Goal: Task Accomplishment & Management: Manage account settings

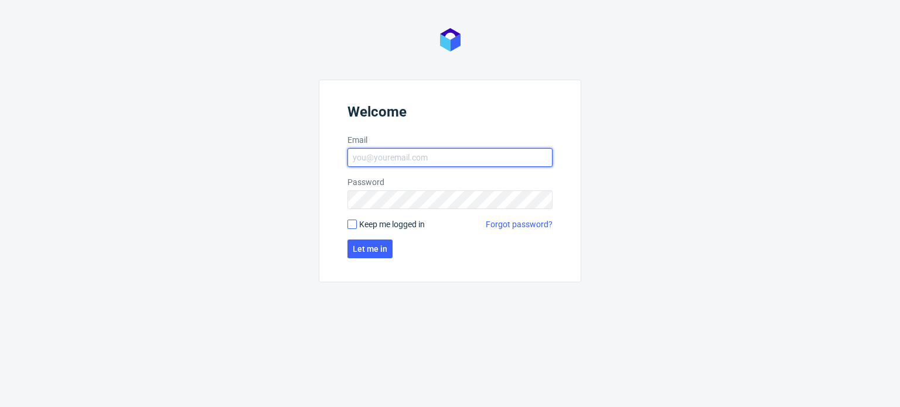
type input "dominika.piatek@packhelp.com"
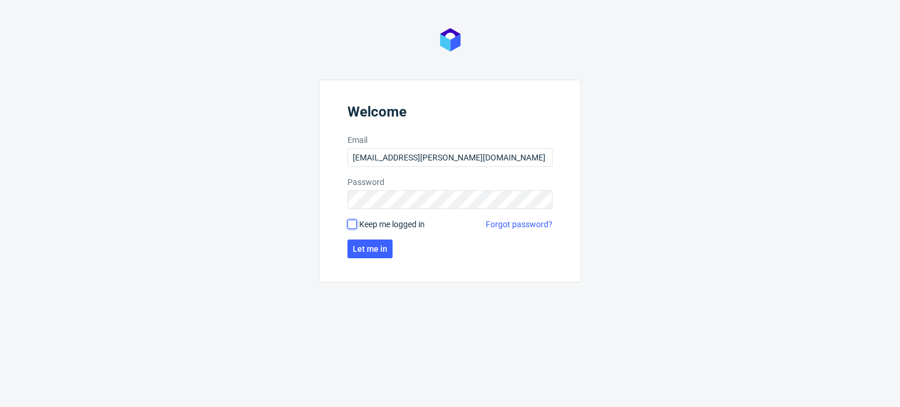
click at [352, 225] on input "Keep me logged in" at bounding box center [352, 224] width 9 height 9
checkbox input "true"
click at [368, 250] on span "Let me in" at bounding box center [370, 249] width 35 height 8
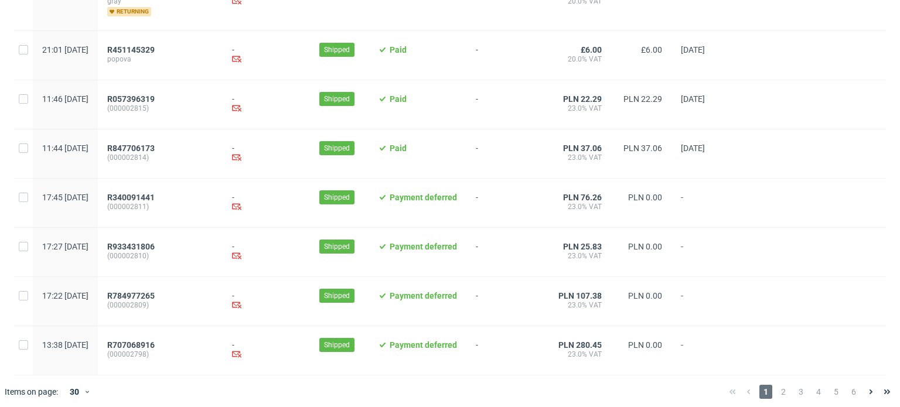
scroll to position [1274, 0]
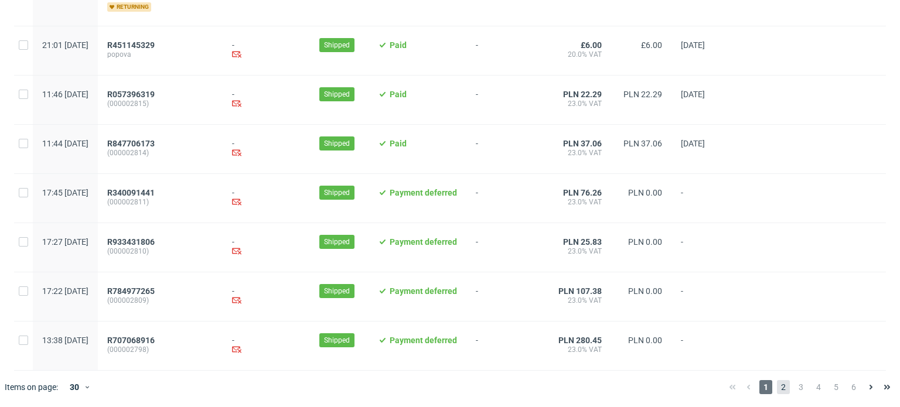
click at [777, 387] on span "2" at bounding box center [783, 387] width 13 height 14
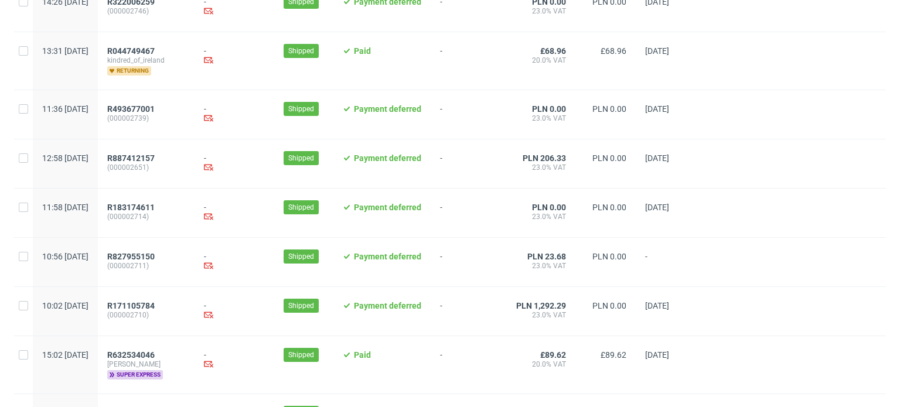
scroll to position [1256, 0]
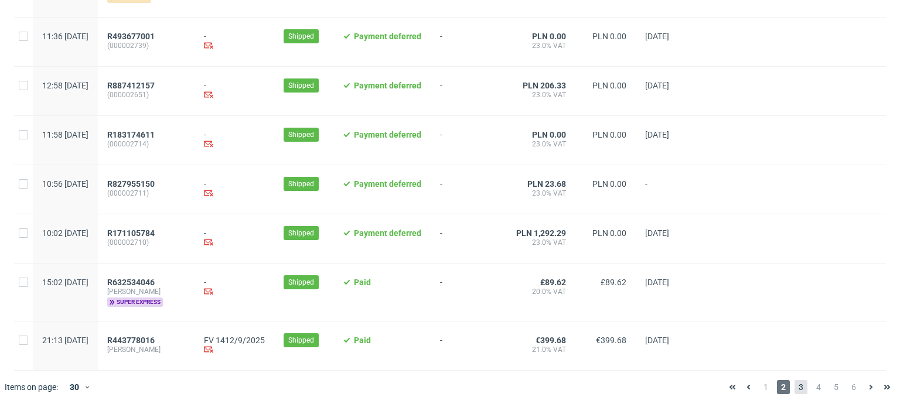
click at [795, 388] on span "3" at bounding box center [801, 387] width 13 height 14
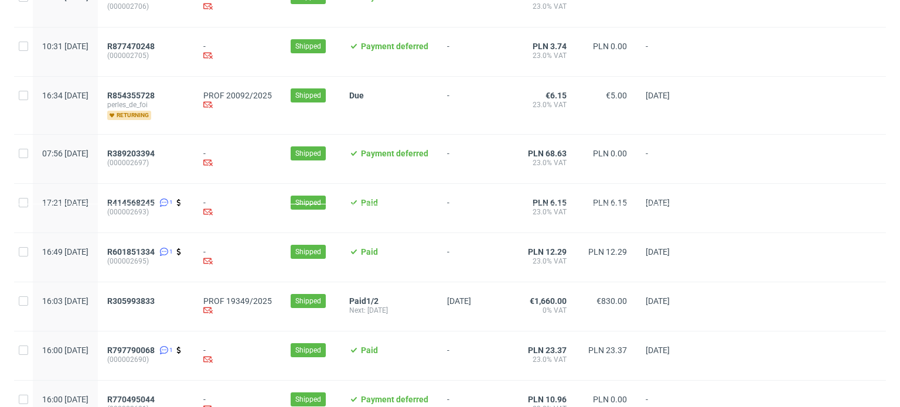
scroll to position [312, 0]
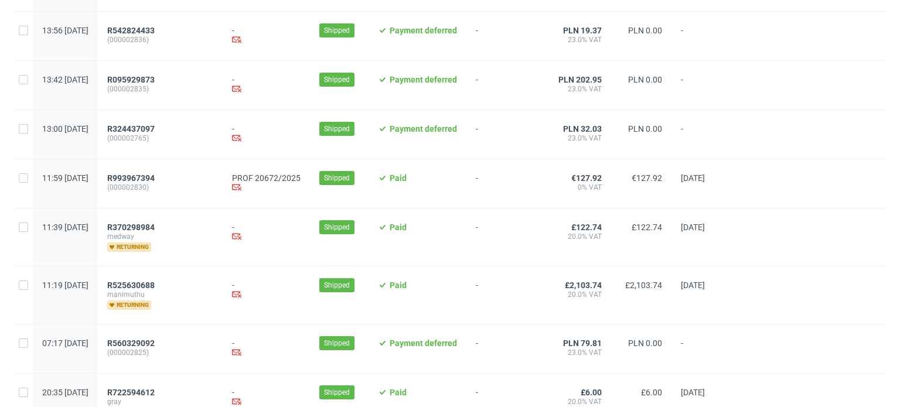
scroll to position [869, 0]
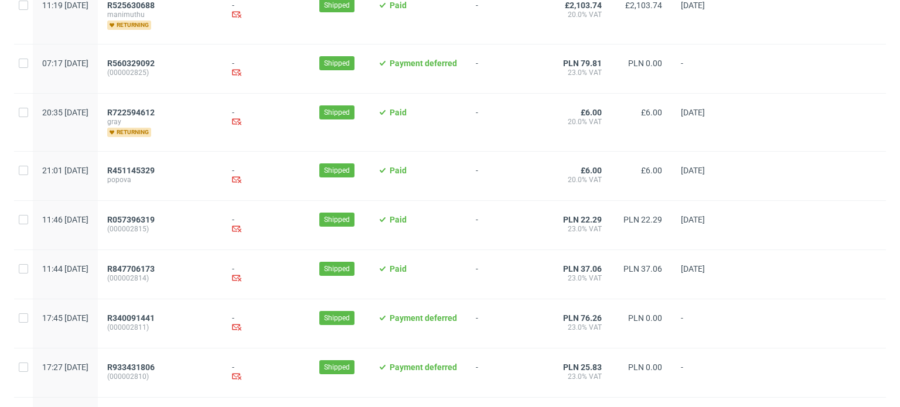
scroll to position [1274, 0]
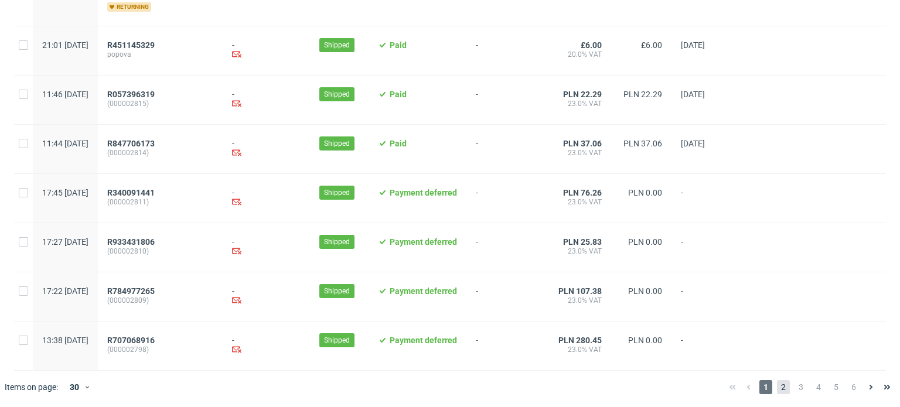
click at [779, 380] on span "2" at bounding box center [783, 387] width 13 height 14
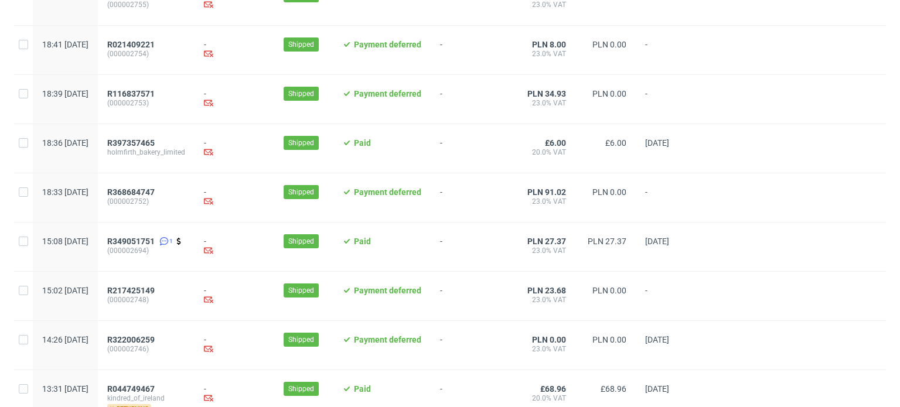
scroll to position [1256, 0]
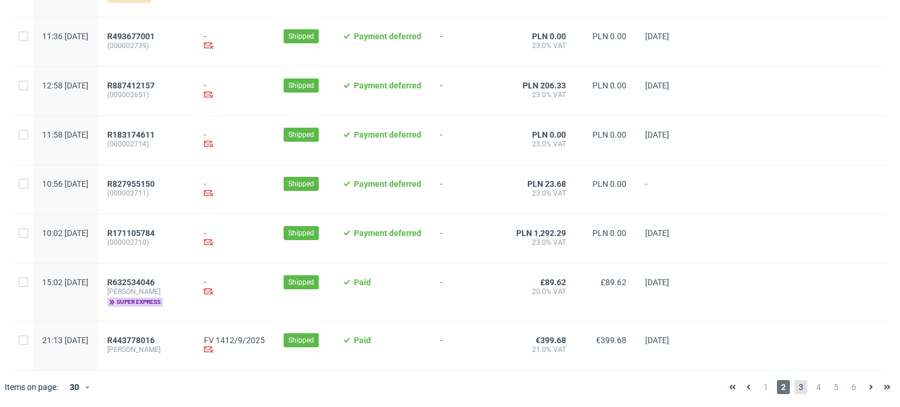
click at [795, 386] on span "3" at bounding box center [801, 387] width 13 height 14
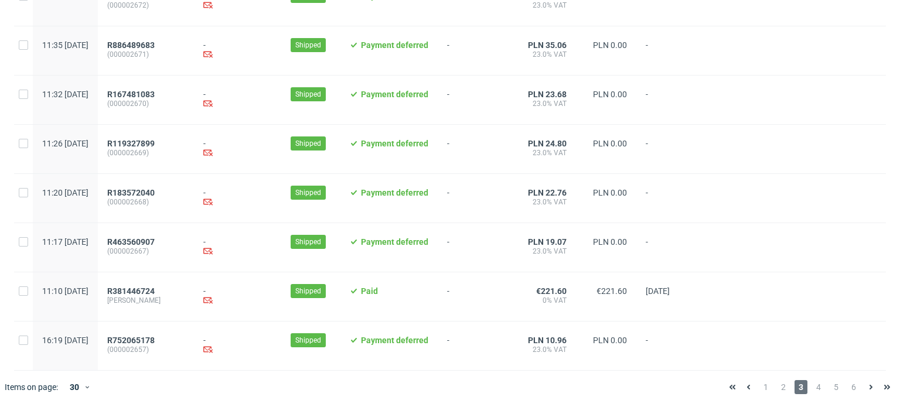
scroll to position [1256, 0]
click at [812, 386] on span "4" at bounding box center [818, 387] width 13 height 14
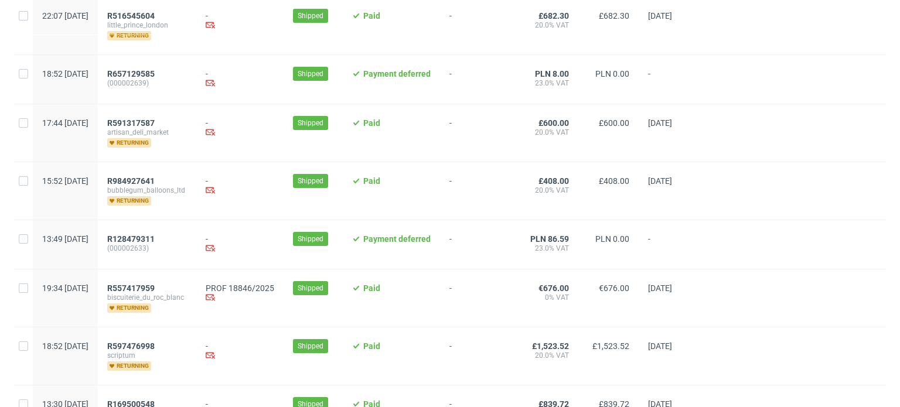
scroll to position [462, 0]
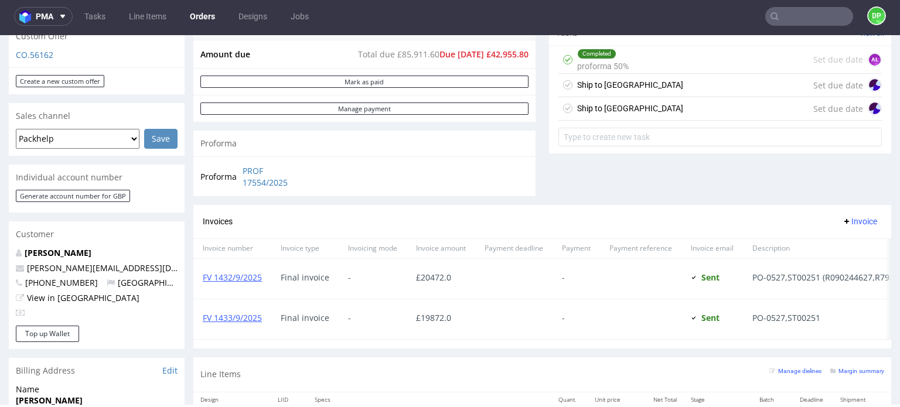
scroll to position [431, 0]
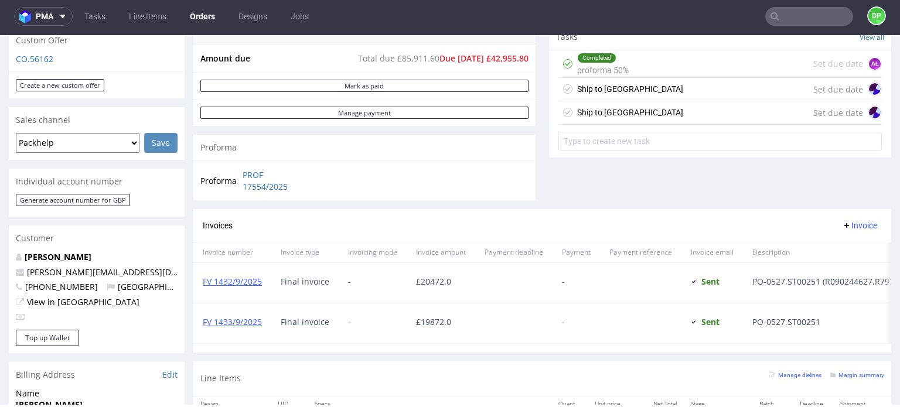
click at [331, 182] on div "Proforma PROF 17554/2025" at bounding box center [364, 181] width 342 height 40
drag, startPoint x: 328, startPoint y: 185, endPoint x: 240, endPoint y: 178, distance: 88.7
click at [240, 178] on div "Proforma PROF 17554/2025" at bounding box center [364, 181] width 342 height 40
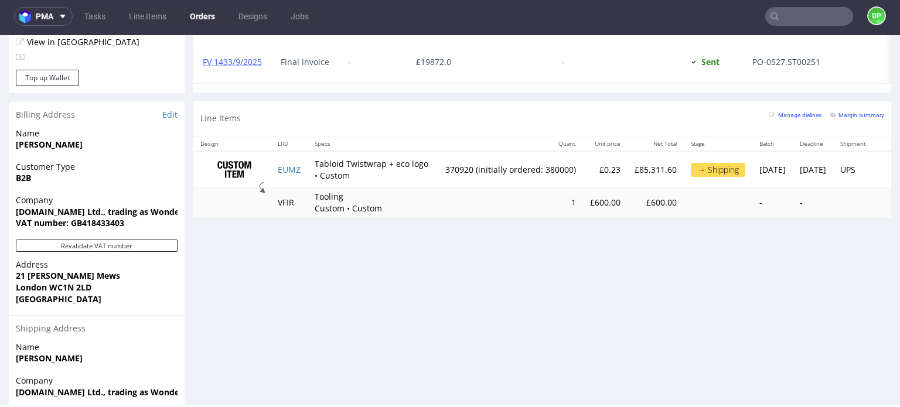
scroll to position [693, 0]
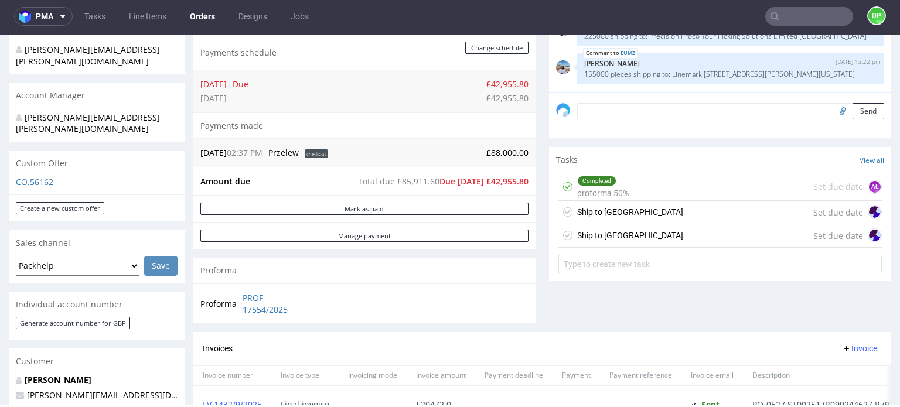
scroll to position [309, 0]
click at [636, 210] on div "Ship to UK Set due date" at bounding box center [720, 211] width 323 height 23
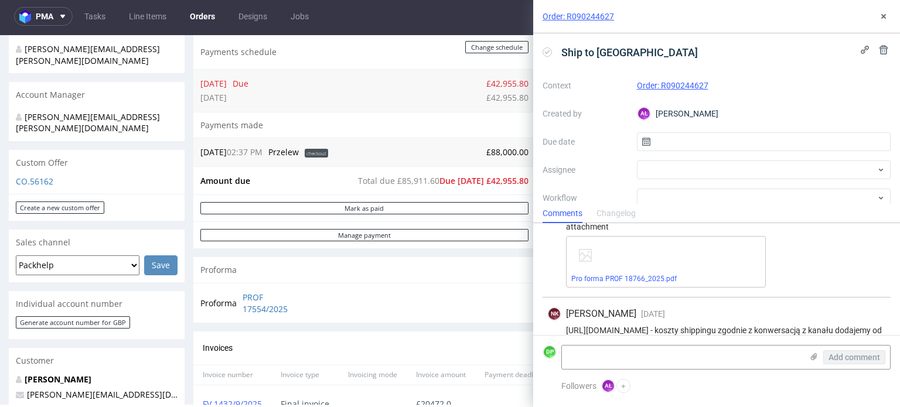
scroll to position [141, 0]
click at [881, 21] on button at bounding box center [884, 16] width 14 height 14
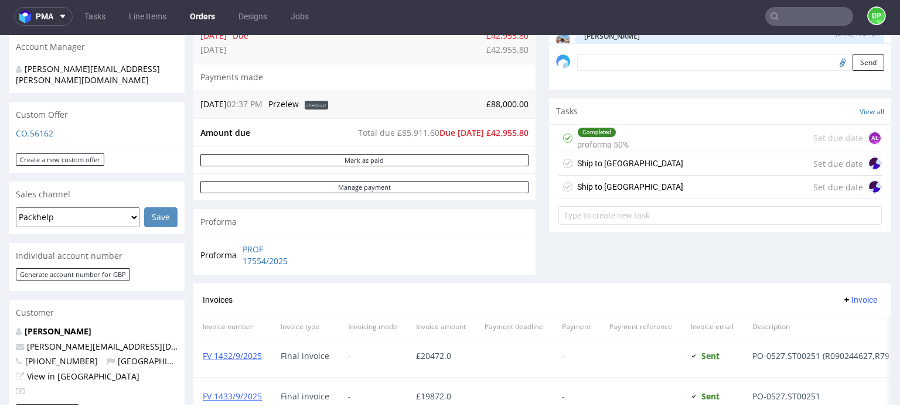
scroll to position [483, 0]
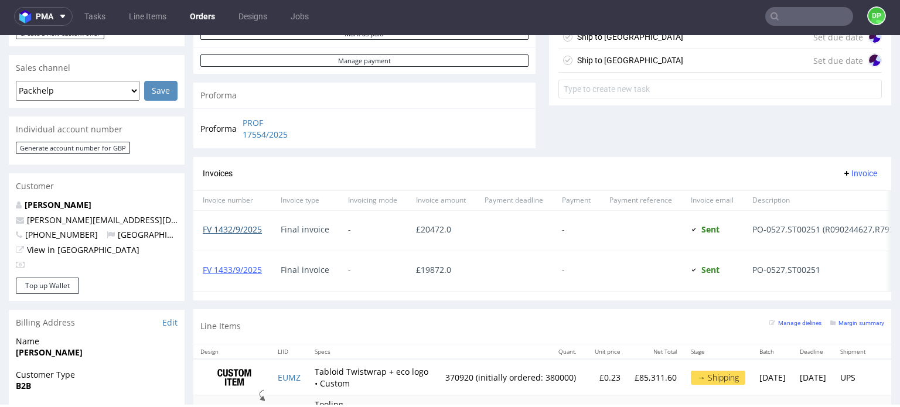
click at [221, 231] on link "FV 1432/9/2025" at bounding box center [232, 229] width 59 height 11
click at [234, 226] on link "FV 1432/9/2025" at bounding box center [232, 229] width 59 height 11
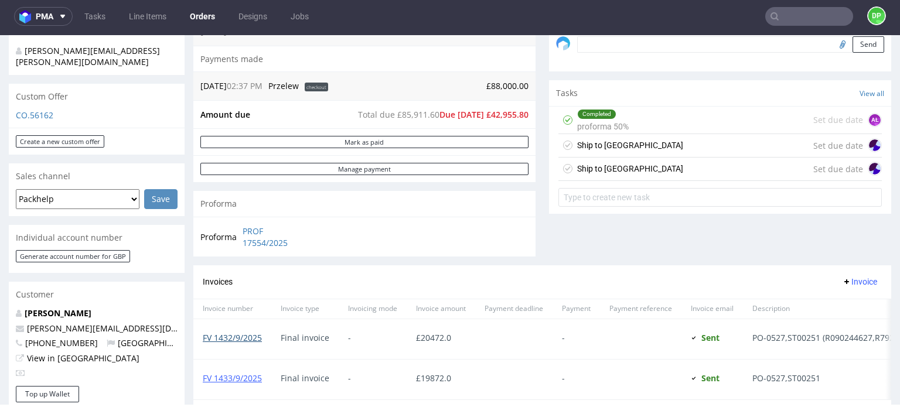
scroll to position [376, 0]
click at [233, 377] on link "FV 1433/9/2025" at bounding box center [232, 377] width 59 height 11
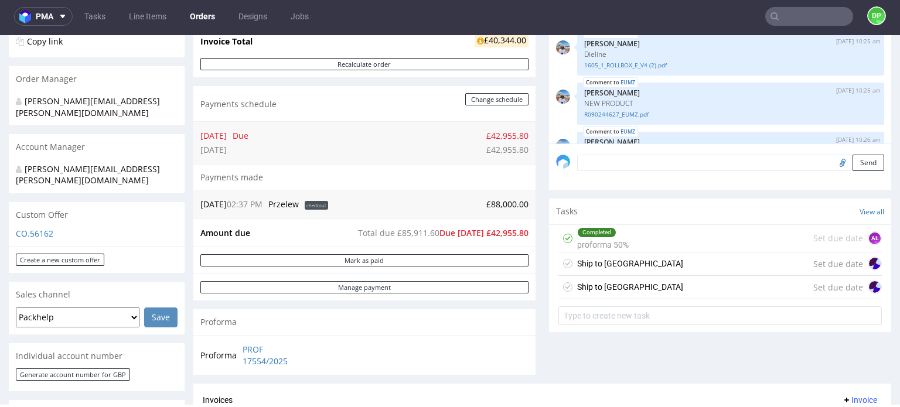
scroll to position [257, 0]
click at [632, 256] on div "Ship to UK Set due date" at bounding box center [720, 263] width 323 height 23
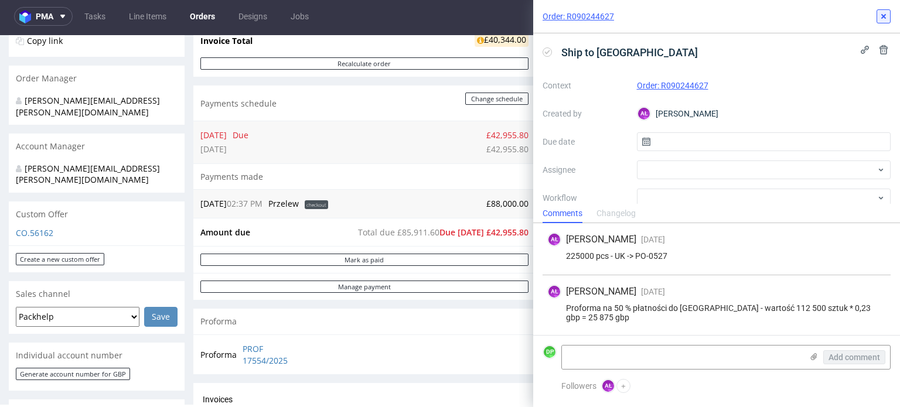
click at [885, 16] on icon at bounding box center [883, 16] width 9 height 9
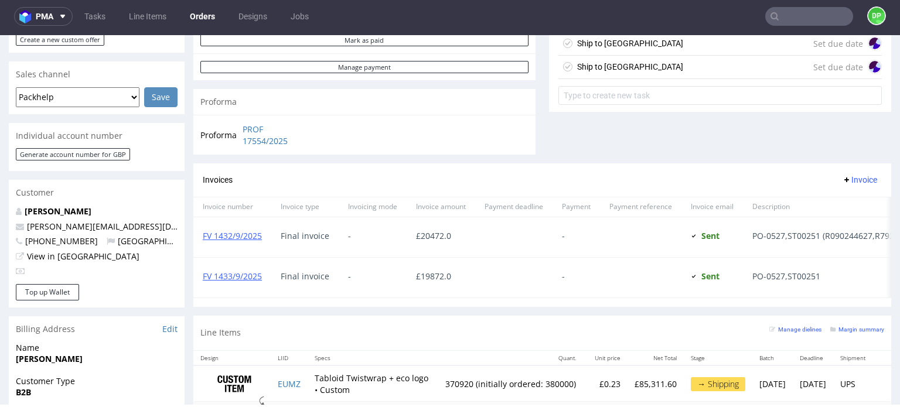
scroll to position [566, 0]
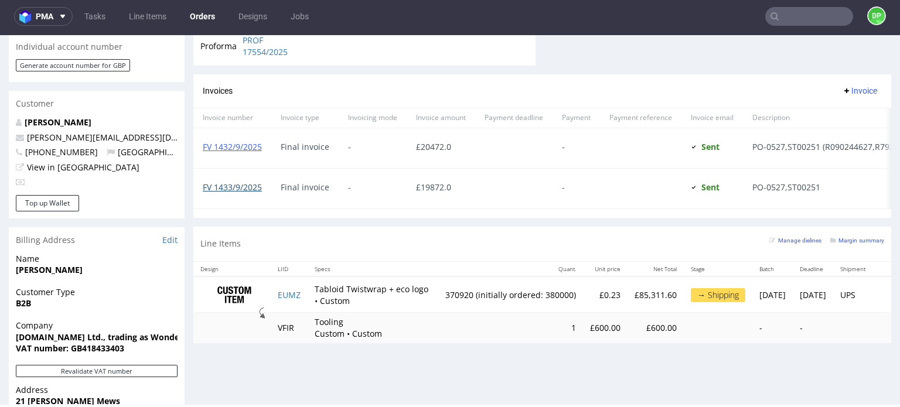
click at [234, 188] on link "FV 1433/9/2025" at bounding box center [232, 187] width 59 height 11
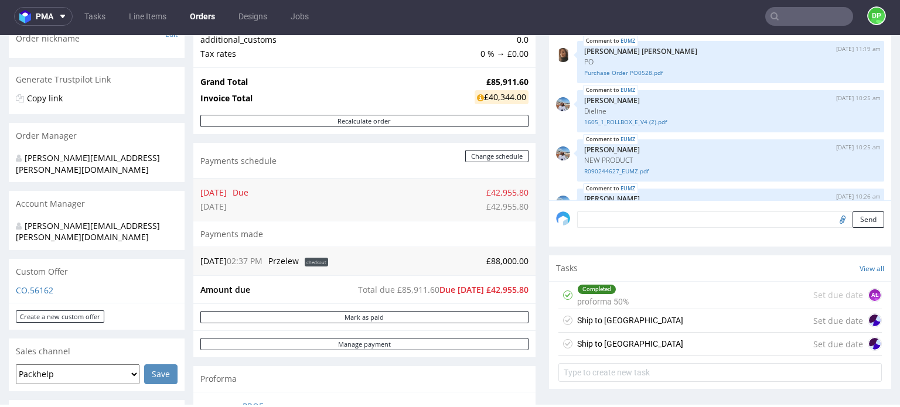
scroll to position [200, 0]
click at [627, 316] on div "Ship to UK Set due date" at bounding box center [720, 320] width 323 height 23
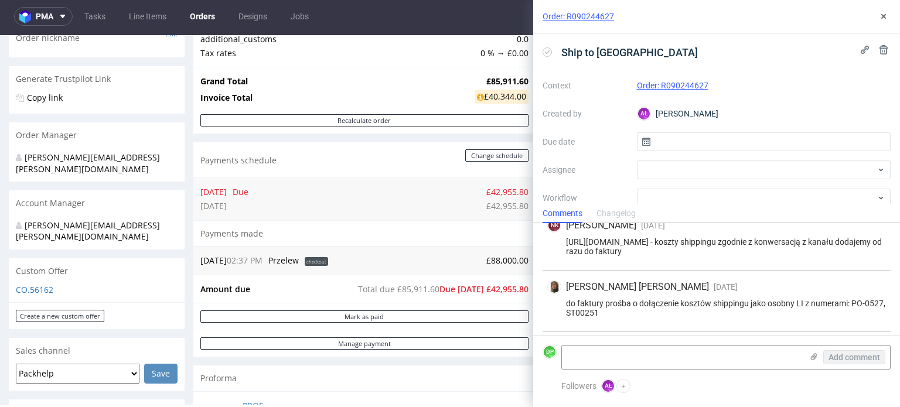
scroll to position [229, 0]
click at [893, 4] on div "Order: R090244627" at bounding box center [716, 16] width 367 height 33
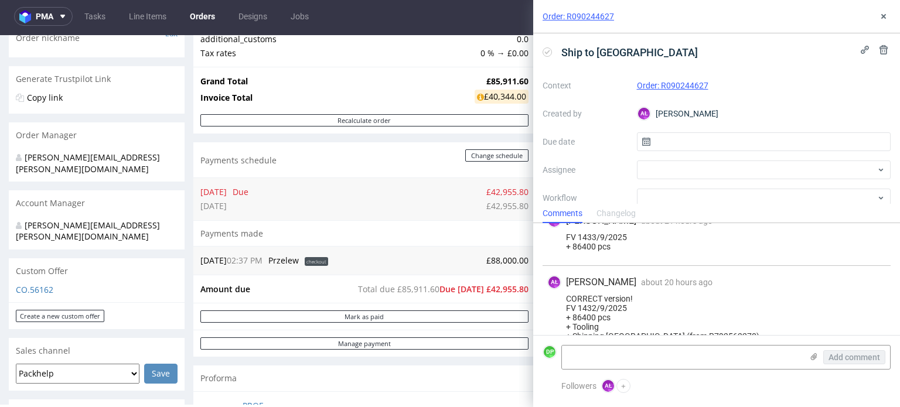
scroll to position [457, 0]
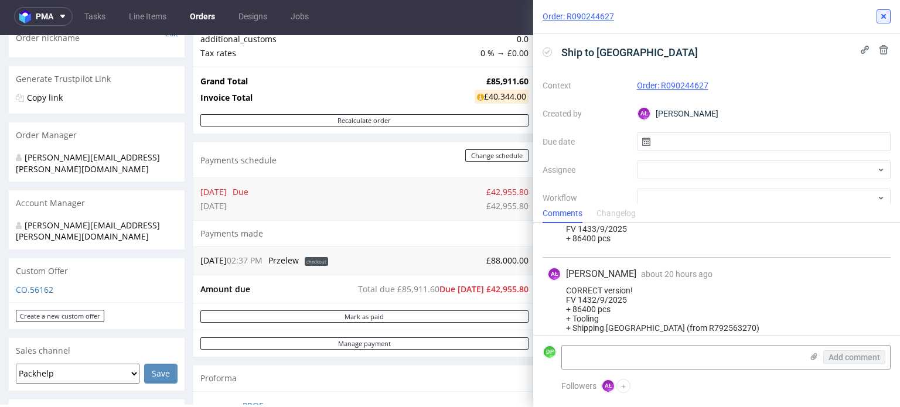
click at [880, 21] on icon at bounding box center [883, 16] width 9 height 9
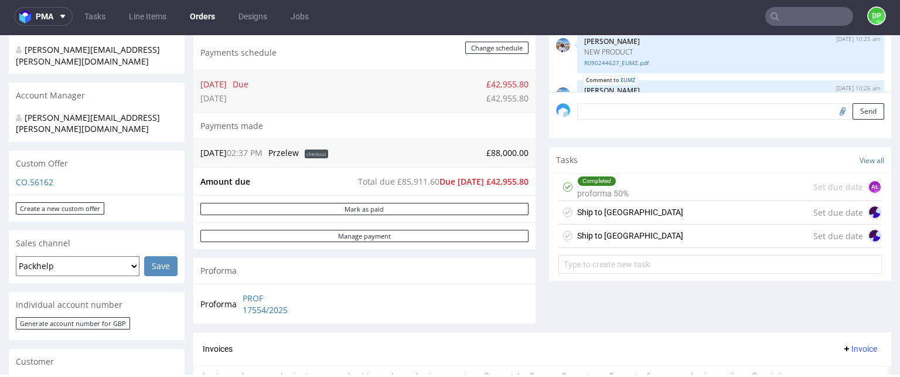
scroll to position [224, 0]
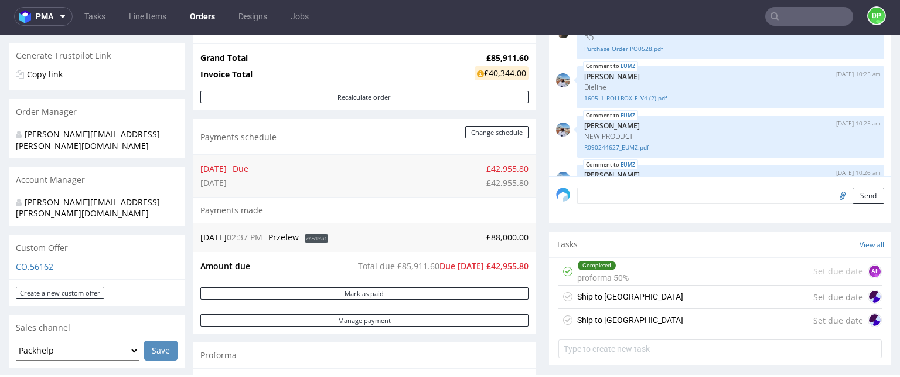
click at [588, 292] on div "Ship to UK" at bounding box center [630, 297] width 106 height 14
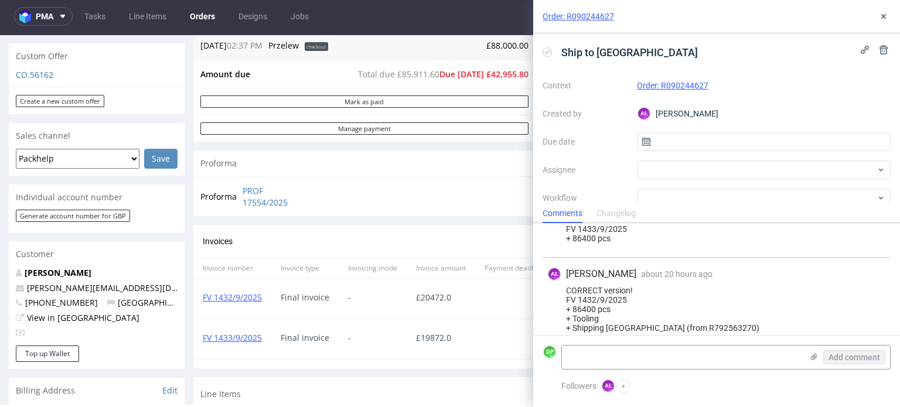
scroll to position [416, 0]
click at [883, 13] on icon at bounding box center [883, 16] width 9 height 9
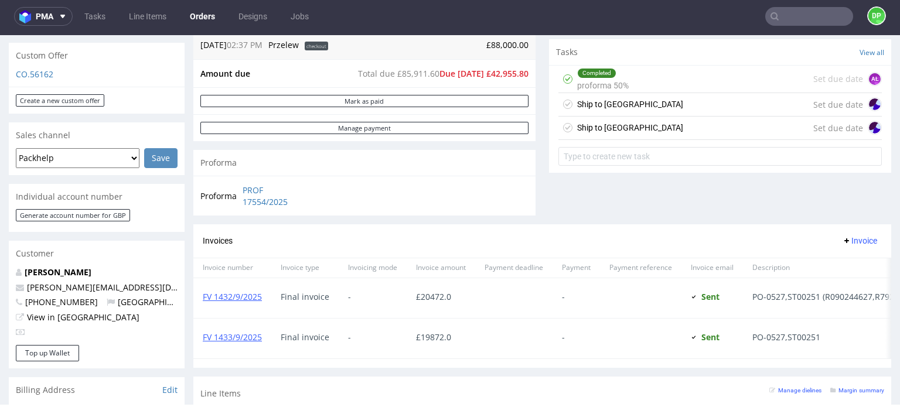
click at [846, 236] on span "Invoice" at bounding box center [859, 240] width 35 height 9
click at [823, 261] on span "Upload" at bounding box center [841, 265] width 57 height 12
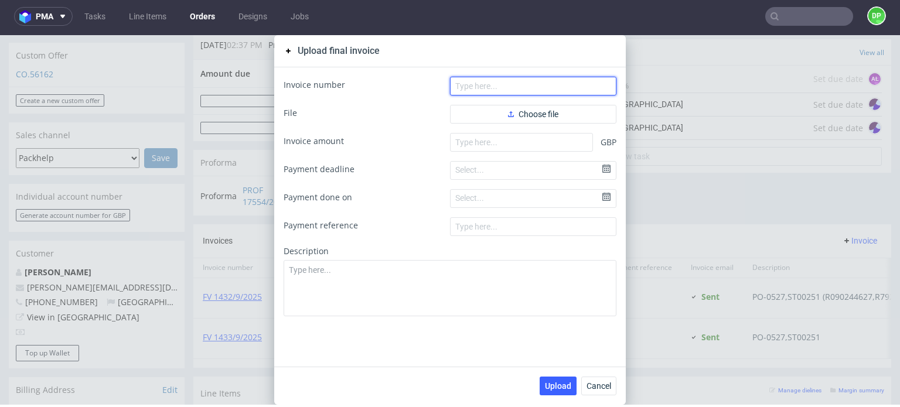
click at [506, 85] on input "text" at bounding box center [533, 86] width 166 height 19
paste input "FV 1504/9/2025"
type input "FV 1504/9/2025"
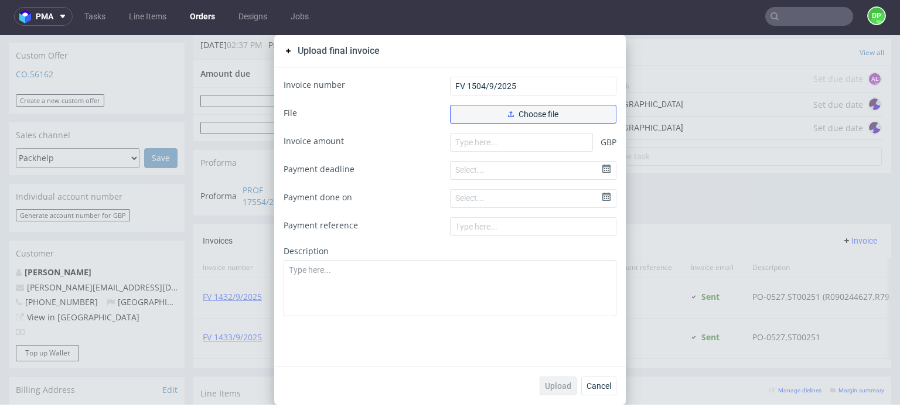
click at [506, 105] on button "Choose file" at bounding box center [533, 114] width 166 height 19
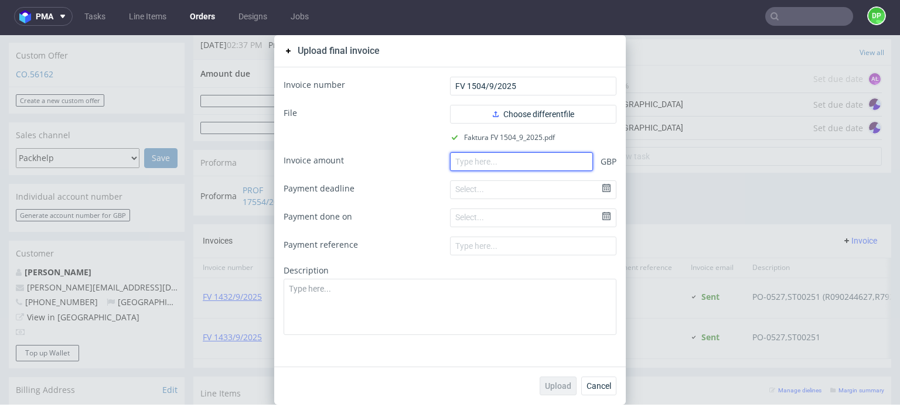
click at [464, 164] on input "number" at bounding box center [521, 161] width 143 height 19
paste input "10557.00"
type input "10557.00"
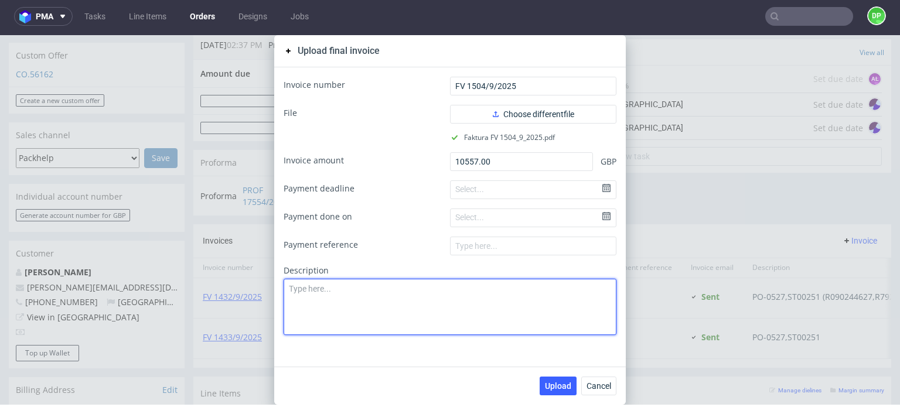
click at [374, 292] on textarea at bounding box center [450, 307] width 333 height 56
paste textarea "PO-0527,ST00251"
type textarea "PO-0527,ST00251"
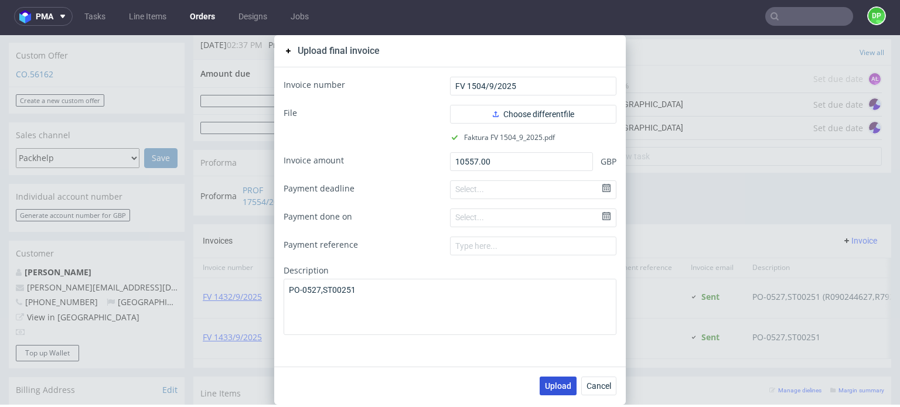
click at [556, 384] on span "Upload" at bounding box center [558, 386] width 26 height 8
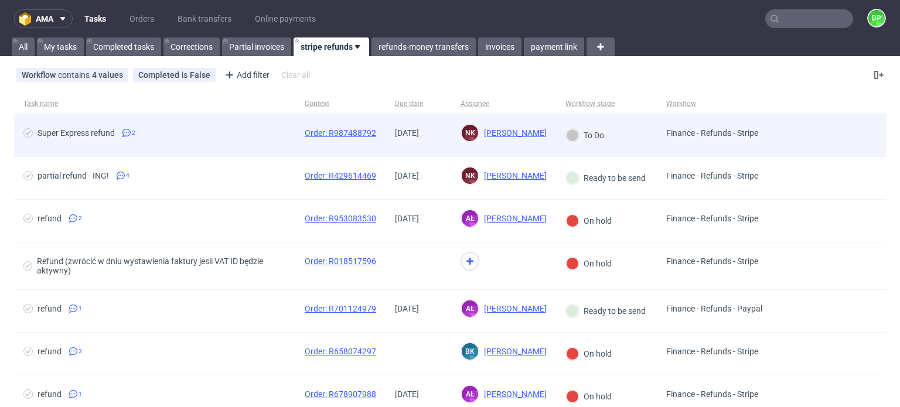
click at [281, 138] on span "Super Express refund 2" at bounding box center [154, 135] width 263 height 14
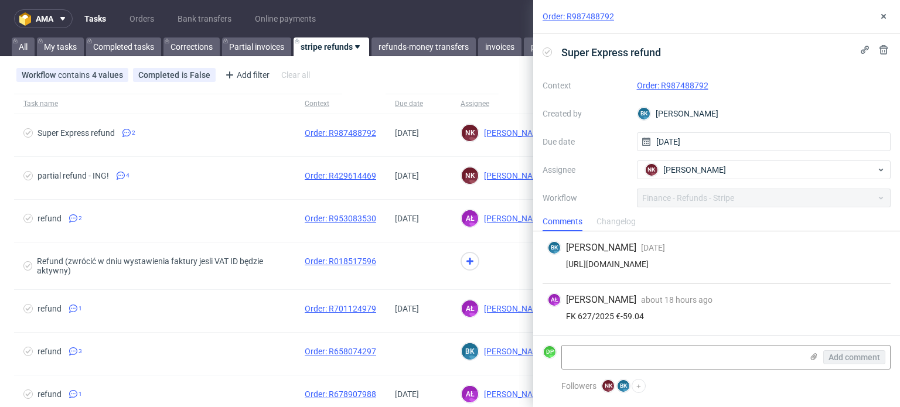
click at [660, 85] on link "Order: R987488792" at bounding box center [672, 85] width 71 height 9
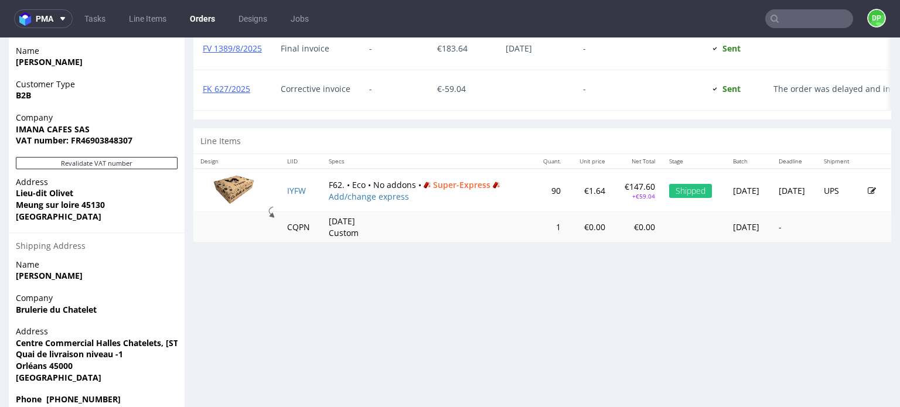
scroll to position [628, 0]
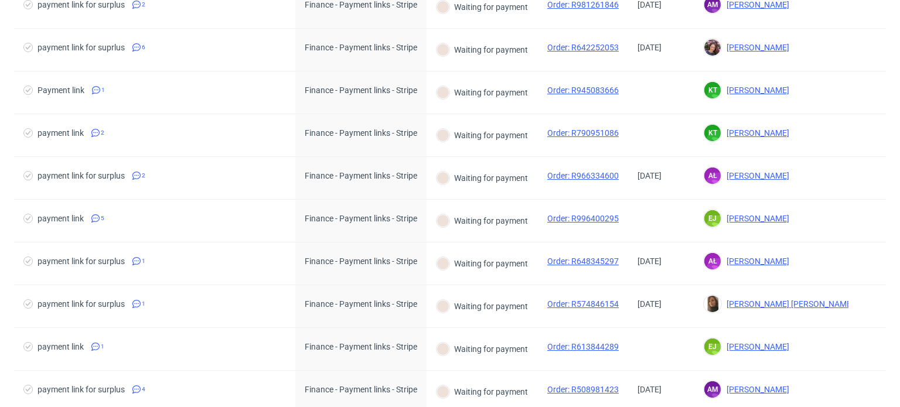
scroll to position [1024, 0]
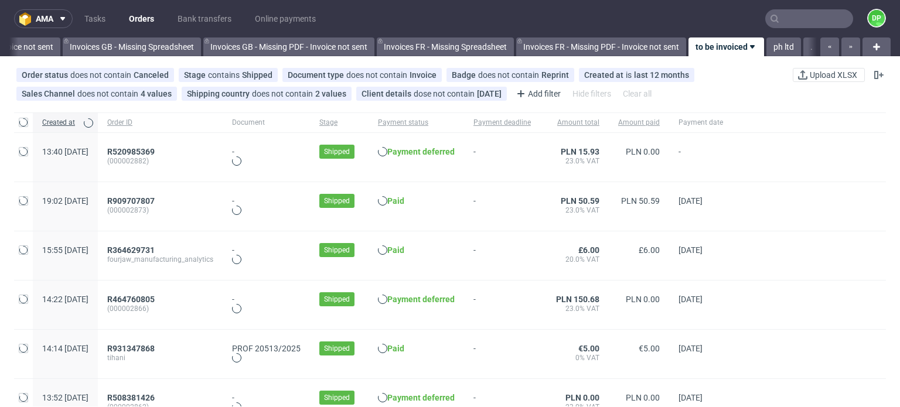
scroll to position [0, 1501]
click at [775, 43] on link "ph ltd" at bounding box center [781, 47] width 35 height 19
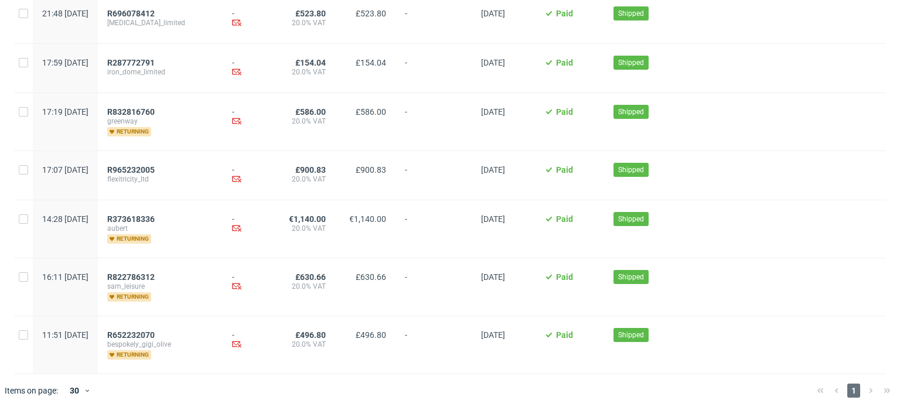
scroll to position [1264, 0]
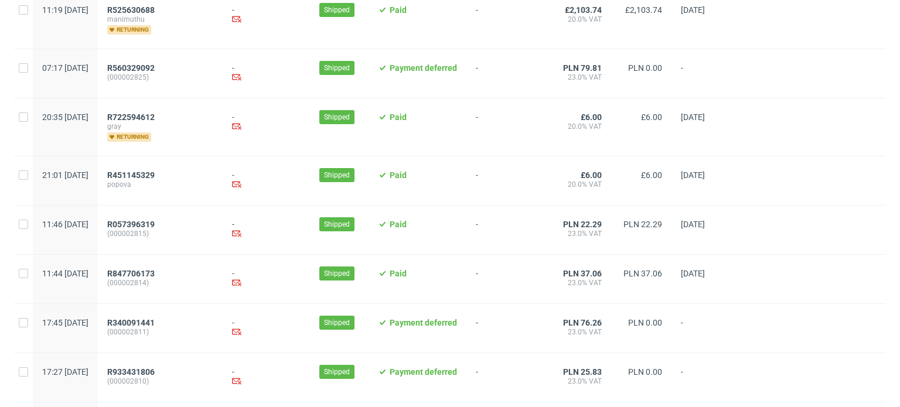
scroll to position [1274, 0]
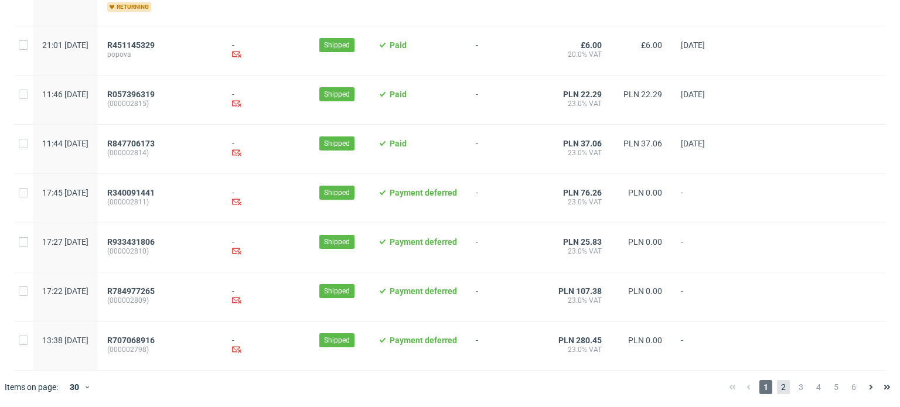
click at [777, 386] on span "2" at bounding box center [783, 387] width 13 height 14
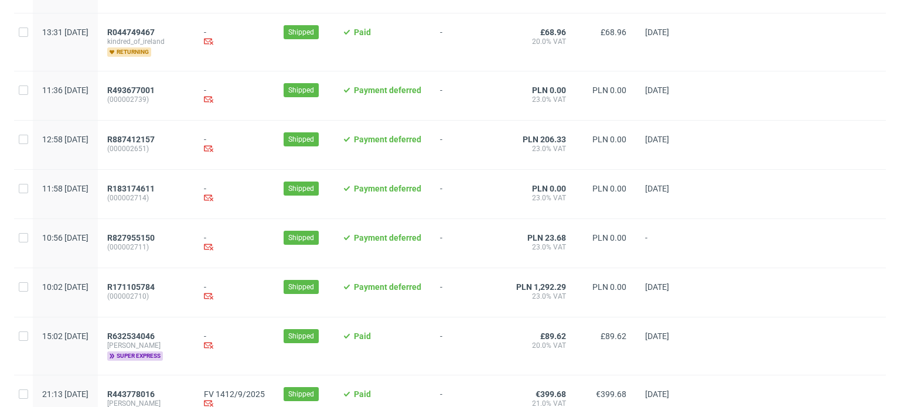
scroll to position [1256, 0]
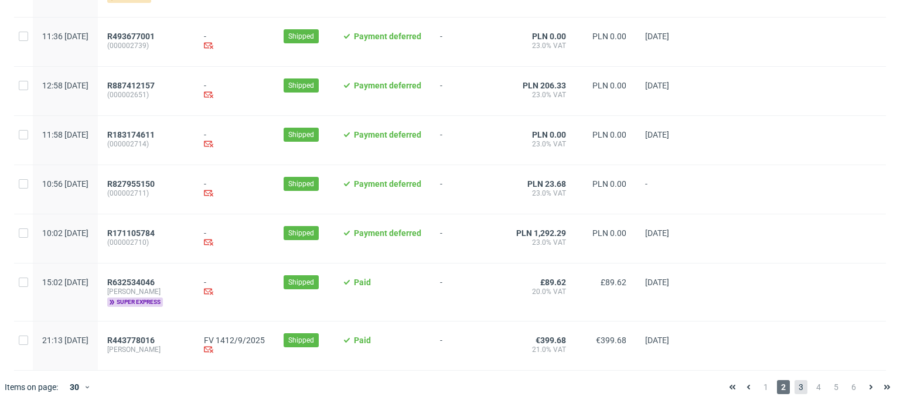
click at [795, 383] on span "3" at bounding box center [801, 387] width 13 height 14
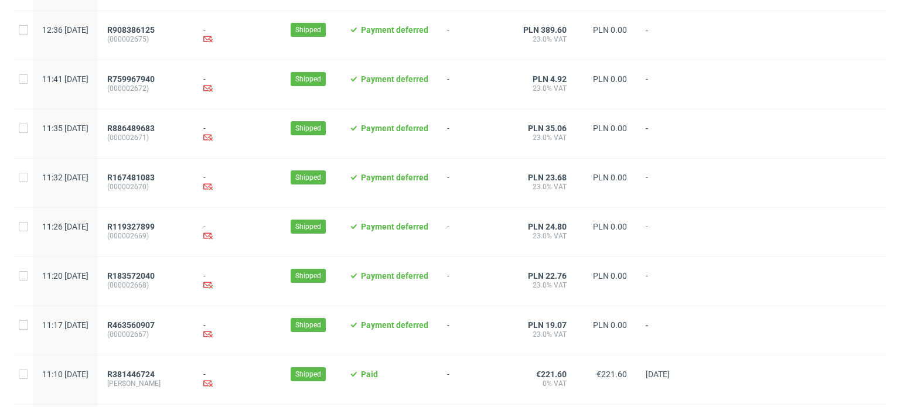
scroll to position [1256, 0]
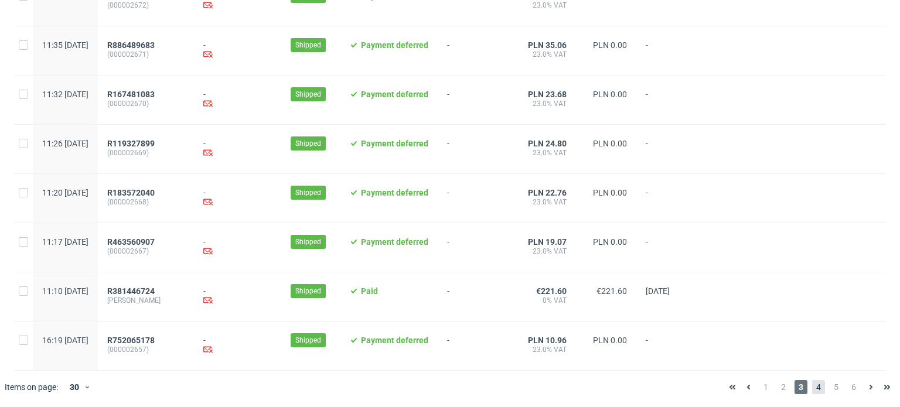
click at [813, 390] on span "4" at bounding box center [818, 387] width 13 height 14
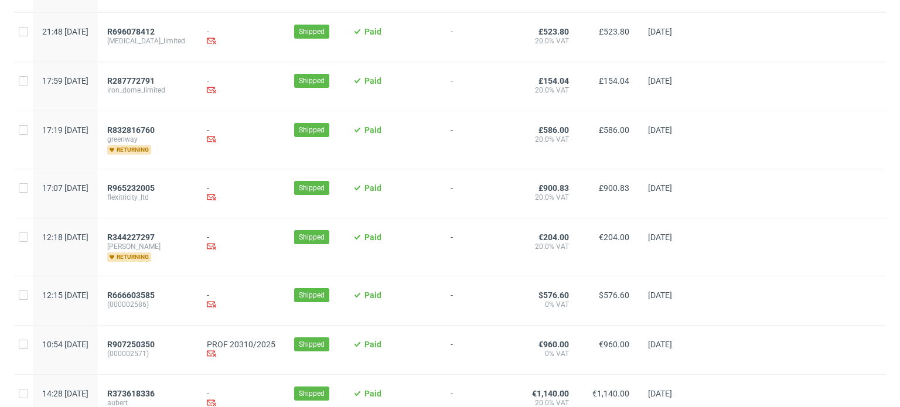
scroll to position [1351, 0]
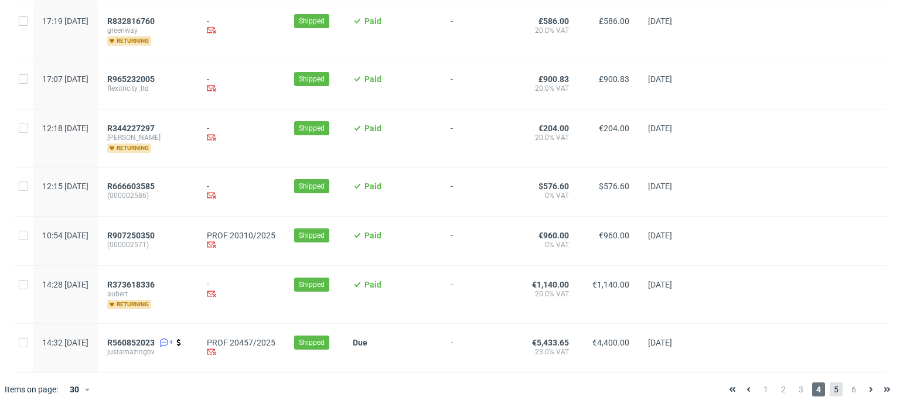
click at [830, 391] on span "5" at bounding box center [836, 390] width 13 height 14
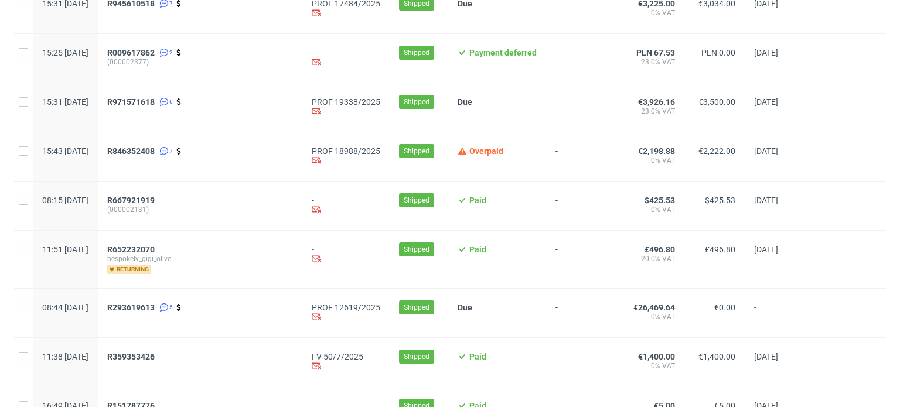
scroll to position [1274, 0]
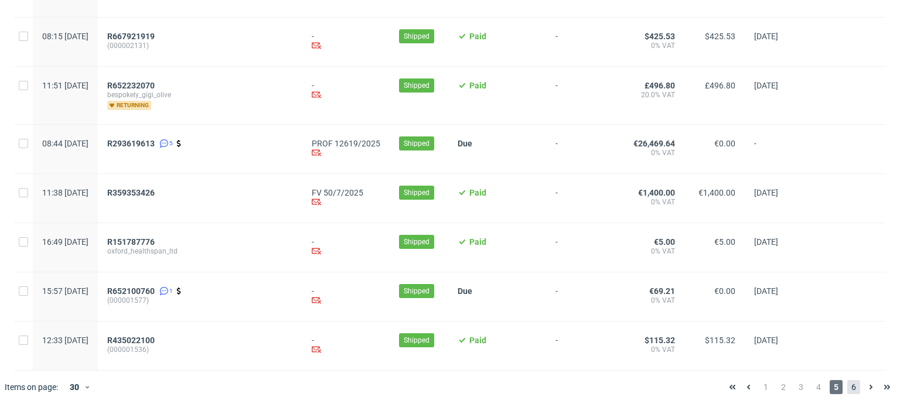
click at [847, 384] on span "6" at bounding box center [853, 387] width 13 height 14
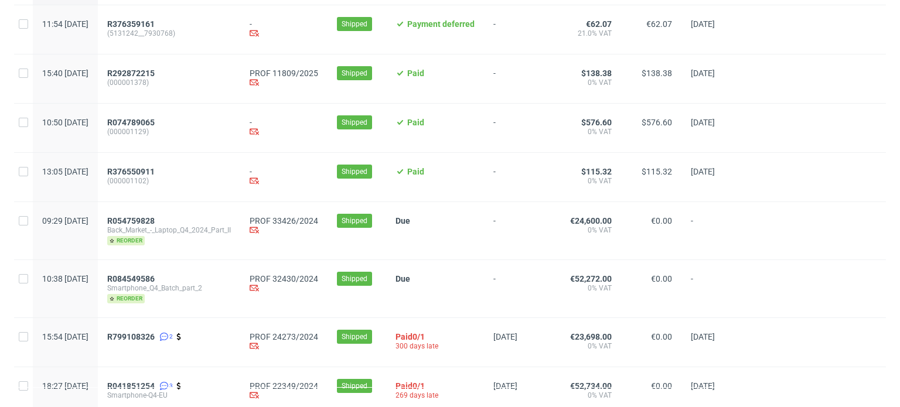
scroll to position [173, 0]
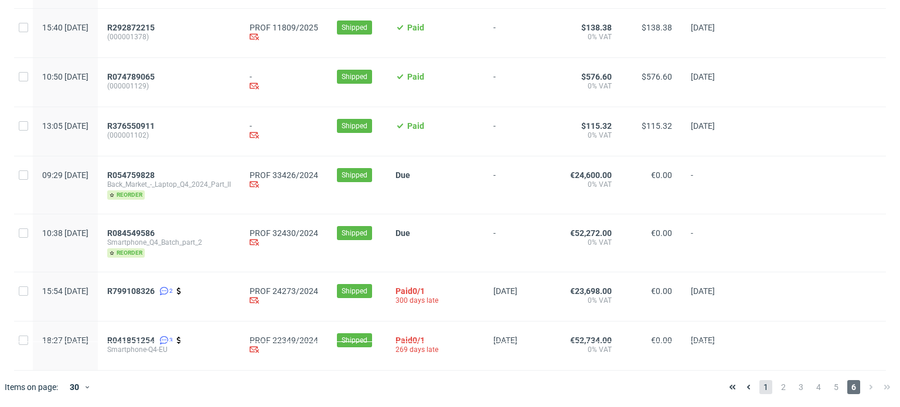
click at [760, 389] on span "1" at bounding box center [766, 387] width 13 height 14
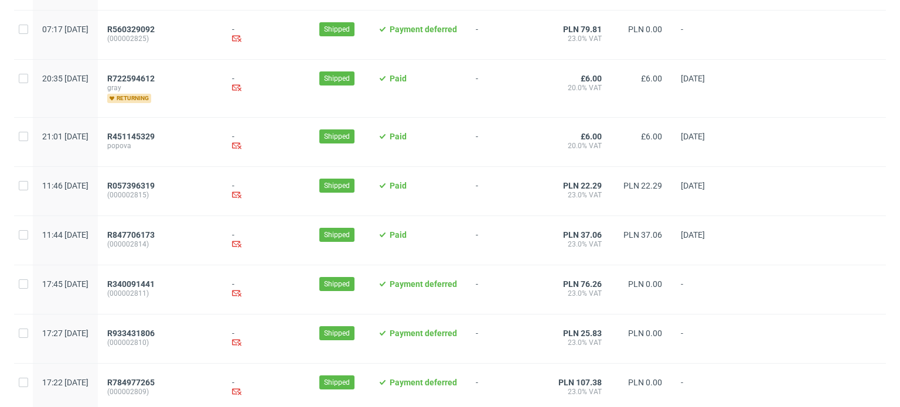
scroll to position [1274, 0]
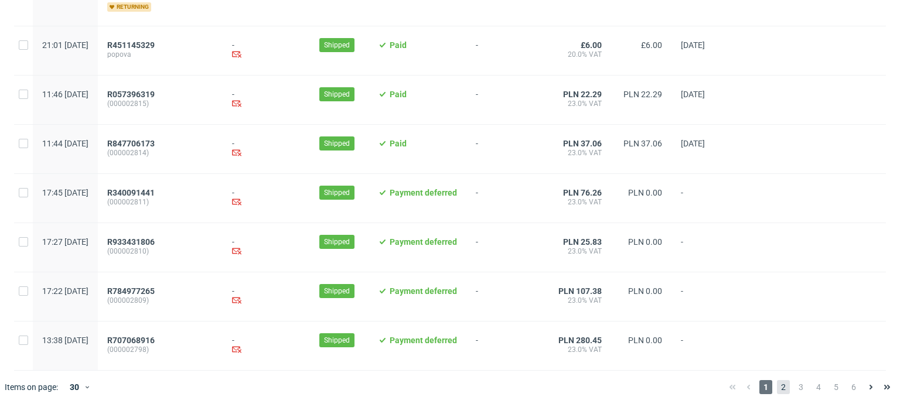
click at [777, 390] on span "2" at bounding box center [783, 387] width 13 height 14
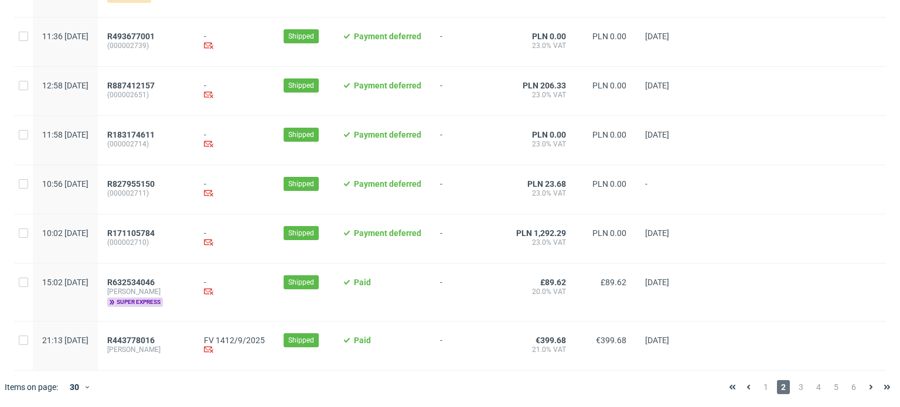
scroll to position [1256, 0]
click at [795, 389] on span "3" at bounding box center [801, 387] width 13 height 14
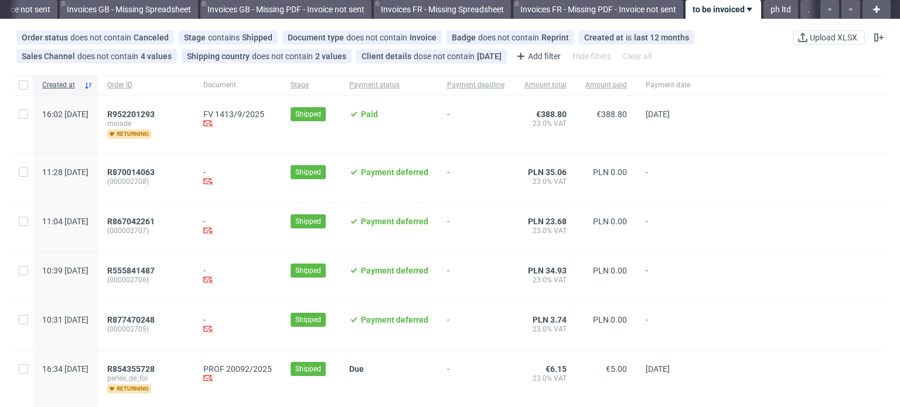
scroll to position [38, 0]
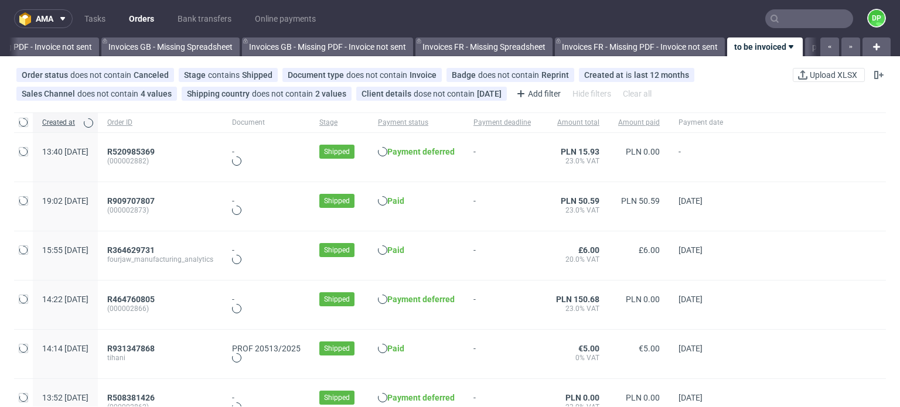
scroll to position [0, 1501]
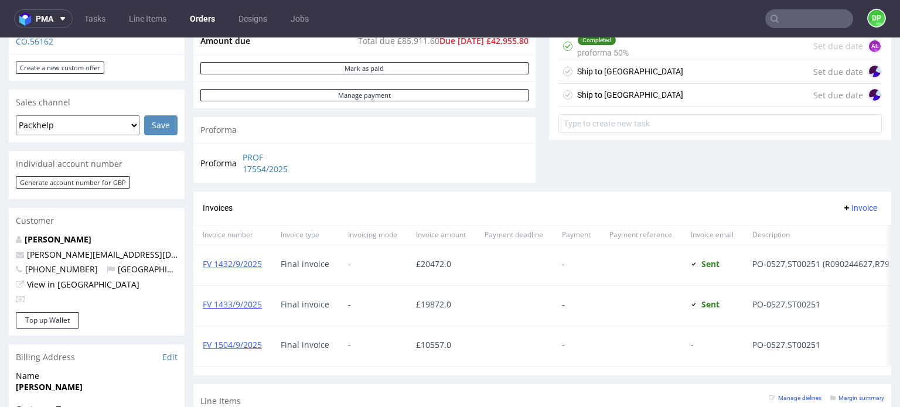
scroll to position [450, 0]
click at [618, 67] on div "Ship to [GEOGRAPHIC_DATA] Set due date" at bounding box center [720, 73] width 323 height 23
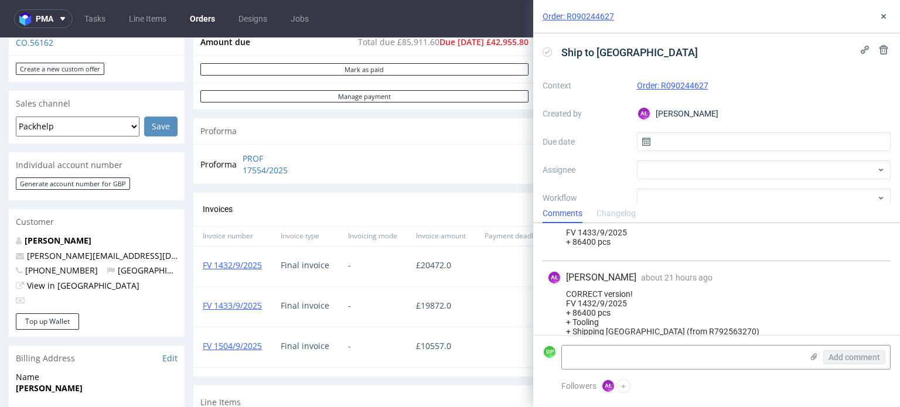
scroll to position [453, 0]
drag, startPoint x: 270, startPoint y: 342, endPoint x: 202, endPoint y: 346, distance: 67.6
click at [202, 346] on div "FV 1504/9/2025" at bounding box center [232, 348] width 78 height 40
copy link "FV 1504/9/2025"
click at [607, 350] on textarea at bounding box center [682, 357] width 240 height 23
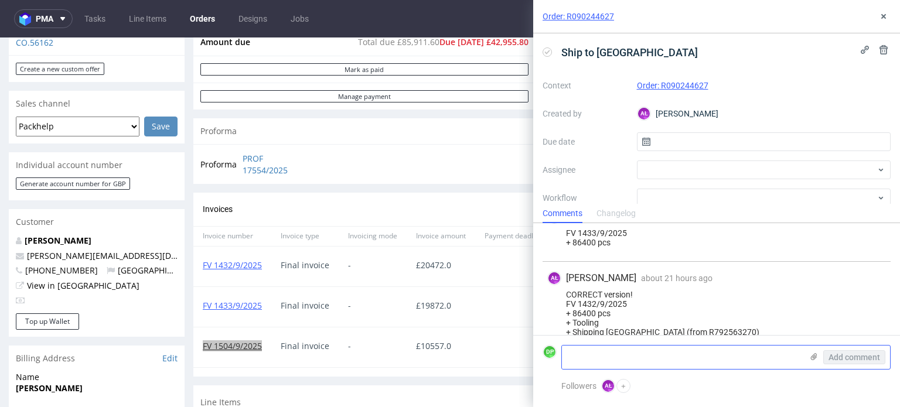
paste textarea "FV 1504/9/2025"
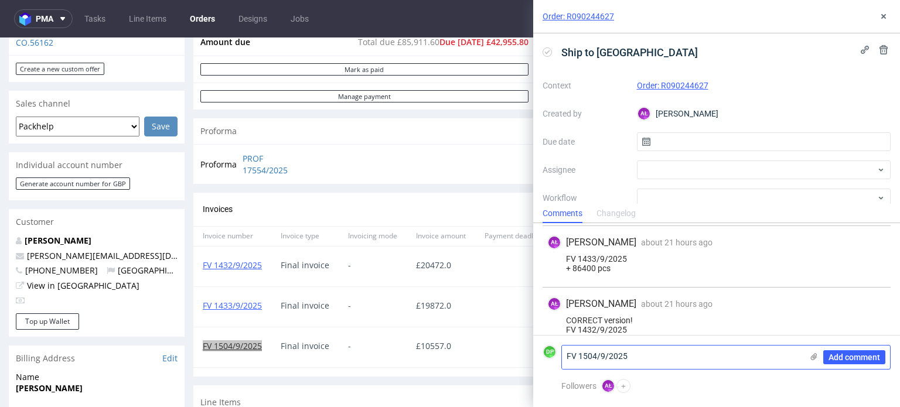
scroll to position [0, 0]
paste textarea "45900"
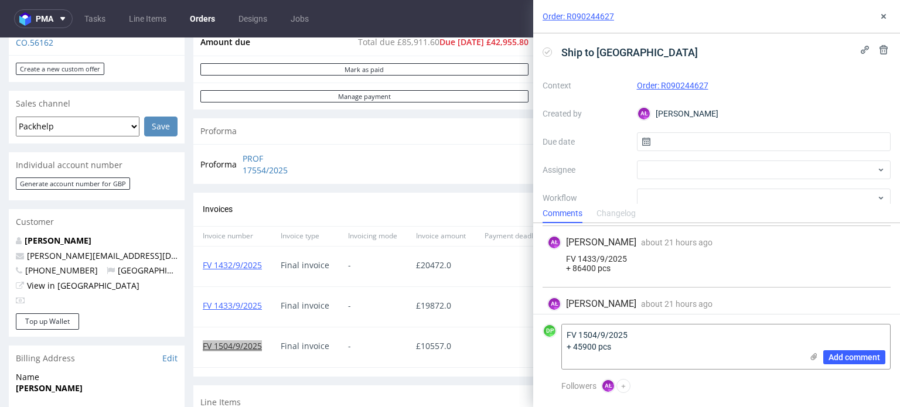
type textarea "FV 1504/9/2025 + 45900 pcs"
click at [832, 356] on span "Add comment" at bounding box center [855, 357] width 52 height 8
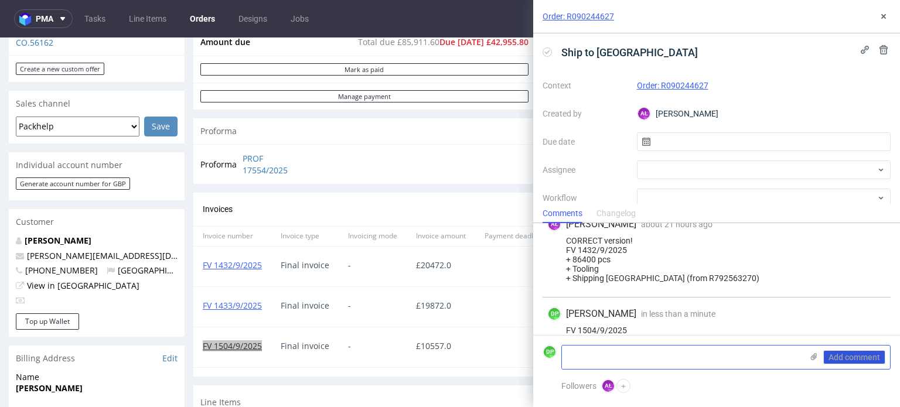
scroll to position [519, 0]
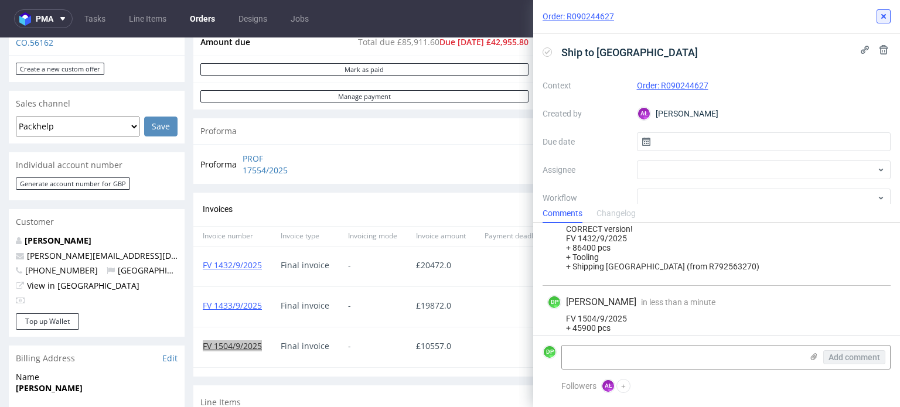
click at [886, 13] on icon at bounding box center [883, 16] width 9 height 9
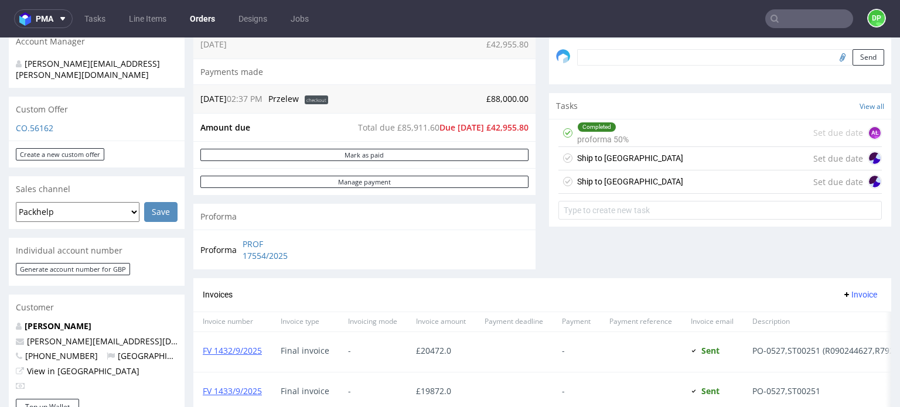
scroll to position [366, 0]
click at [594, 150] on div "Ship to UK" at bounding box center [630, 157] width 106 height 14
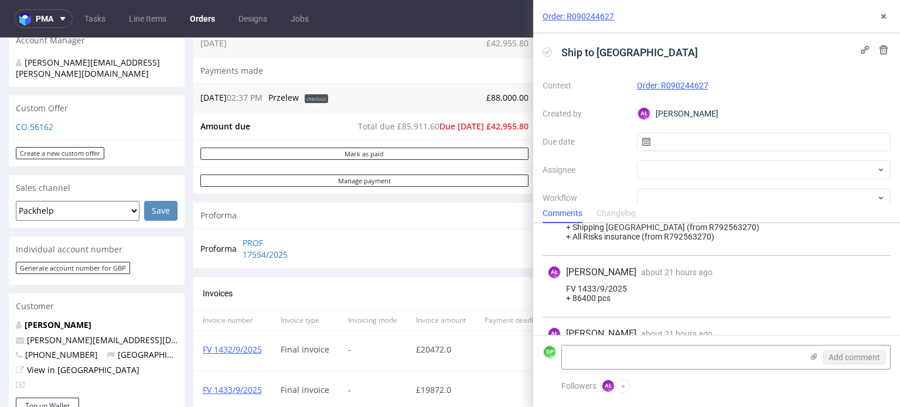
scroll to position [519, 0]
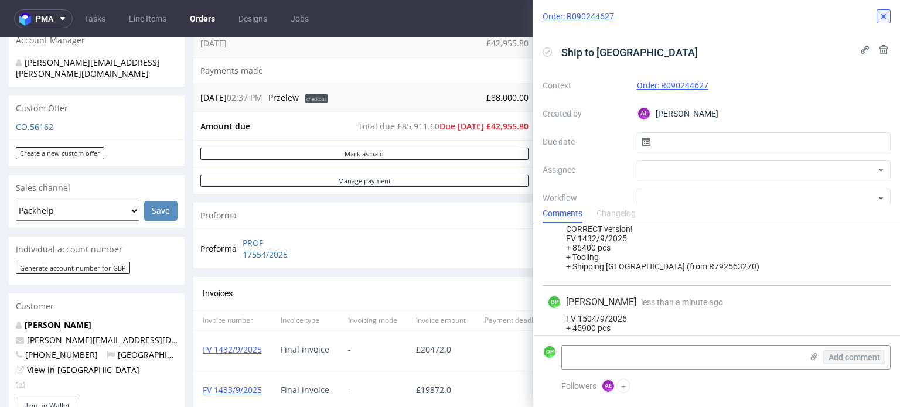
click at [882, 21] on icon at bounding box center [883, 16] width 9 height 9
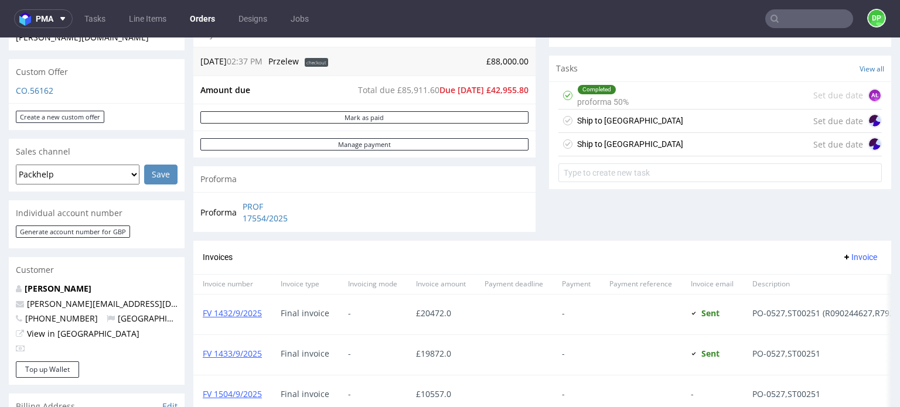
scroll to position [398, 0]
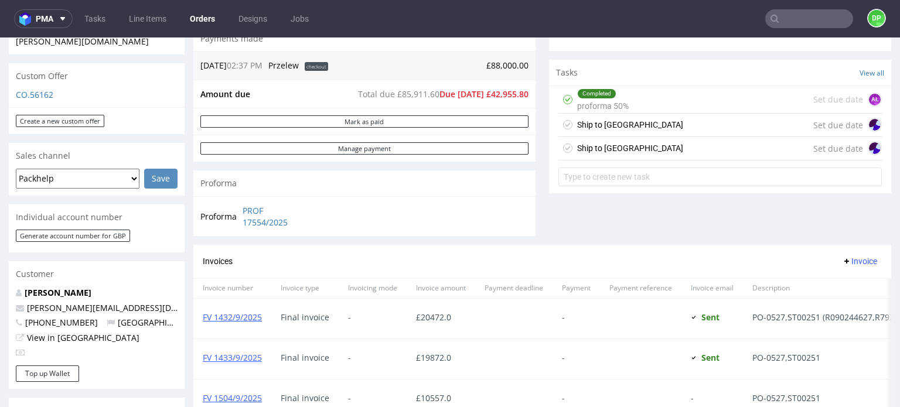
click at [592, 121] on div "Ship to UK" at bounding box center [630, 125] width 106 height 14
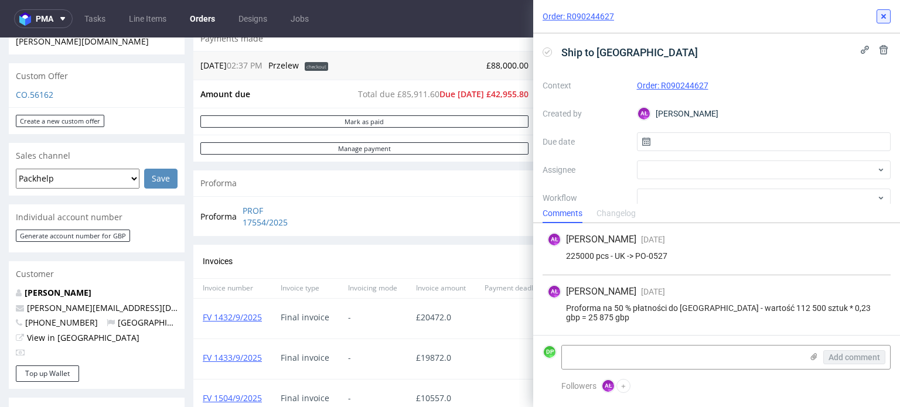
click at [887, 15] on icon at bounding box center [883, 16] width 9 height 9
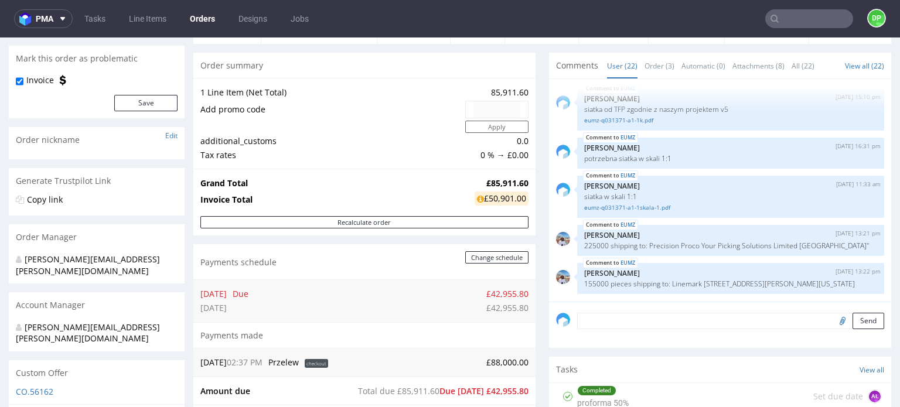
scroll to position [96, 0]
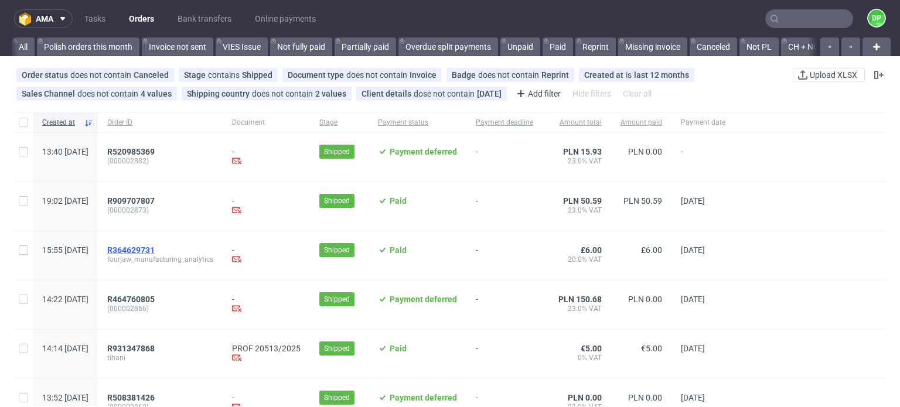
scroll to position [0, 1501]
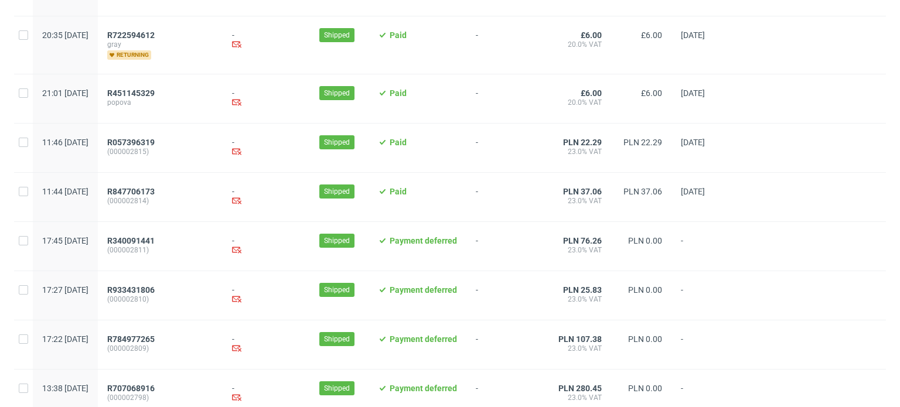
scroll to position [1274, 0]
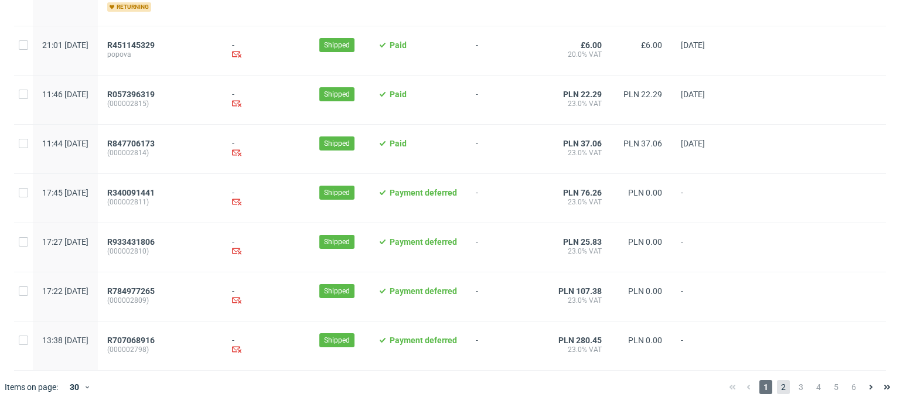
click at [777, 383] on span "2" at bounding box center [783, 387] width 13 height 14
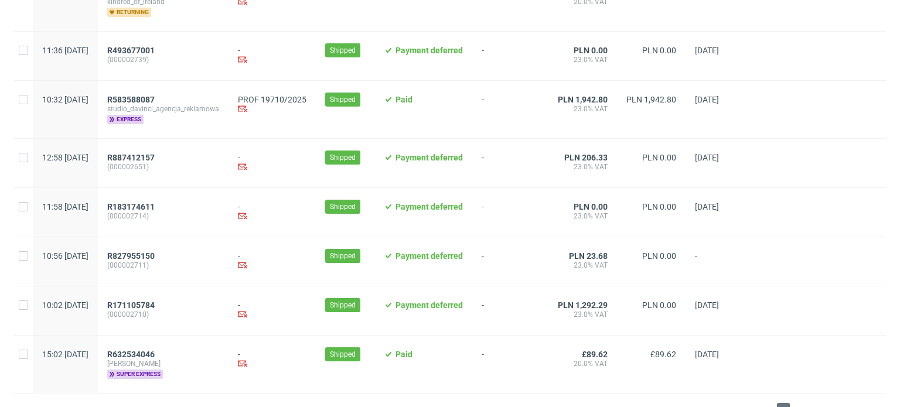
scroll to position [1265, 0]
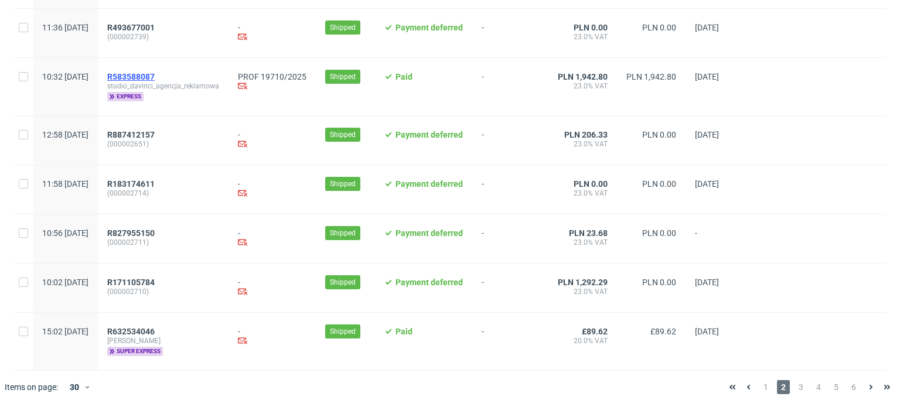
click at [155, 74] on span "R583588087" at bounding box center [130, 76] width 47 height 9
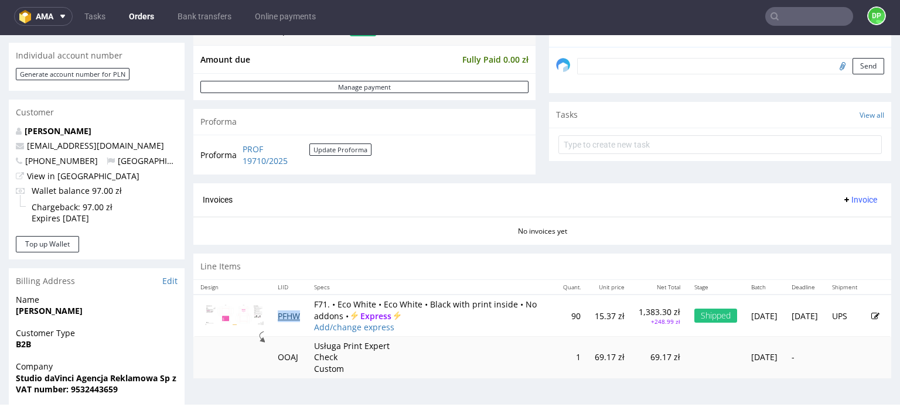
scroll to position [370, 0]
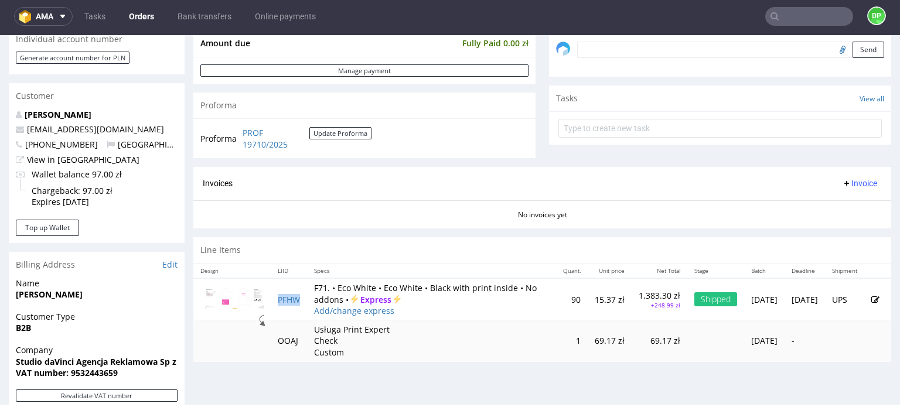
click at [842, 182] on span "Invoice" at bounding box center [859, 183] width 35 height 9
click at [805, 207] on icon at bounding box center [807, 209] width 6 height 6
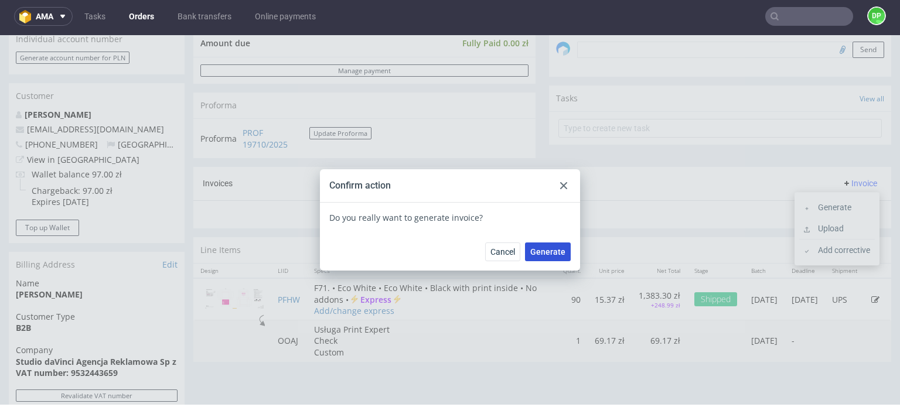
click at [551, 253] on span "Generate" at bounding box center [547, 252] width 35 height 8
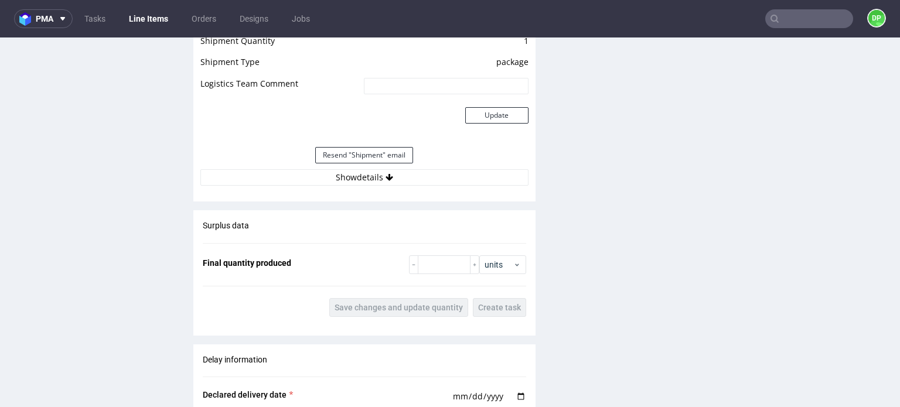
scroll to position [1313, 0]
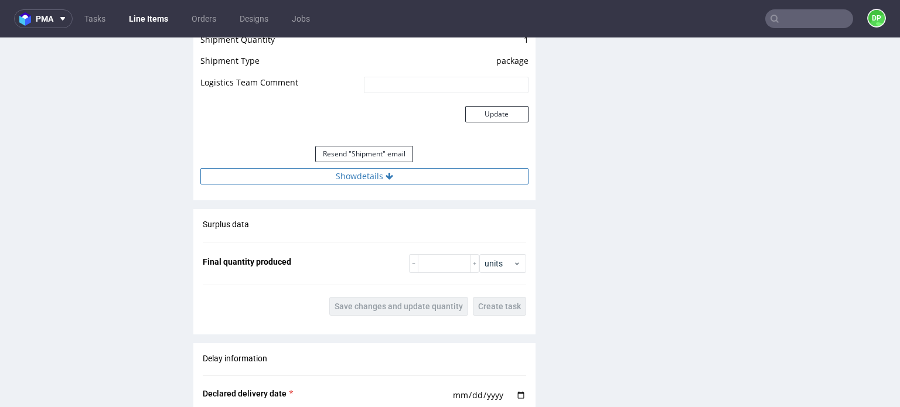
click at [355, 169] on button "Show details" at bounding box center [364, 176] width 328 height 16
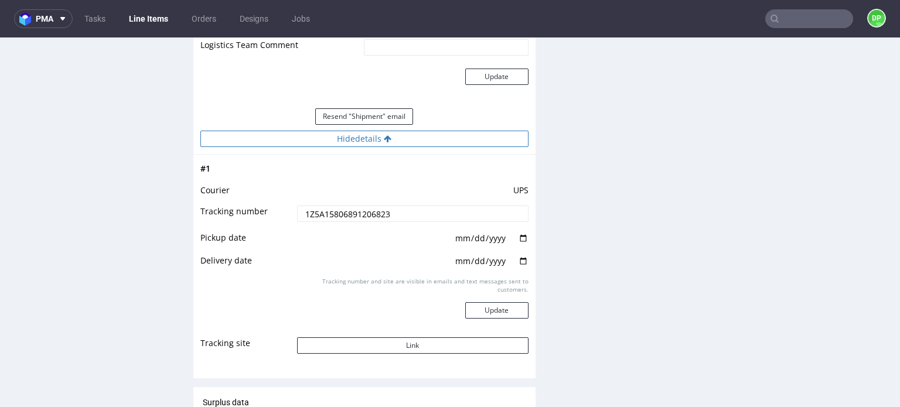
scroll to position [1427, 0]
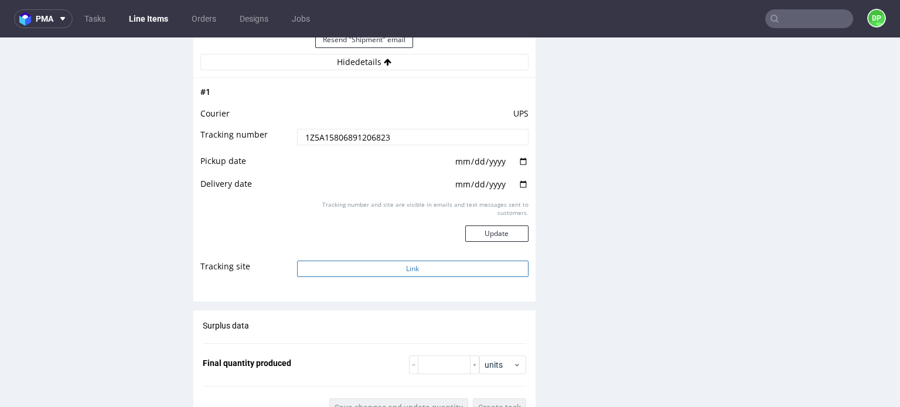
click at [349, 269] on button "Link" at bounding box center [412, 269] width 231 height 16
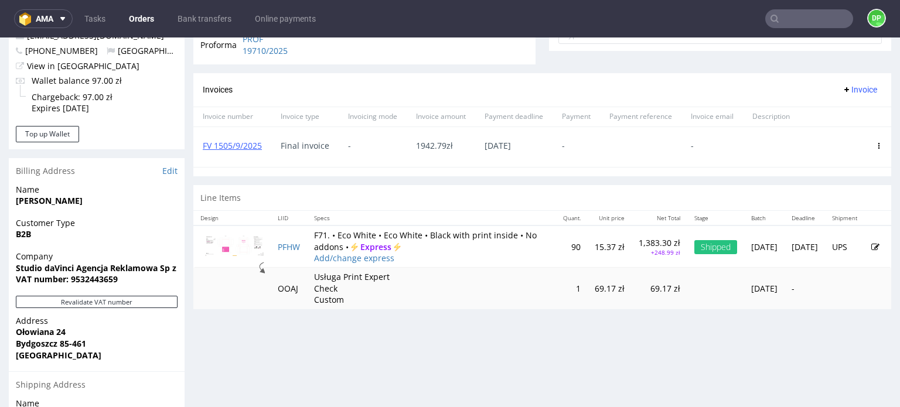
scroll to position [466, 0]
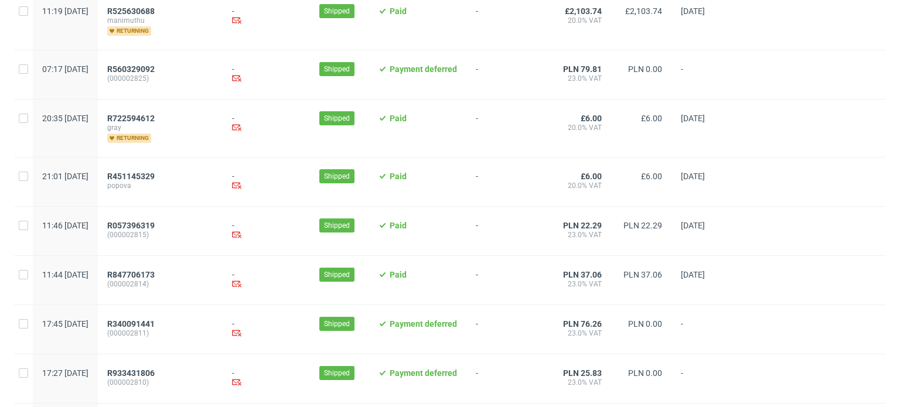
scroll to position [1274, 0]
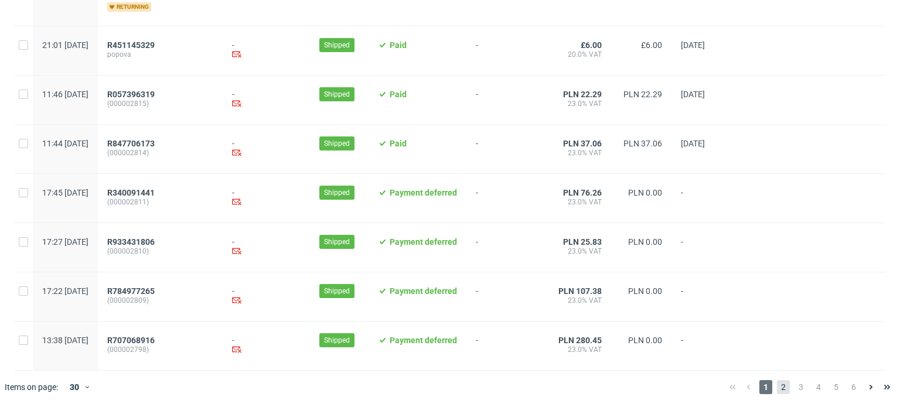
click at [777, 386] on span "2" at bounding box center [783, 387] width 13 height 14
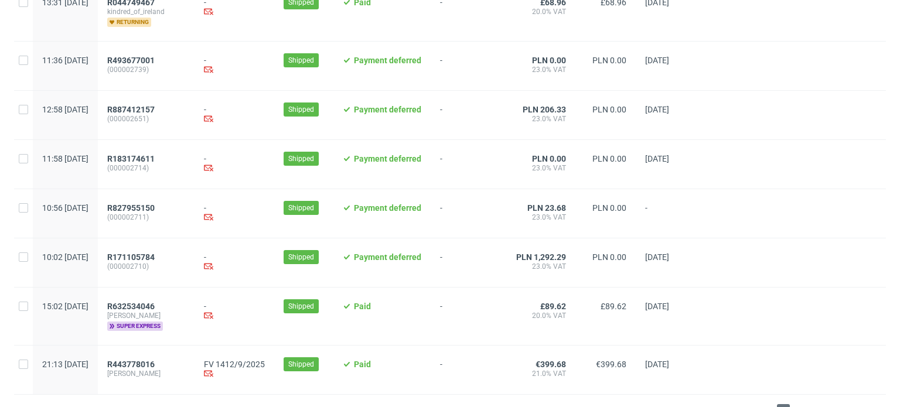
scroll to position [1256, 0]
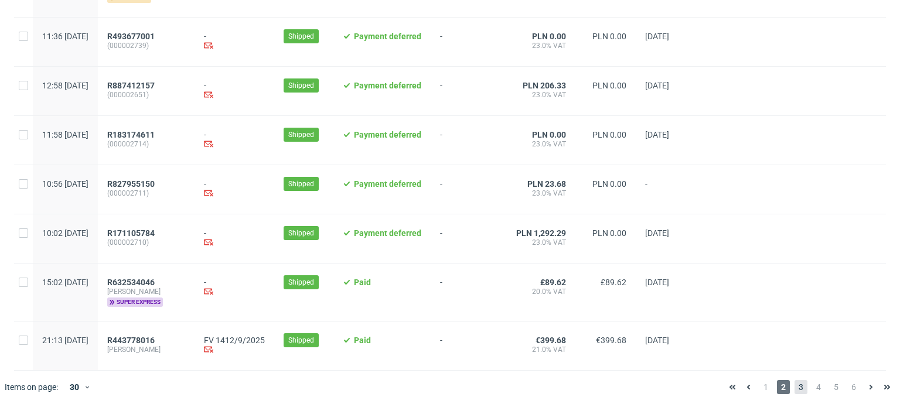
click at [796, 390] on span "3" at bounding box center [801, 387] width 13 height 14
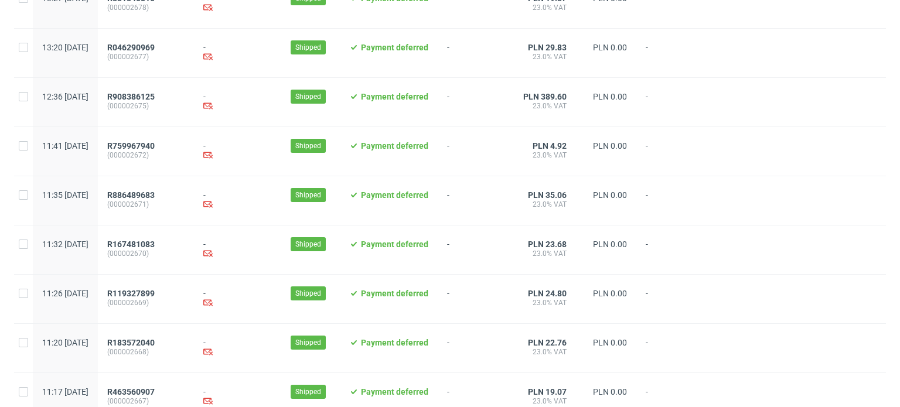
scroll to position [1256, 0]
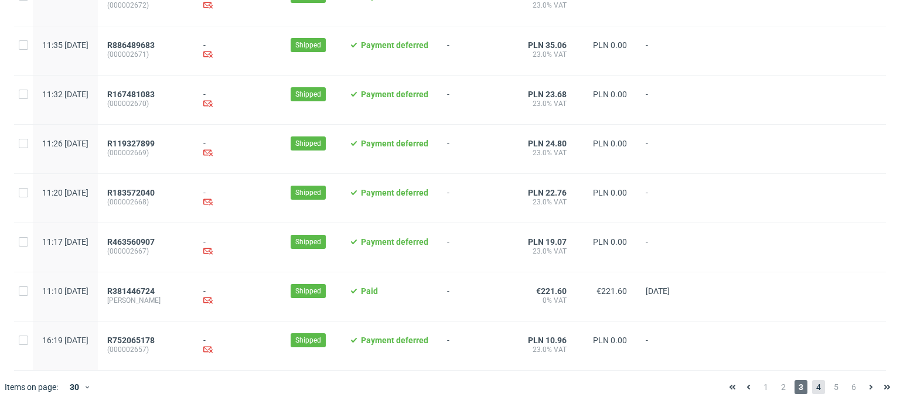
click at [812, 391] on span "4" at bounding box center [818, 387] width 13 height 14
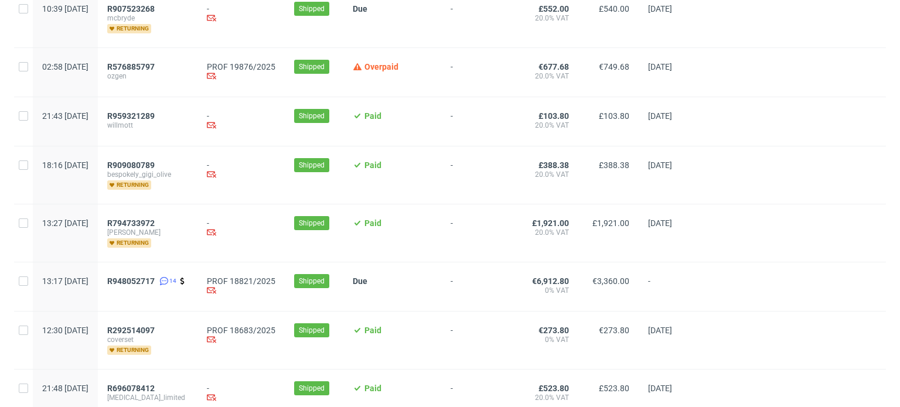
scroll to position [935, 0]
click at [155, 64] on span "R576885797" at bounding box center [130, 66] width 47 height 9
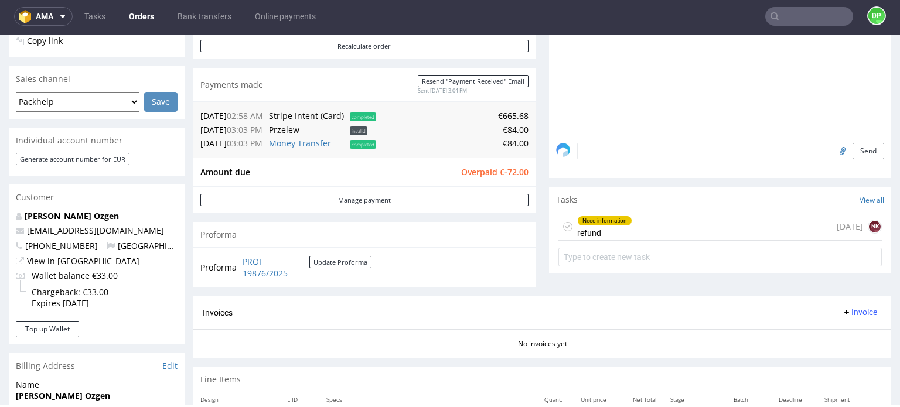
scroll to position [269, 0]
click at [638, 216] on div "Need information refund 9 days ago NK" at bounding box center [720, 227] width 323 height 28
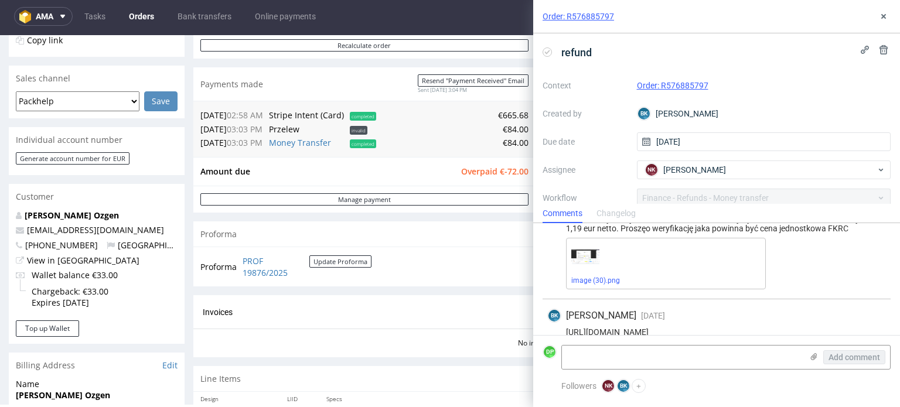
scroll to position [52, 0]
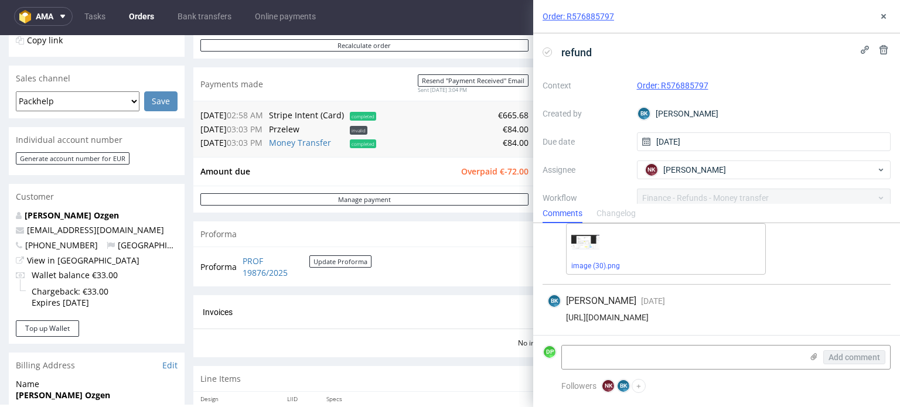
drag, startPoint x: 844, startPoint y: 316, endPoint x: 546, endPoint y: 316, distance: 298.9
click at [546, 316] on div "BK Bogna Krystian 8 days ago 18th Sep 2025, 16:37 https://packhelp.slack.com/ar…" at bounding box center [717, 311] width 348 height 52
copy div "https://packhelp.slack.com/archives/C01MPBDBG93/p1758202414263529"
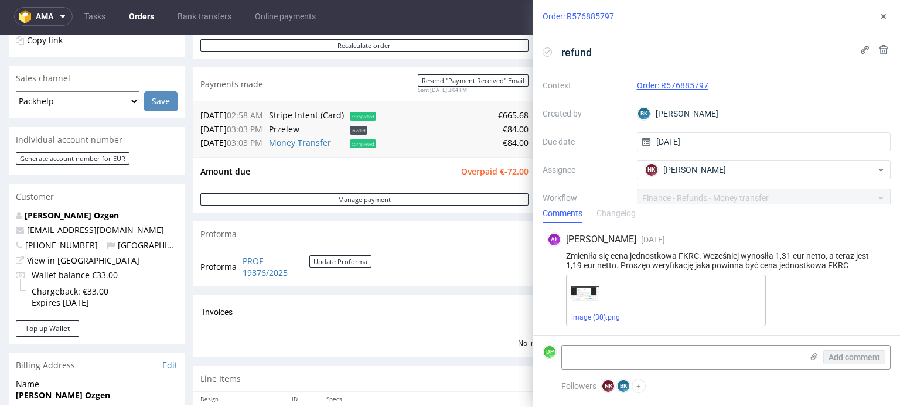
click at [891, 15] on div "Order: R576885797" at bounding box center [716, 16] width 367 height 33
click at [883, 15] on use at bounding box center [883, 16] width 5 height 5
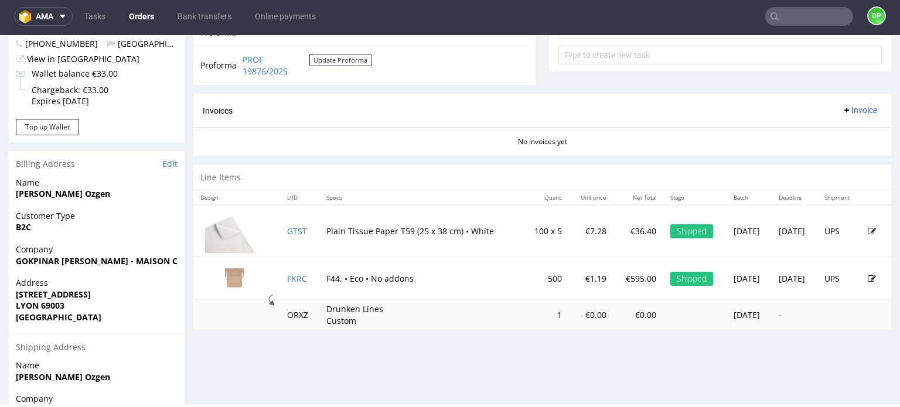
scroll to position [472, 0]
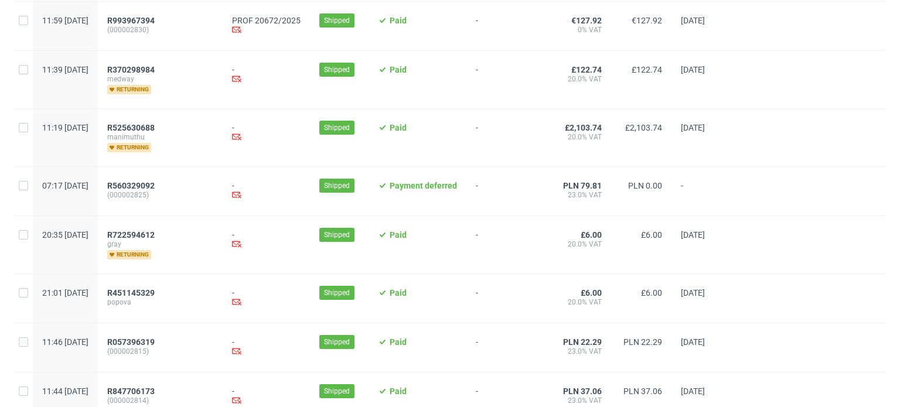
scroll to position [1274, 0]
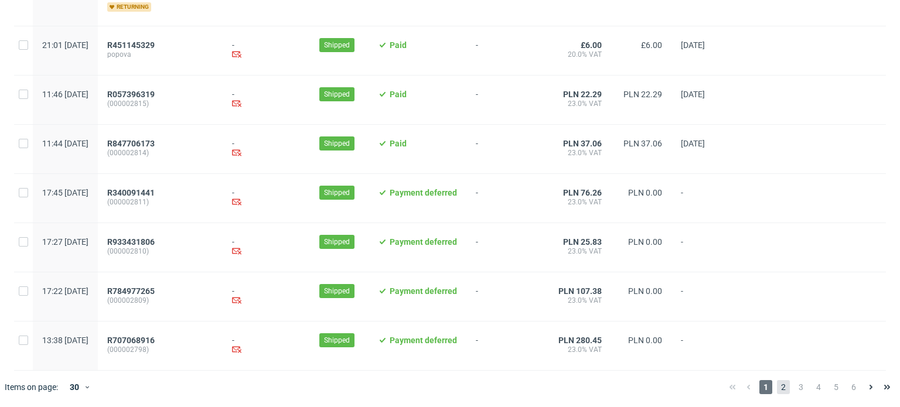
click at [777, 388] on span "2" at bounding box center [783, 387] width 13 height 14
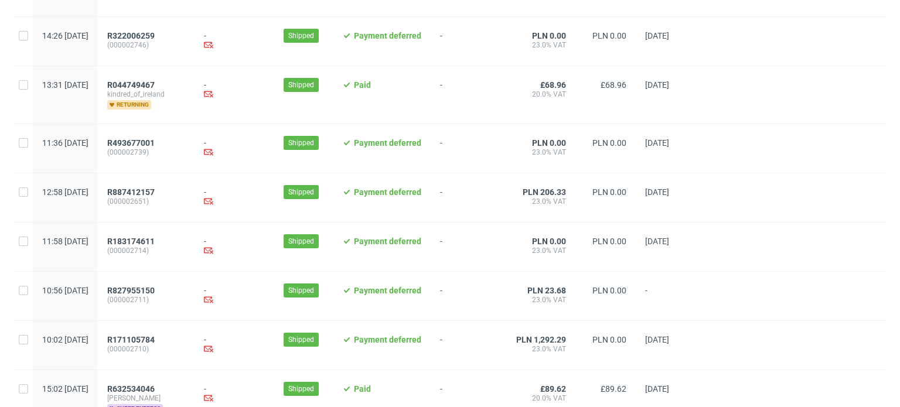
scroll to position [1256, 0]
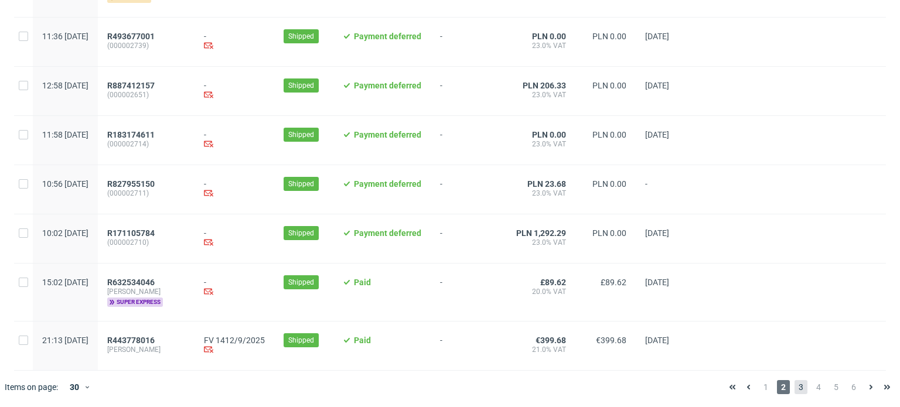
click at [795, 389] on span "3" at bounding box center [801, 387] width 13 height 14
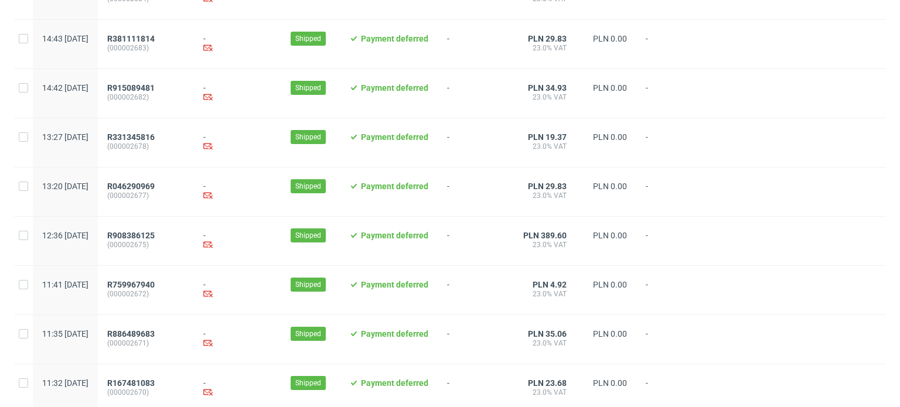
scroll to position [1256, 0]
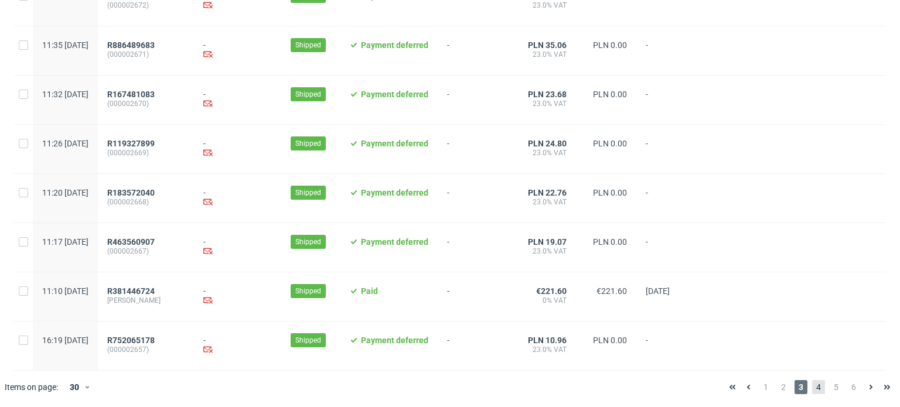
click at [813, 391] on span "4" at bounding box center [818, 387] width 13 height 14
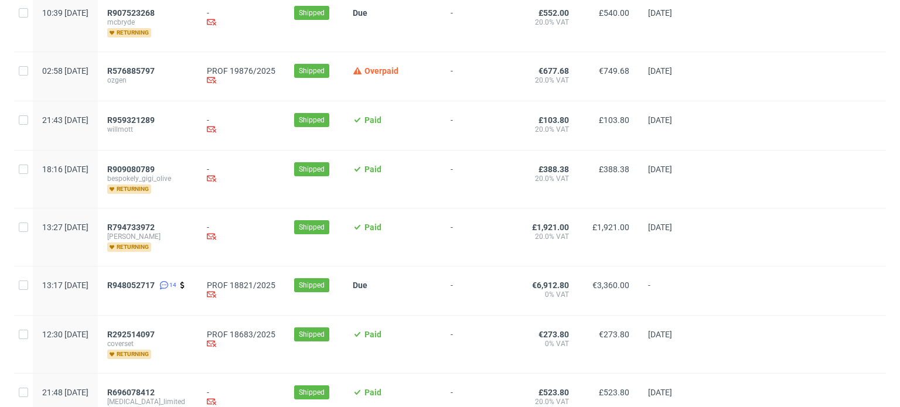
scroll to position [931, 0]
click at [155, 281] on span "R948052717" at bounding box center [130, 284] width 47 height 9
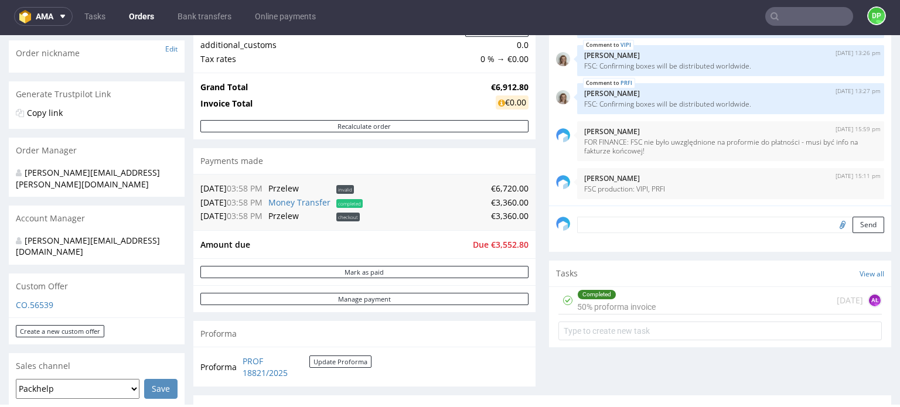
scroll to position [188, 0]
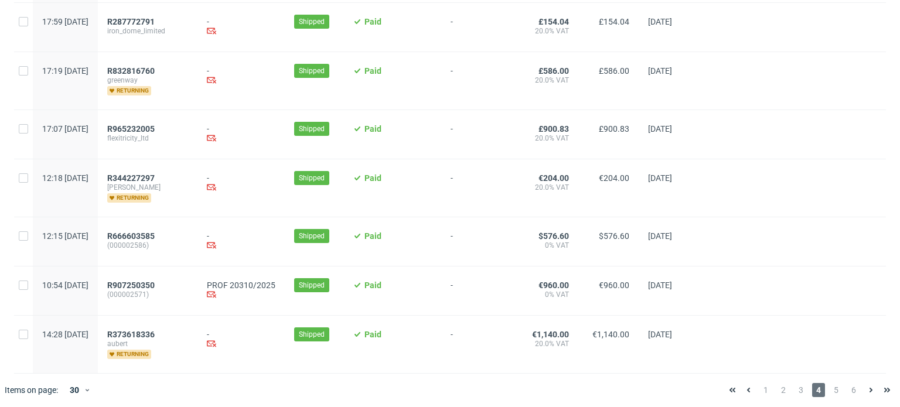
scroll to position [1351, 0]
click at [830, 391] on span "5" at bounding box center [836, 390] width 13 height 14
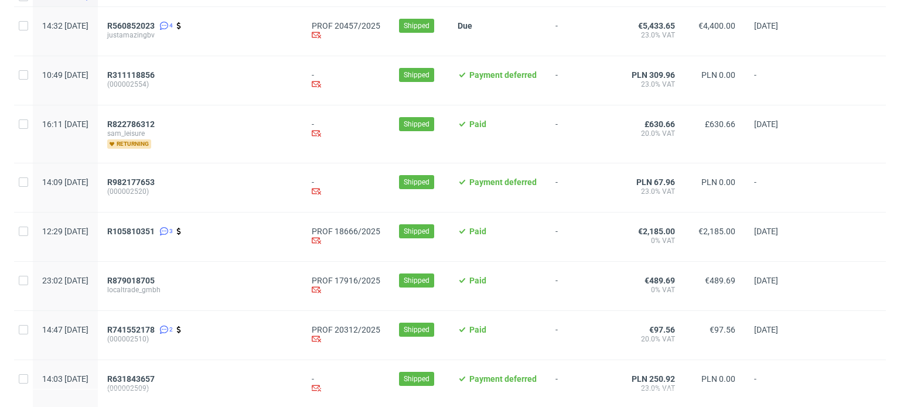
scroll to position [154, 0]
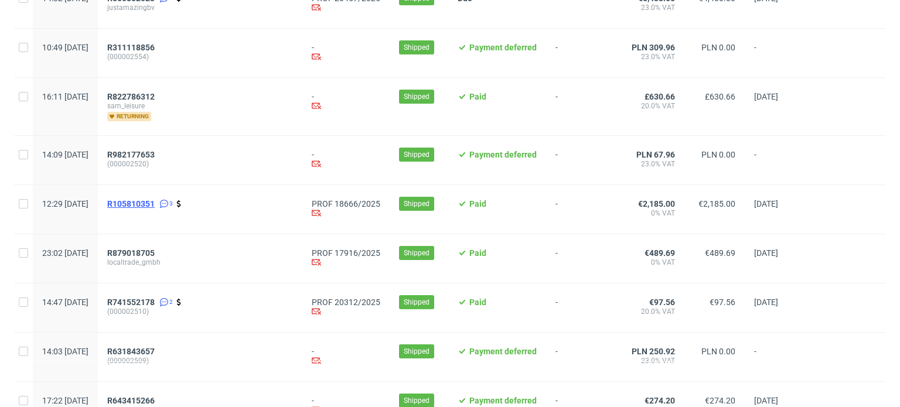
click at [155, 204] on span "R105810351" at bounding box center [130, 203] width 47 height 9
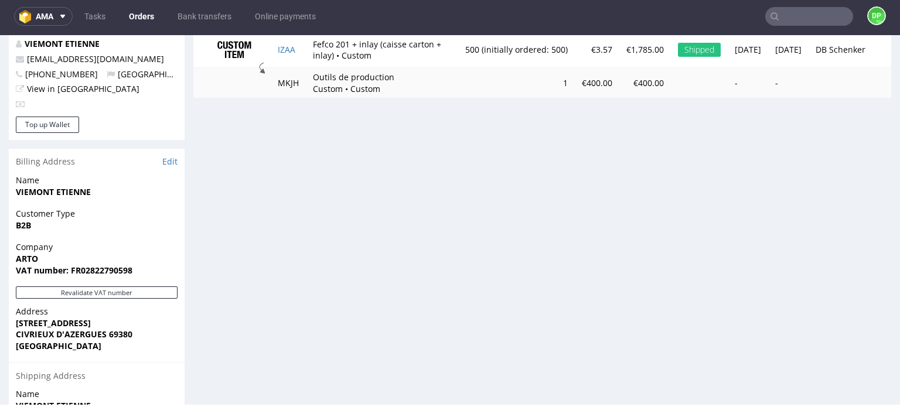
scroll to position [635, 0]
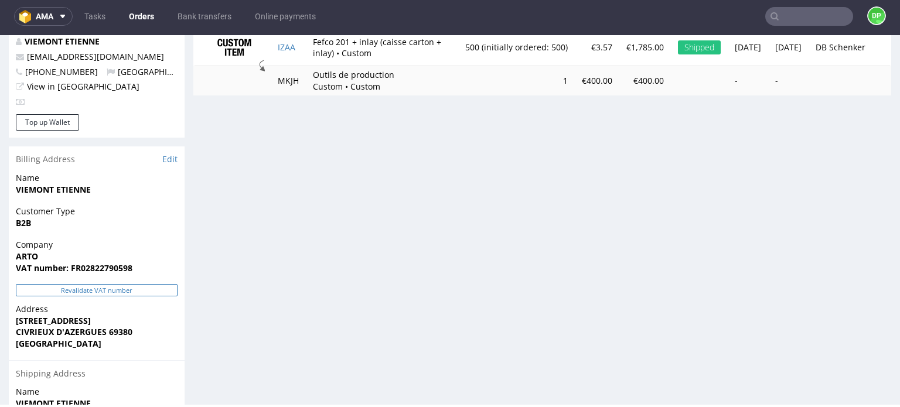
click at [92, 284] on button "Revalidate VAT number" at bounding box center [97, 290] width 162 height 12
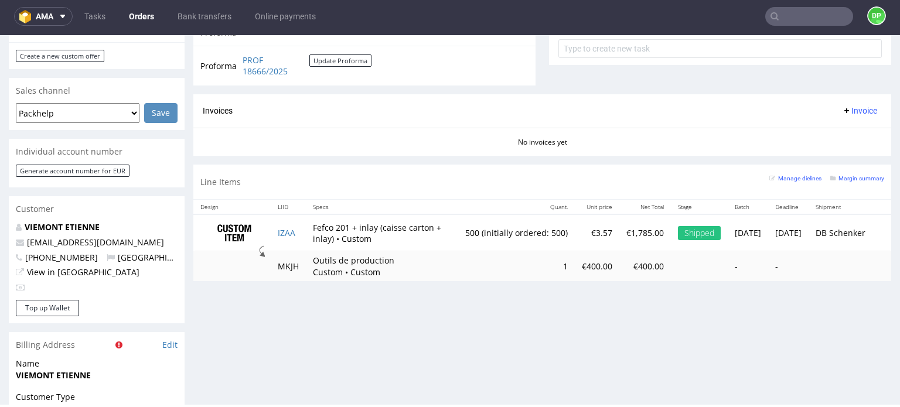
scroll to position [450, 0]
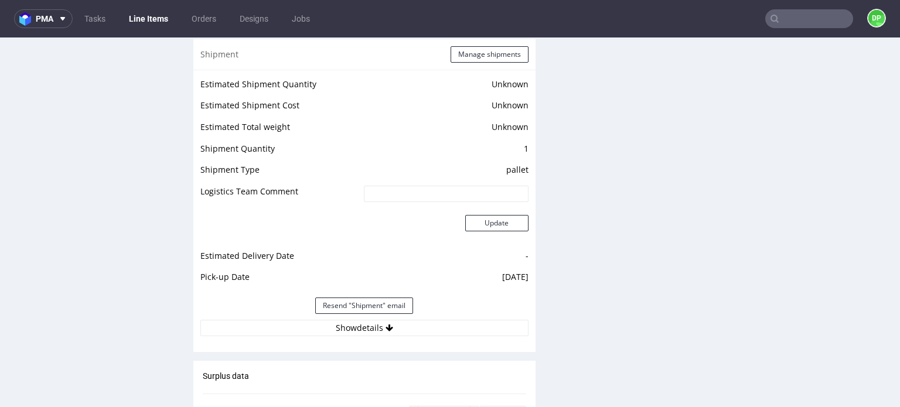
scroll to position [1784, 0]
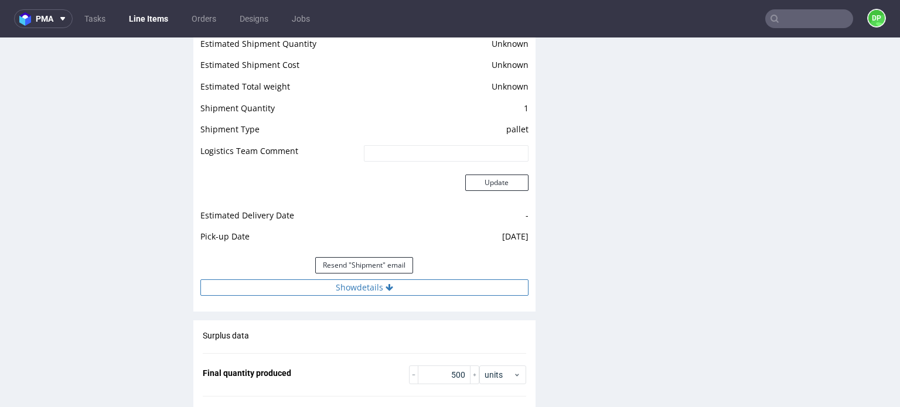
click at [308, 290] on button "Show details" at bounding box center [364, 288] width 328 height 16
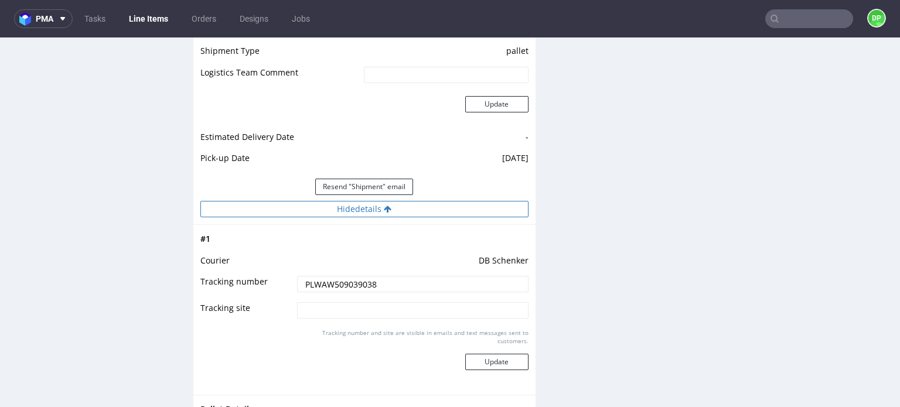
scroll to position [1871, 0]
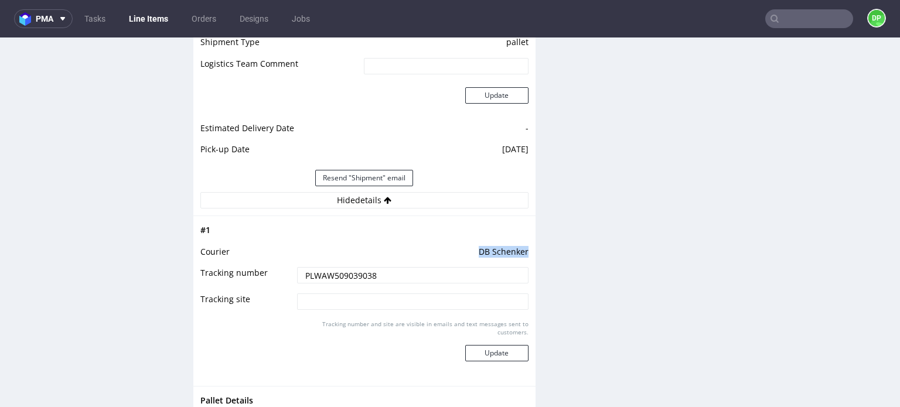
drag, startPoint x: 518, startPoint y: 248, endPoint x: 468, endPoint y: 250, distance: 49.8
click at [468, 250] on td "DB Schenker" at bounding box center [411, 256] width 234 height 22
copy td "DB Schenker"
drag, startPoint x: 380, startPoint y: 277, endPoint x: 278, endPoint y: 264, distance: 103.4
click at [278, 266] on tr "Tracking number PLWAW509039038" at bounding box center [364, 279] width 328 height 26
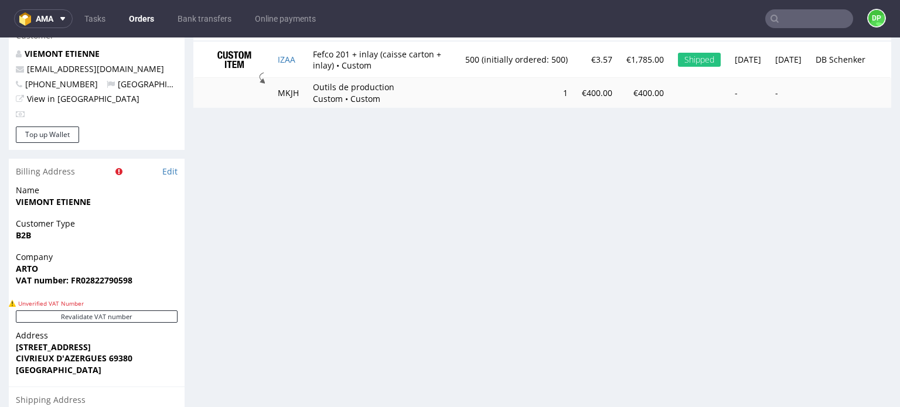
scroll to position [625, 0]
drag, startPoint x: 133, startPoint y: 267, endPoint x: 81, endPoint y: 274, distance: 52.6
click at [81, 275] on span "VAT number: FR02822790598" at bounding box center [97, 281] width 162 height 12
copy strong "02822790598"
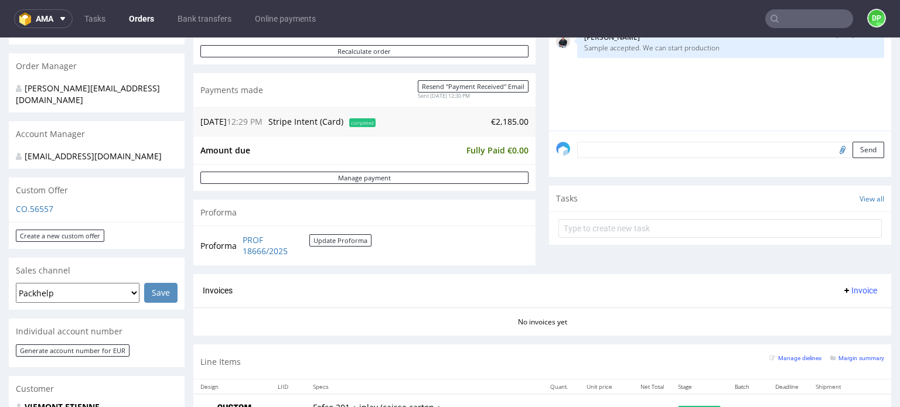
scroll to position [380, 0]
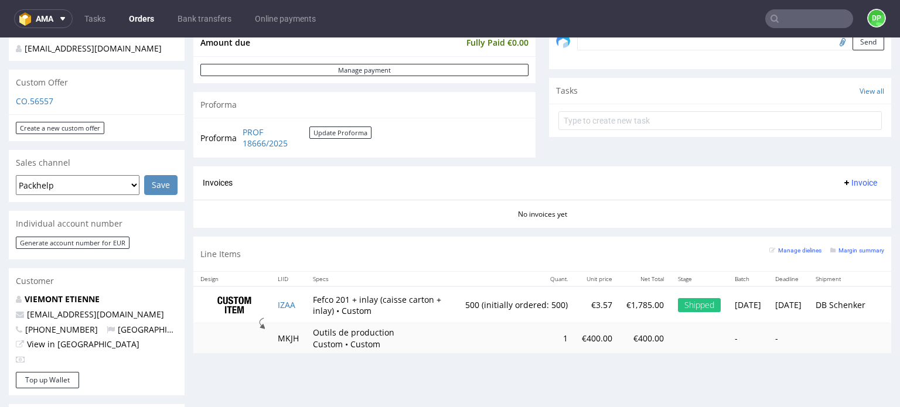
click at [842, 180] on span "Invoice" at bounding box center [859, 182] width 35 height 9
click at [820, 204] on span "Generate" at bounding box center [841, 206] width 57 height 12
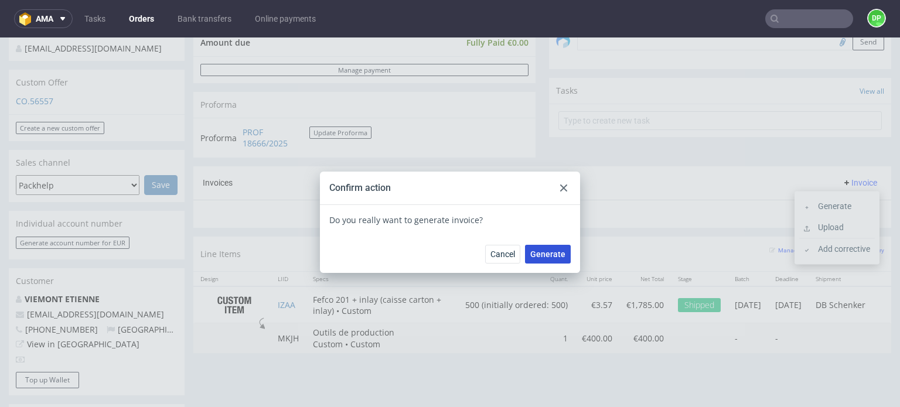
click at [547, 250] on span "Generate" at bounding box center [547, 254] width 35 height 8
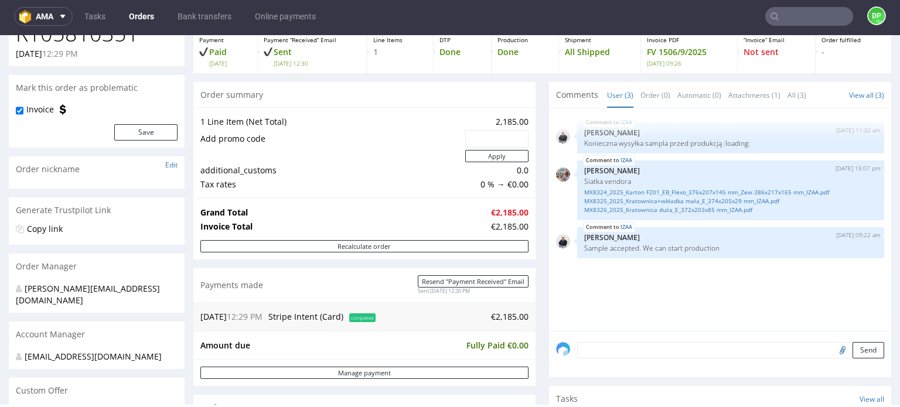
scroll to position [56, 0]
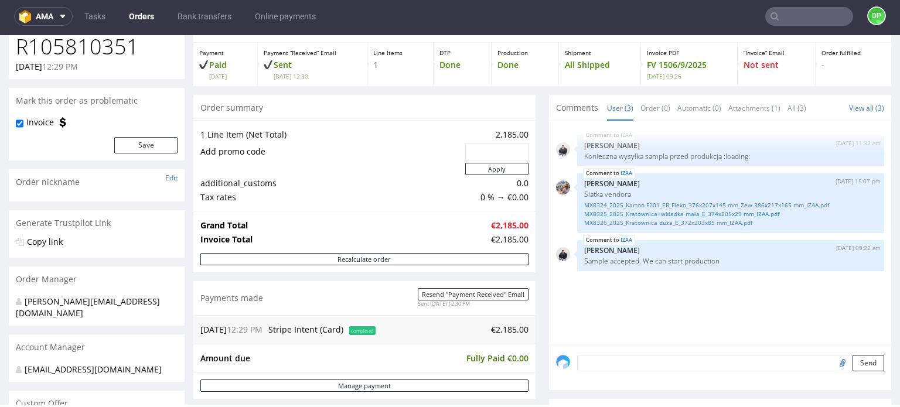
click at [833, 362] on input "file" at bounding box center [841, 362] width 16 height 15
type input "C:\fakepath\Zrzut ekranu [DATE] 092658.png"
click at [833, 355] on input "file" at bounding box center [841, 362] width 16 height 15
click at [833, 367] on input "file" at bounding box center [841, 362] width 16 height 15
type input "C:\fakepath\Zrzut ekranu [DATE] 092658.png"
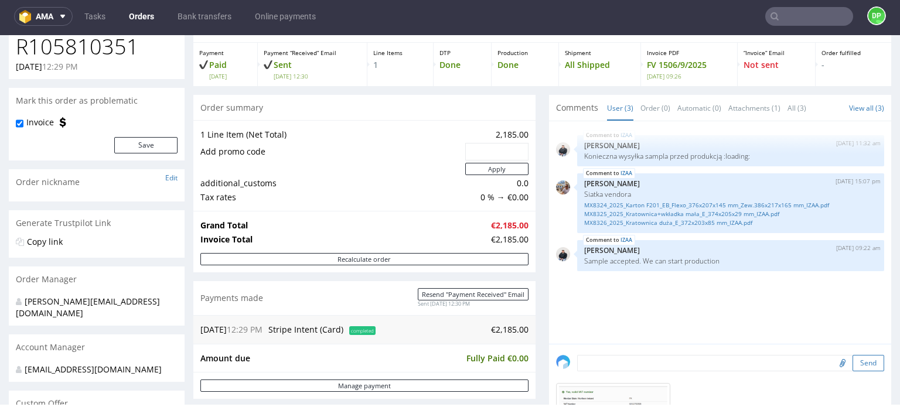
click at [853, 364] on button "Send" at bounding box center [869, 363] width 32 height 16
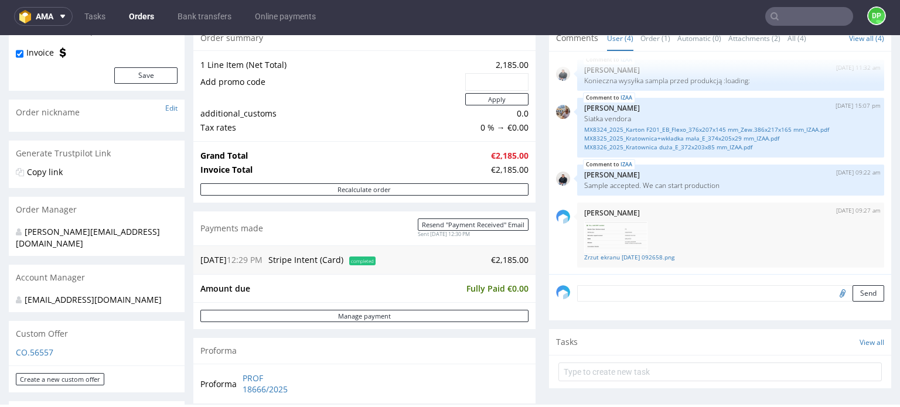
scroll to position [73, 0]
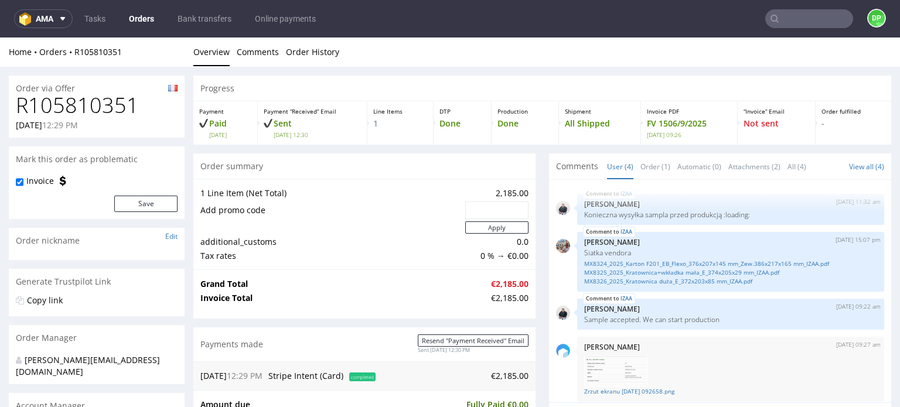
scroll to position [6, 0]
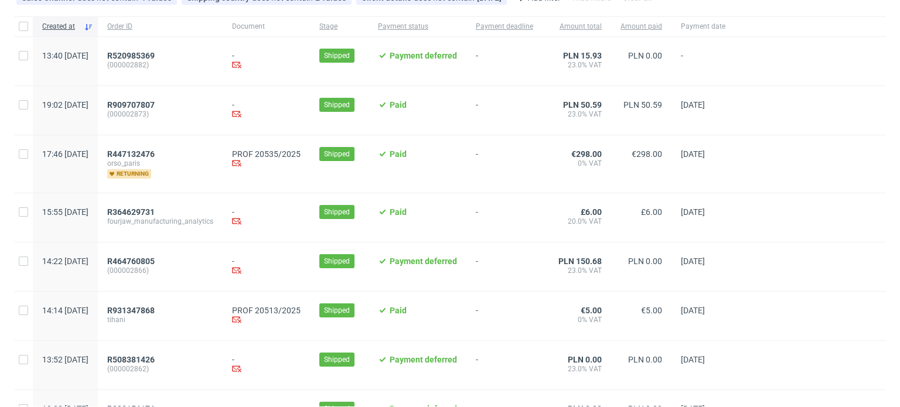
scroll to position [97, 0]
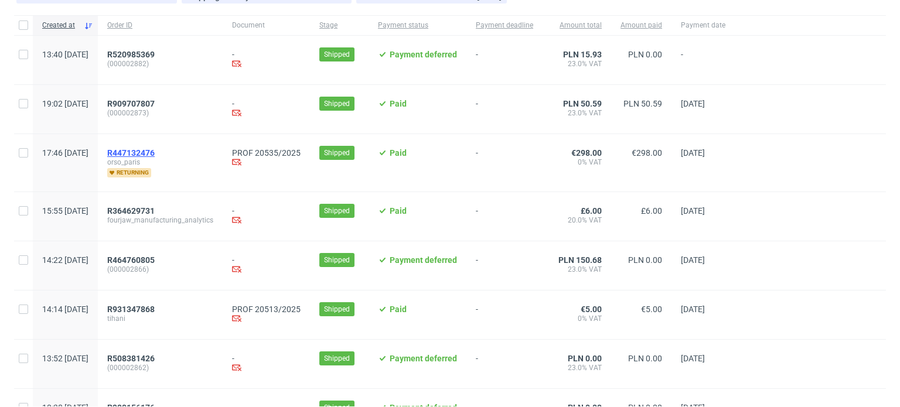
click at [155, 152] on span "R447132476" at bounding box center [130, 152] width 47 height 9
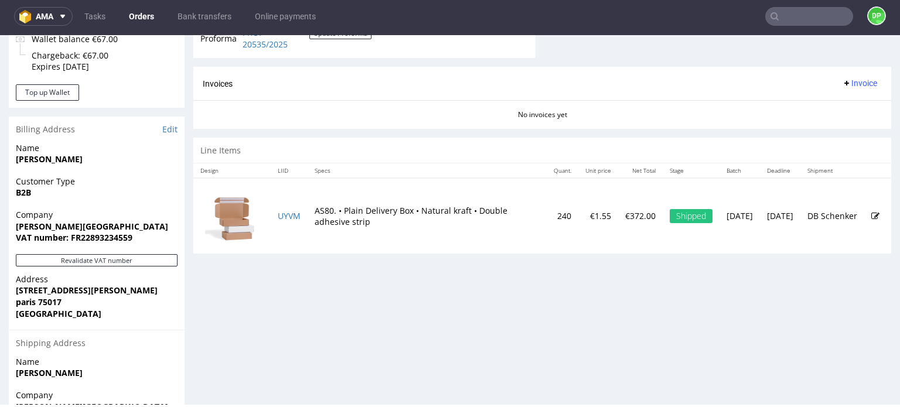
scroll to position [523, 0]
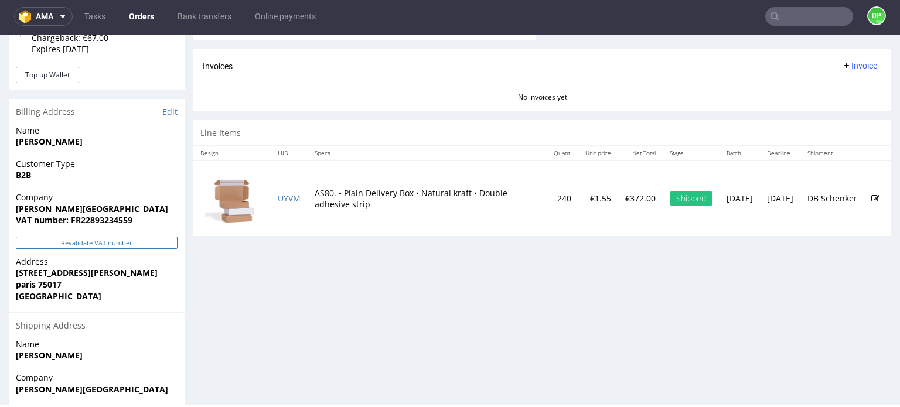
click at [89, 244] on button "Revalidate VAT number" at bounding box center [97, 243] width 162 height 12
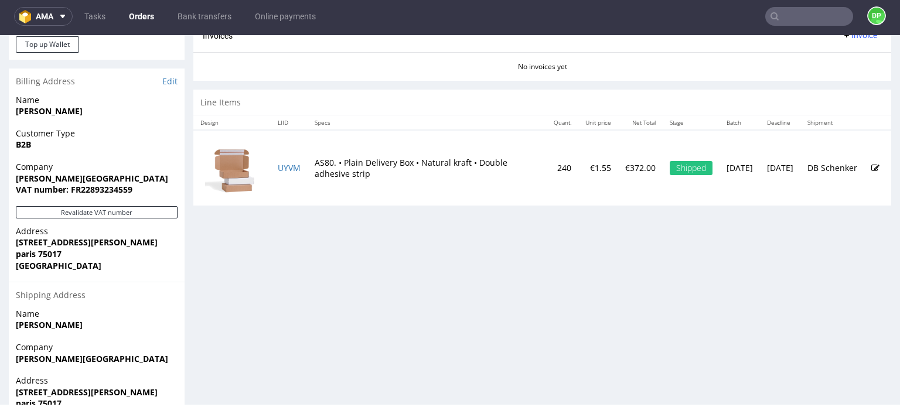
scroll to position [481, 0]
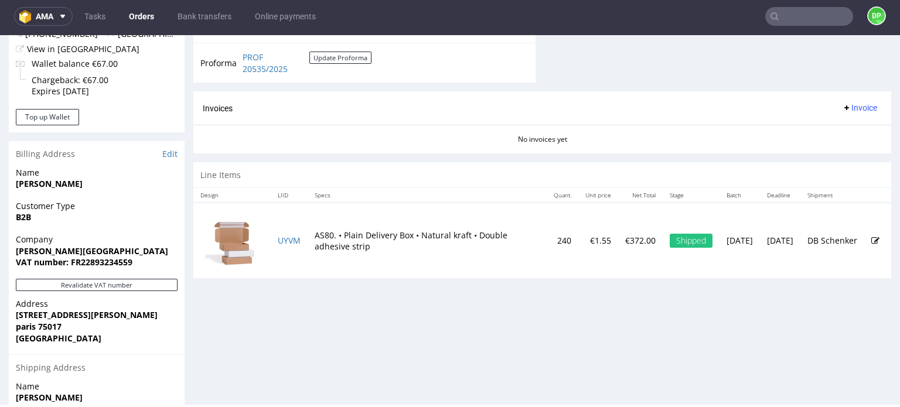
click at [849, 106] on span "Invoice" at bounding box center [859, 107] width 35 height 9
click at [814, 129] on span "Generate" at bounding box center [841, 132] width 57 height 12
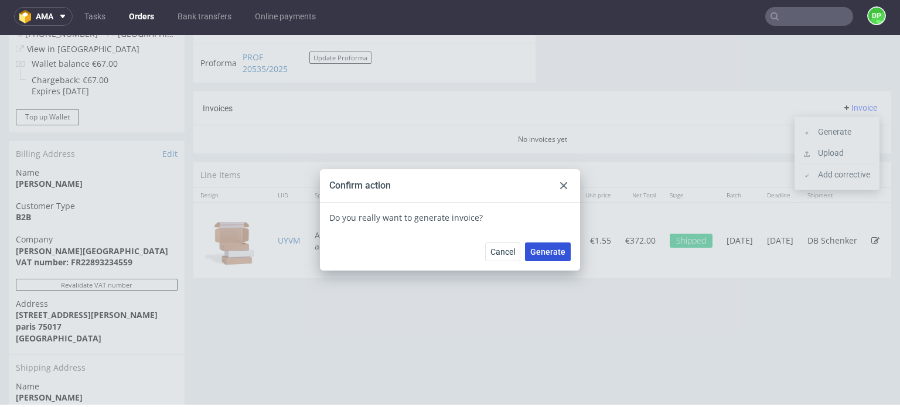
click at [552, 251] on span "Generate" at bounding box center [547, 252] width 35 height 8
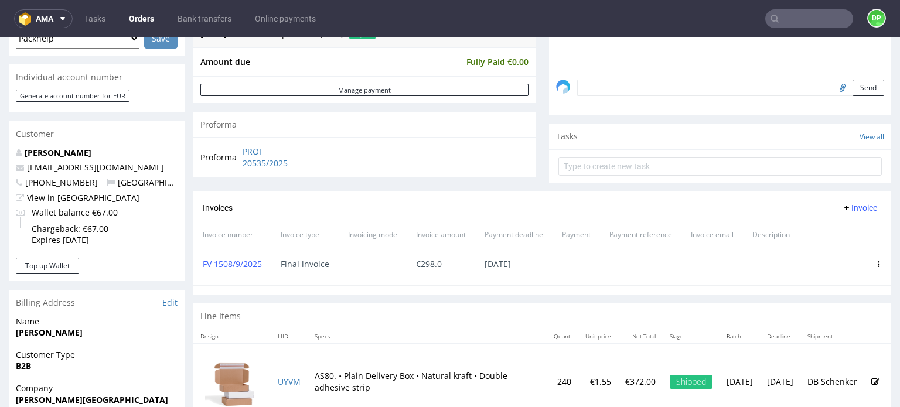
scroll to position [335, 0]
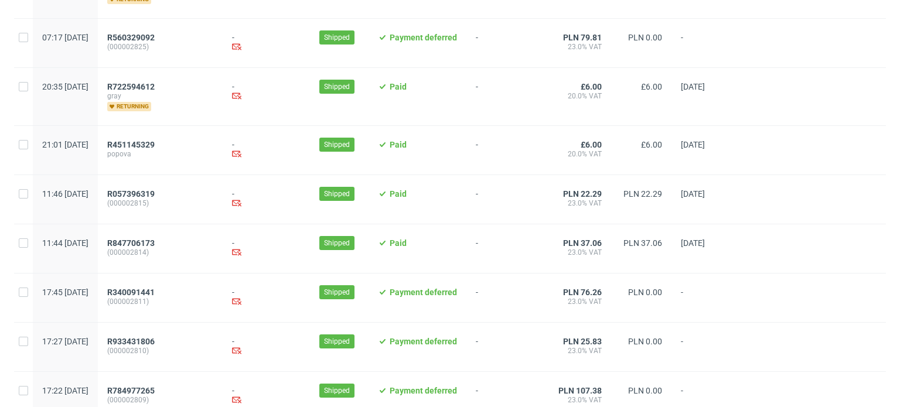
scroll to position [1274, 0]
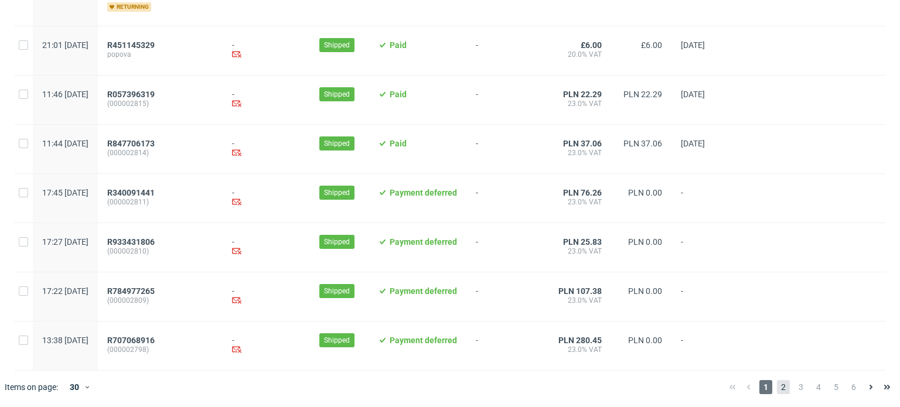
click at [777, 382] on span "2" at bounding box center [783, 387] width 13 height 14
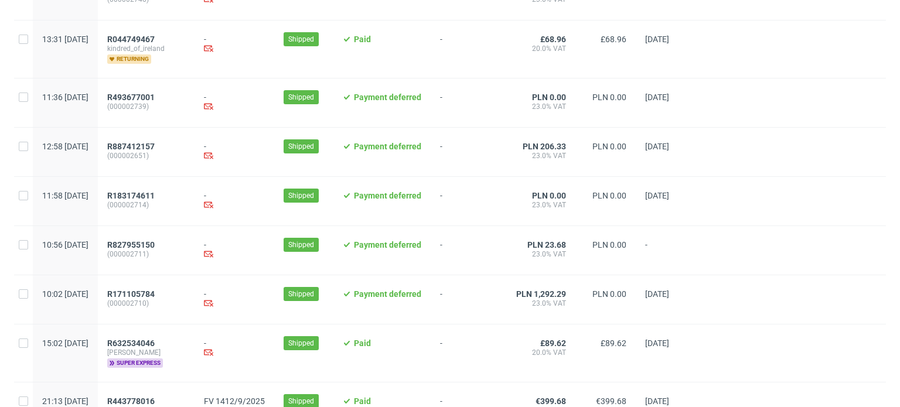
scroll to position [1256, 0]
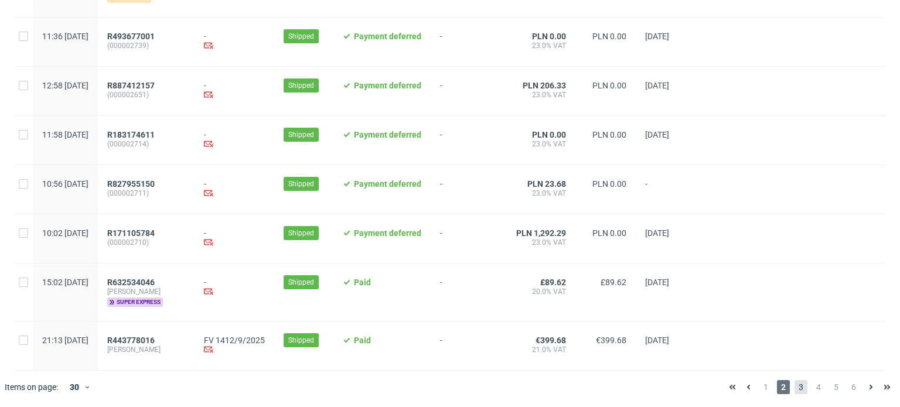
click at [795, 382] on span "3" at bounding box center [801, 387] width 13 height 14
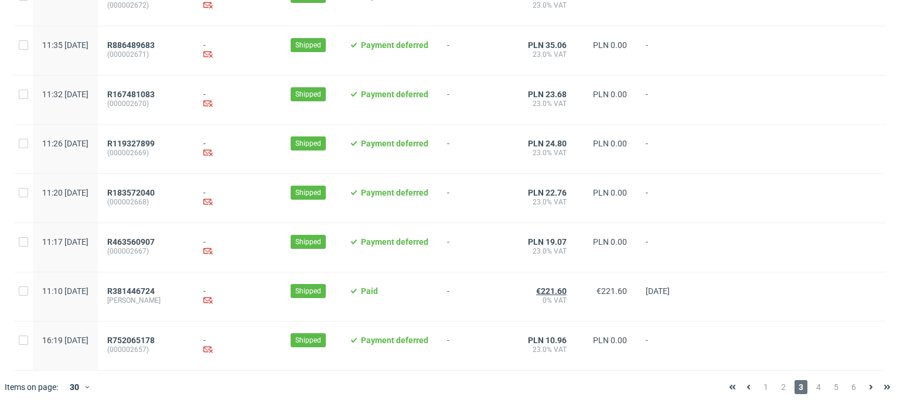
scroll to position [1256, 0]
click at [812, 389] on span "4" at bounding box center [818, 387] width 13 height 14
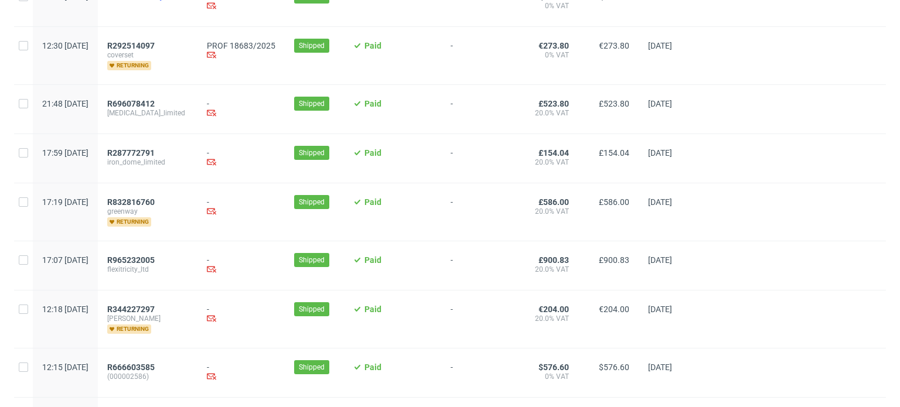
scroll to position [1351, 0]
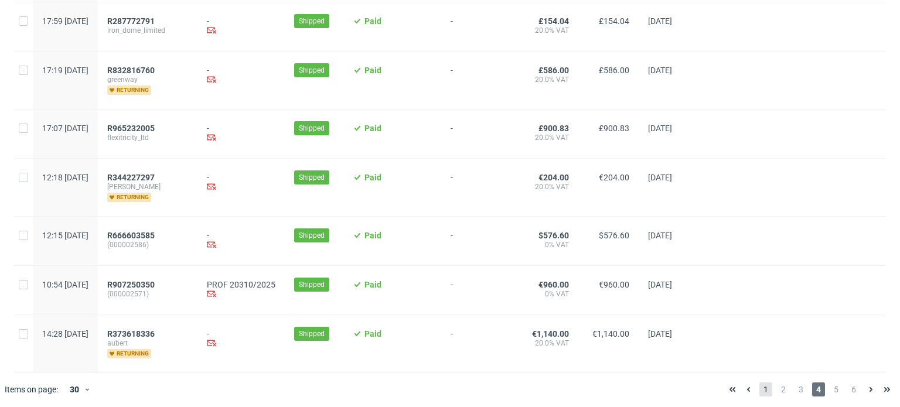
click at [762, 384] on span "1" at bounding box center [766, 390] width 13 height 14
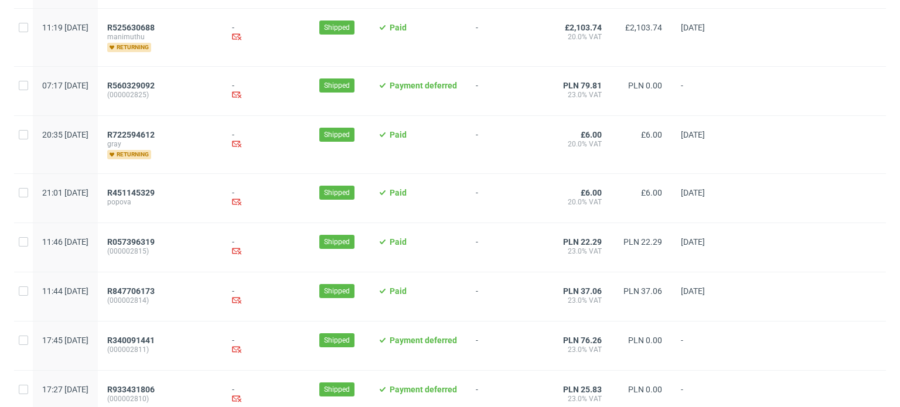
scroll to position [1274, 0]
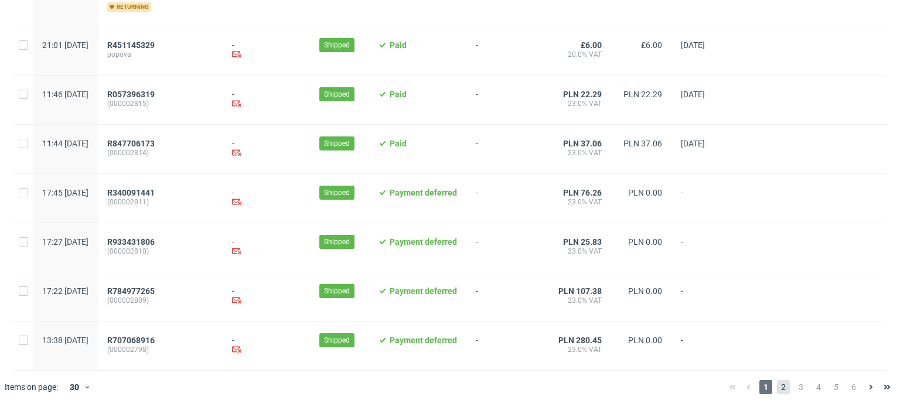
click at [777, 386] on span "2" at bounding box center [783, 387] width 13 height 14
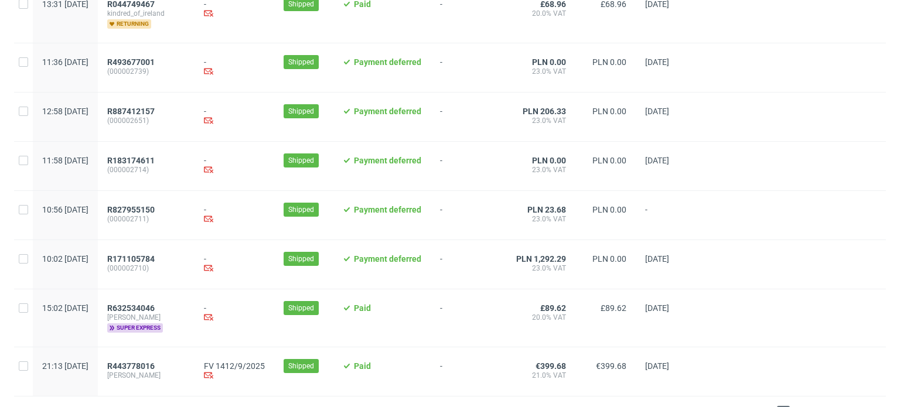
scroll to position [1256, 0]
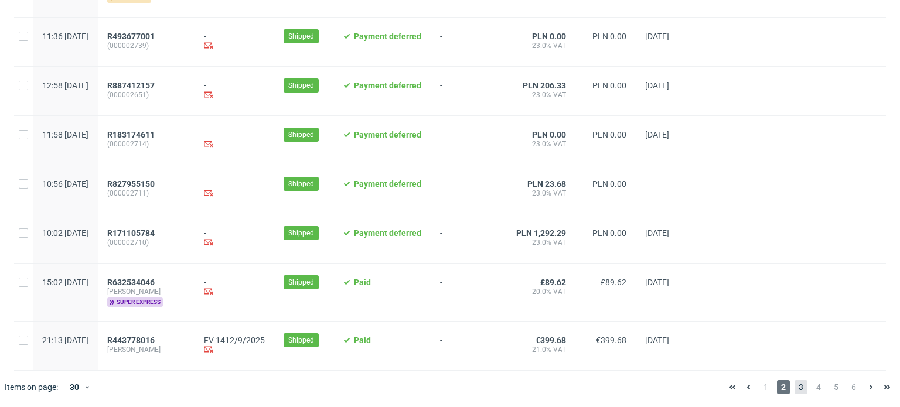
click at [795, 390] on span "3" at bounding box center [801, 387] width 13 height 14
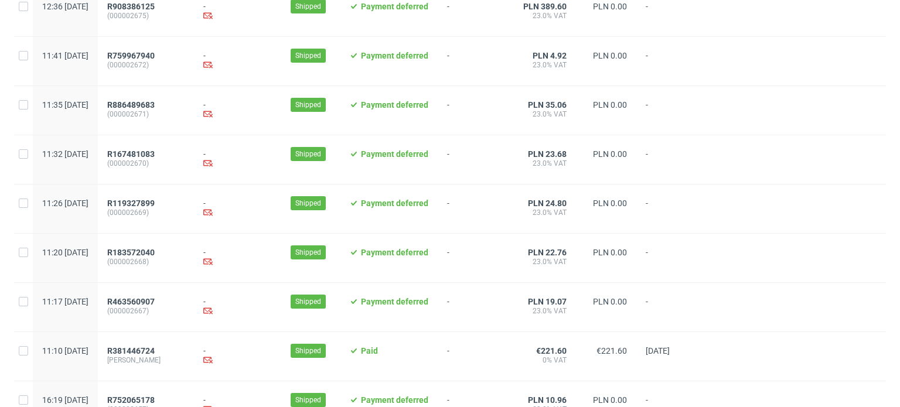
scroll to position [1256, 0]
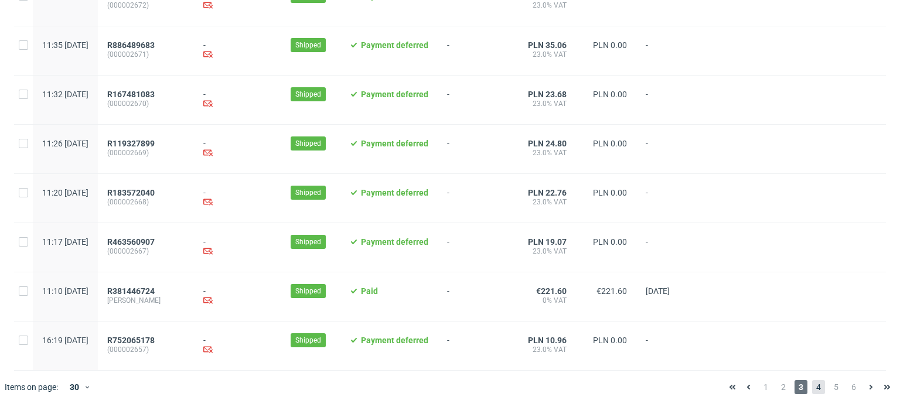
click at [812, 389] on span "4" at bounding box center [818, 387] width 13 height 14
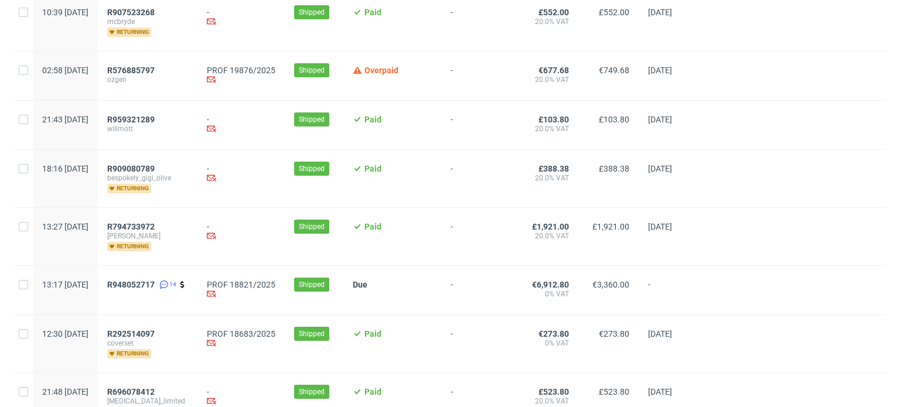
scroll to position [926, 0]
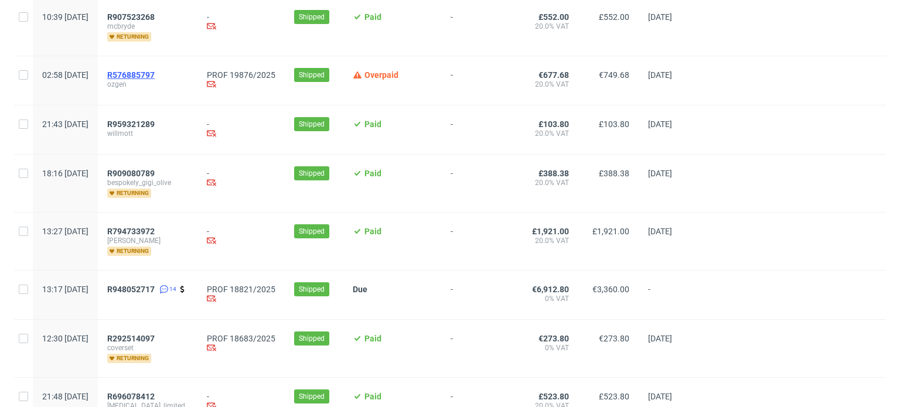
click at [155, 72] on span "R576885797" at bounding box center [130, 74] width 47 height 9
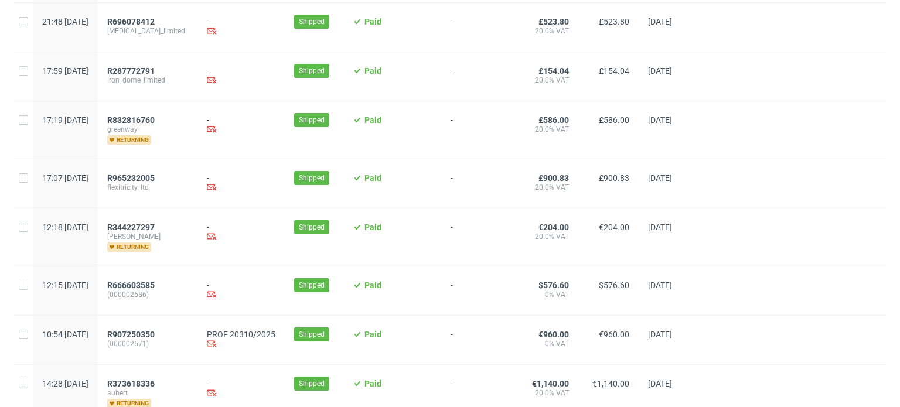
scroll to position [1351, 0]
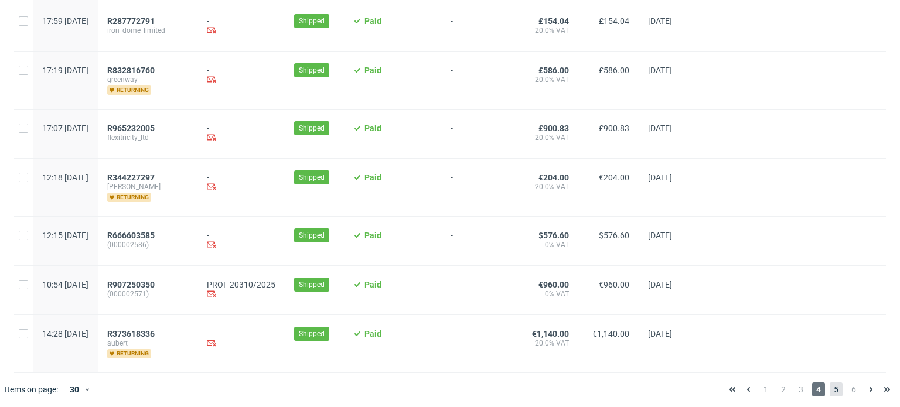
click at [830, 389] on span "5" at bounding box center [836, 390] width 13 height 14
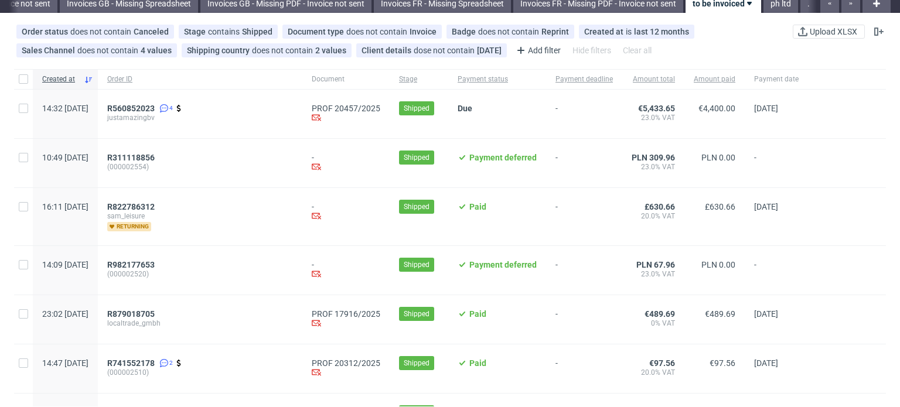
scroll to position [44, 0]
click at [155, 107] on span "R560852023" at bounding box center [130, 107] width 47 height 9
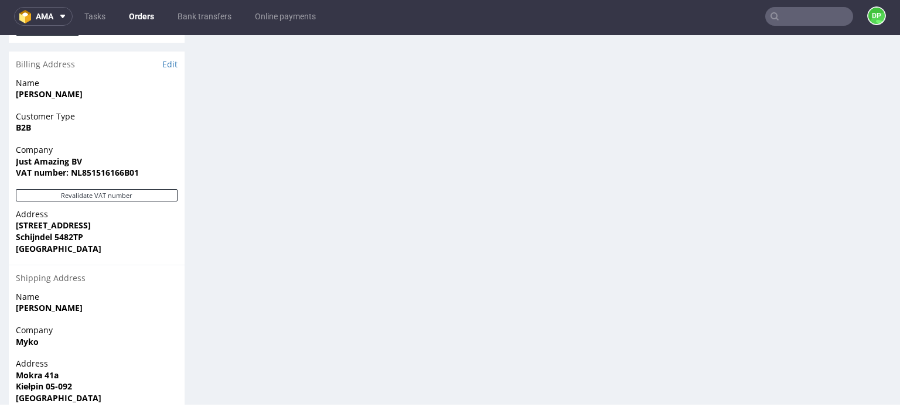
scroll to position [777, 0]
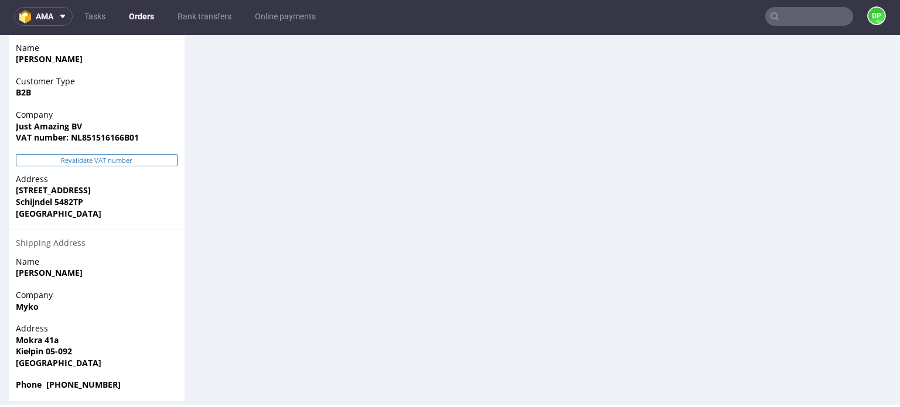
click at [138, 154] on button "Revalidate VAT number" at bounding box center [97, 160] width 162 height 12
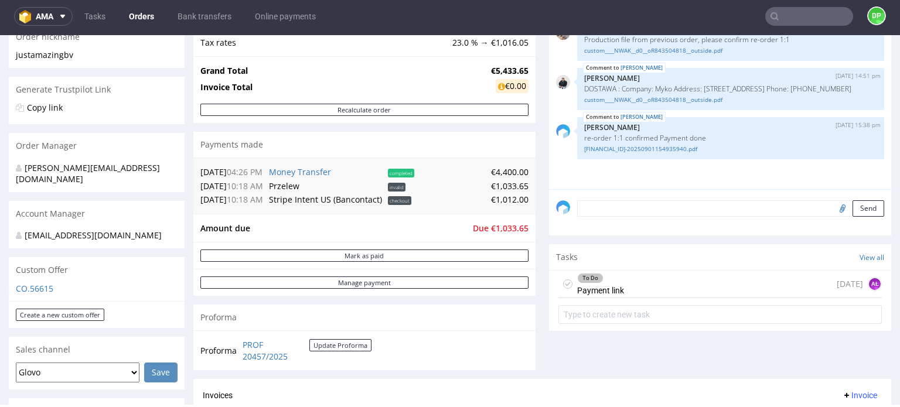
scroll to position [204, 0]
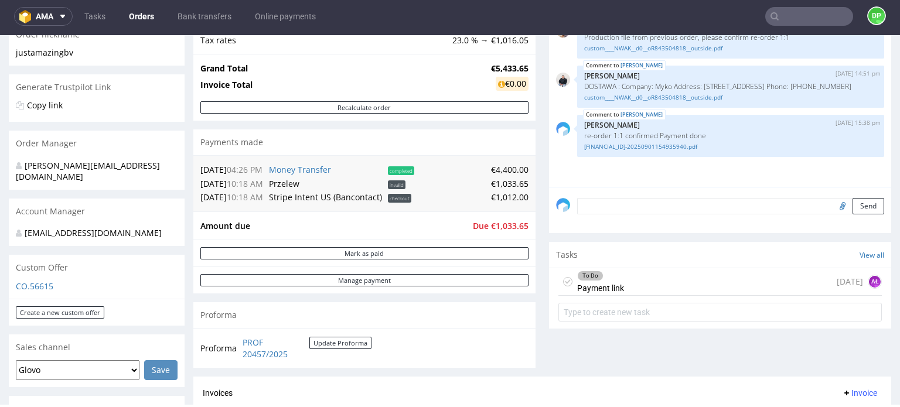
click at [656, 290] on div "To Do Payment link 2 days ago AŁ" at bounding box center [720, 282] width 323 height 28
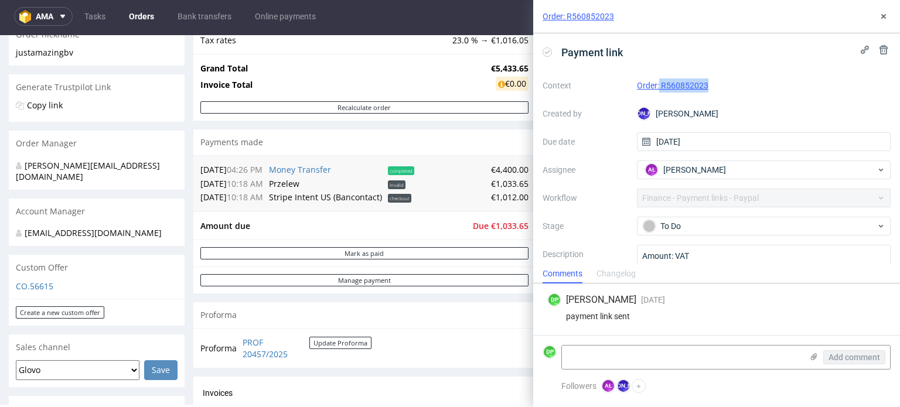
drag, startPoint x: 710, startPoint y: 77, endPoint x: 656, endPoint y: 88, distance: 55.2
click at [656, 88] on div "Context Order: R560852023 Created by JO Jozefina Owczarek Due date 24/09/2025 A…" at bounding box center [717, 188] width 348 height 225
click at [762, 76] on div "Context Order: R560852023 Created by JO Jozefina Owczarek Due date 24/09/2025 A…" at bounding box center [717, 188] width 348 height 225
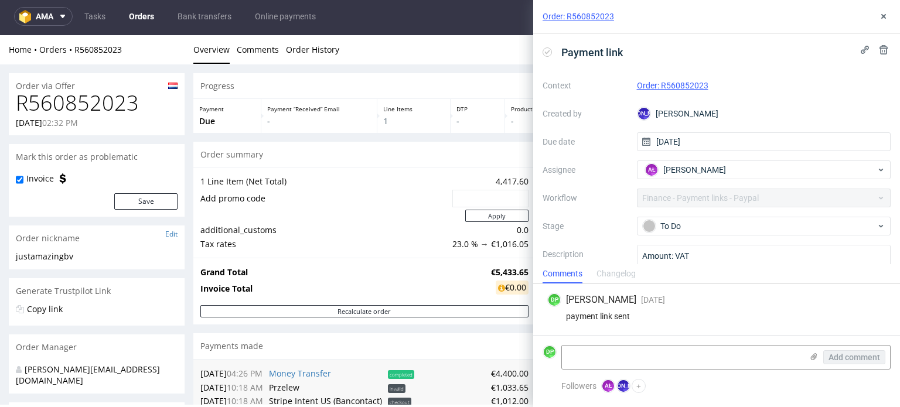
click at [66, 117] on span "02:32 PM" at bounding box center [60, 122] width 36 height 11
click at [73, 101] on h1 "R560852023" at bounding box center [97, 102] width 162 height 23
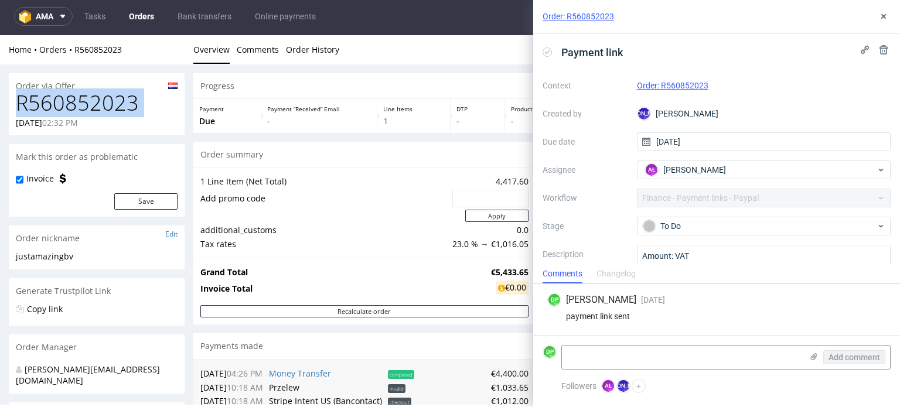
copy h1 "R560852023"
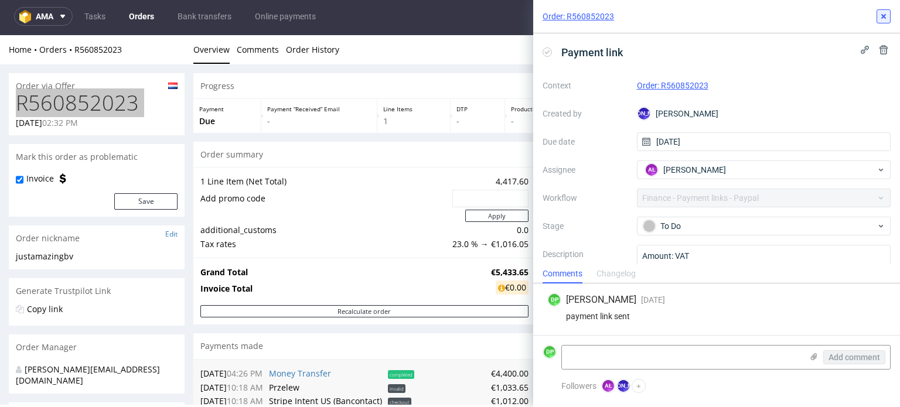
click at [884, 13] on icon at bounding box center [883, 16] width 9 height 9
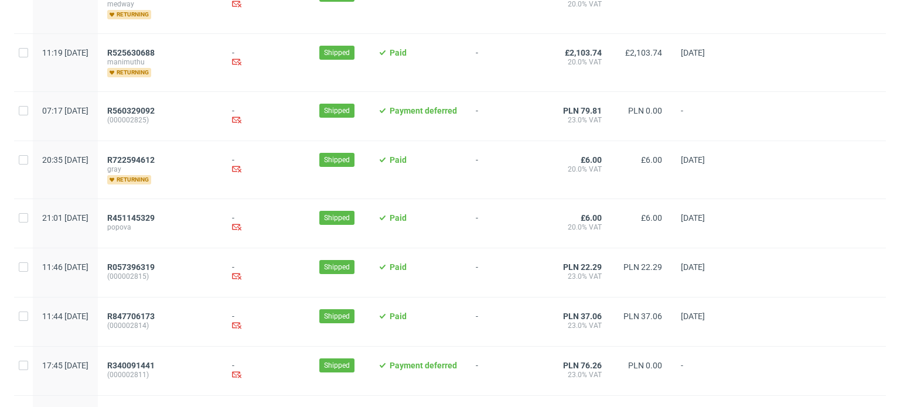
scroll to position [1274, 0]
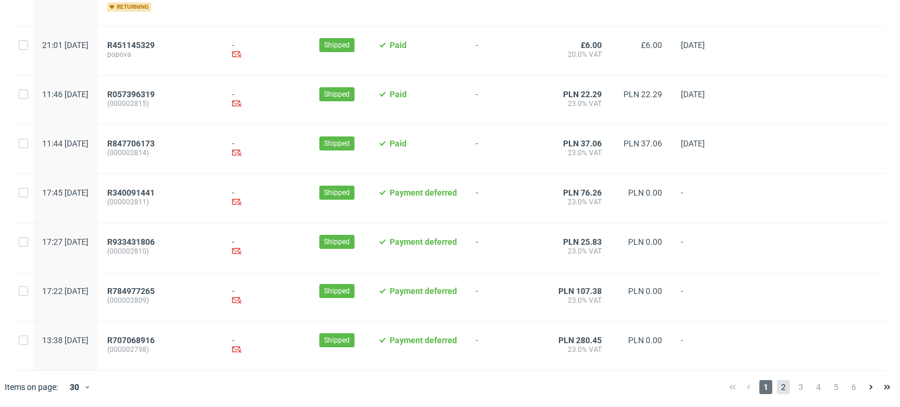
click at [777, 384] on span "2" at bounding box center [783, 387] width 13 height 14
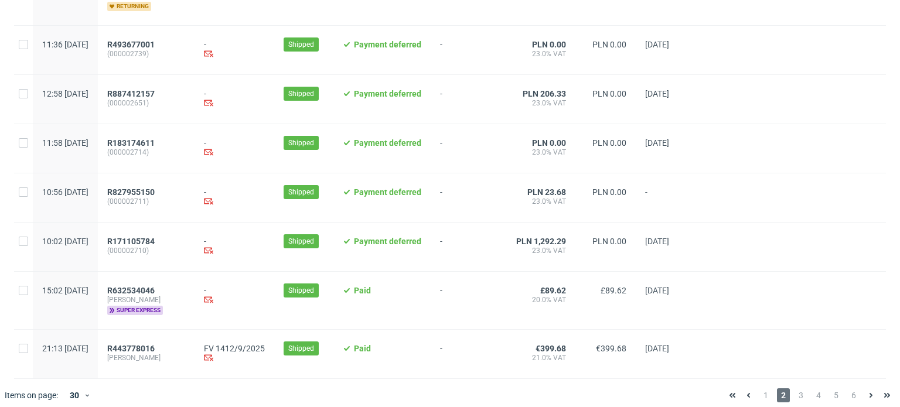
scroll to position [1256, 0]
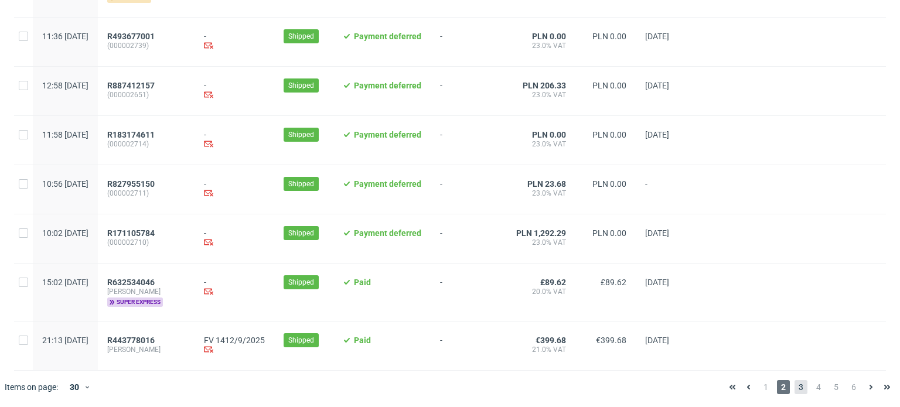
click at [795, 384] on span "3" at bounding box center [801, 387] width 13 height 14
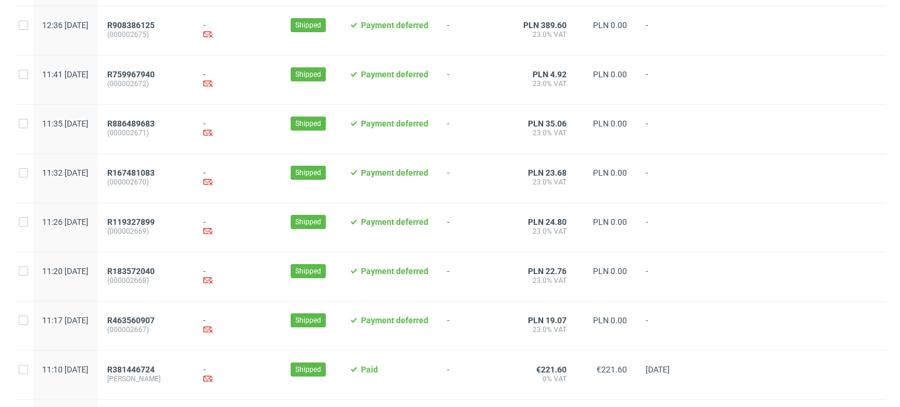
scroll to position [1256, 0]
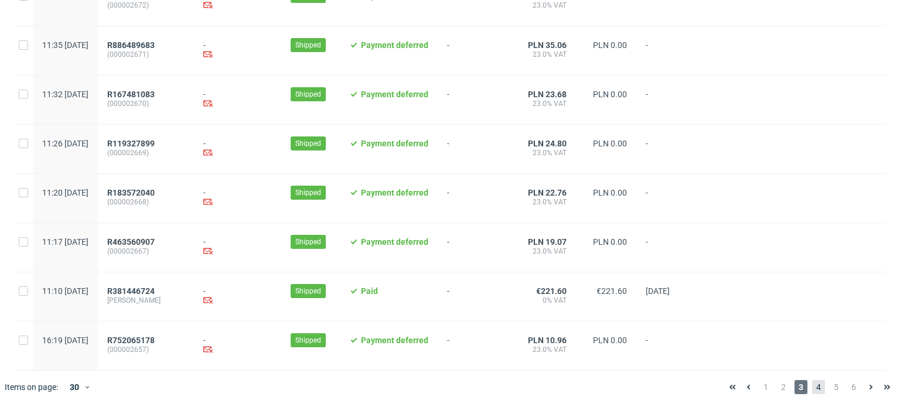
click at [815, 386] on span "4" at bounding box center [818, 387] width 13 height 14
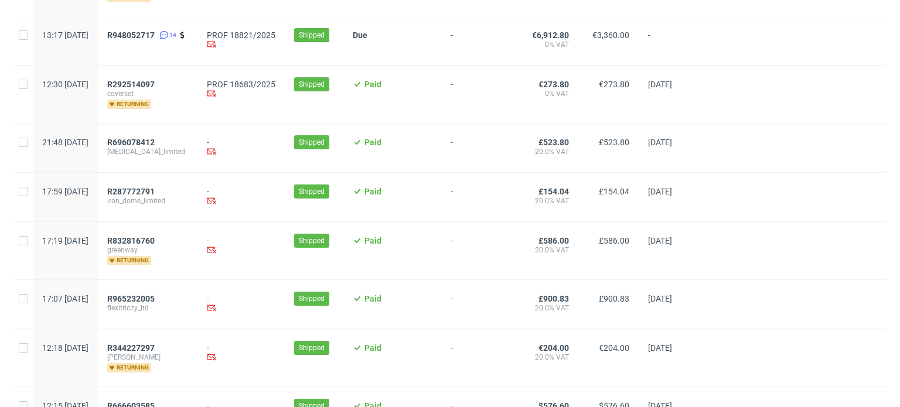
scroll to position [1351, 0]
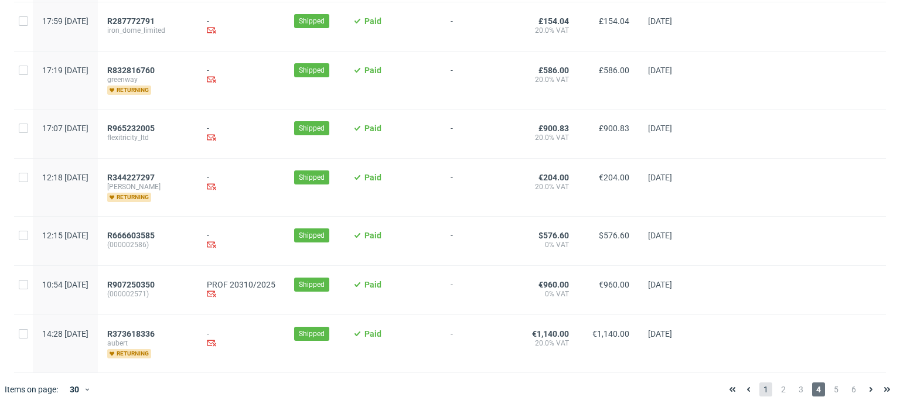
click at [760, 383] on span "1" at bounding box center [766, 390] width 13 height 14
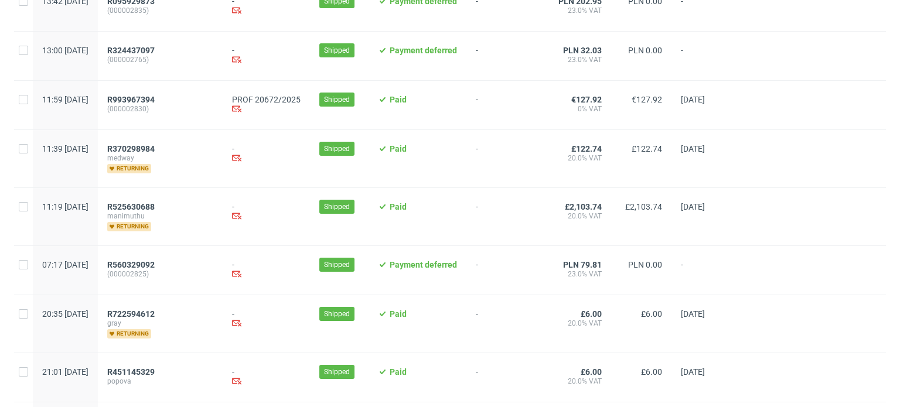
scroll to position [1274, 0]
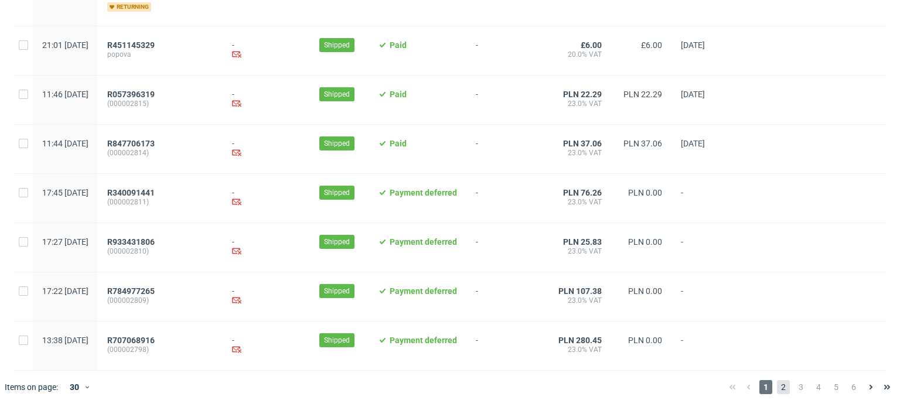
click at [777, 391] on span "2" at bounding box center [783, 387] width 13 height 14
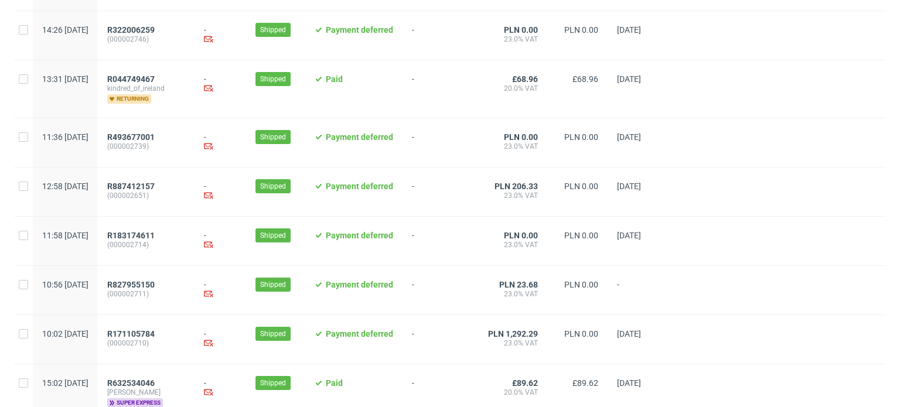
scroll to position [1256, 0]
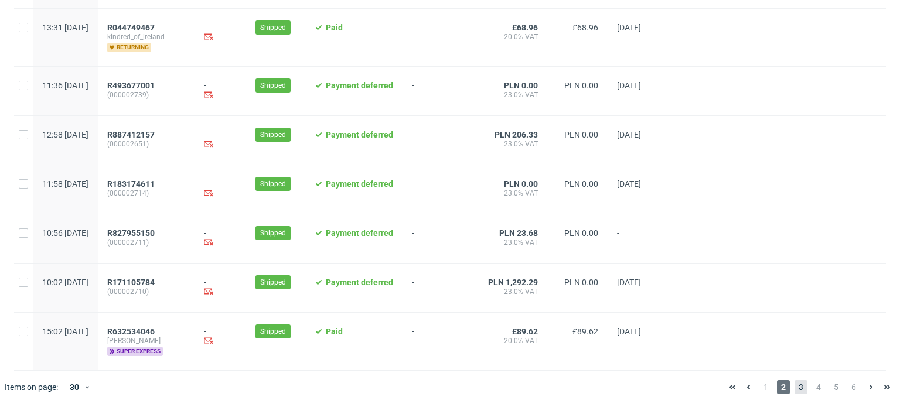
click at [797, 390] on span "3" at bounding box center [801, 387] width 13 height 14
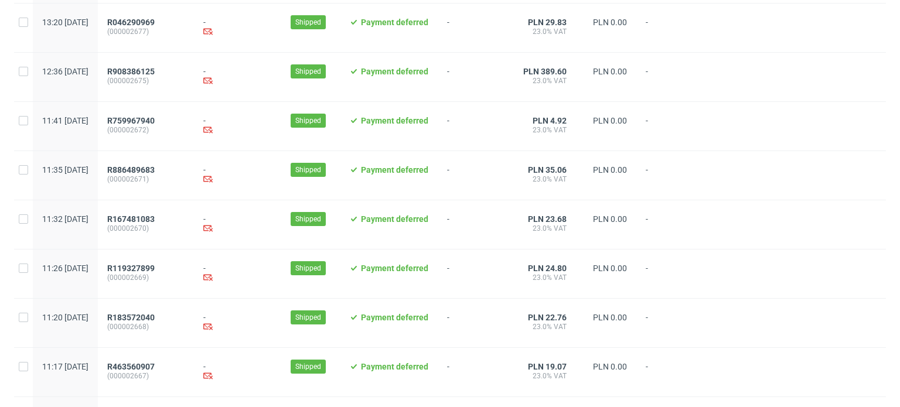
scroll to position [1256, 0]
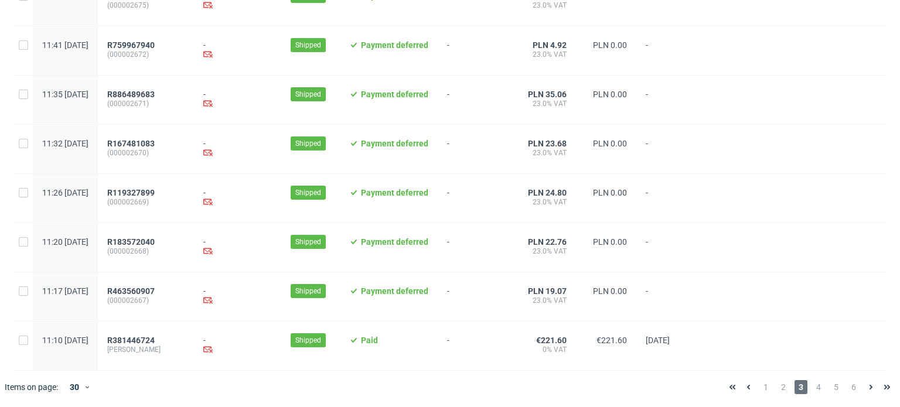
click at [818, 387] on div "1 2 3 4 5 6" at bounding box center [809, 387] width 171 height 14
click at [761, 388] on span "1" at bounding box center [766, 387] width 13 height 14
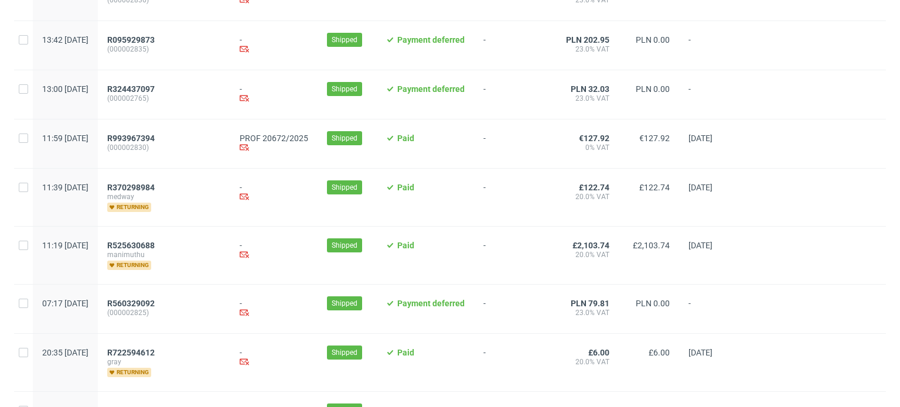
scroll to position [1274, 0]
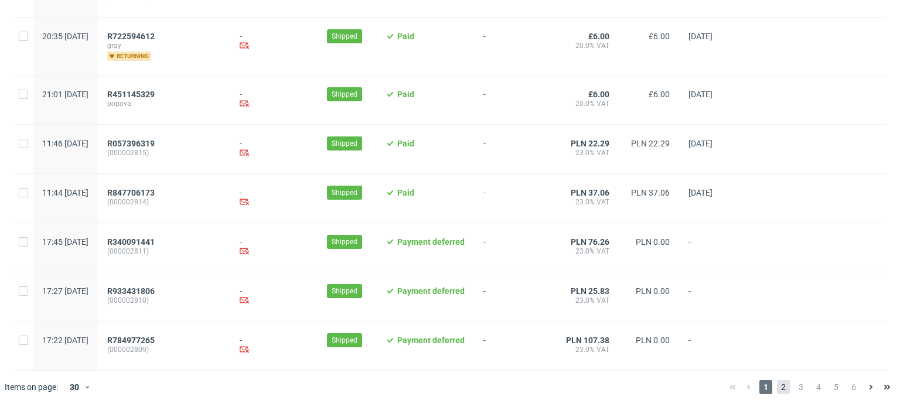
click at [777, 382] on span "2" at bounding box center [783, 387] width 13 height 14
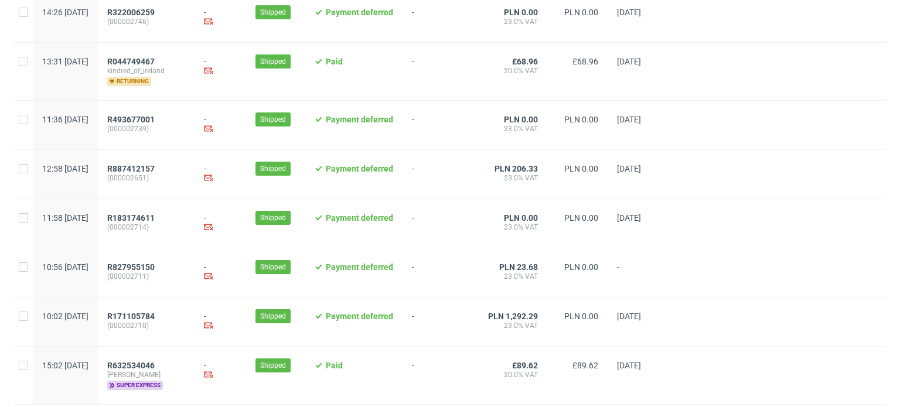
scroll to position [1256, 0]
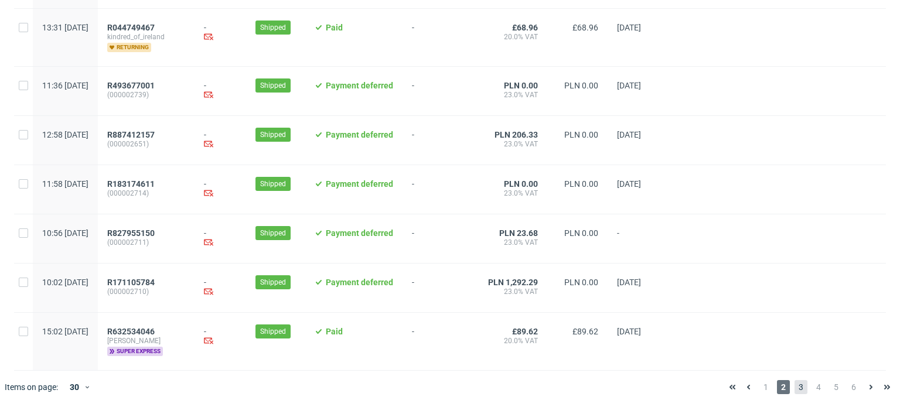
click at [795, 384] on span "3" at bounding box center [801, 387] width 13 height 14
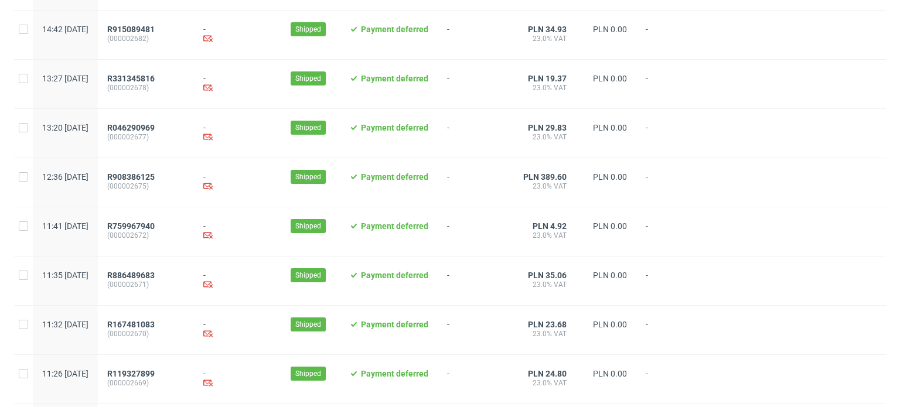
scroll to position [1256, 0]
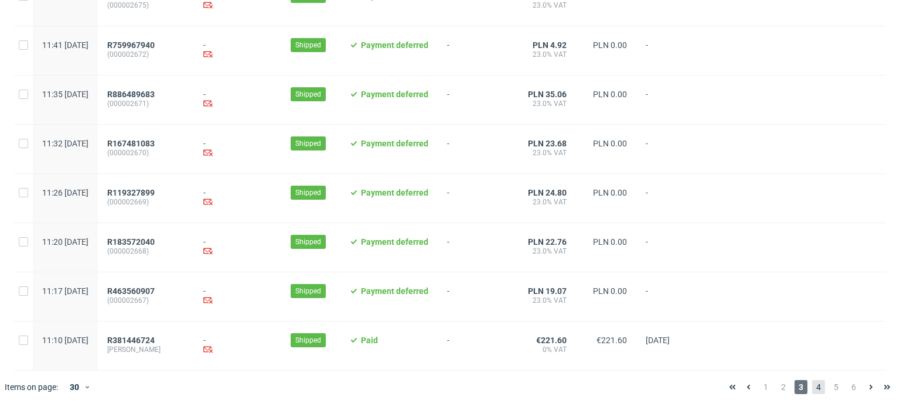
click at [812, 387] on span "4" at bounding box center [818, 387] width 13 height 14
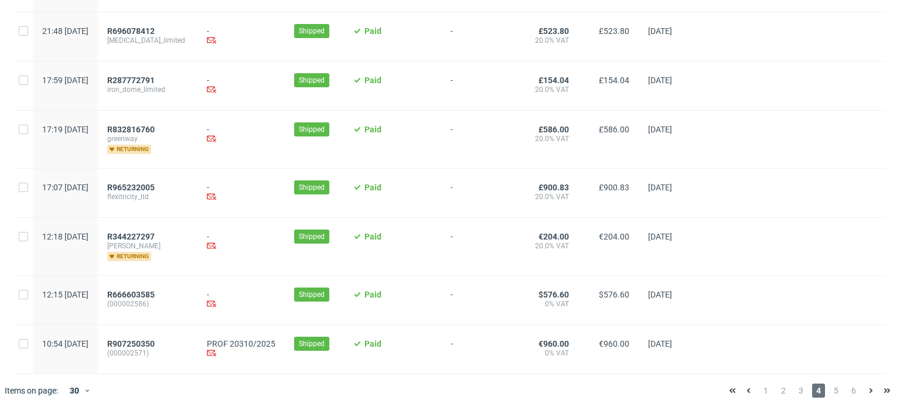
scroll to position [1343, 0]
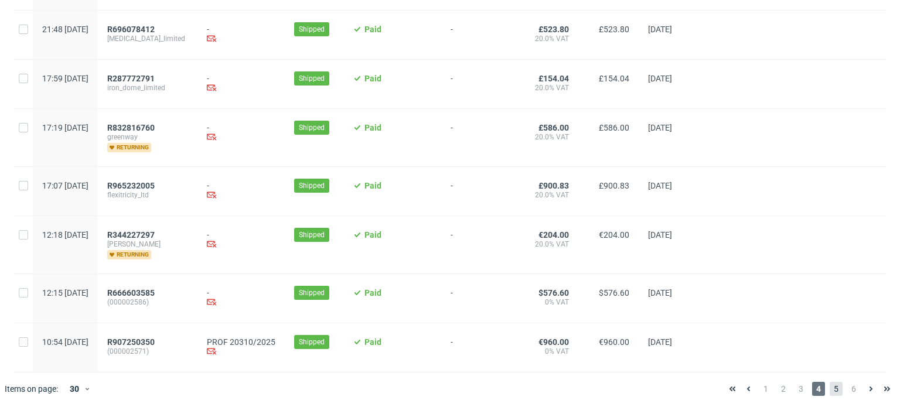
click at [830, 385] on span "5" at bounding box center [836, 389] width 13 height 14
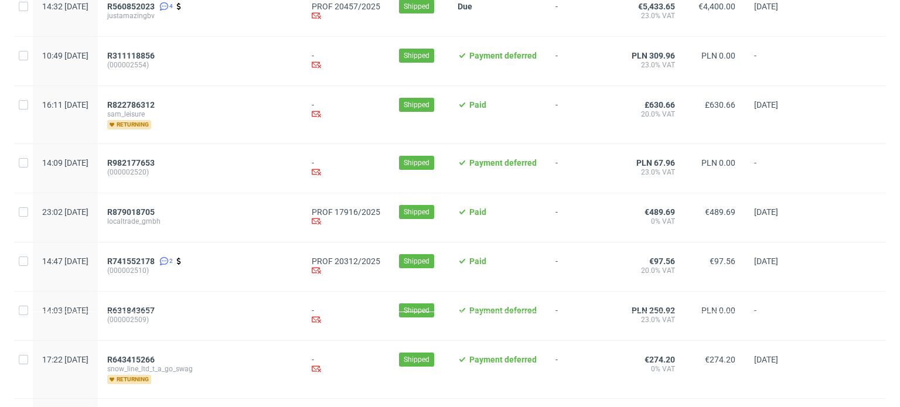
scroll to position [204, 0]
click at [155, 207] on span "R879018705" at bounding box center [130, 211] width 47 height 9
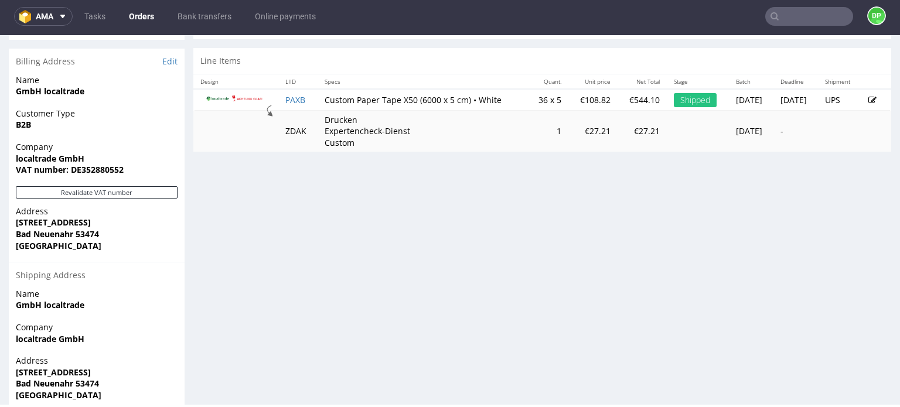
scroll to position [572, 0]
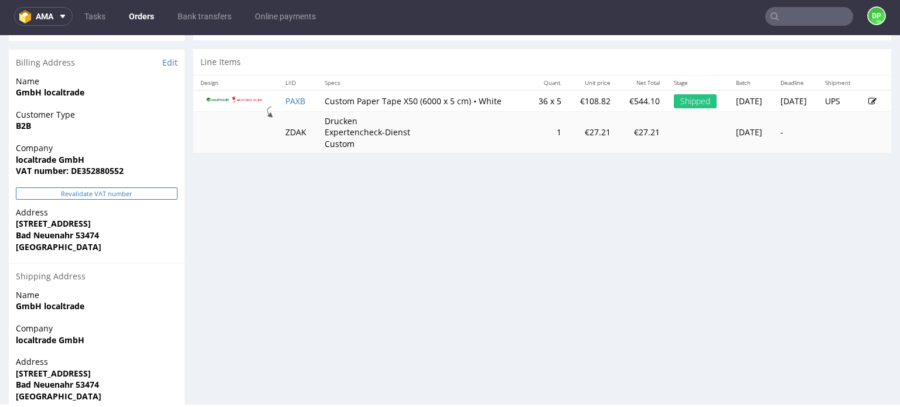
click at [141, 195] on button "Revalidate VAT number" at bounding box center [97, 194] width 162 height 12
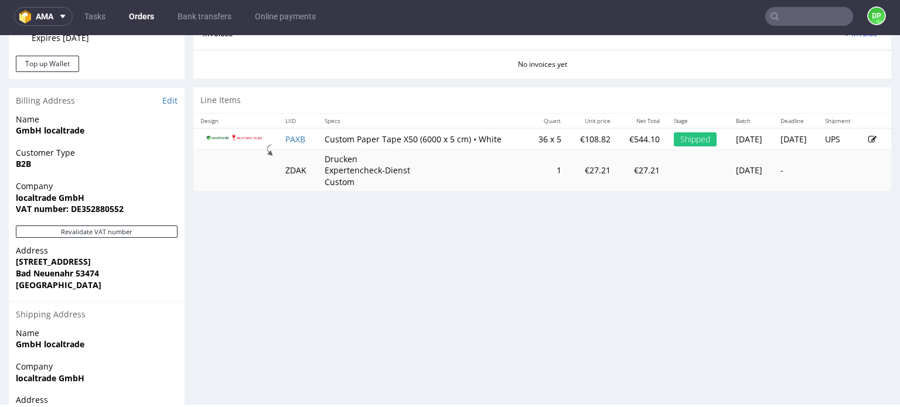
scroll to position [527, 0]
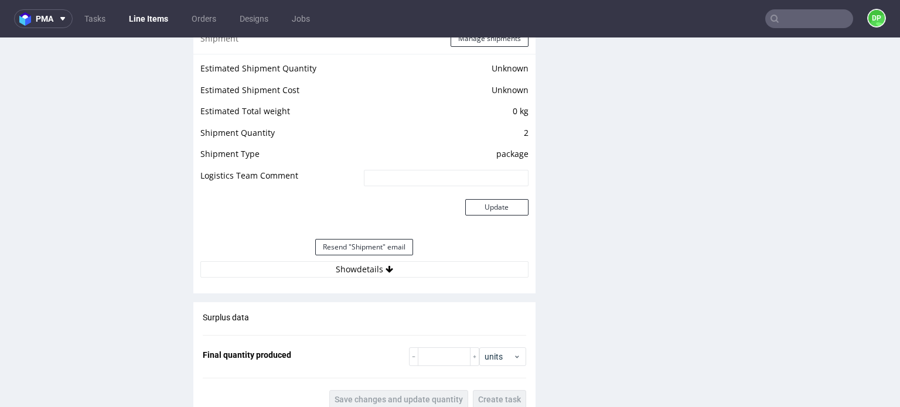
scroll to position [1040, 0]
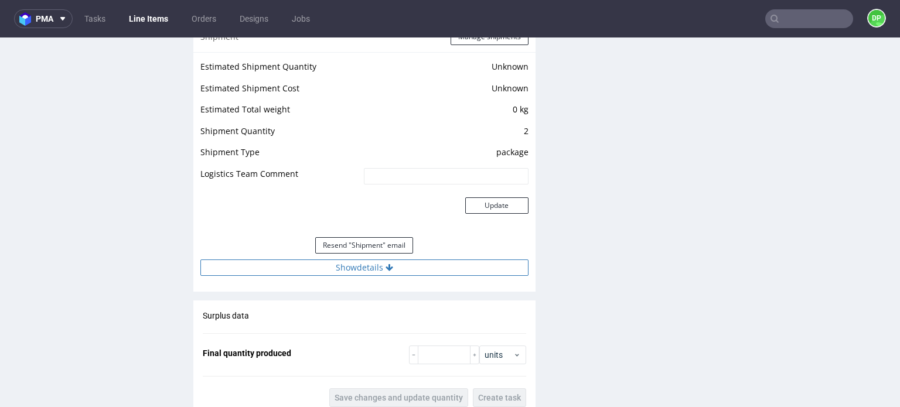
click at [355, 269] on button "Show details" at bounding box center [364, 268] width 328 height 16
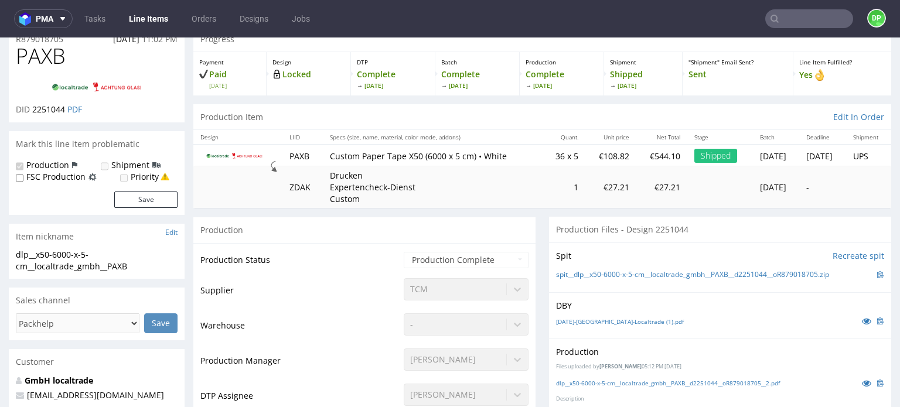
scroll to position [51, 0]
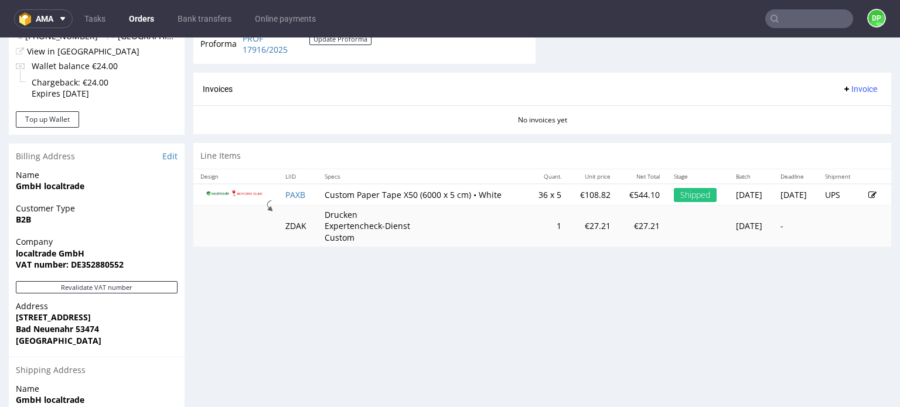
scroll to position [456, 0]
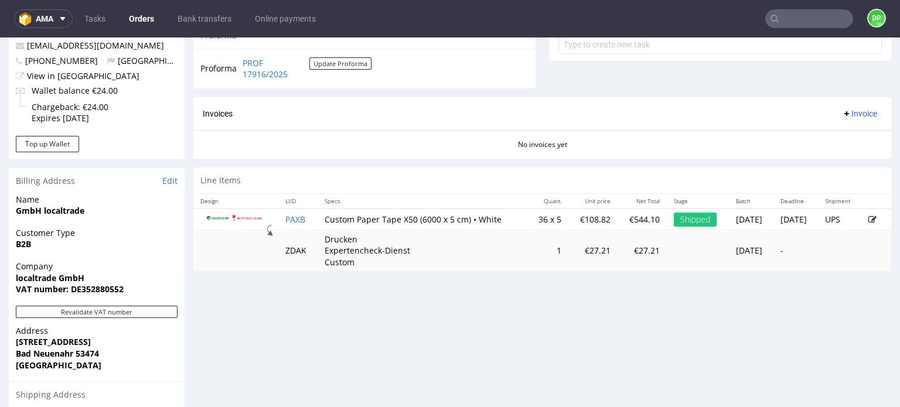
click at [842, 113] on span "Invoice" at bounding box center [859, 113] width 35 height 9
click at [814, 135] on span "Generate" at bounding box center [841, 137] width 57 height 12
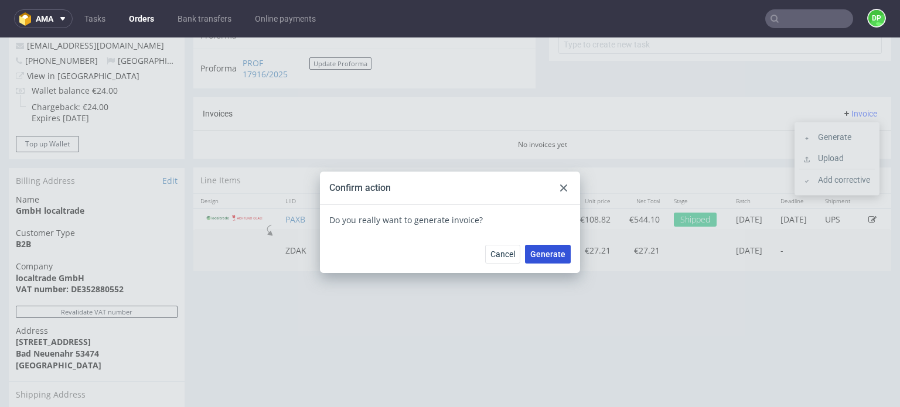
click at [547, 258] on span "Generate" at bounding box center [547, 254] width 35 height 8
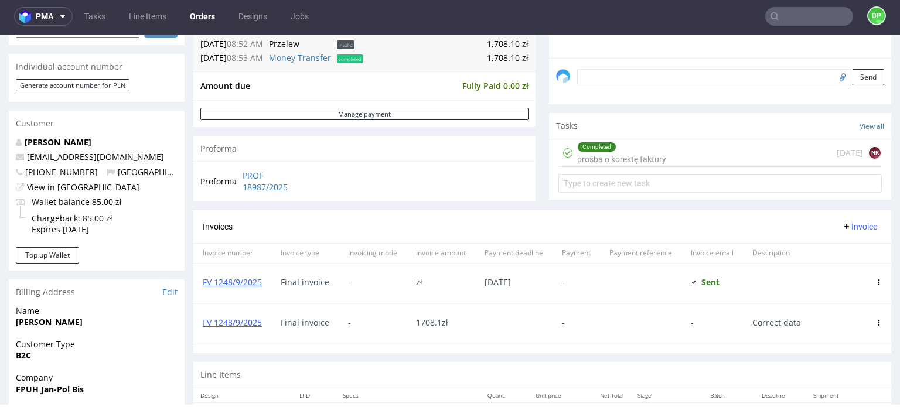
scroll to position [342, 0]
click at [615, 150] on div "Completed" at bounding box center [622, 146] width 88 height 9
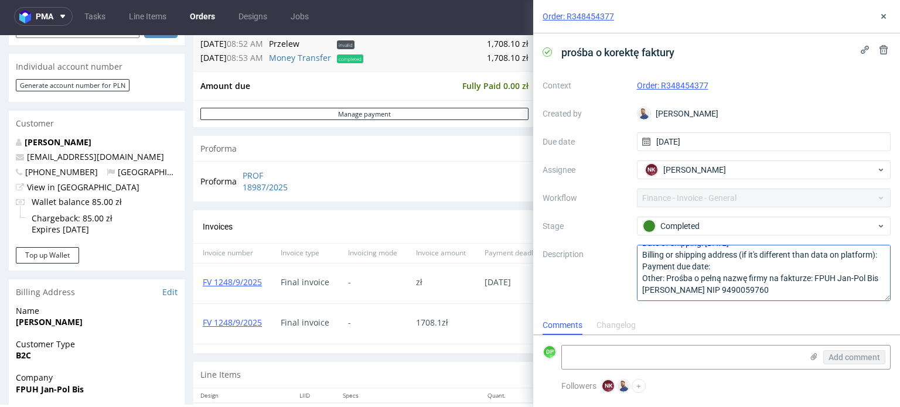
scroll to position [36, 0]
click at [886, 12] on icon at bounding box center [883, 16] width 9 height 9
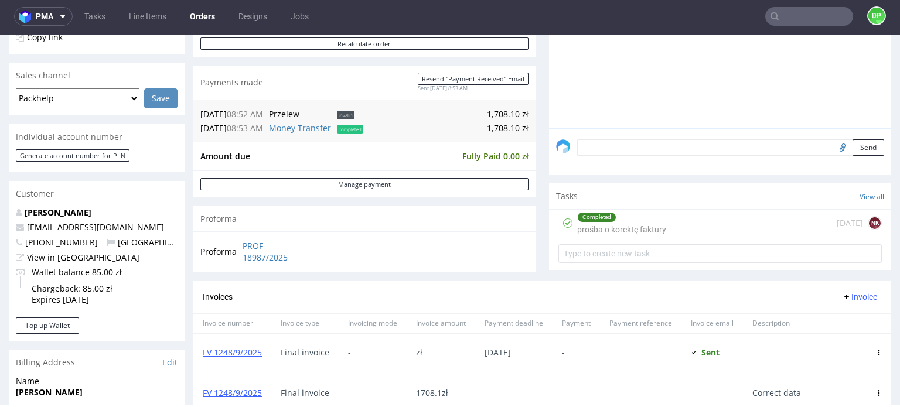
scroll to position [257, 0]
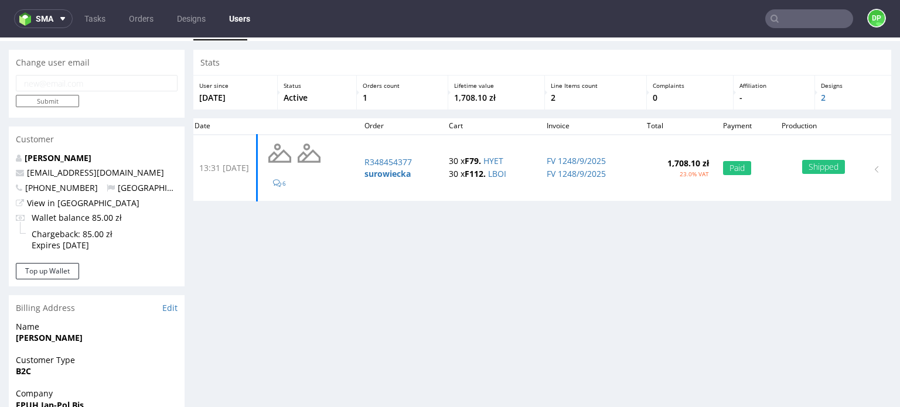
scroll to position [26, 0]
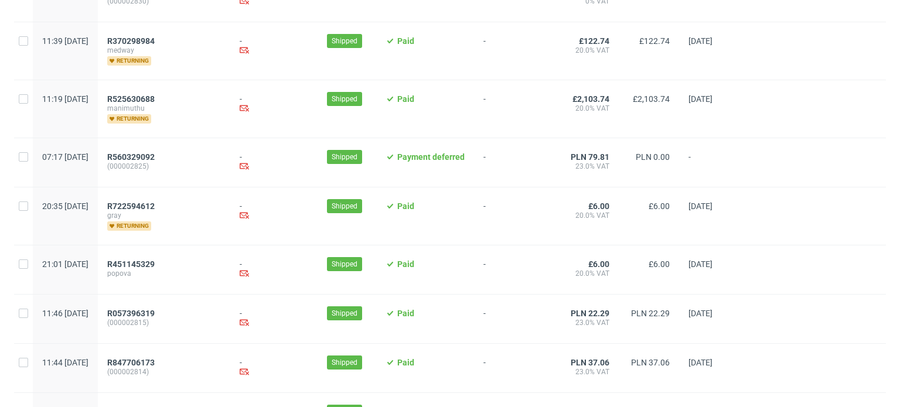
scroll to position [1274, 0]
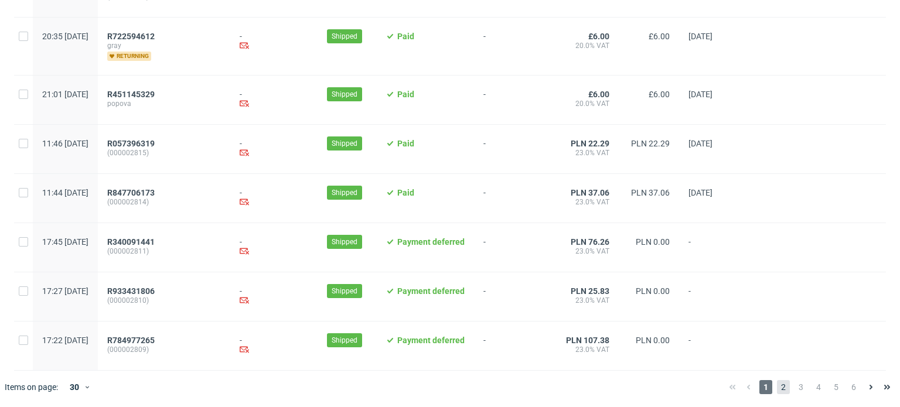
click at [777, 390] on span "2" at bounding box center [783, 387] width 13 height 14
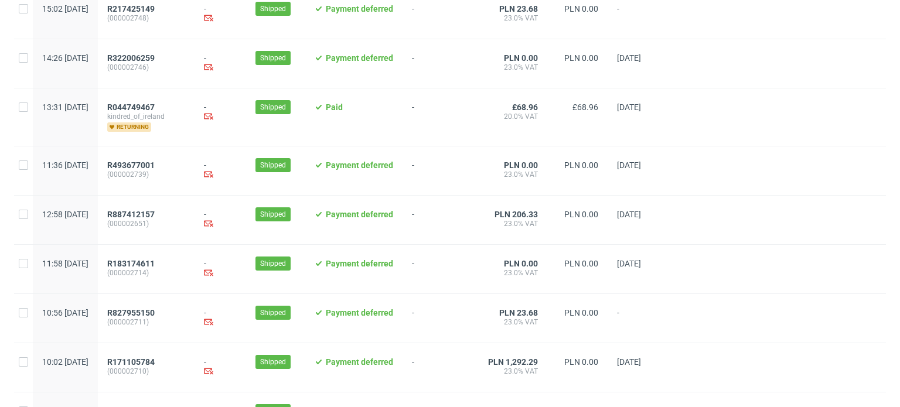
scroll to position [1256, 0]
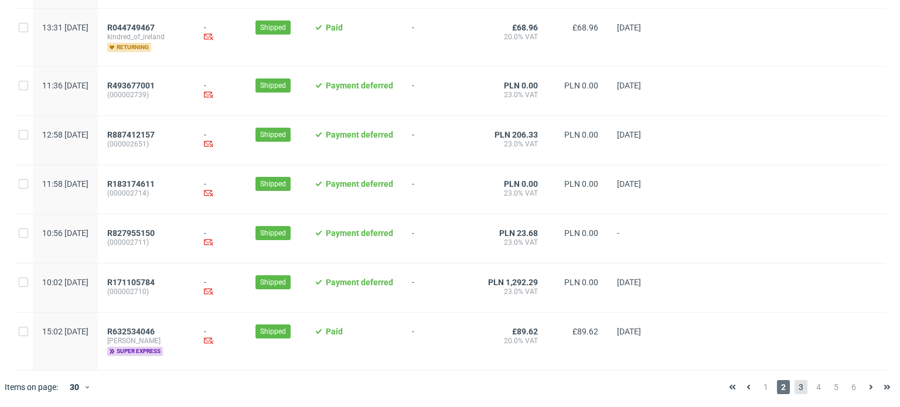
click at [795, 389] on span "3" at bounding box center [801, 387] width 13 height 14
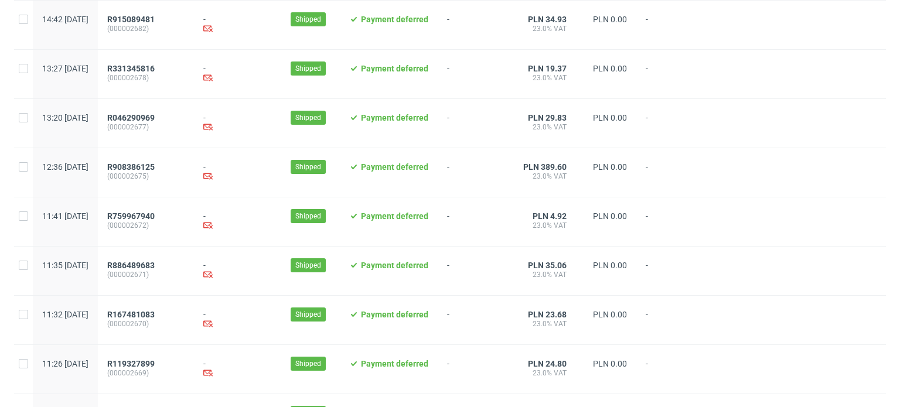
scroll to position [1256, 0]
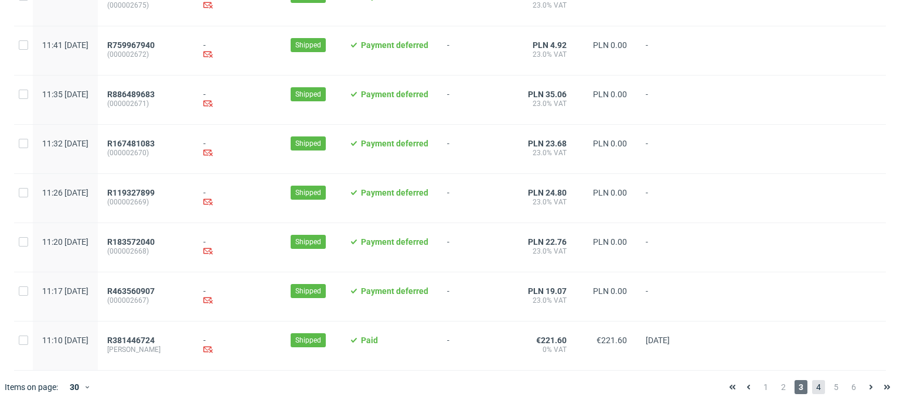
click at [812, 389] on span "4" at bounding box center [818, 387] width 13 height 14
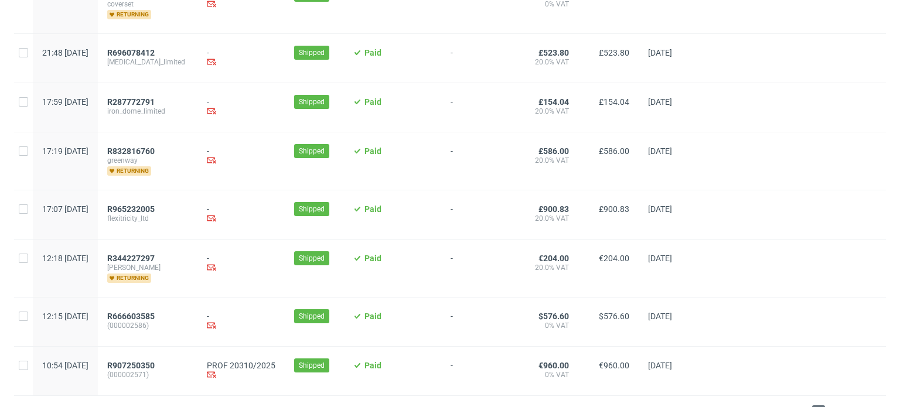
scroll to position [1343, 0]
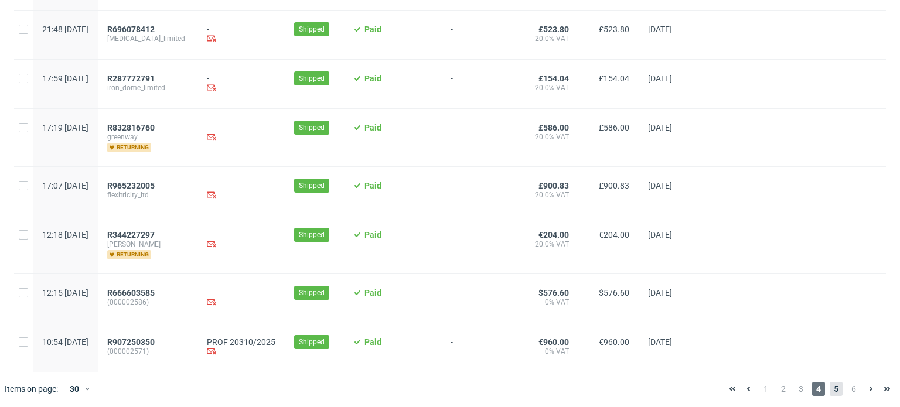
click at [830, 382] on span "5" at bounding box center [836, 389] width 13 height 14
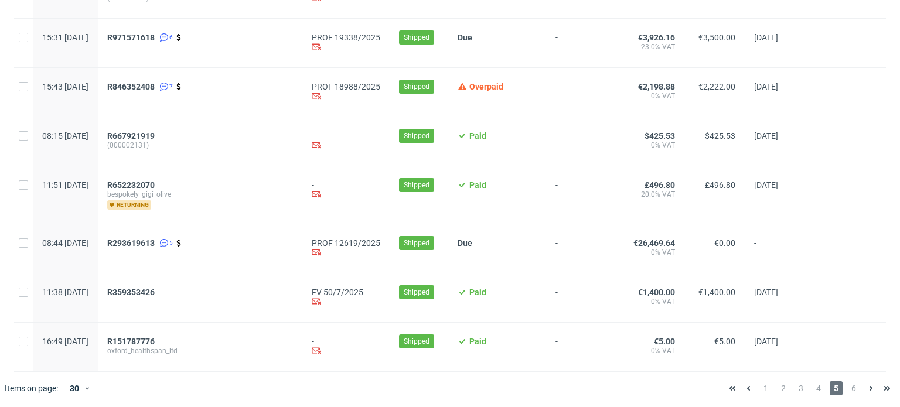
scroll to position [1282, 0]
click at [847, 387] on span "6" at bounding box center [853, 388] width 13 height 14
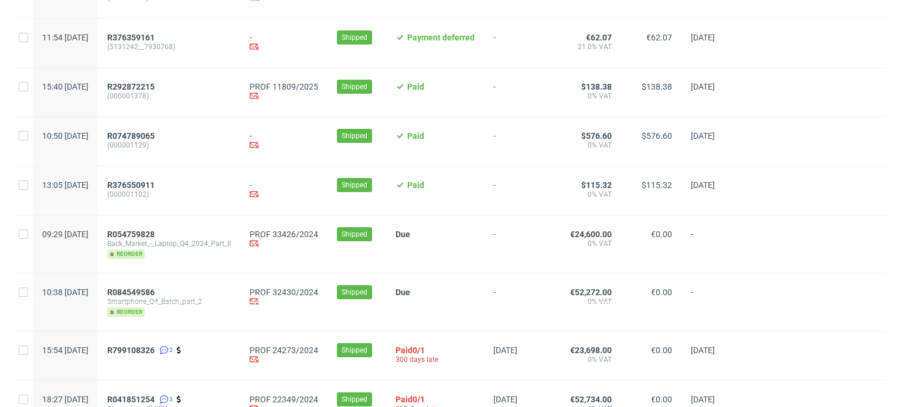
scroll to position [272, 0]
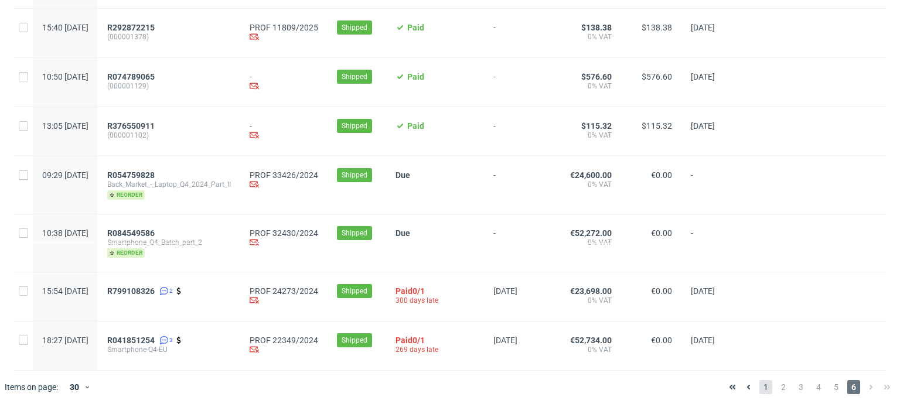
click at [760, 389] on span "1" at bounding box center [766, 387] width 13 height 14
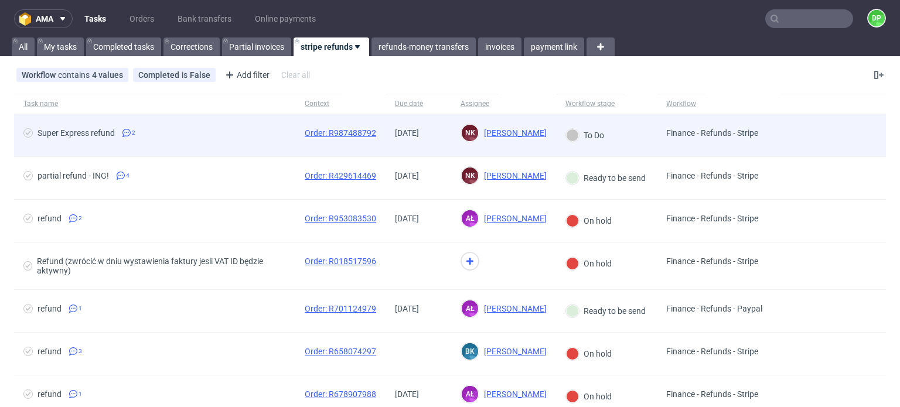
click at [248, 137] on span "Super Express refund 2" at bounding box center [154, 135] width 263 height 14
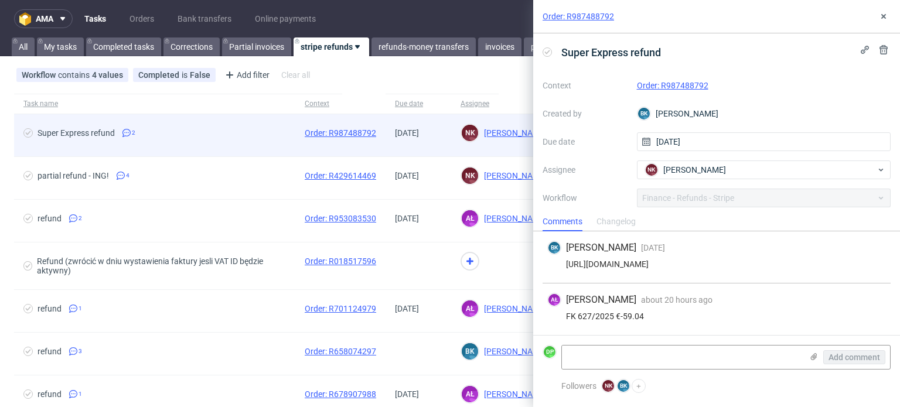
click at [248, 137] on span "Super Express refund 2" at bounding box center [154, 135] width 263 height 14
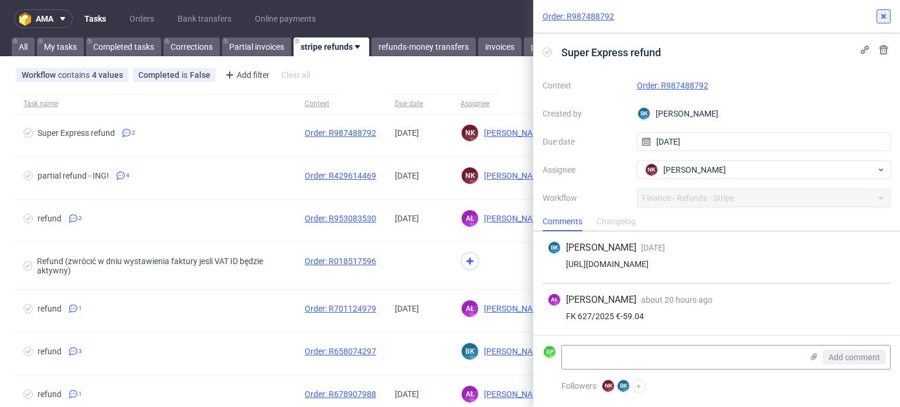
click at [885, 18] on use at bounding box center [883, 16] width 5 height 5
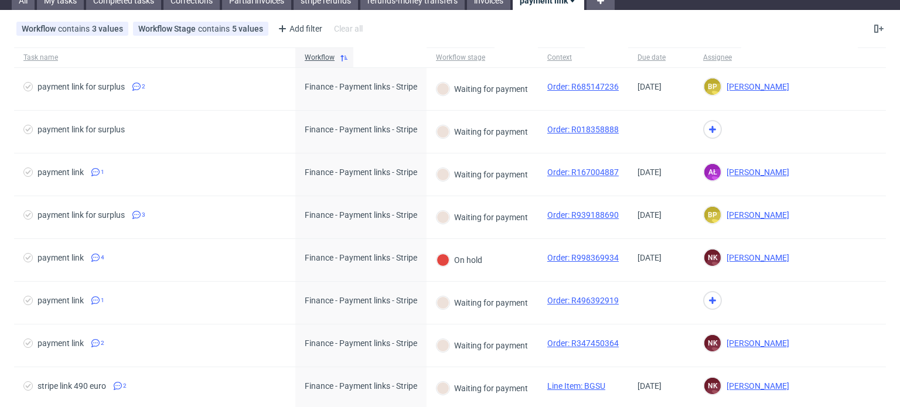
scroll to position [47, 0]
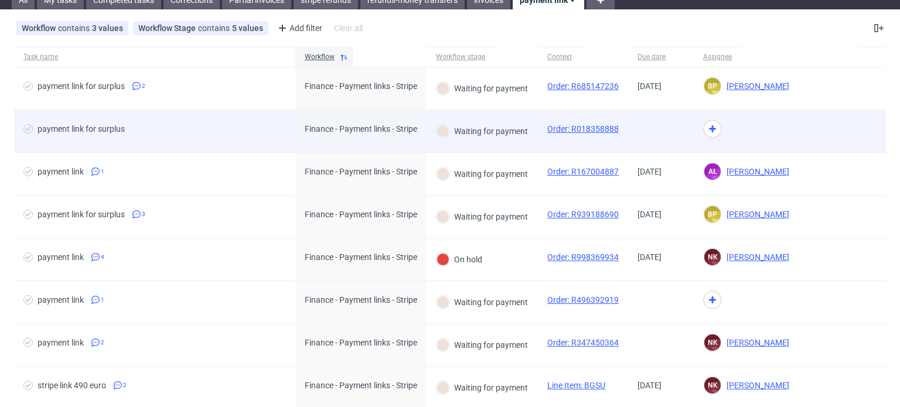
click at [206, 121] on div "payment link for surplus" at bounding box center [154, 131] width 281 height 42
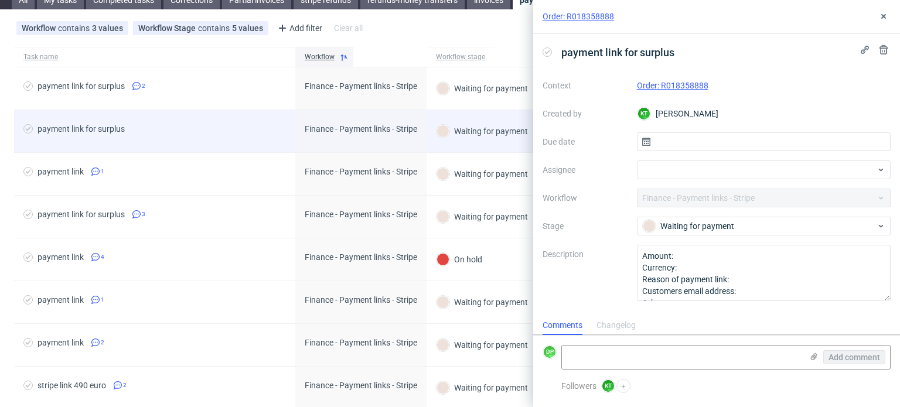
scroll to position [9, 0]
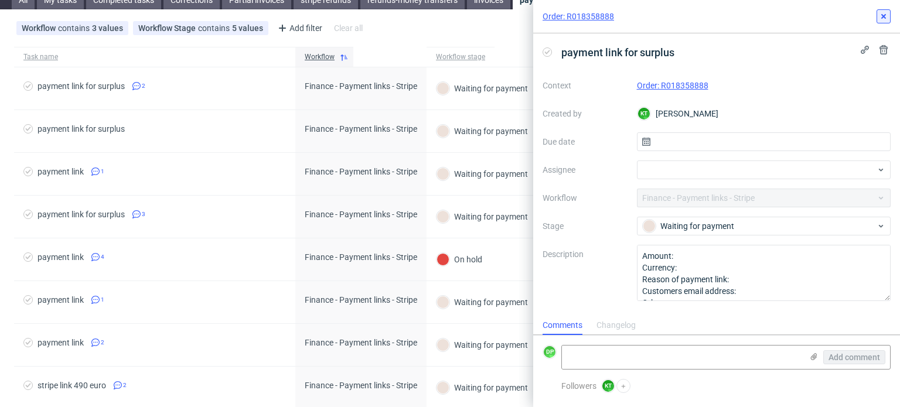
click at [883, 13] on icon at bounding box center [883, 16] width 9 height 9
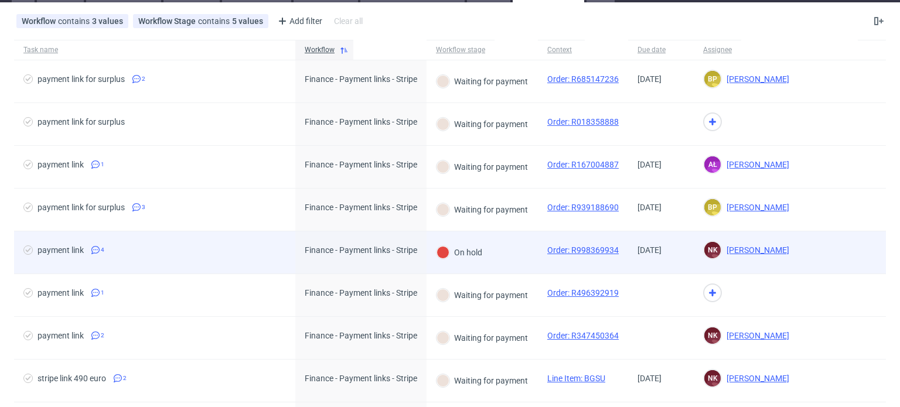
scroll to position [55, 0]
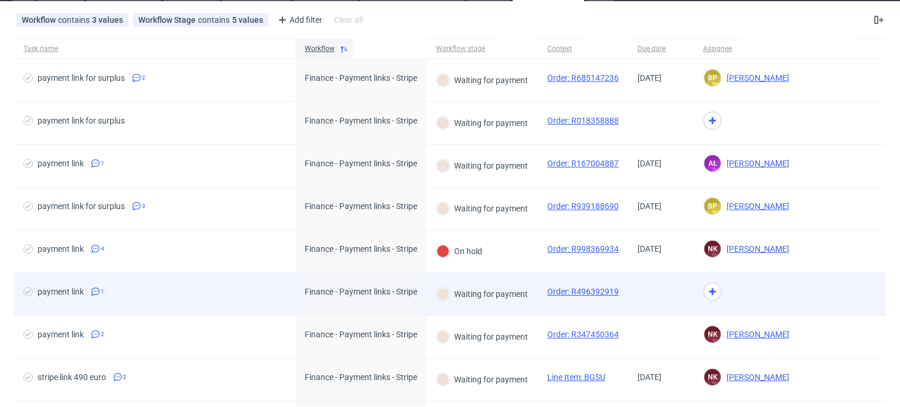
click at [274, 302] on div "payment link 1" at bounding box center [154, 294] width 281 height 42
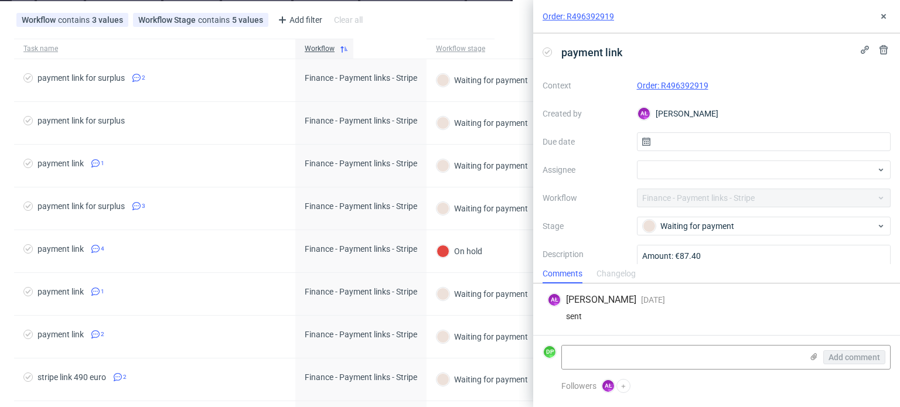
click at [664, 84] on link "Order: R496392919" at bounding box center [672, 85] width 71 height 9
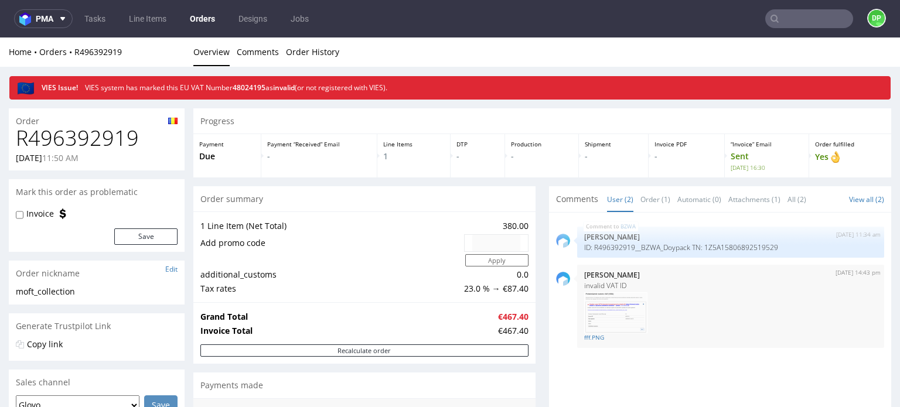
drag, startPoint x: 156, startPoint y: 122, endPoint x: 57, endPoint y: 123, distance: 99.0
click at [57, 123] on div "Order" at bounding box center [97, 117] width 176 height 19
click at [85, 140] on h1 "R496392919" at bounding box center [97, 138] width 162 height 23
copy h1 "R496392919"
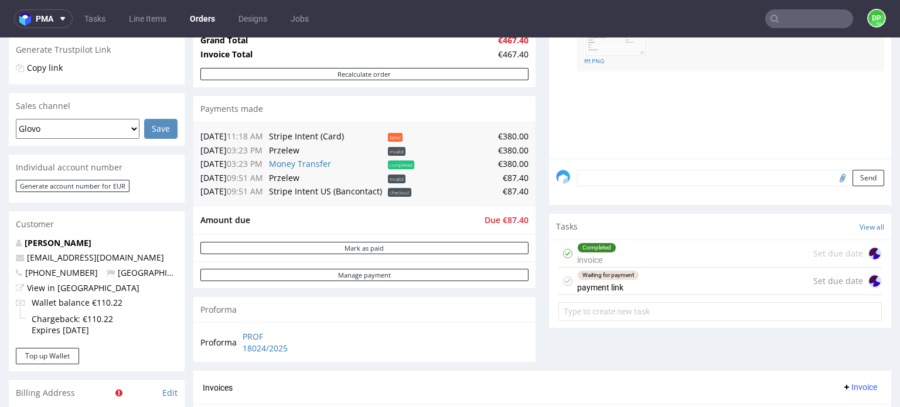
scroll to position [278, 0]
click at [627, 286] on div "Waiting for payment payment link" at bounding box center [608, 280] width 62 height 27
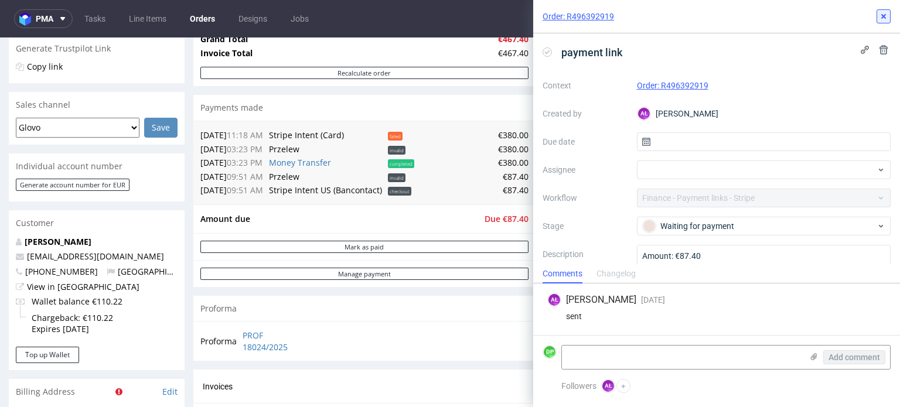
click at [886, 21] on icon at bounding box center [883, 16] width 9 height 9
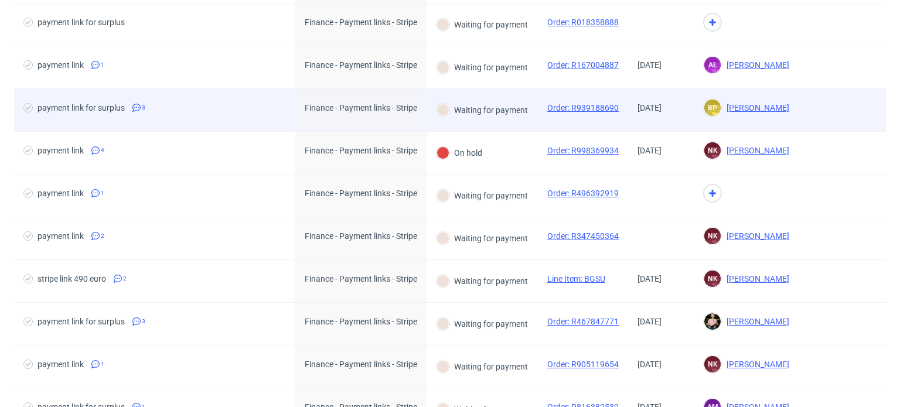
scroll to position [155, 0]
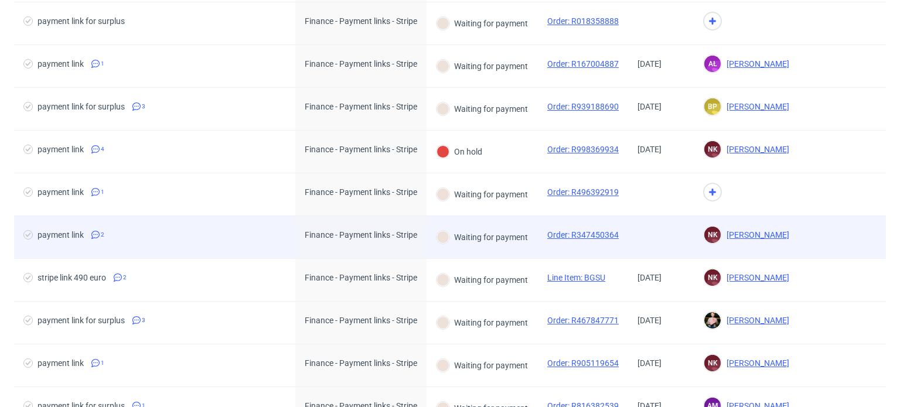
click at [273, 245] on div "payment link 2" at bounding box center [154, 237] width 281 height 42
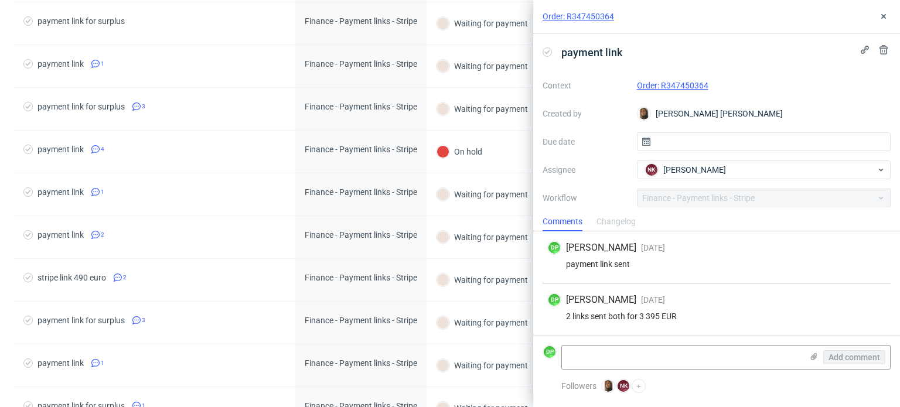
click at [665, 85] on link "Order: R347450364" at bounding box center [672, 85] width 71 height 9
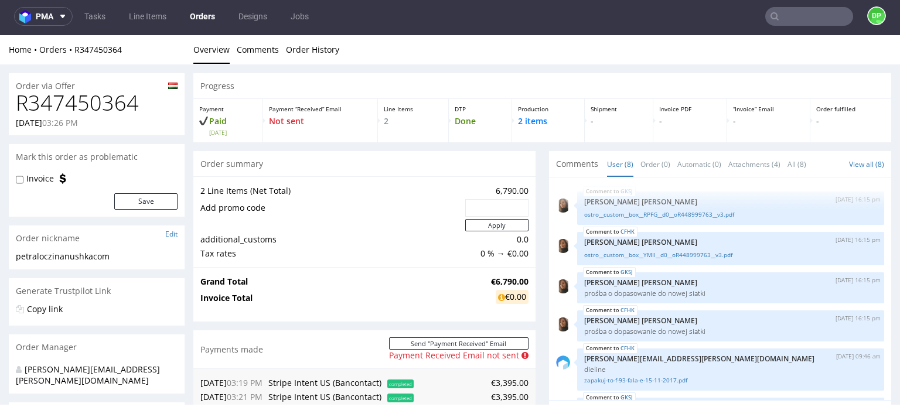
click at [114, 103] on h1 "R347450364" at bounding box center [97, 102] width 162 height 23
copy h1 "R347450364"
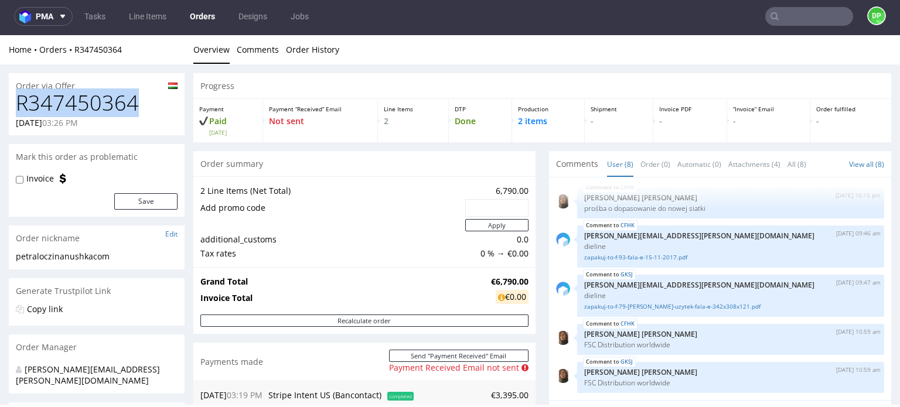
copy h1 "R347450364"
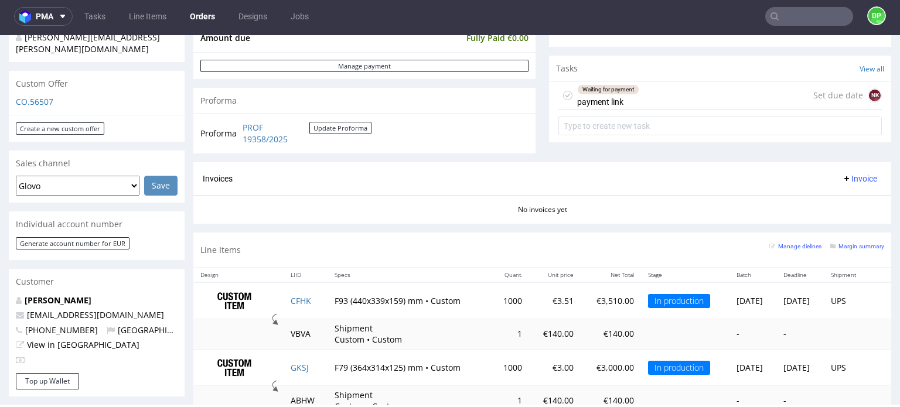
scroll to position [397, 0]
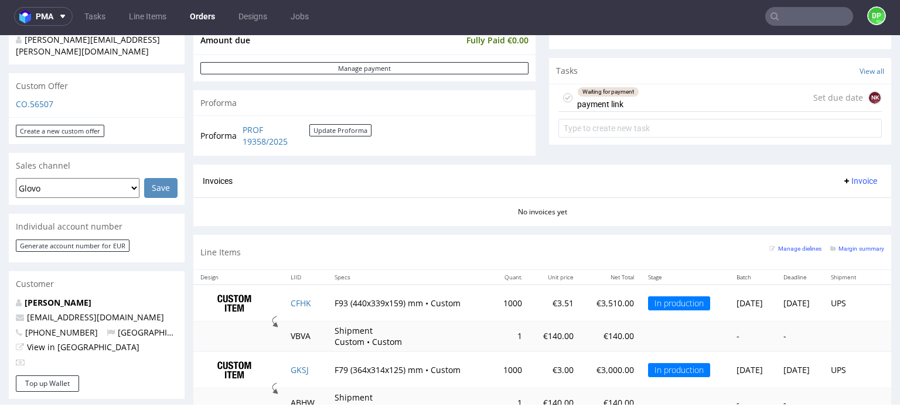
click at [643, 97] on div "Waiting for payment payment link Set due date NK" at bounding box center [720, 98] width 323 height 28
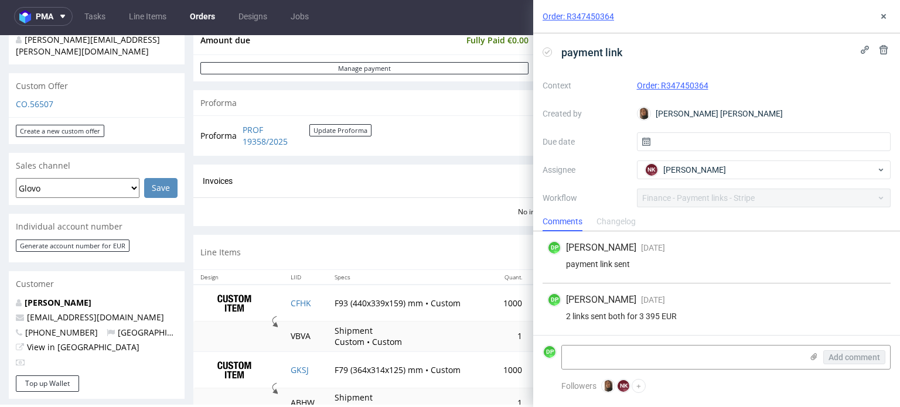
click at [546, 51] on icon at bounding box center [547, 51] width 9 height 9
click at [608, 368] on textarea at bounding box center [682, 357] width 240 height 23
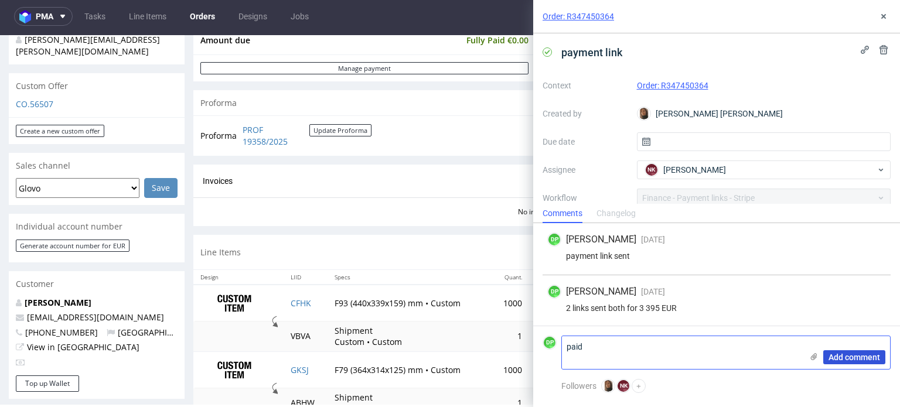
type textarea "paid"
click at [861, 350] on button "Add comment" at bounding box center [854, 357] width 62 height 14
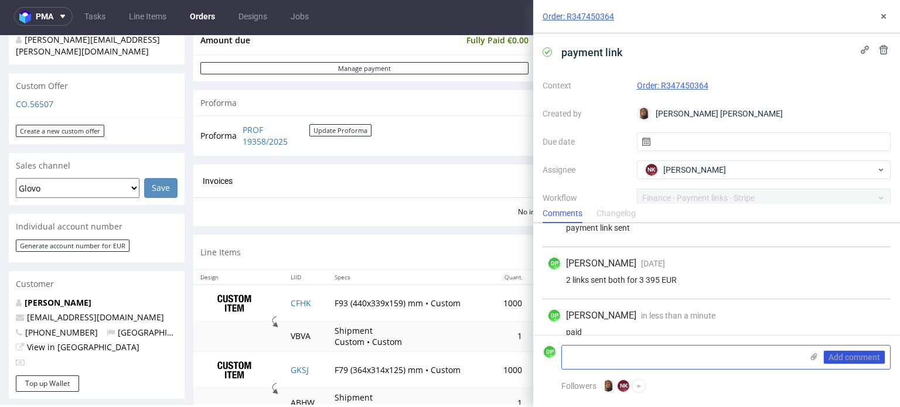
scroll to position [42, 0]
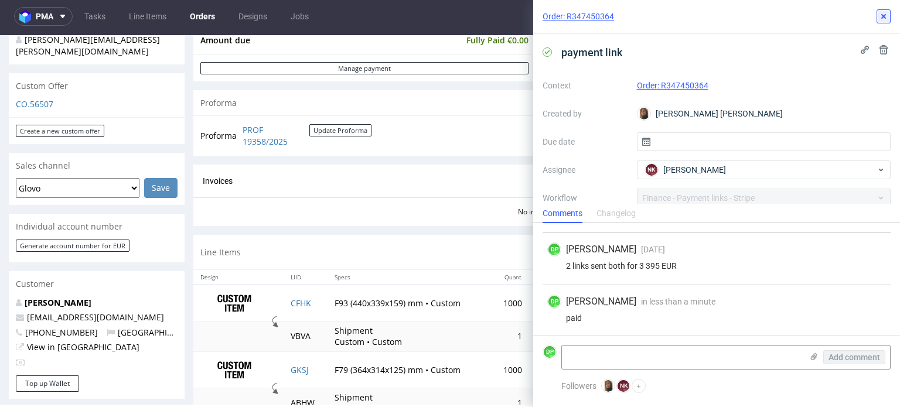
click at [886, 11] on button at bounding box center [884, 16] width 14 height 14
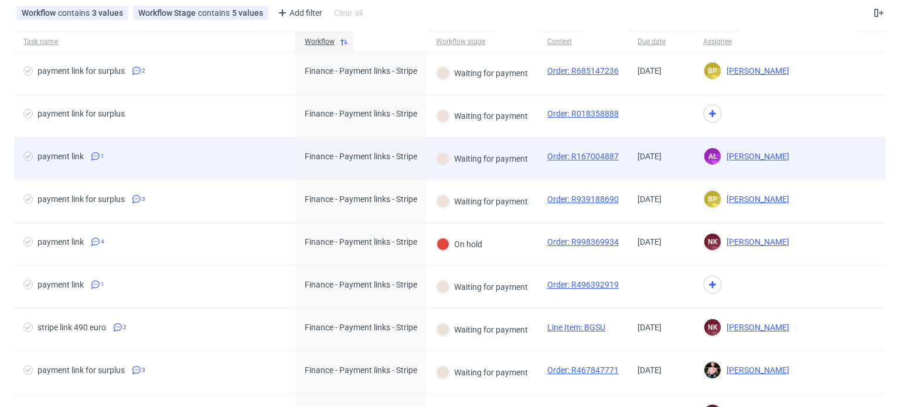
scroll to position [91, 0]
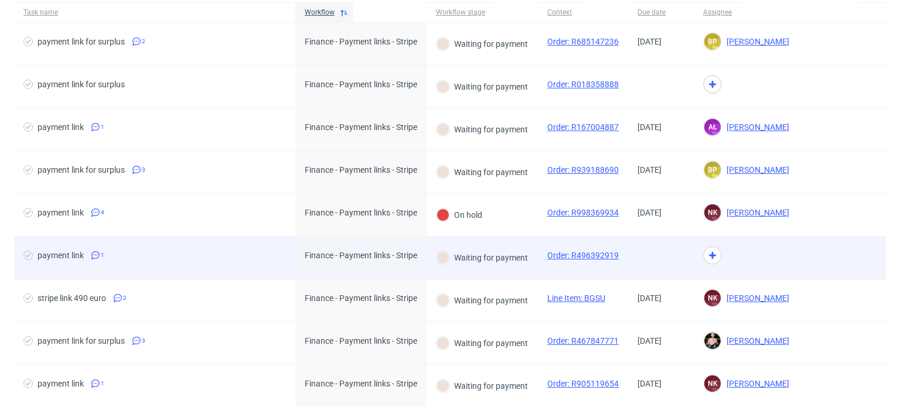
click at [300, 253] on div "Finance - Payment links - Stripe" at bounding box center [360, 258] width 131 height 42
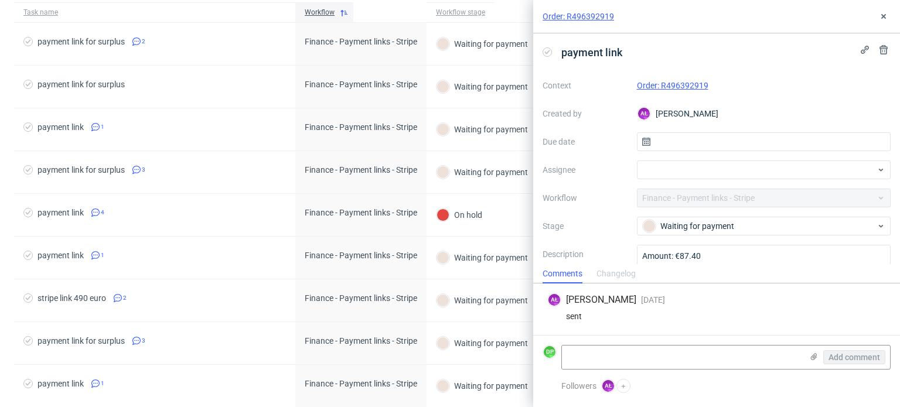
click at [677, 79] on div "Order: R496392919" at bounding box center [764, 86] width 254 height 14
click at [887, 16] on icon at bounding box center [883, 16] width 9 height 9
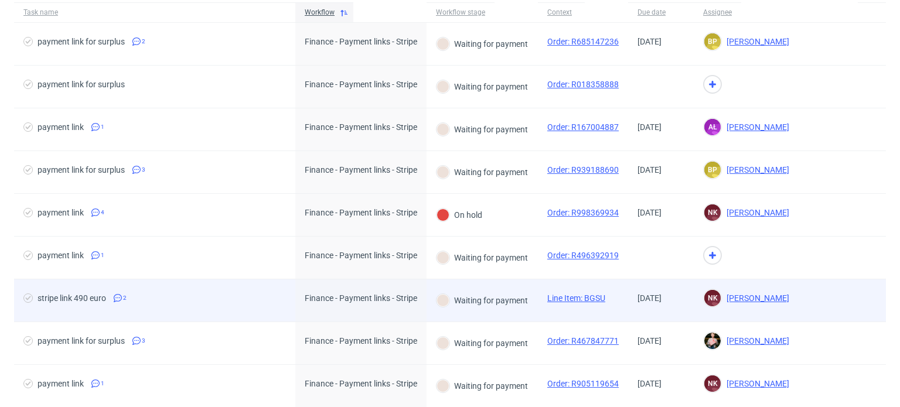
click at [275, 294] on span "stripe link 490 euro 2" at bounding box center [154, 301] width 263 height 14
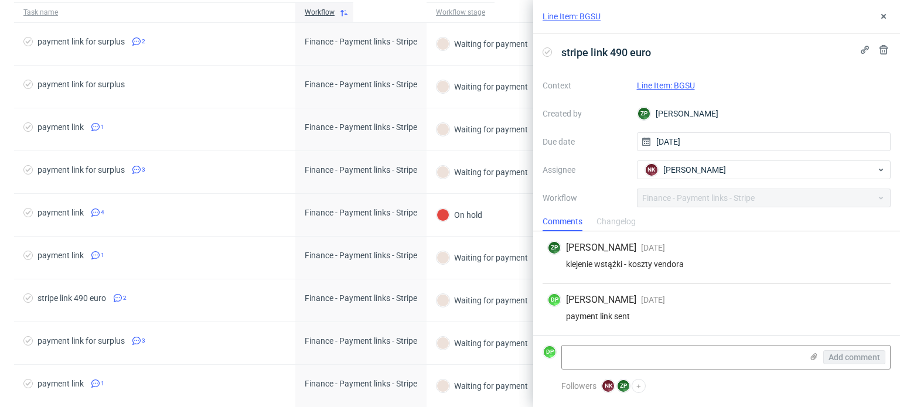
click at [669, 81] on link "Line Item: BGSU" at bounding box center [666, 85] width 58 height 9
click at [881, 13] on icon at bounding box center [883, 16] width 9 height 9
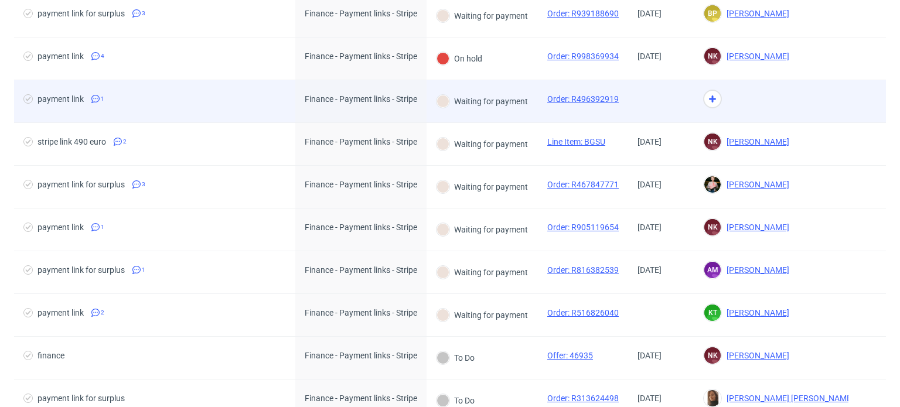
scroll to position [251, 0]
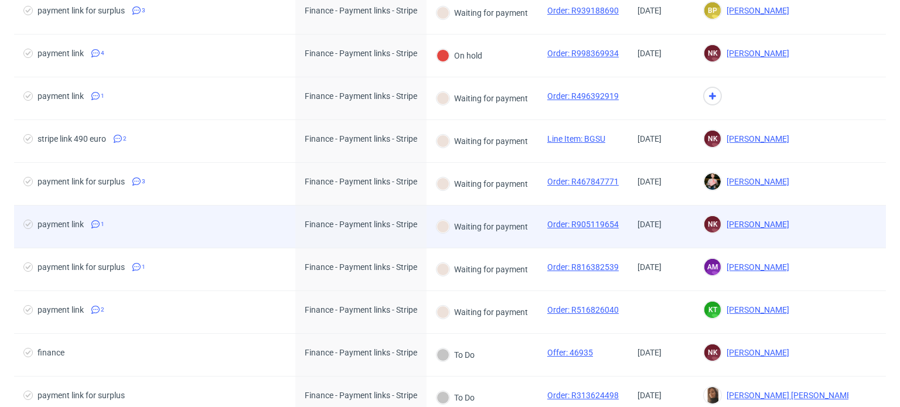
click at [302, 226] on div "Finance - Payment links - Stripe" at bounding box center [360, 227] width 131 height 42
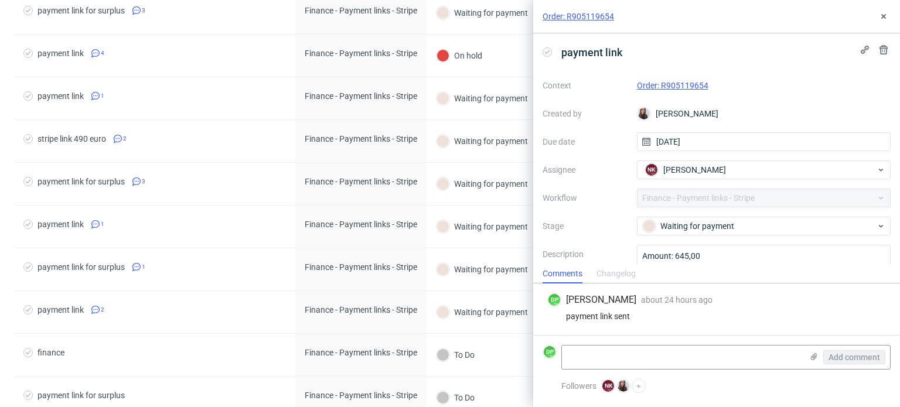
click at [664, 85] on link "Order: R905119654" at bounding box center [672, 85] width 71 height 9
click at [889, 16] on button at bounding box center [884, 16] width 14 height 14
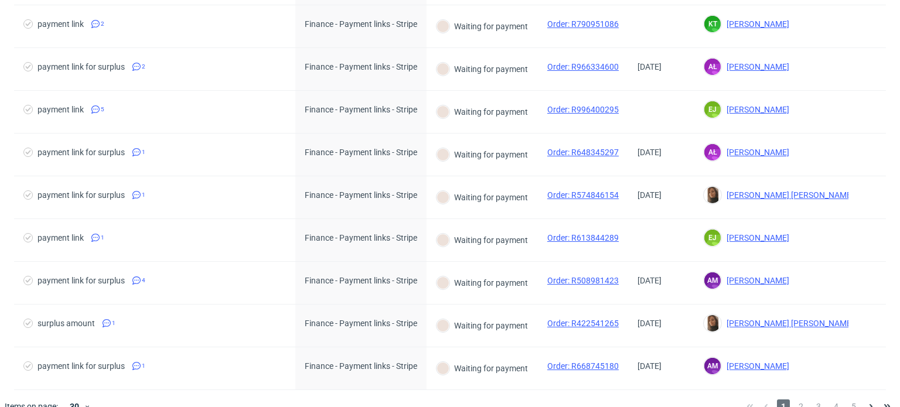
scroll to position [1024, 0]
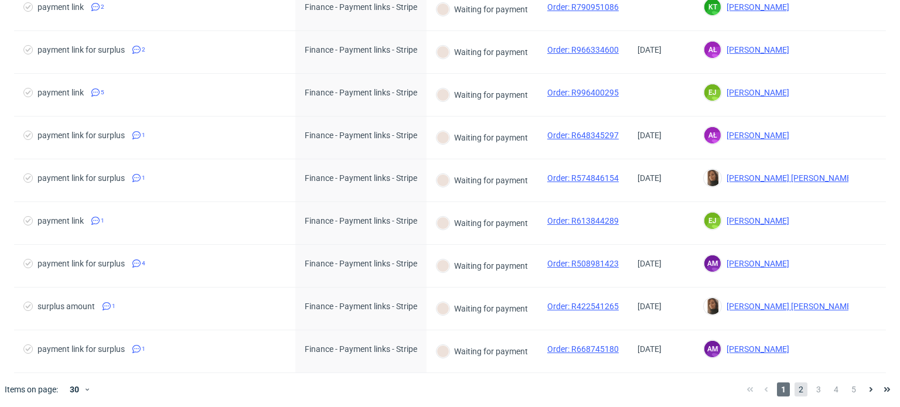
click at [795, 387] on span "2" at bounding box center [801, 390] width 13 height 14
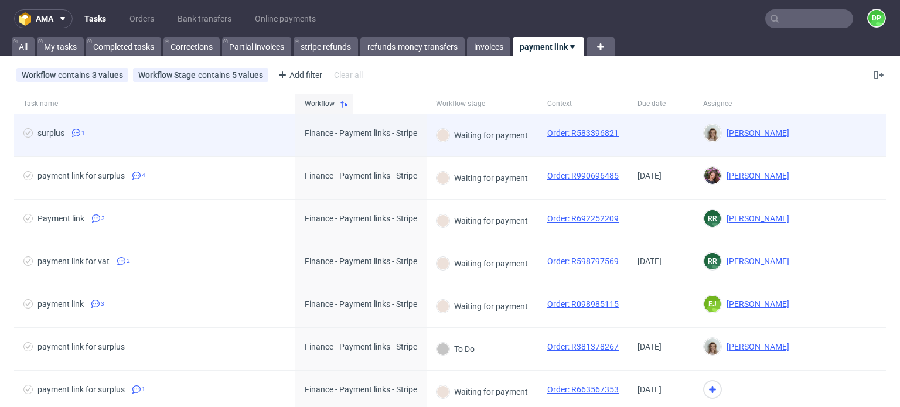
click at [239, 132] on span "surplus 1" at bounding box center [154, 135] width 263 height 14
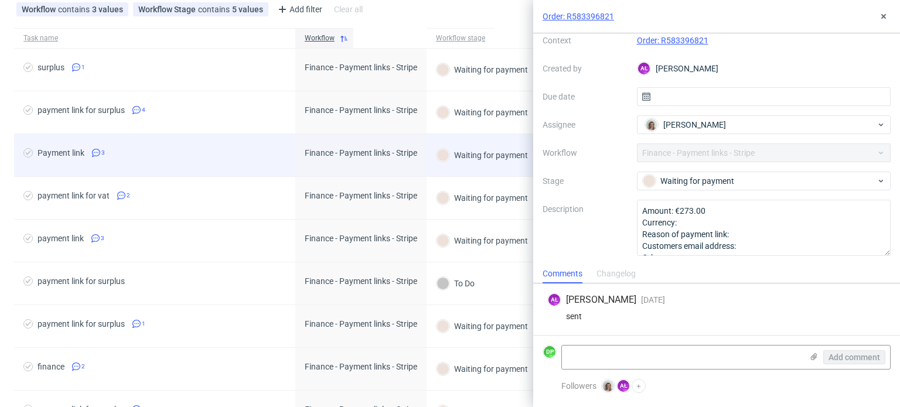
scroll to position [68, 0]
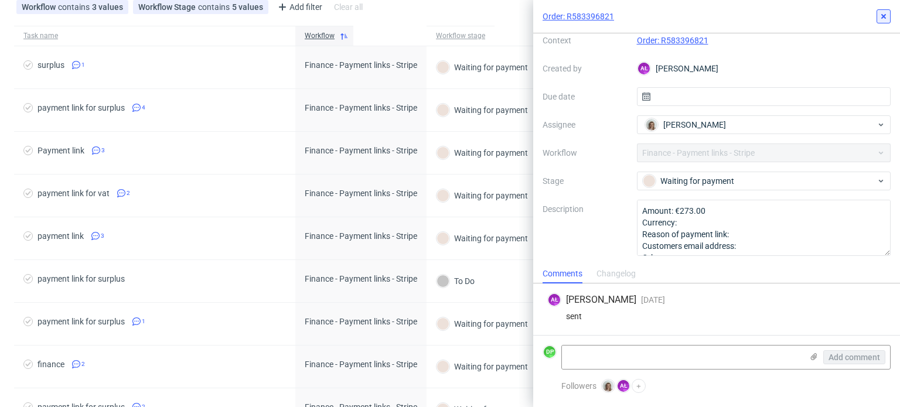
click at [885, 13] on icon at bounding box center [883, 16] width 9 height 9
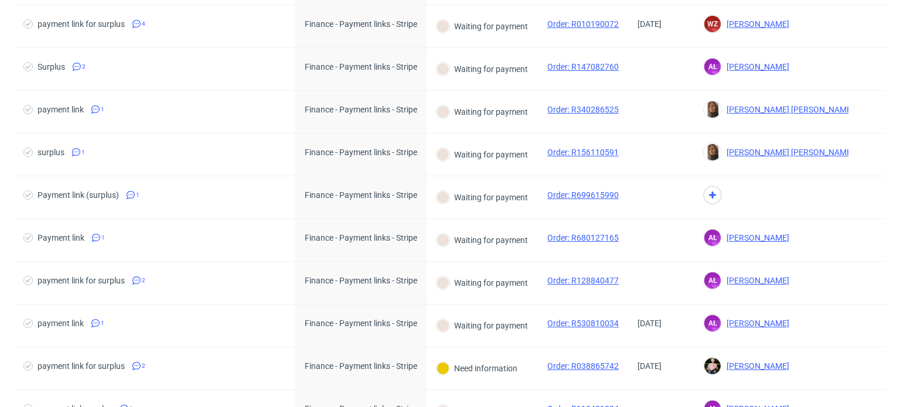
scroll to position [1024, 0]
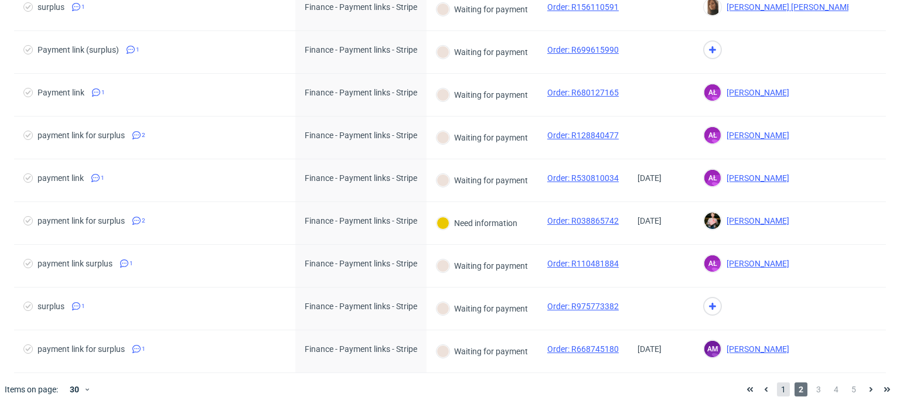
click at [777, 387] on span "1" at bounding box center [783, 390] width 13 height 14
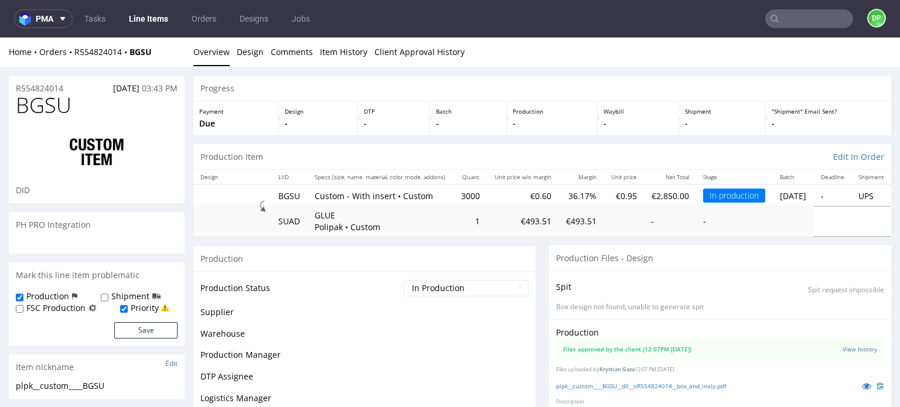
scroll to position [147, 0]
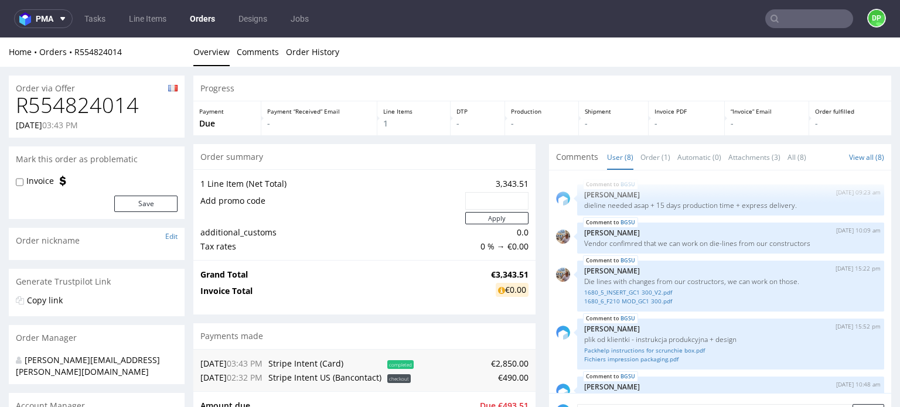
scroll to position [147, 0]
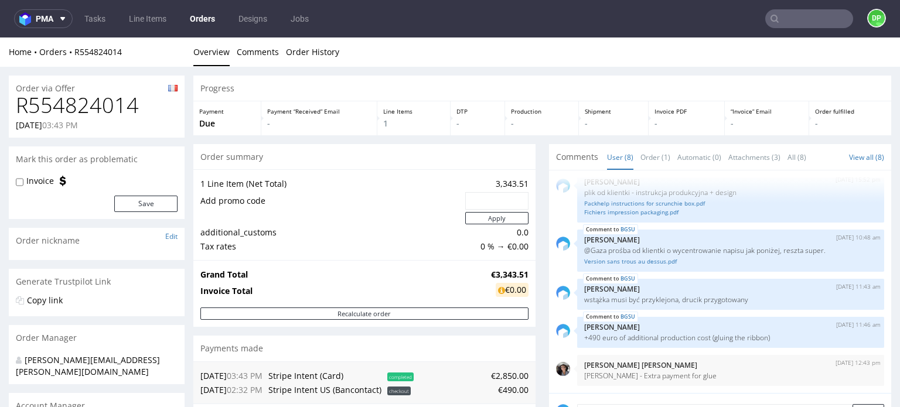
click at [74, 110] on h1 "R554824014" at bounding box center [97, 105] width 162 height 23
copy h1 "R554824014"
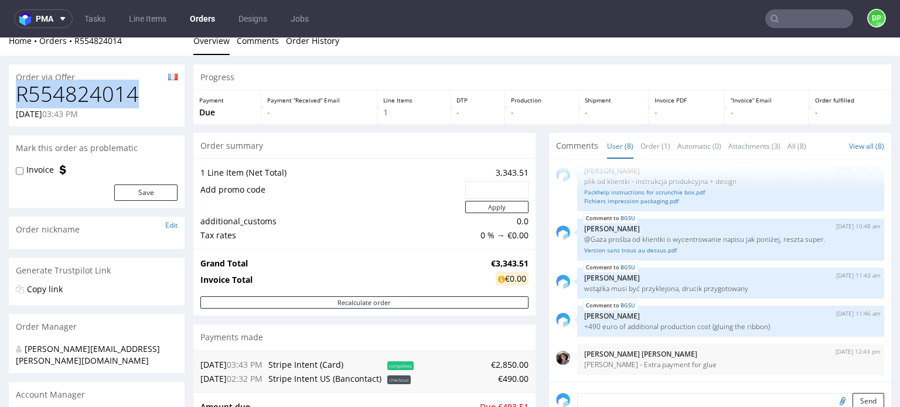
scroll to position [0, 0]
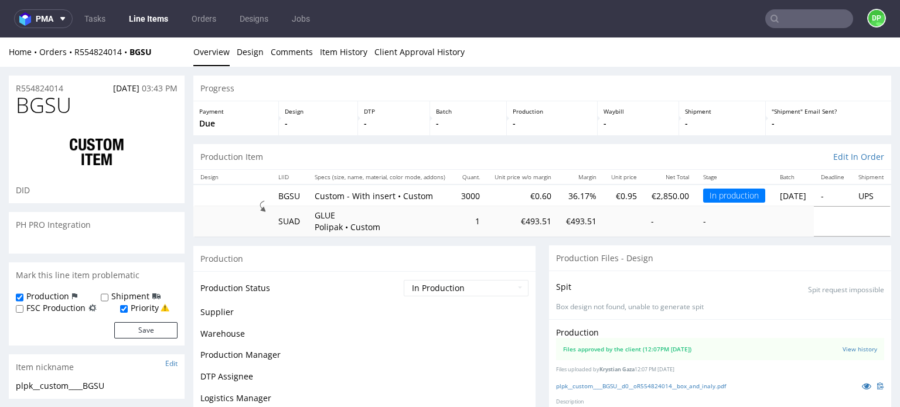
scroll to position [147, 0]
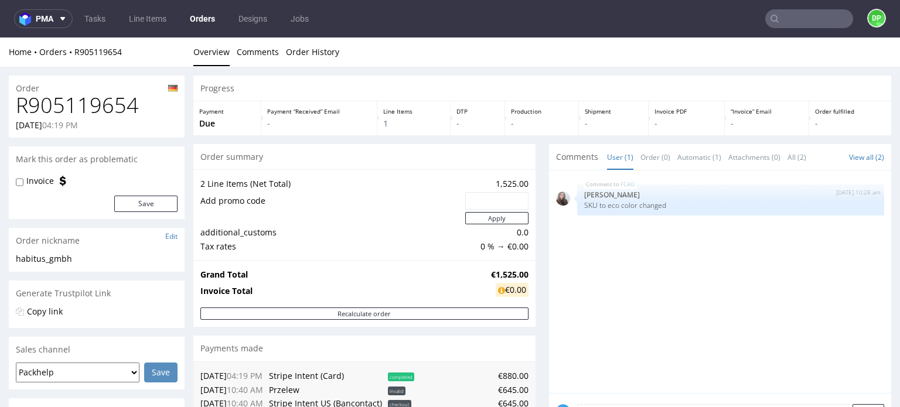
click at [95, 105] on h1 "R905119654" at bounding box center [97, 105] width 162 height 23
copy h1 "R905119654"
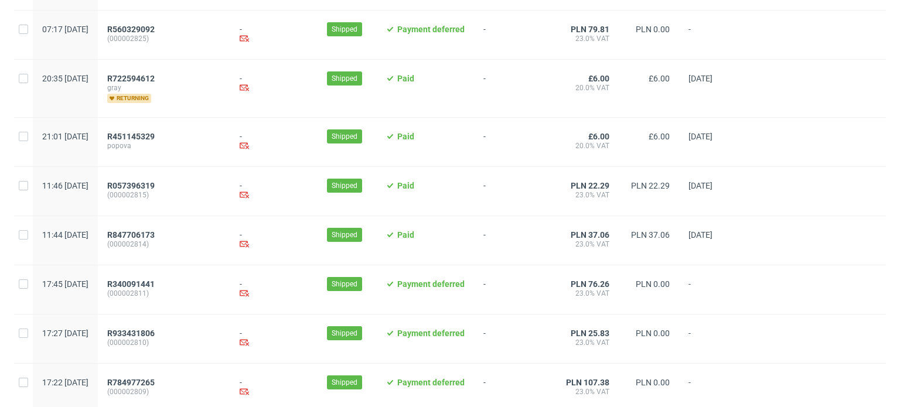
scroll to position [1274, 0]
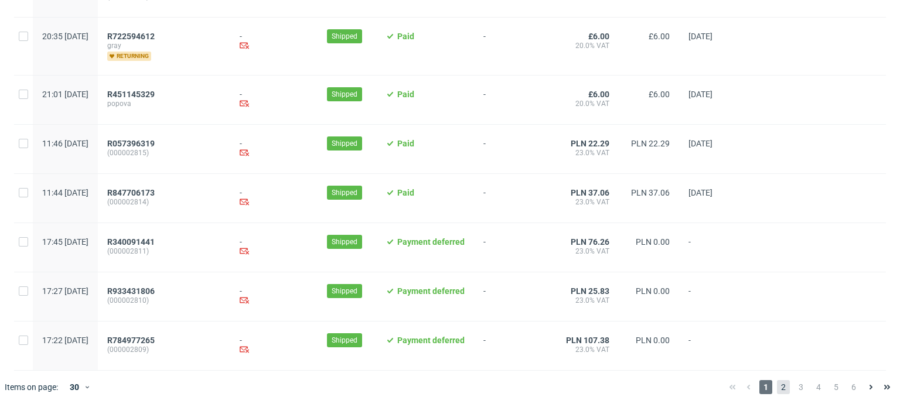
click at [777, 386] on span "2" at bounding box center [783, 387] width 13 height 14
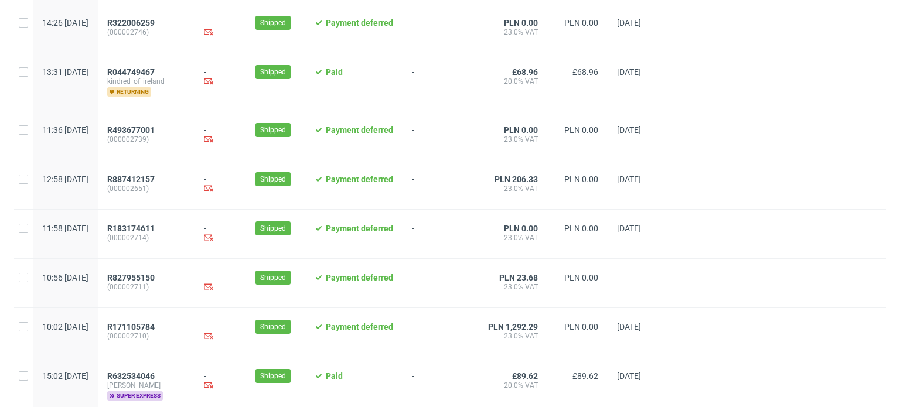
scroll to position [1256, 0]
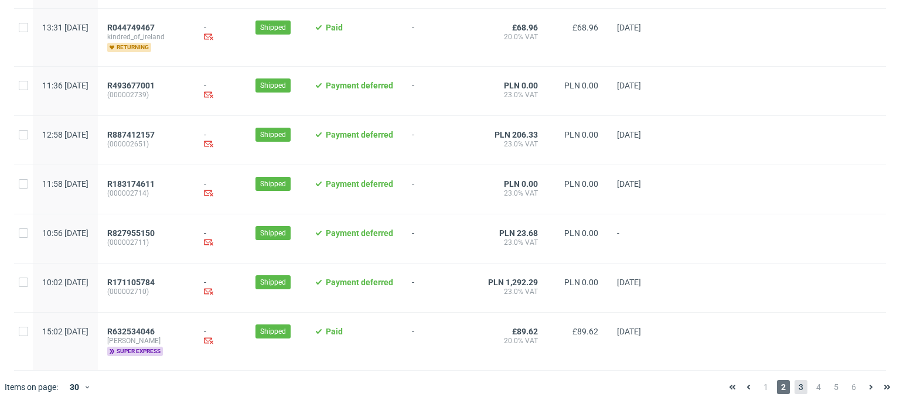
click at [795, 384] on span "3" at bounding box center [801, 387] width 13 height 14
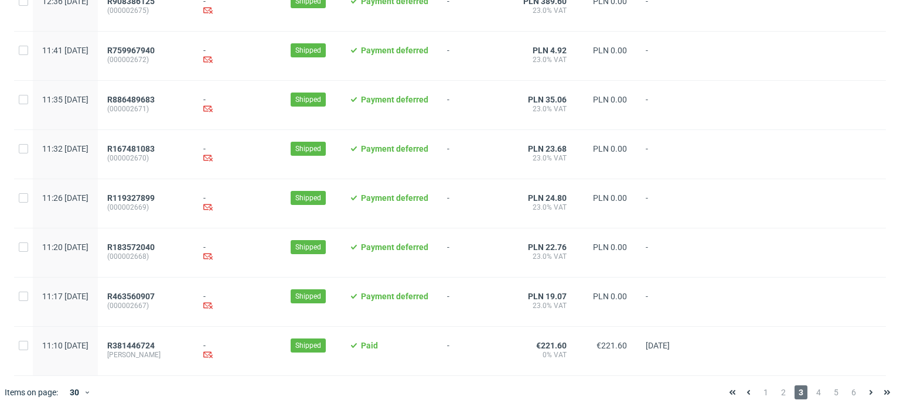
scroll to position [1256, 0]
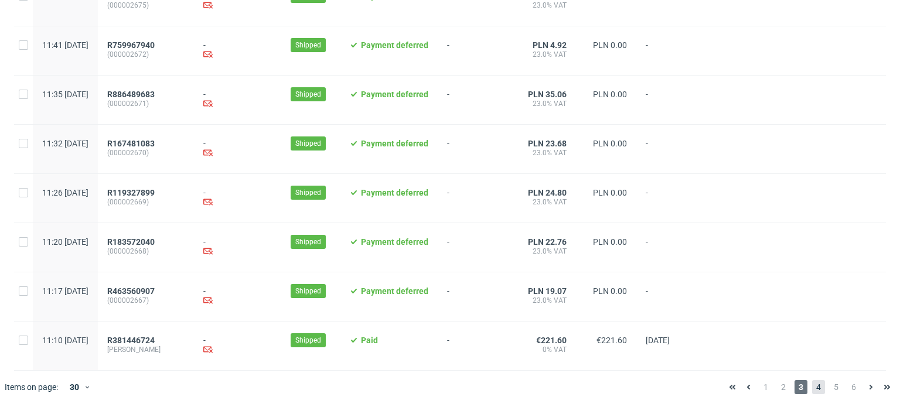
click at [812, 384] on span "4" at bounding box center [818, 387] width 13 height 14
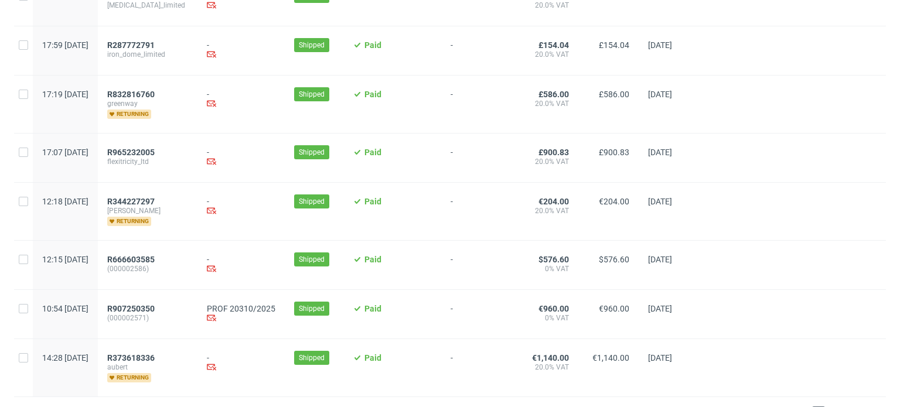
scroll to position [1351, 0]
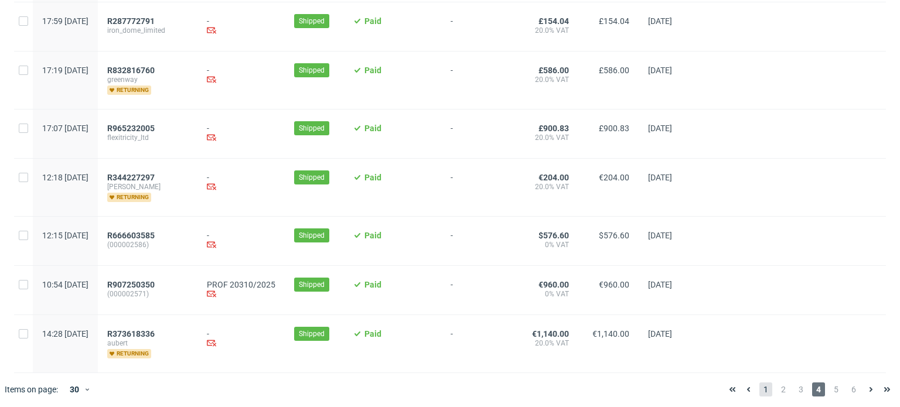
click at [760, 384] on span "1" at bounding box center [766, 390] width 13 height 14
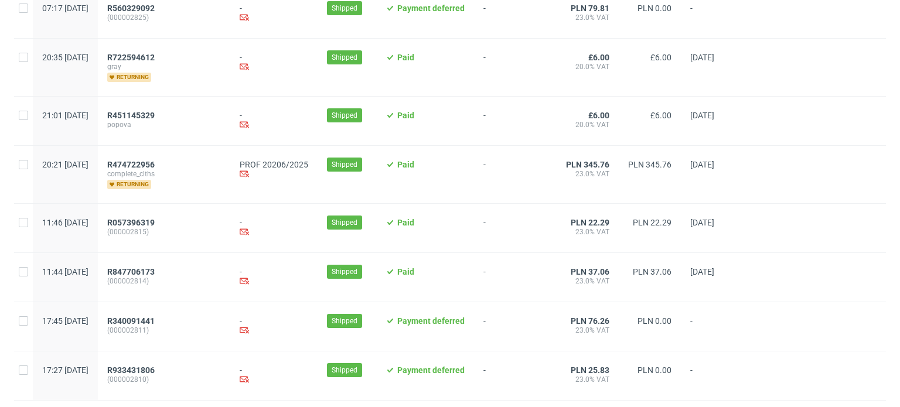
scroll to position [1254, 0]
click at [155, 165] on span "R474722956" at bounding box center [130, 163] width 47 height 9
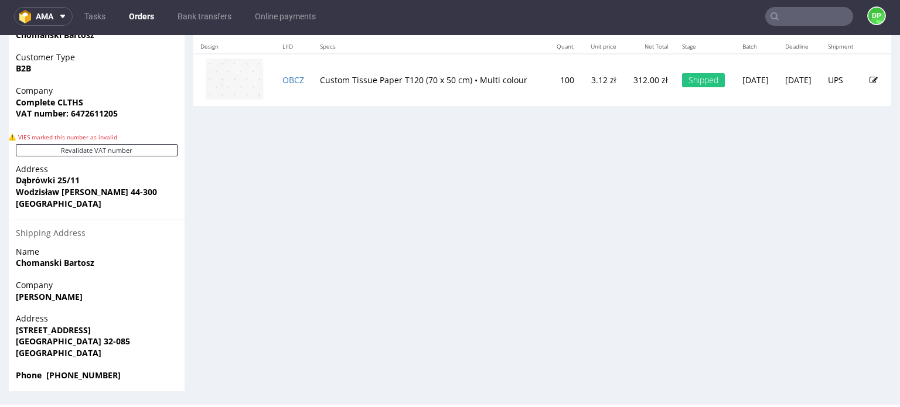
scroll to position [663, 0]
click at [106, 146] on button "Revalidate VAT number" at bounding box center [97, 149] width 162 height 12
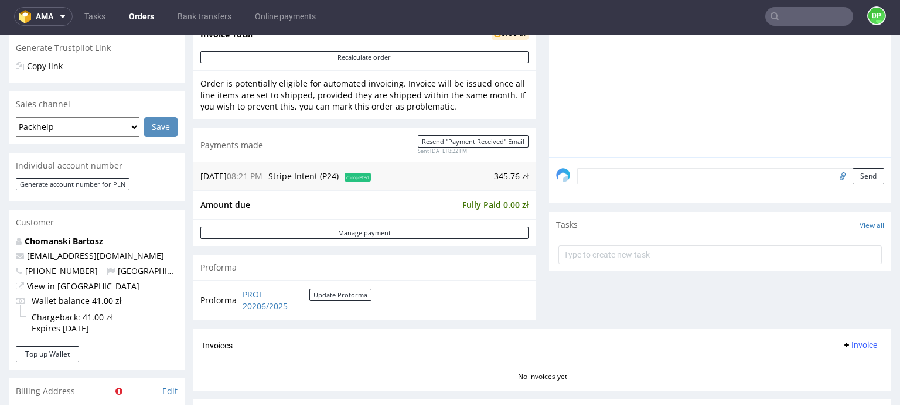
scroll to position [278, 0]
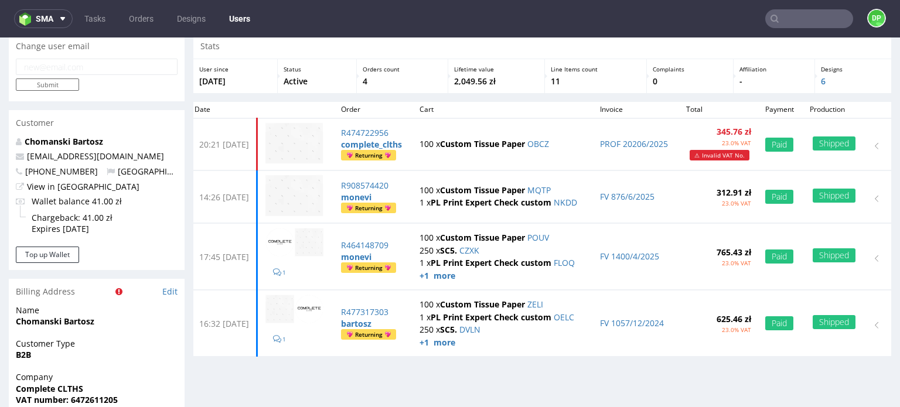
scroll to position [47, 0]
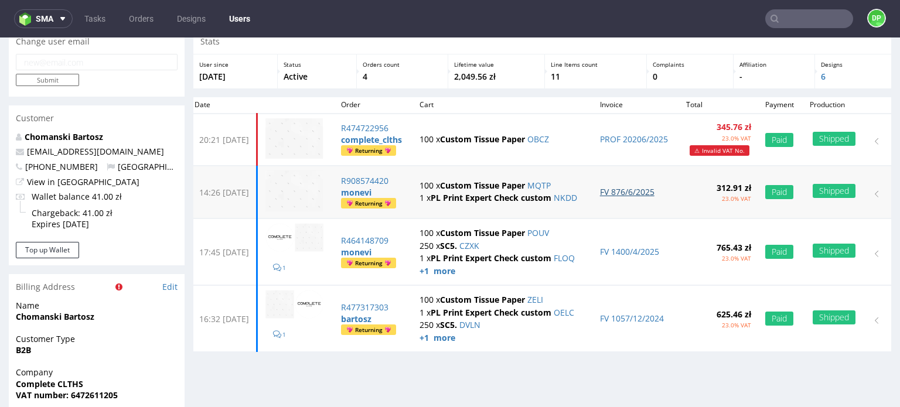
click at [638, 192] on link "FV 876/6/2025" at bounding box center [627, 191] width 55 height 11
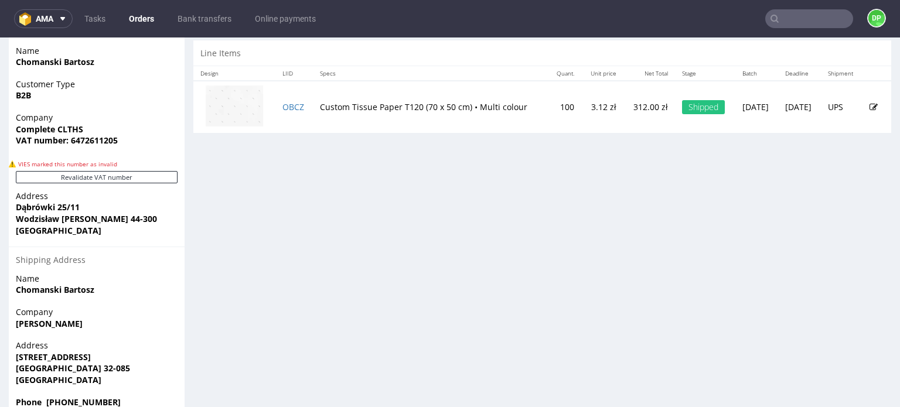
scroll to position [639, 0]
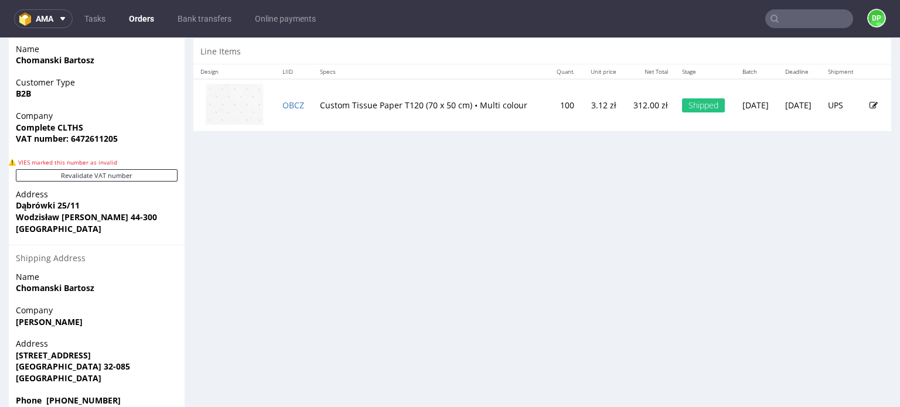
click at [100, 136] on strong "VAT number: 6472611205" at bounding box center [67, 138] width 102 height 11
copy strong "6472611205"
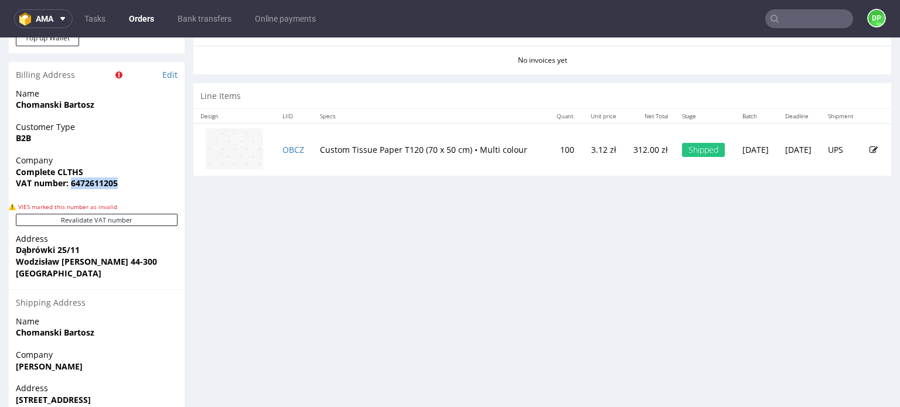
scroll to position [592, 0]
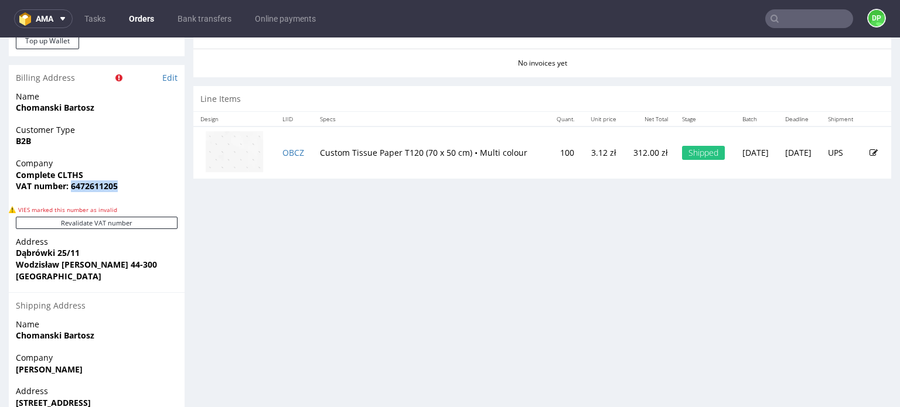
copy strong "6472611205"
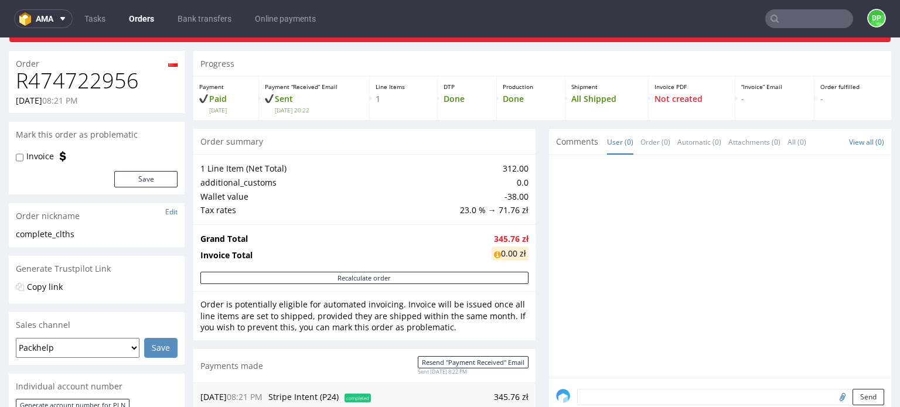
scroll to position [0, 0]
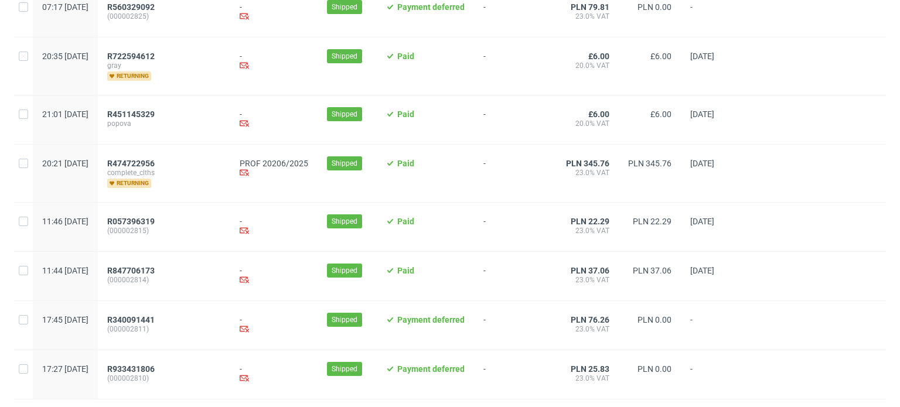
scroll to position [1282, 0]
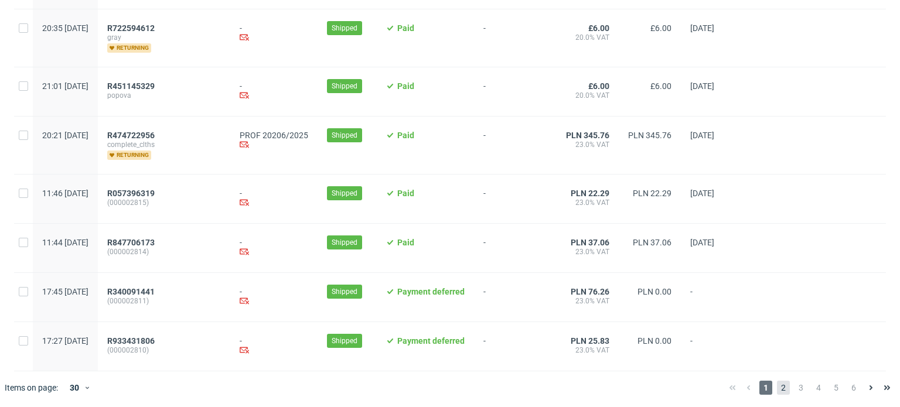
click at [777, 386] on span "2" at bounding box center [783, 388] width 13 height 14
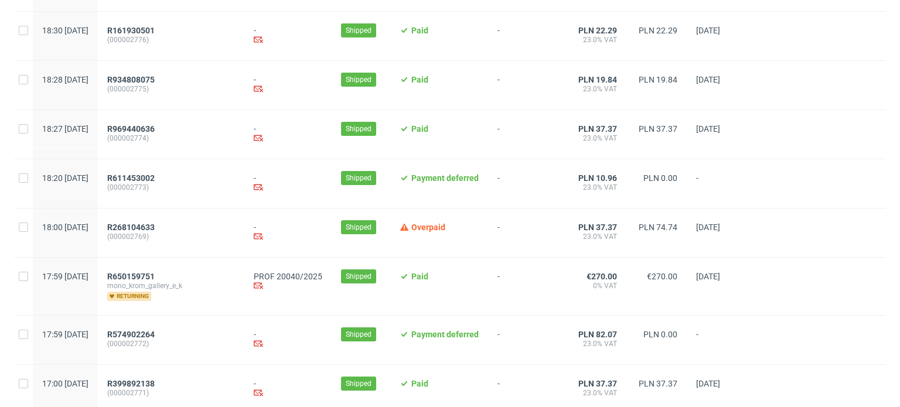
scroll to position [471, 0]
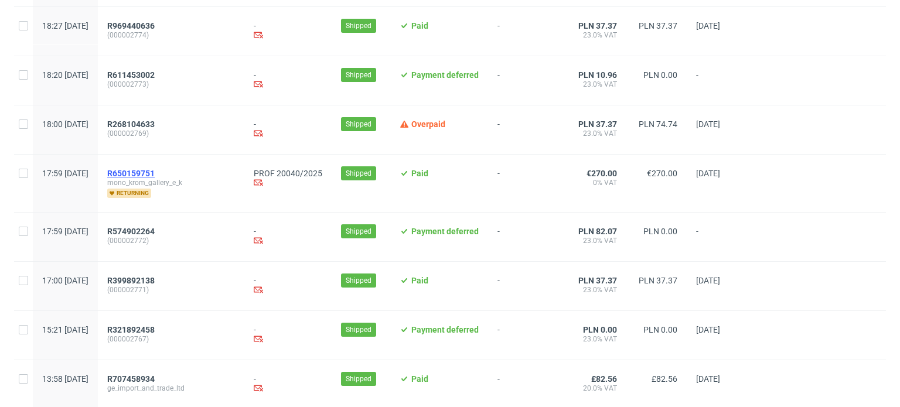
click at [154, 170] on span "R650159751" at bounding box center [130, 173] width 47 height 9
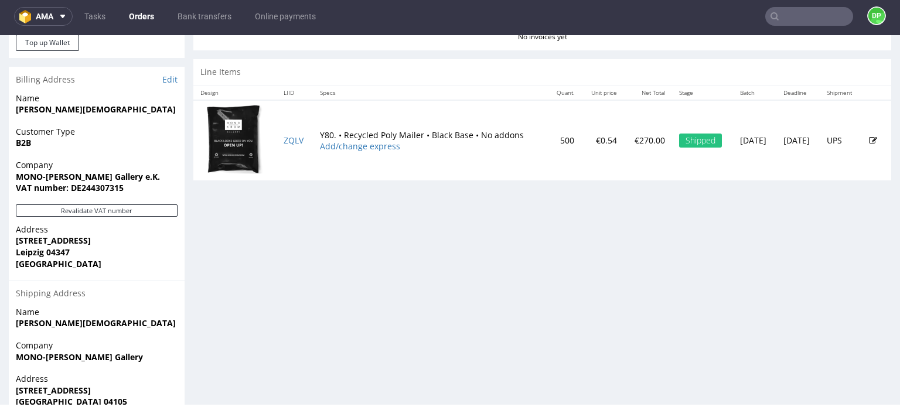
scroll to position [556, 0]
click at [133, 214] on button "Revalidate VAT number" at bounding box center [97, 210] width 162 height 12
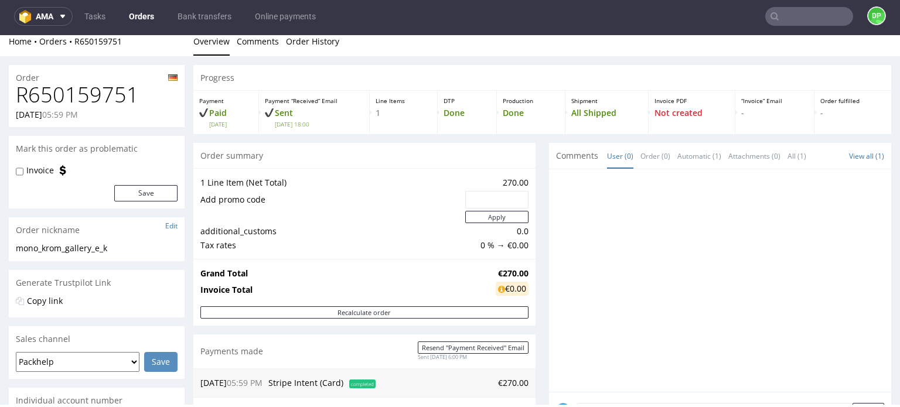
scroll to position [0, 0]
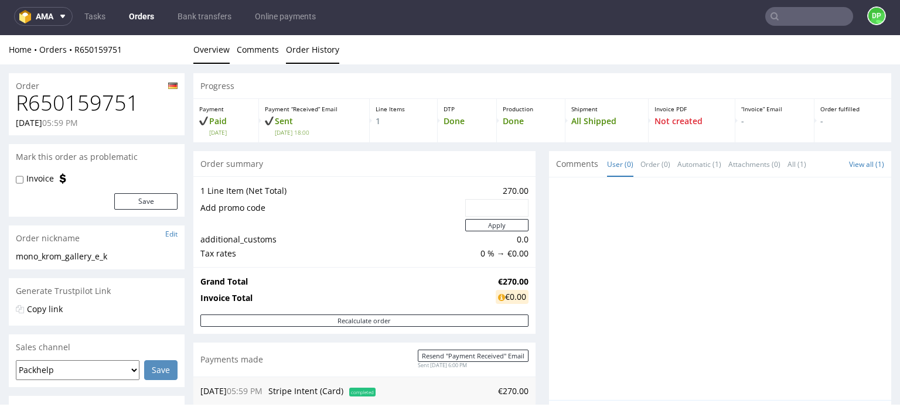
click at [298, 45] on link "Order History" at bounding box center [312, 49] width 53 height 29
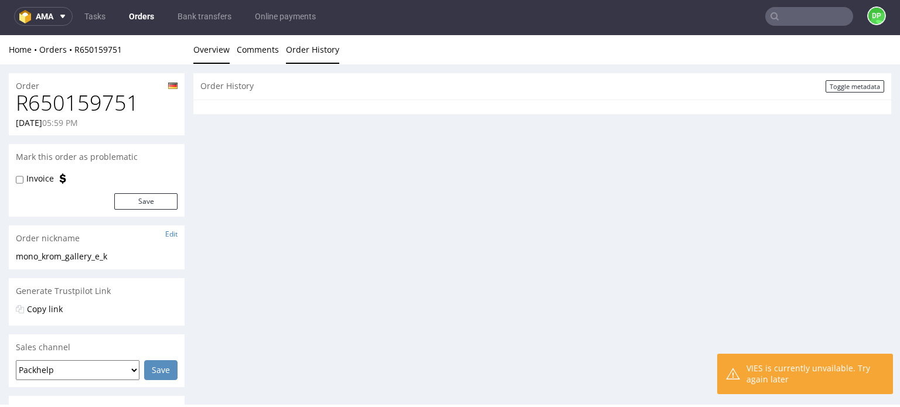
click at [209, 47] on link "Overview" at bounding box center [211, 49] width 36 height 29
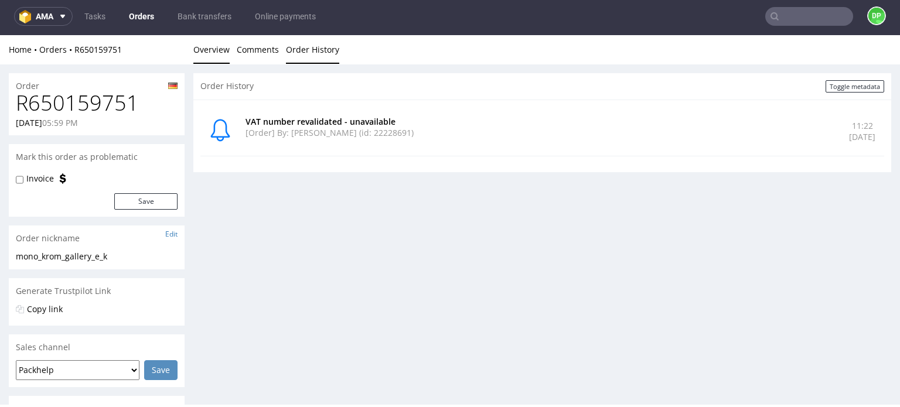
click at [213, 44] on link "Overview" at bounding box center [211, 49] width 36 height 29
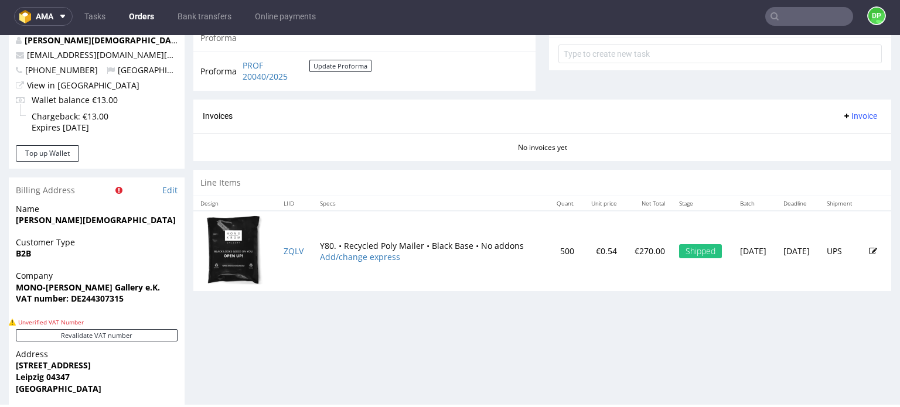
scroll to position [445, 0]
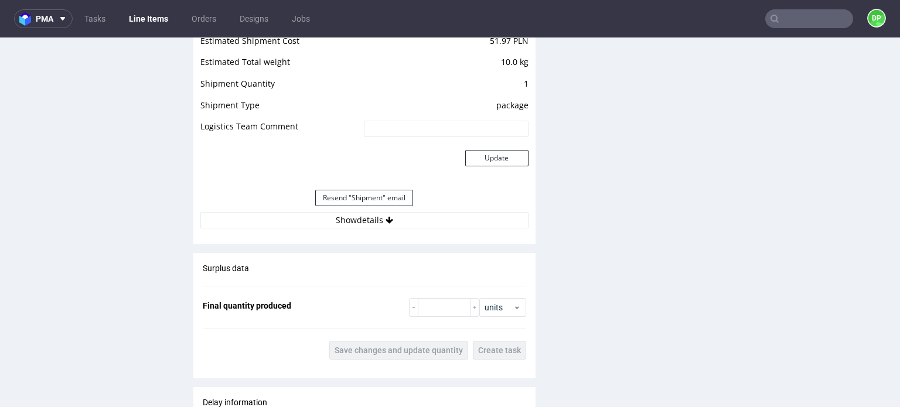
scroll to position [1305, 0]
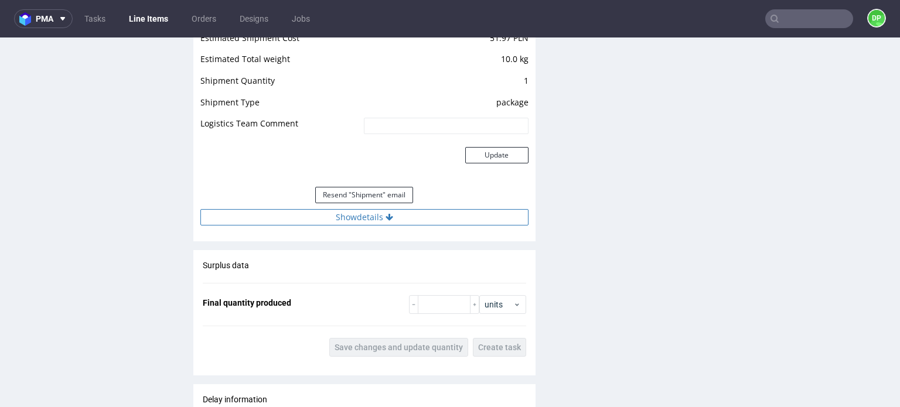
click at [288, 223] on button "Show details" at bounding box center [364, 217] width 328 height 16
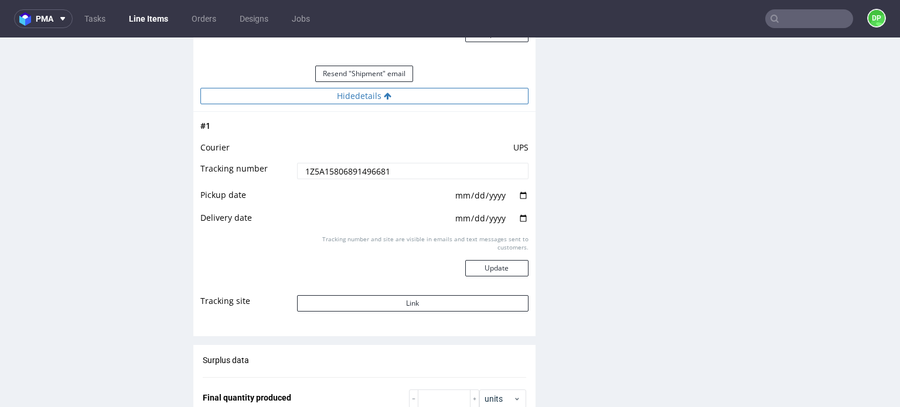
scroll to position [1431, 0]
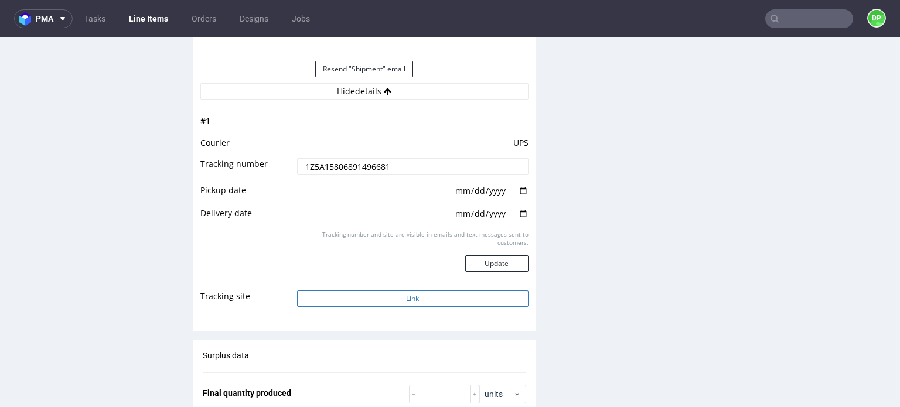
click at [348, 295] on button "Link" at bounding box center [412, 299] width 231 height 16
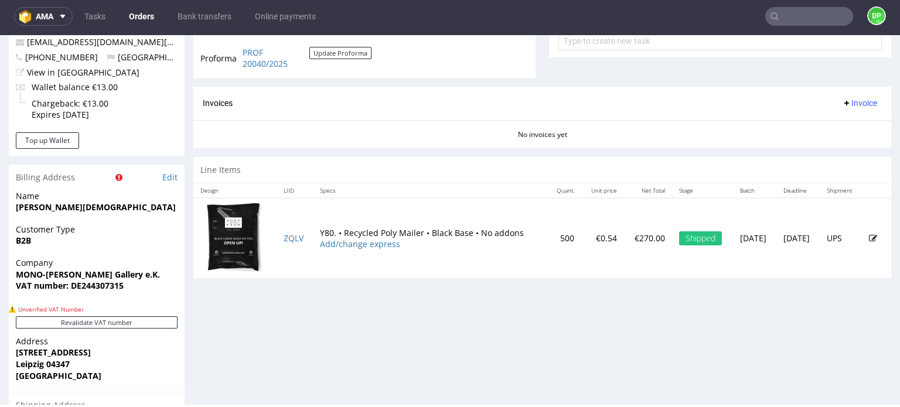
scroll to position [457, 0]
click at [103, 321] on button "Revalidate VAT number" at bounding box center [97, 322] width 162 height 12
click at [97, 282] on strong "VAT number: DE244307315" at bounding box center [70, 285] width 108 height 11
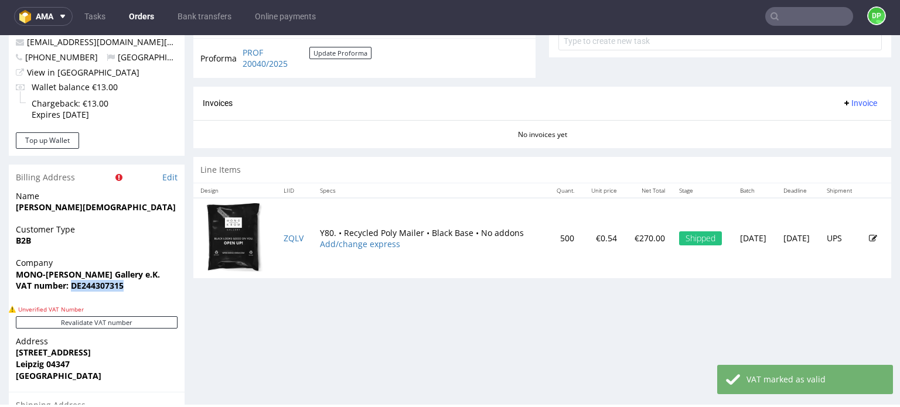
copy strong "DE244307315"
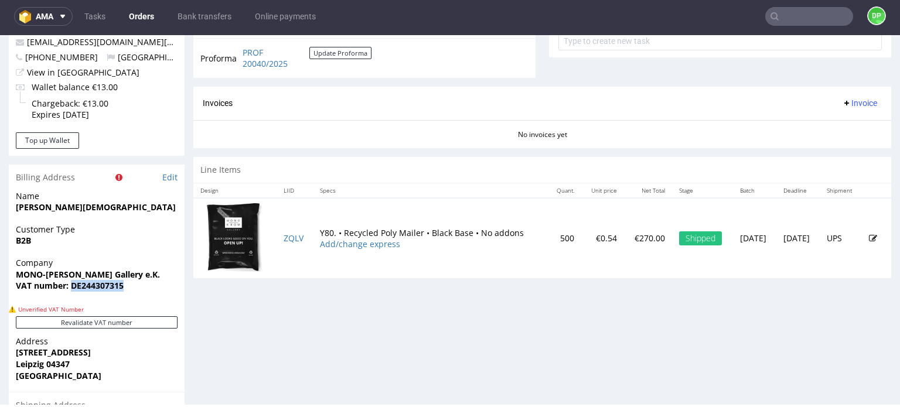
scroll to position [0, 0]
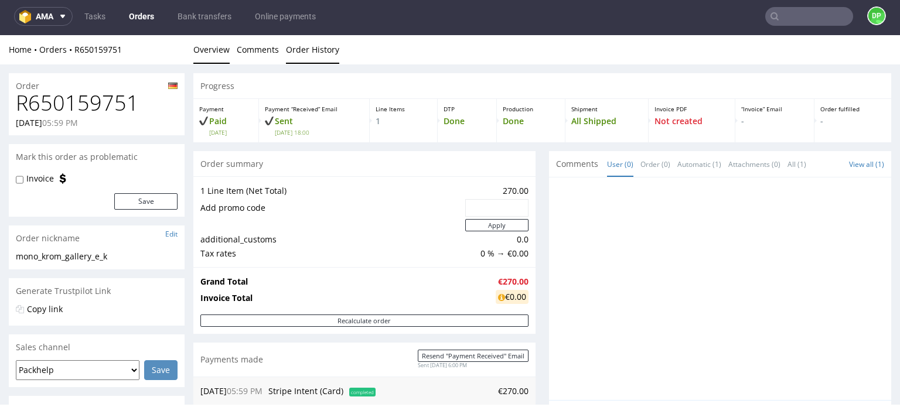
click at [291, 53] on link "Order History" at bounding box center [312, 49] width 53 height 29
click at [312, 57] on link "Order History" at bounding box center [312, 49] width 53 height 29
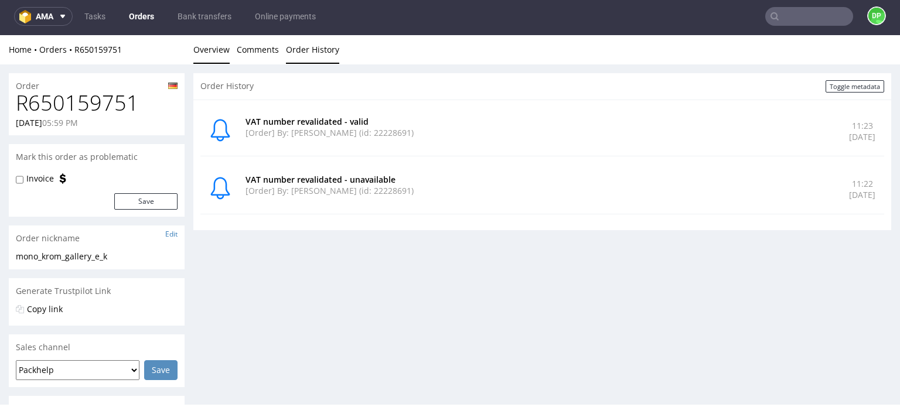
click at [219, 51] on link "Overview" at bounding box center [211, 49] width 36 height 29
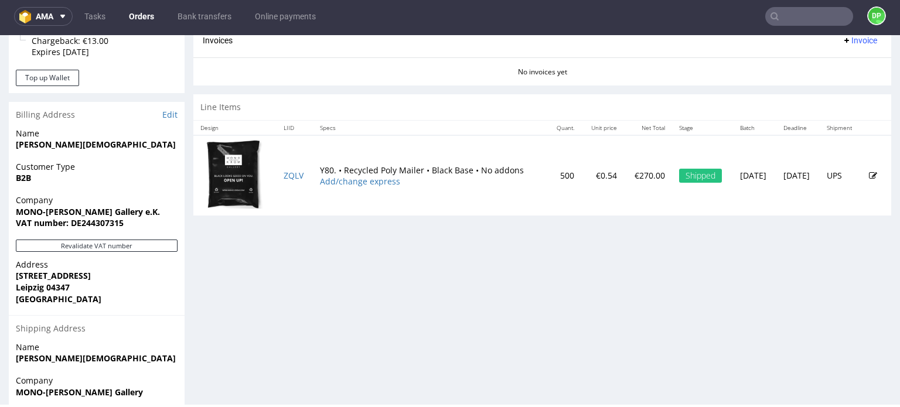
scroll to position [478, 0]
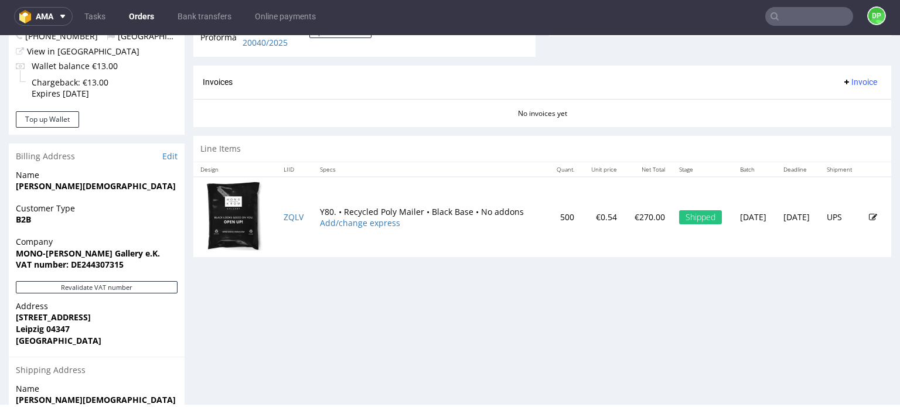
click at [842, 80] on span "Invoice" at bounding box center [859, 81] width 35 height 9
click at [822, 103] on span "Generate" at bounding box center [841, 106] width 57 height 12
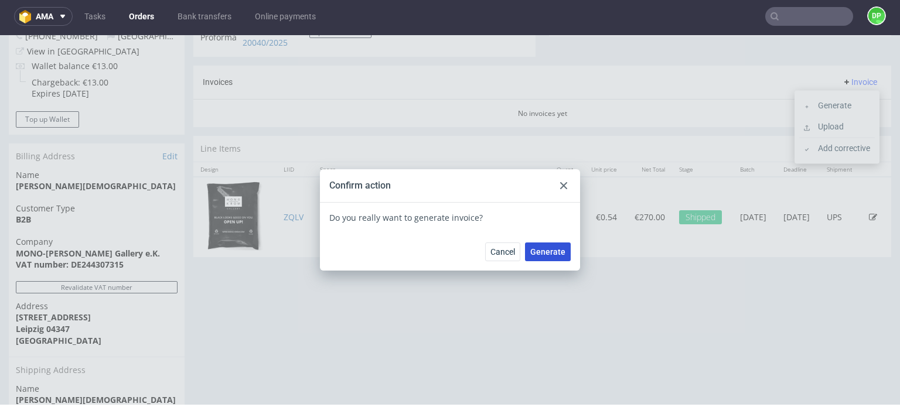
click at [544, 251] on span "Generate" at bounding box center [547, 252] width 35 height 8
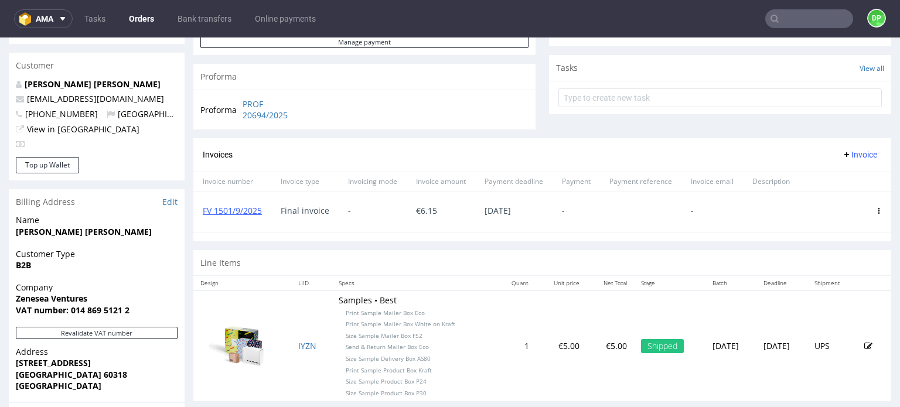
scroll to position [401, 0]
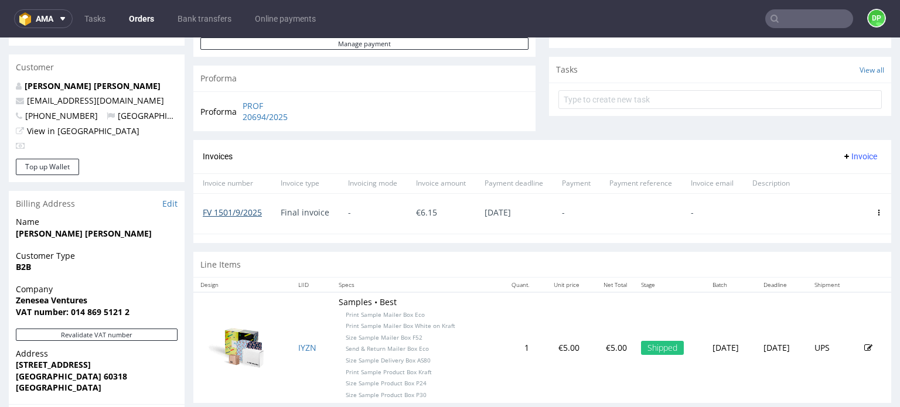
click at [243, 210] on link "FV 1501/9/2025" at bounding box center [232, 212] width 59 height 11
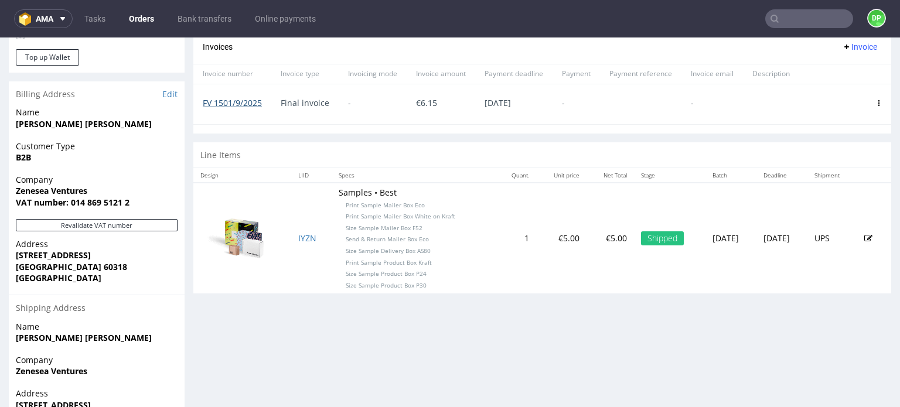
scroll to position [511, 0]
click at [110, 217] on div "Company Zenesea Ventures VAT number: 014 869 5121 2" at bounding box center [97, 195] width 176 height 45
click at [117, 225] on button "Revalidate VAT number" at bounding box center [97, 225] width 162 height 12
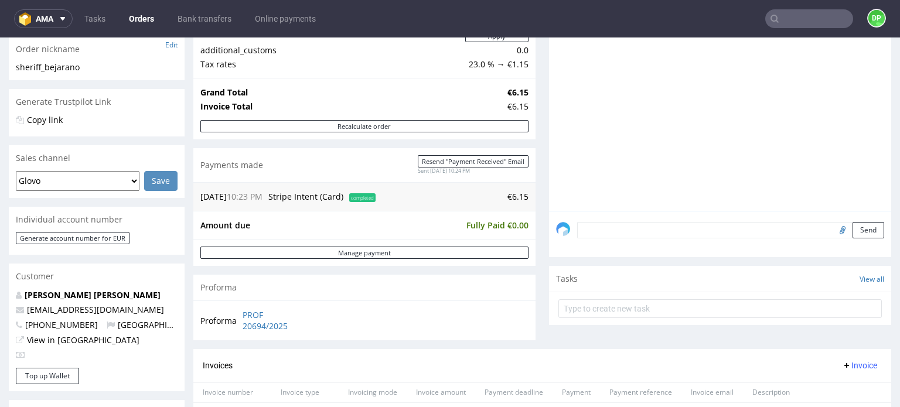
scroll to position [0, 0]
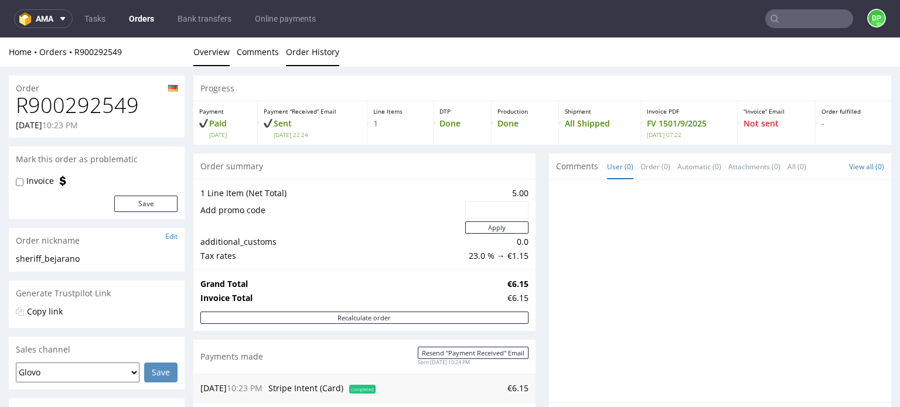
click at [307, 43] on link "Order History" at bounding box center [312, 52] width 53 height 29
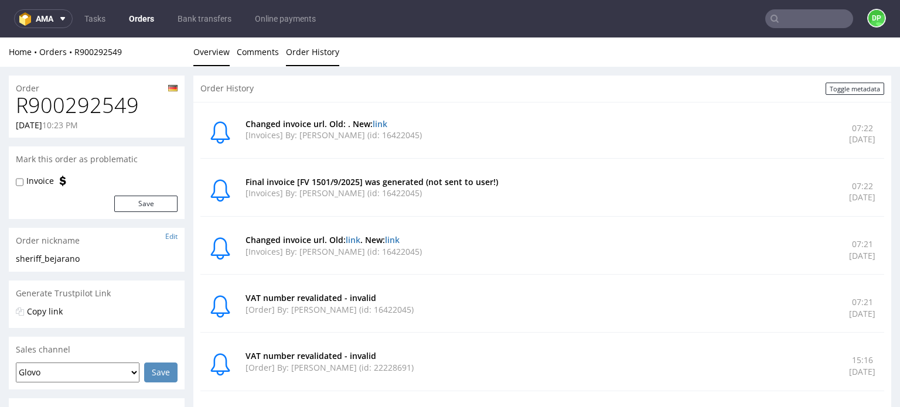
click at [208, 60] on link "Overview" at bounding box center [211, 52] width 36 height 29
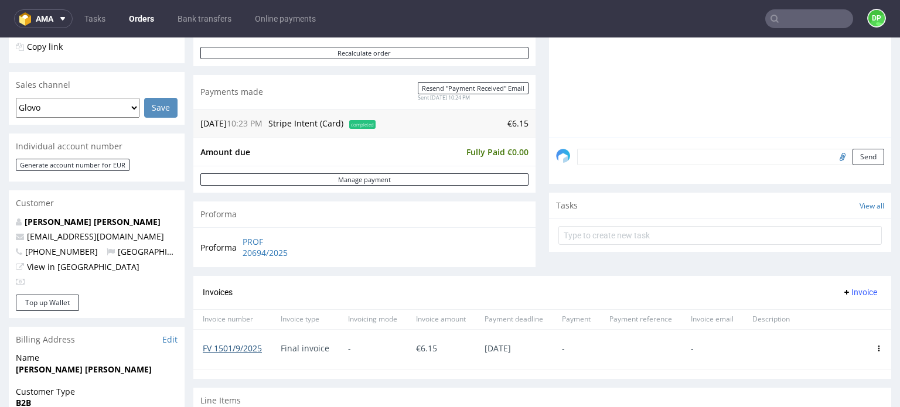
scroll to position [264, 0]
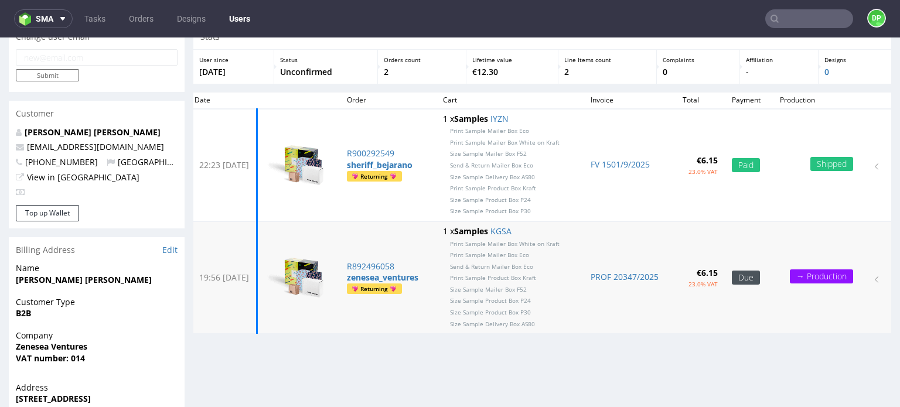
scroll to position [51, 0]
click at [619, 280] on link "PROF 20347/2025" at bounding box center [625, 277] width 68 height 11
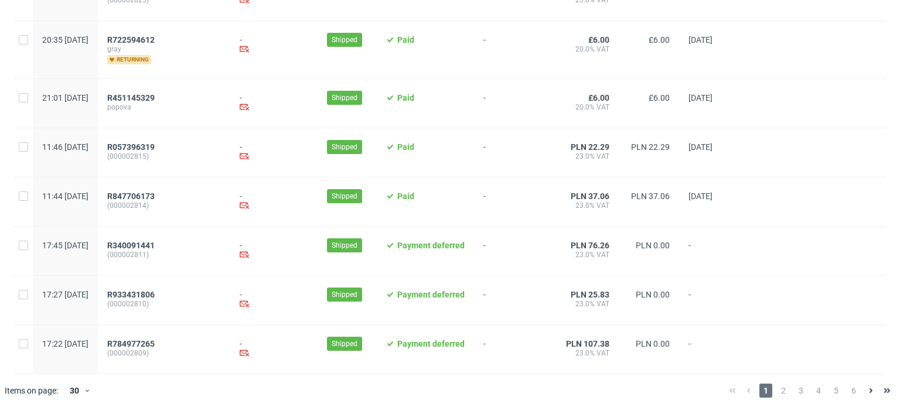
scroll to position [1274, 0]
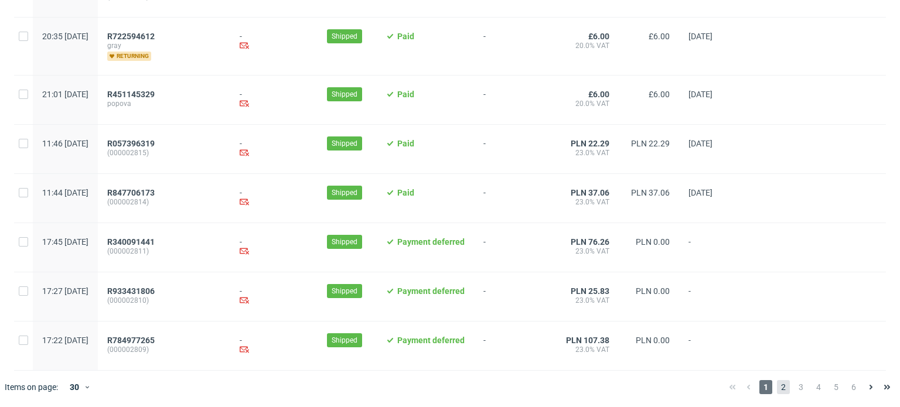
click at [777, 387] on span "2" at bounding box center [783, 387] width 13 height 14
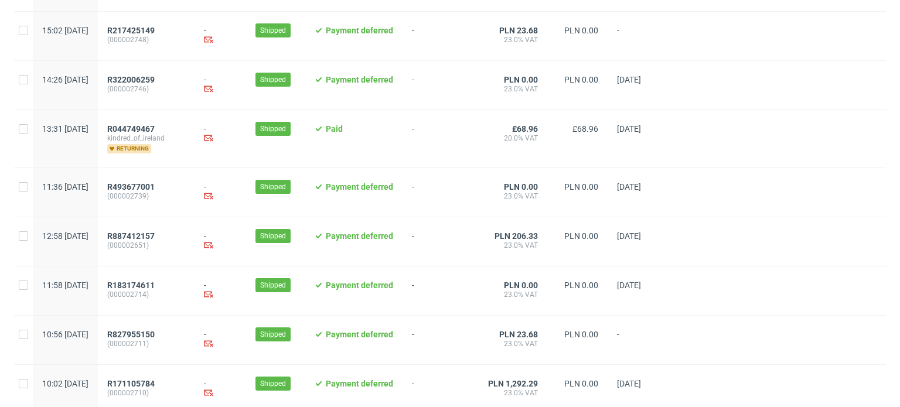
scroll to position [1256, 0]
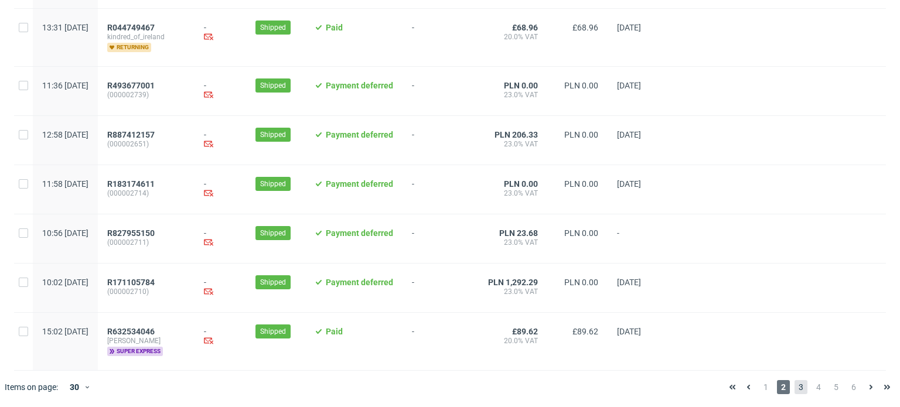
click at [795, 389] on span "3" at bounding box center [801, 387] width 13 height 14
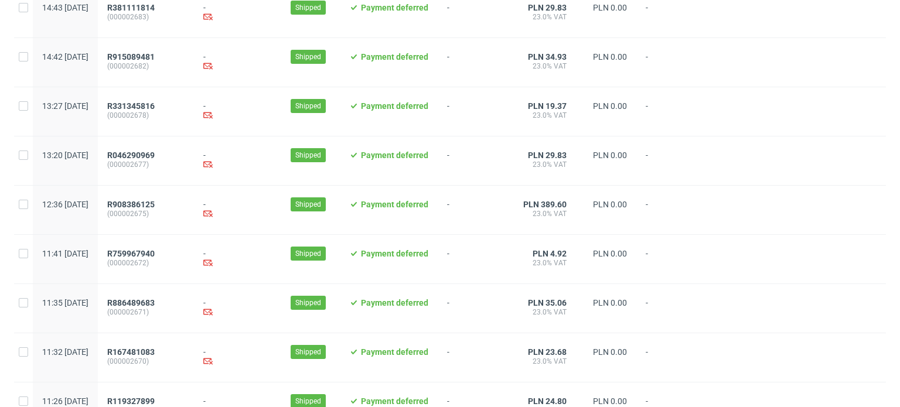
scroll to position [1256, 0]
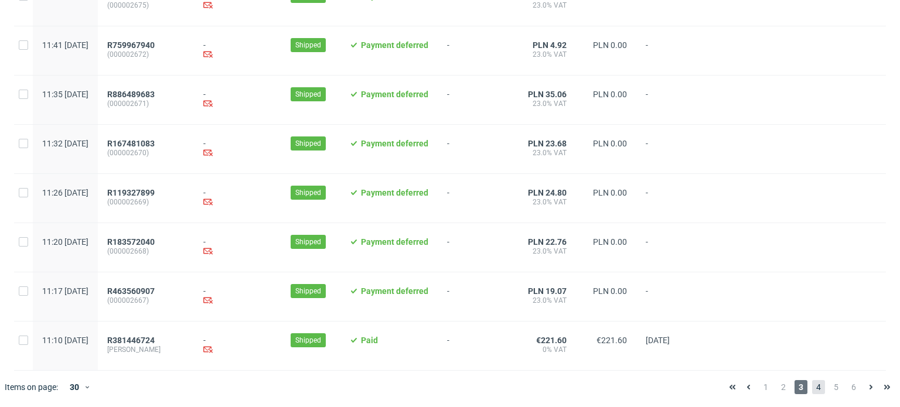
click at [812, 384] on span "4" at bounding box center [818, 387] width 13 height 14
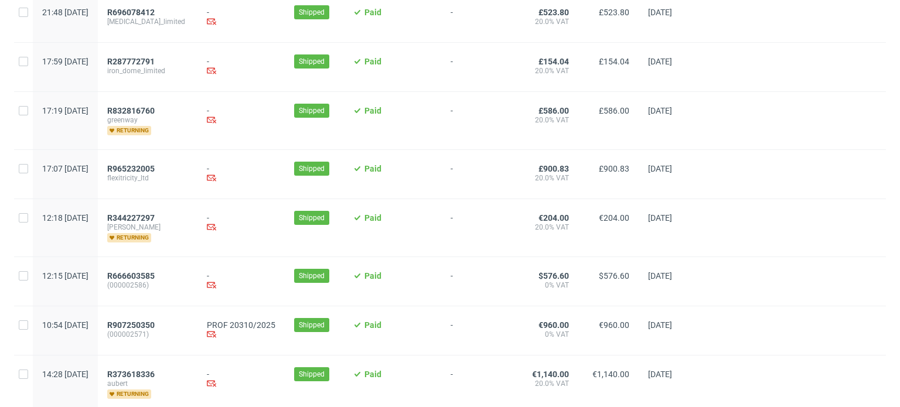
scroll to position [1351, 0]
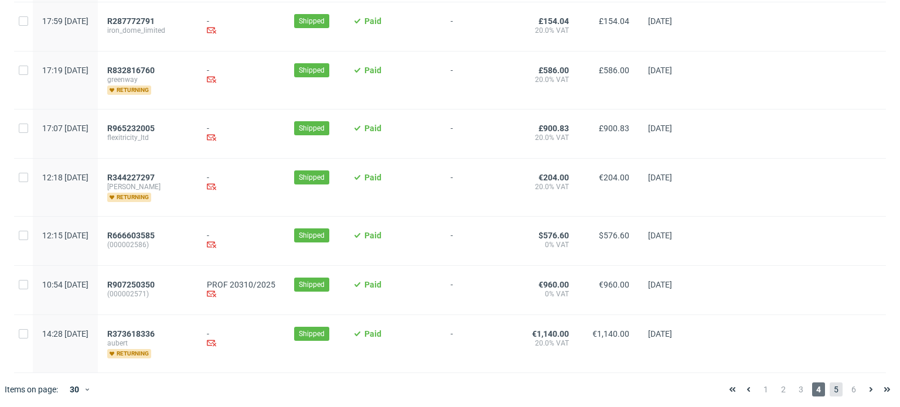
click at [830, 386] on span "5" at bounding box center [836, 390] width 13 height 14
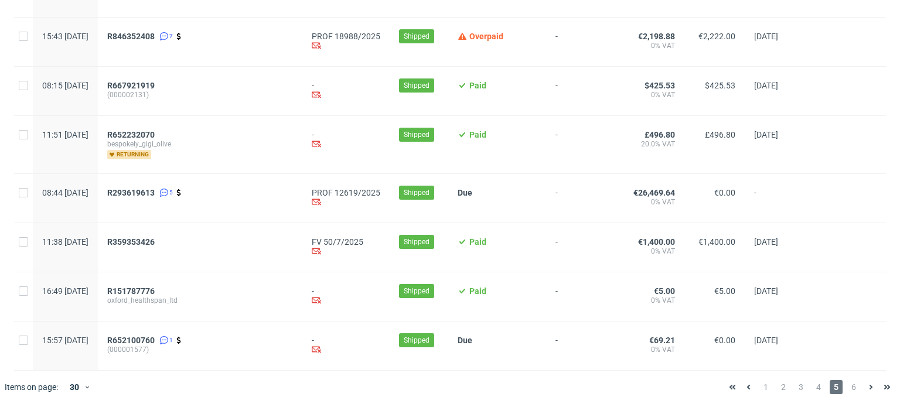
scroll to position [1273, 0]
click at [847, 384] on span "6" at bounding box center [853, 388] width 13 height 14
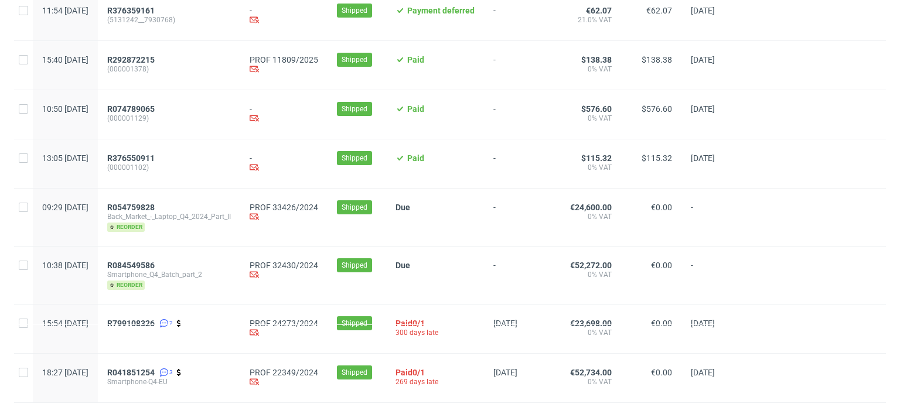
scroll to position [223, 0]
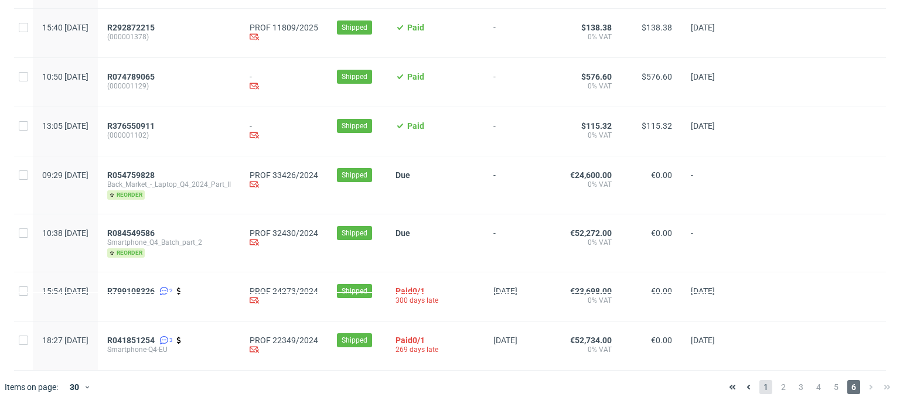
click at [760, 382] on span "1" at bounding box center [766, 387] width 13 height 14
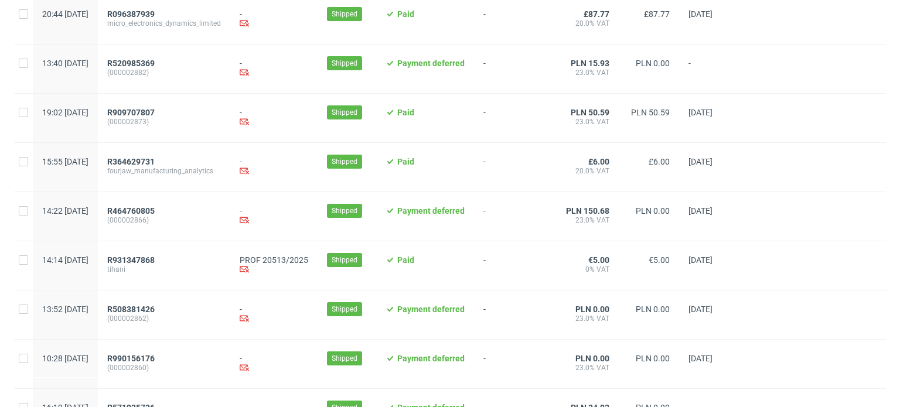
scroll to position [138, 0]
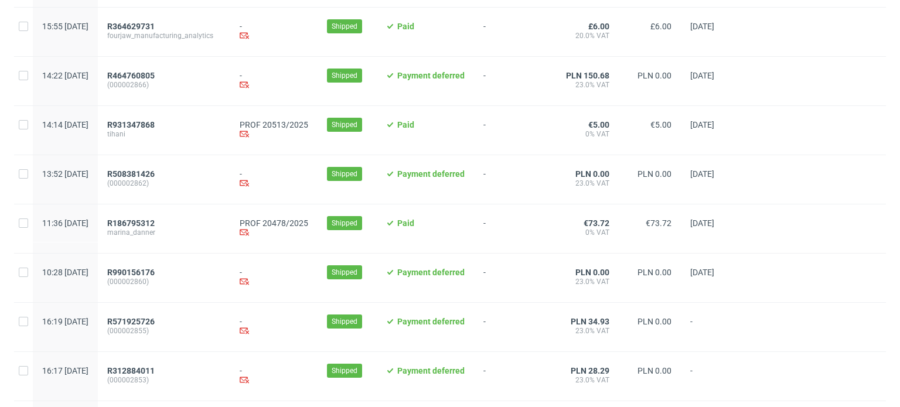
scroll to position [272, 0]
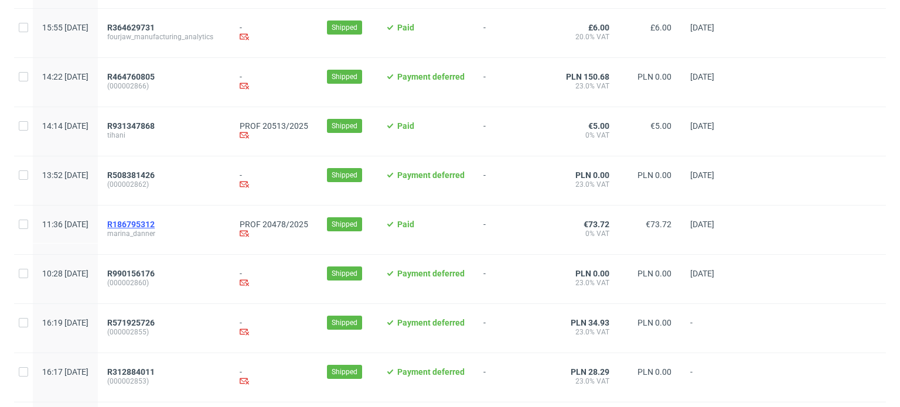
click at [155, 222] on span "R186795312" at bounding box center [130, 224] width 47 height 9
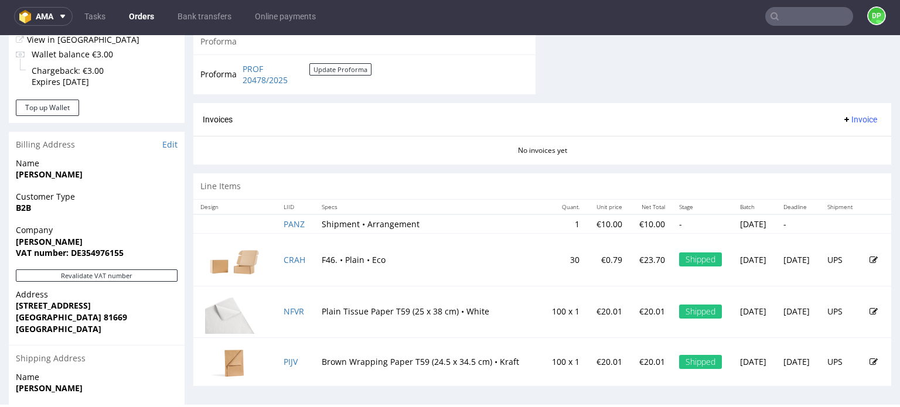
scroll to position [490, 0]
click at [99, 268] on div "Company [PERSON_NAME] VAT number: DE354976155" at bounding box center [97, 246] width 176 height 45
click at [101, 274] on button "Revalidate VAT number" at bounding box center [97, 276] width 162 height 12
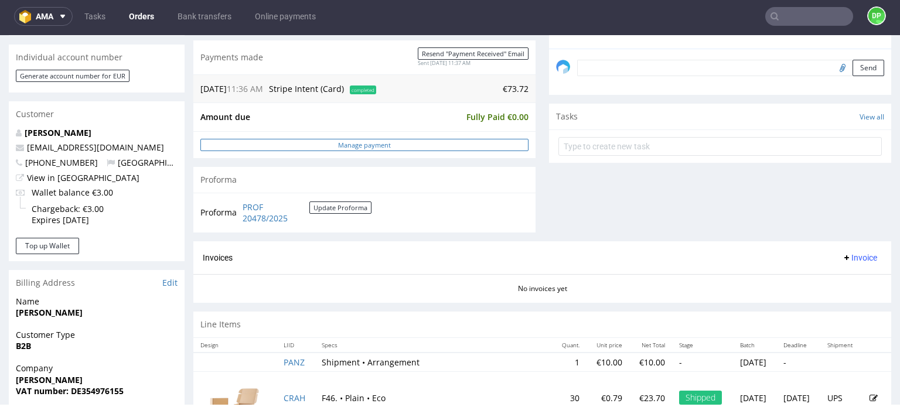
scroll to position [354, 0]
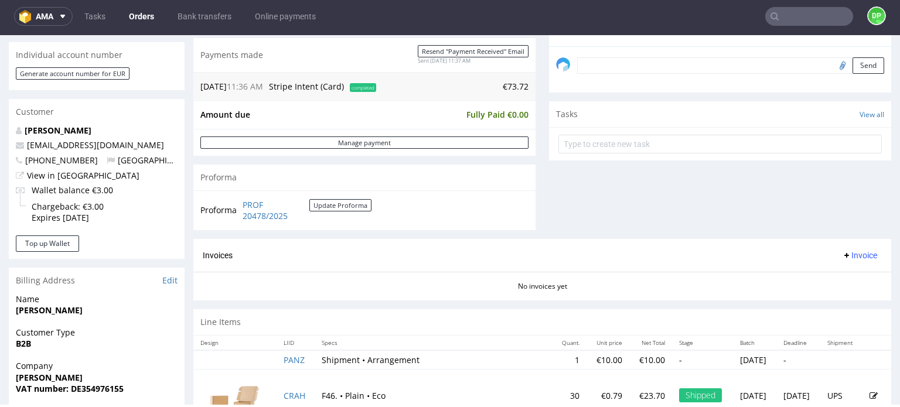
click at [850, 254] on span "Invoice" at bounding box center [859, 255] width 35 height 9
click at [813, 275] on span "Generate" at bounding box center [841, 279] width 57 height 12
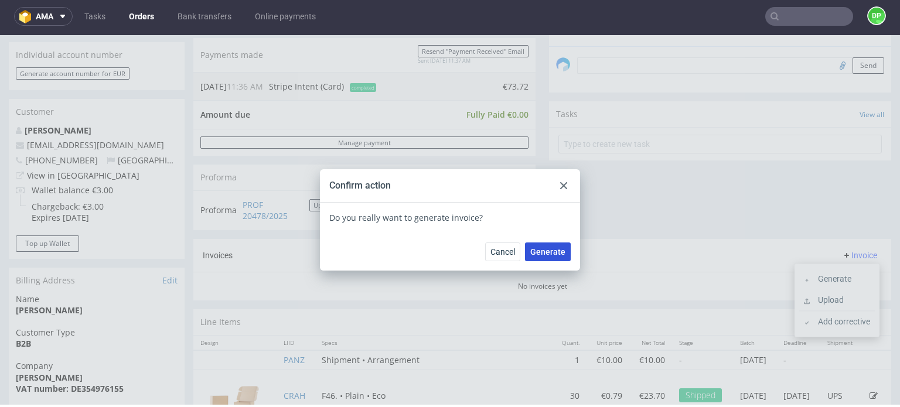
click at [544, 246] on button "Generate" at bounding box center [548, 252] width 46 height 19
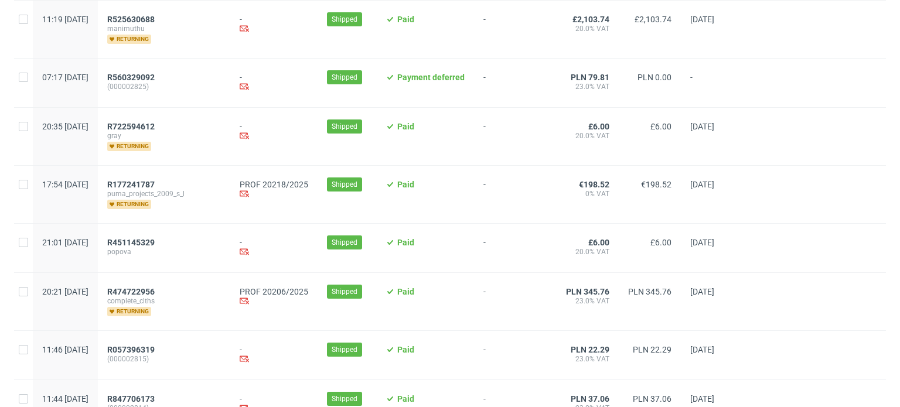
scroll to position [1187, 0]
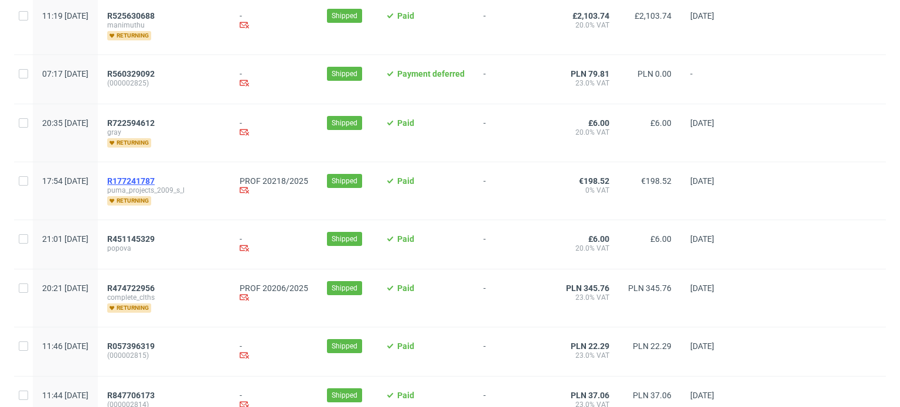
click at [155, 180] on span "R177241787" at bounding box center [130, 180] width 47 height 9
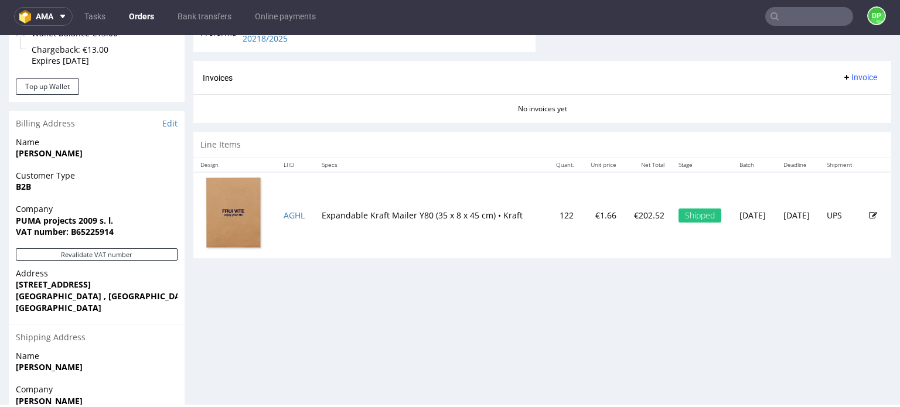
scroll to position [513, 0]
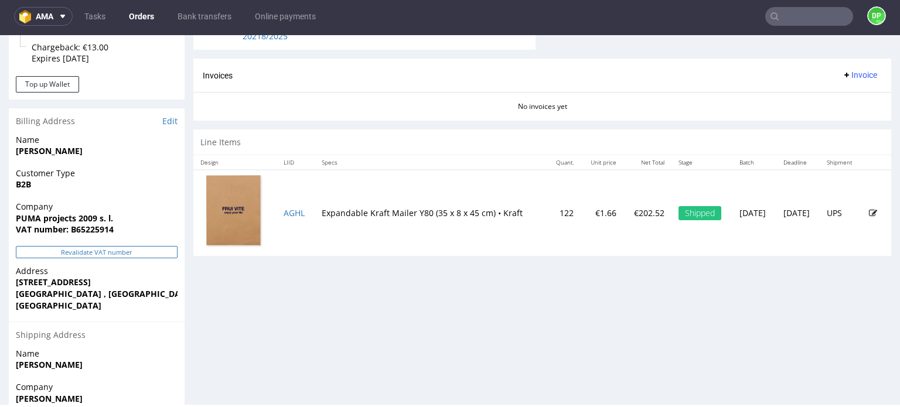
click at [122, 248] on button "Revalidate VAT number" at bounding box center [97, 252] width 162 height 12
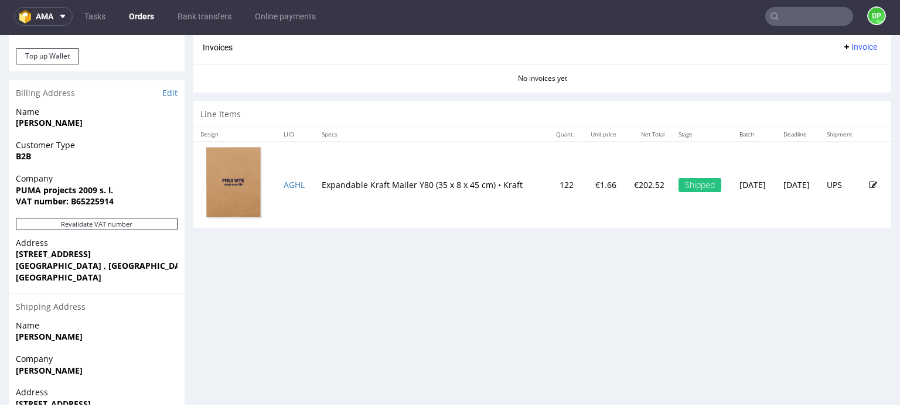
scroll to position [609, 0]
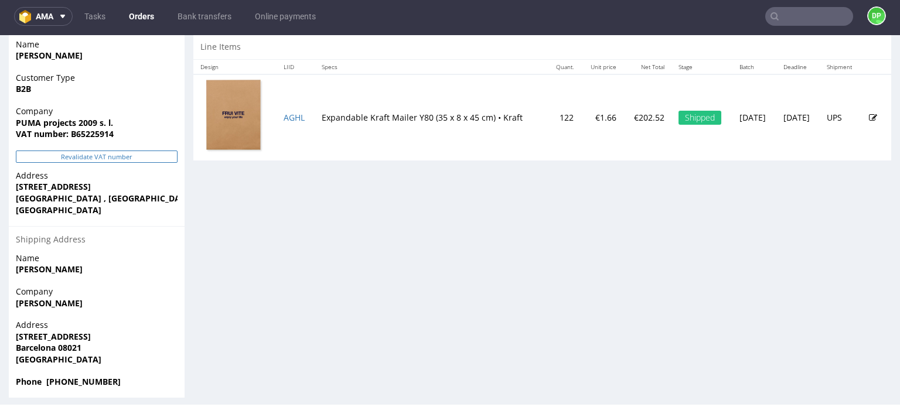
click at [108, 156] on button "Revalidate VAT number" at bounding box center [97, 157] width 162 height 12
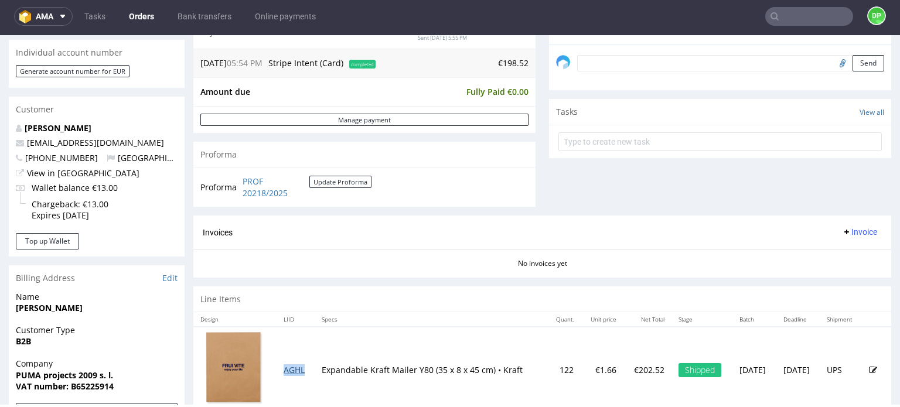
scroll to position [356, 0]
click at [844, 231] on span "Invoice" at bounding box center [859, 231] width 35 height 9
click at [825, 255] on span "Generate" at bounding box center [841, 256] width 57 height 12
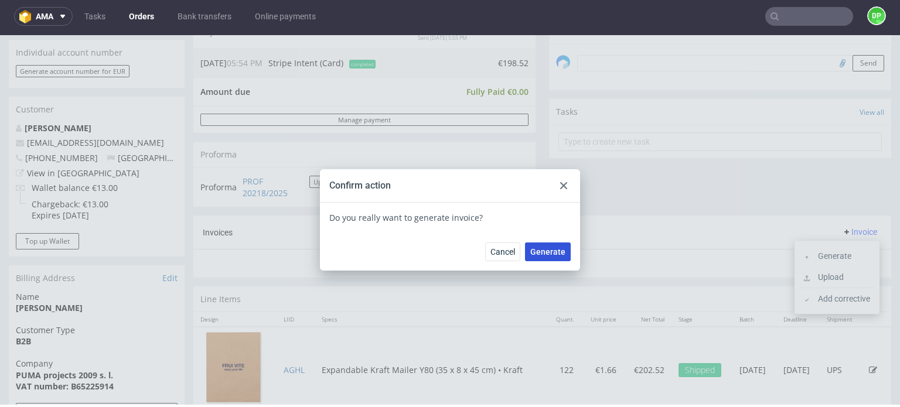
click at [542, 248] on span "Generate" at bounding box center [547, 252] width 35 height 8
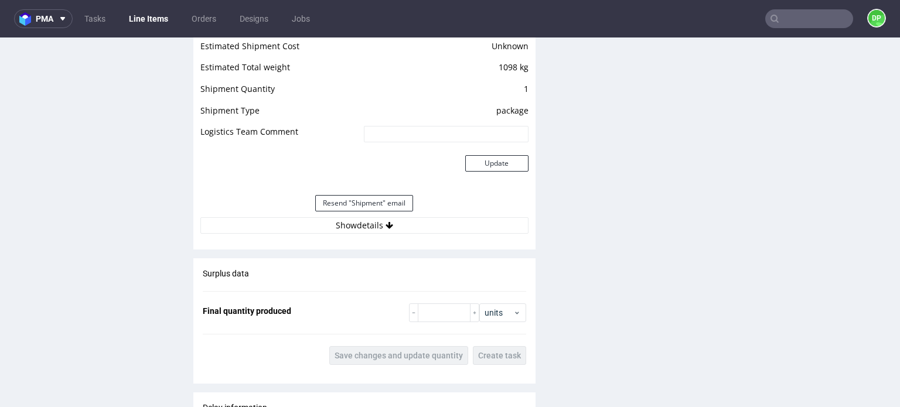
scroll to position [1233, 0]
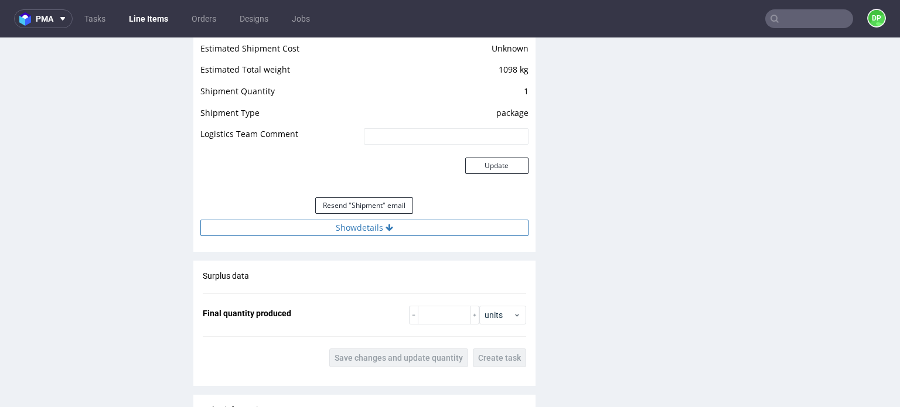
click at [425, 222] on button "Show details" at bounding box center [364, 228] width 328 height 16
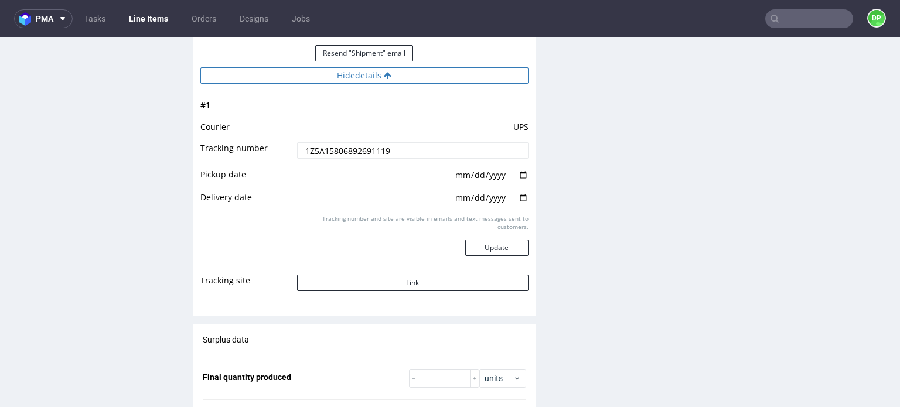
scroll to position [1385, 0]
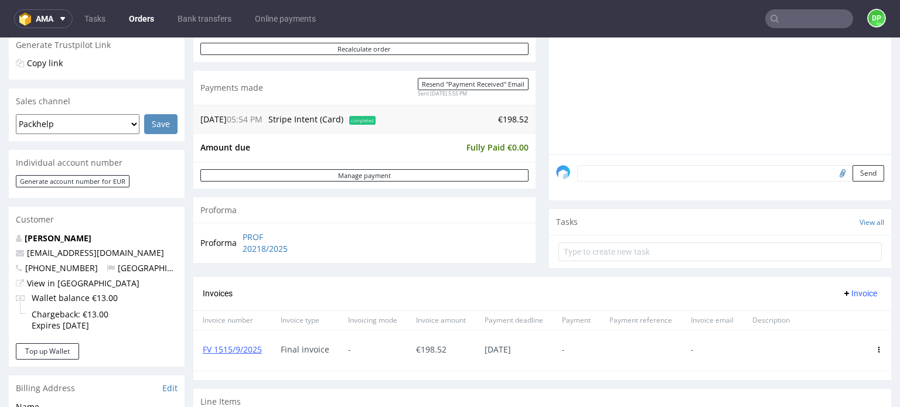
scroll to position [312, 0]
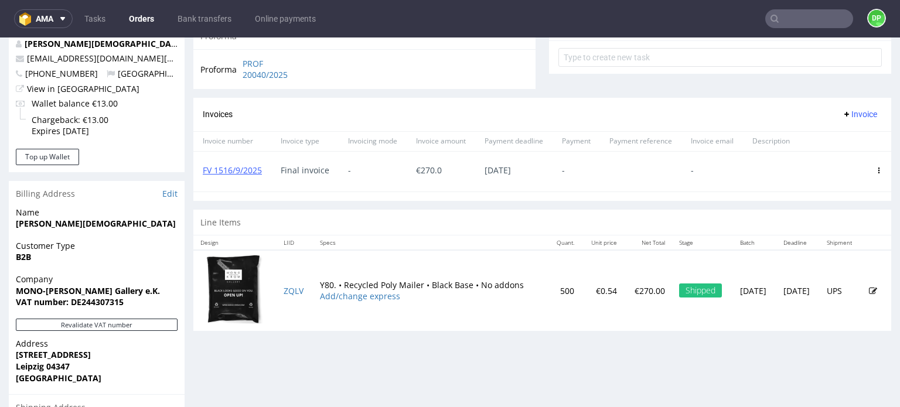
scroll to position [444, 0]
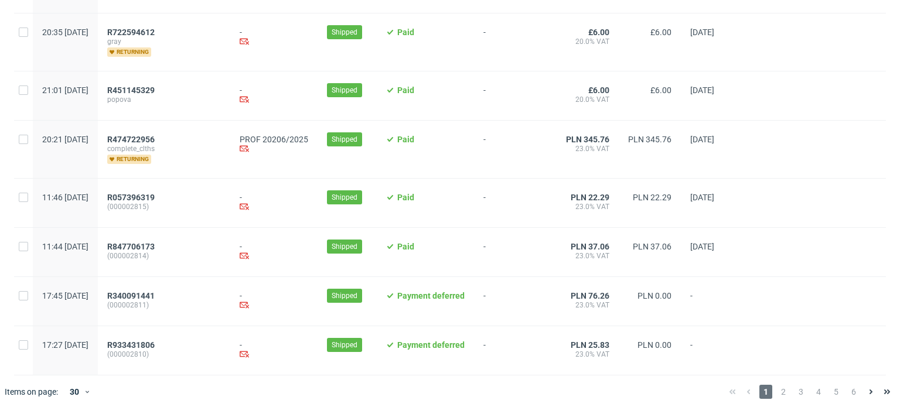
scroll to position [1280, 0]
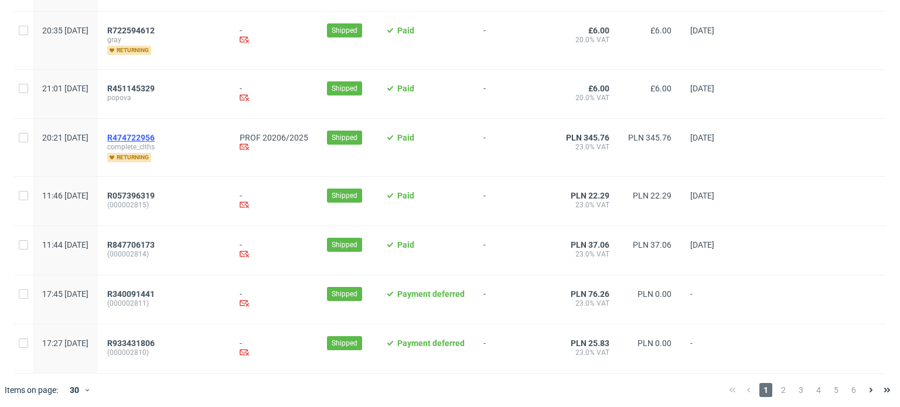
click at [155, 134] on span "R474722956" at bounding box center [130, 137] width 47 height 9
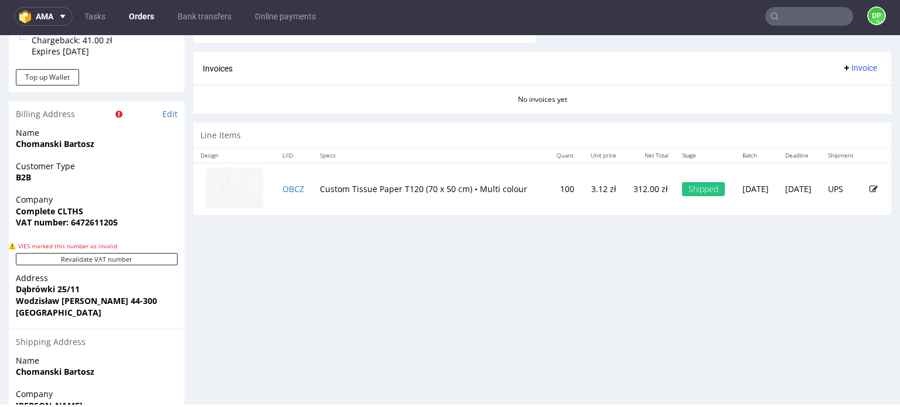
scroll to position [556, 0]
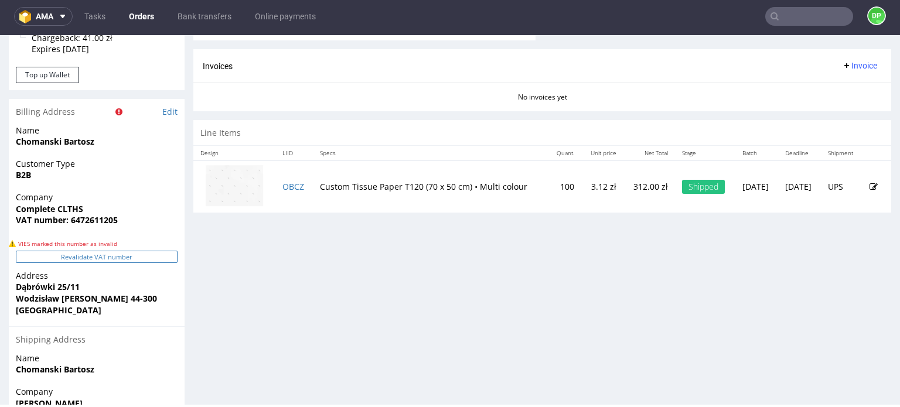
click at [127, 258] on button "Revalidate VAT number" at bounding box center [97, 257] width 162 height 12
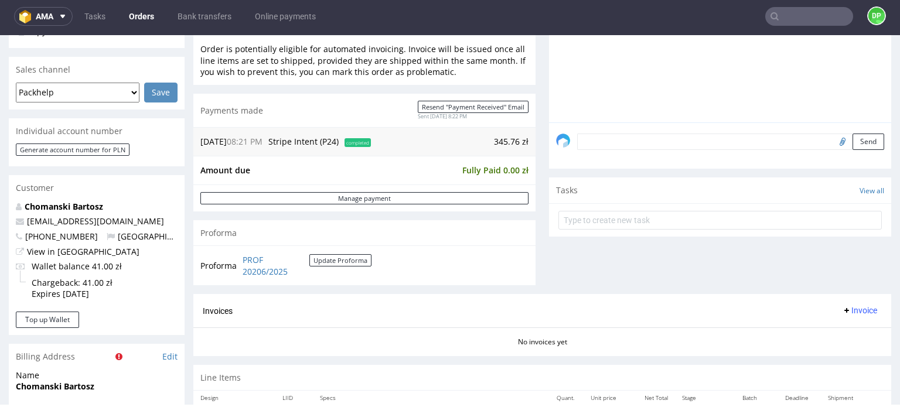
scroll to position [295, 0]
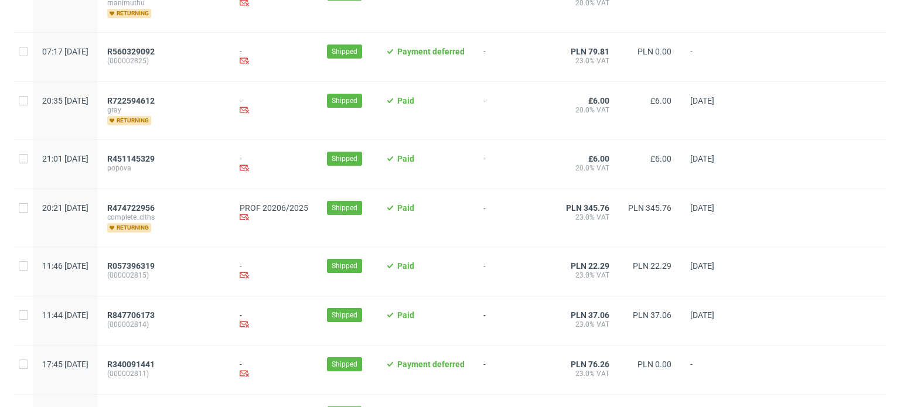
scroll to position [1282, 0]
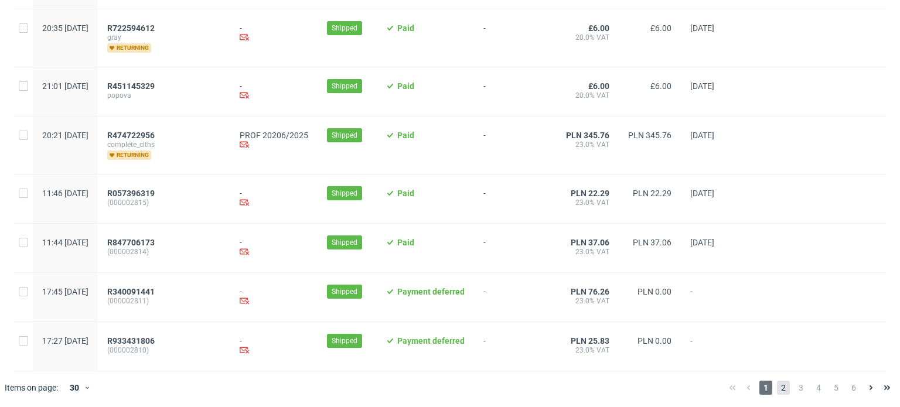
click at [777, 386] on span "2" at bounding box center [783, 388] width 13 height 14
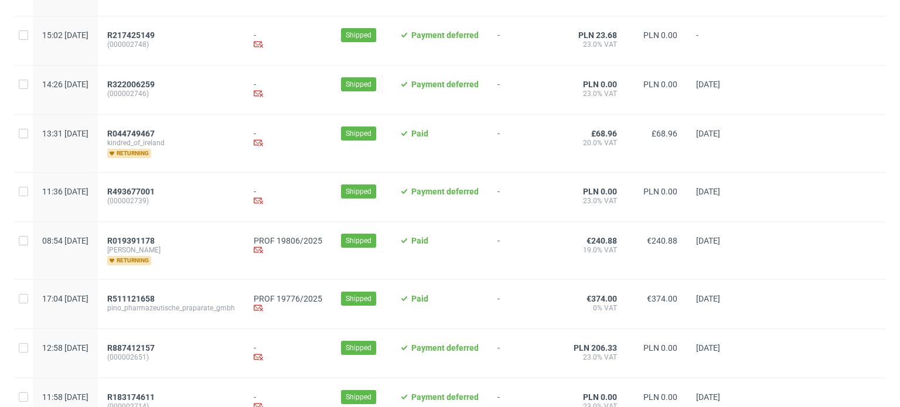
scroll to position [1200, 0]
click at [155, 239] on span "R019391178" at bounding box center [130, 240] width 47 height 9
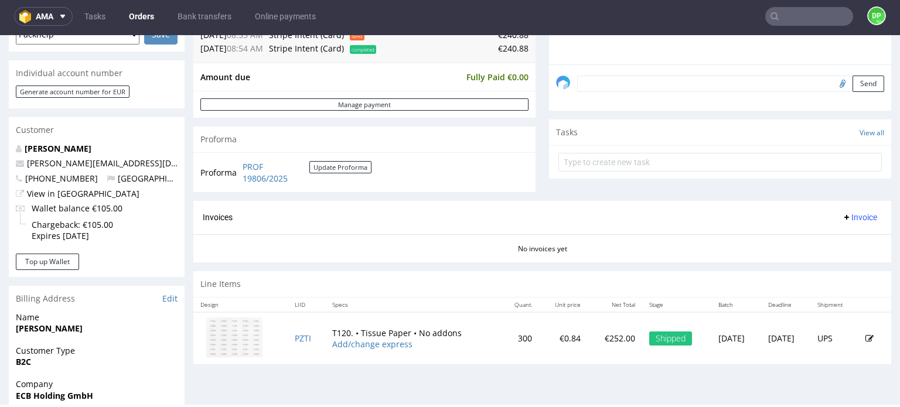
scroll to position [290, 0]
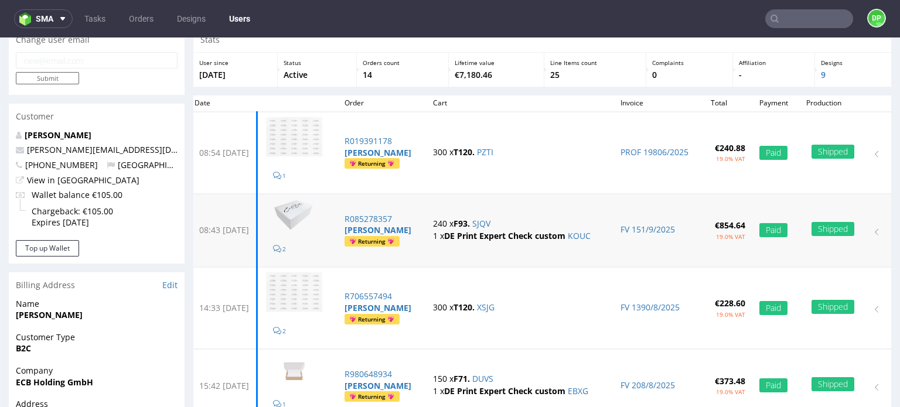
scroll to position [49, 0]
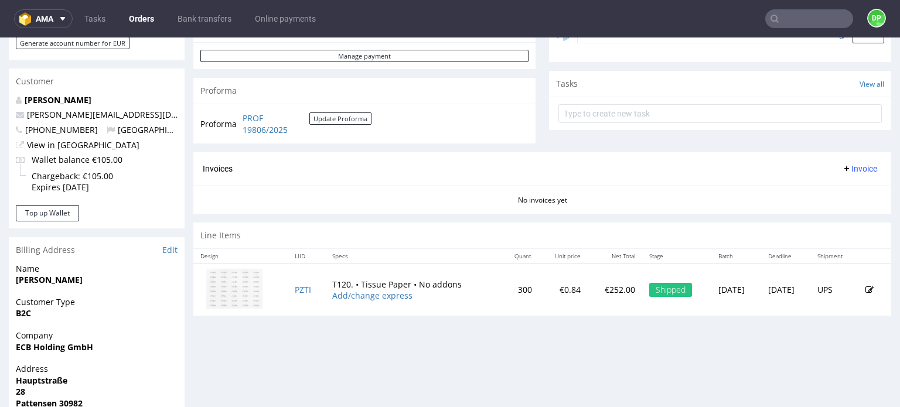
scroll to position [389, 0]
click at [842, 162] on span "Invoice" at bounding box center [859, 166] width 35 height 9
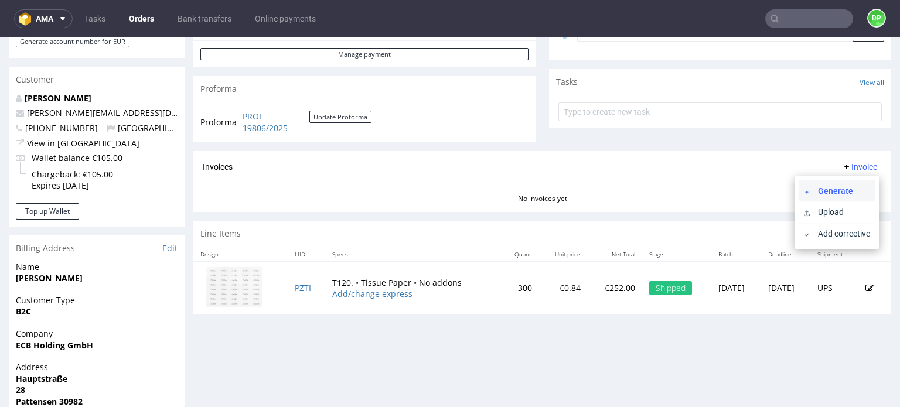
click at [808, 189] on icon at bounding box center [807, 192] width 6 height 6
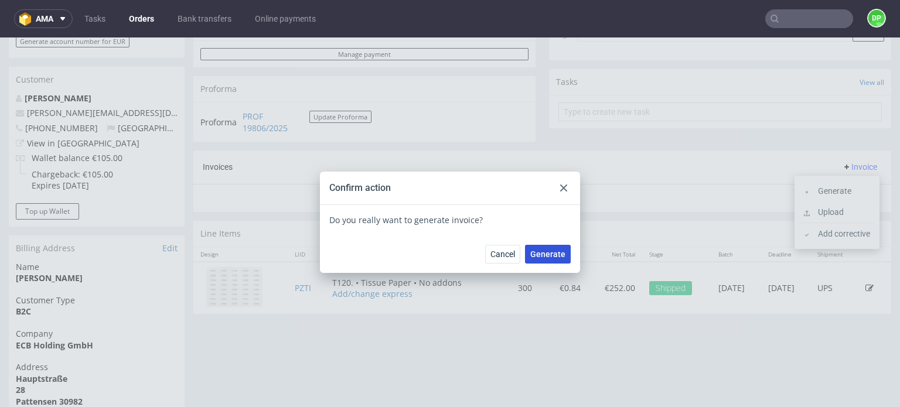
click at [550, 251] on span "Generate" at bounding box center [547, 254] width 35 height 8
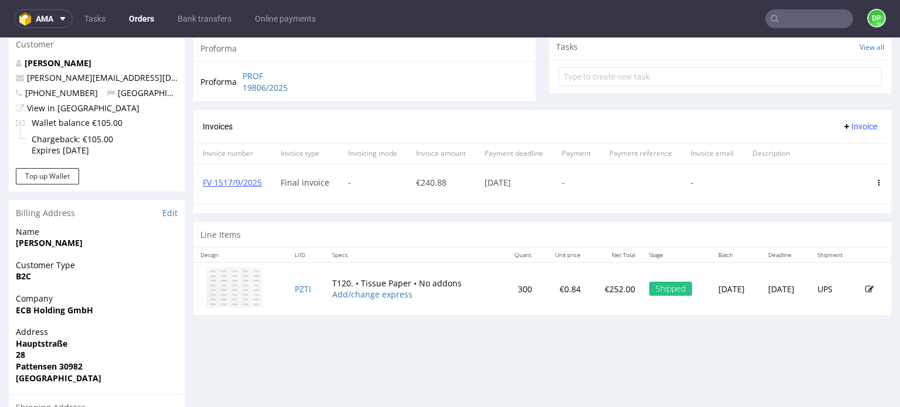
scroll to position [426, 0]
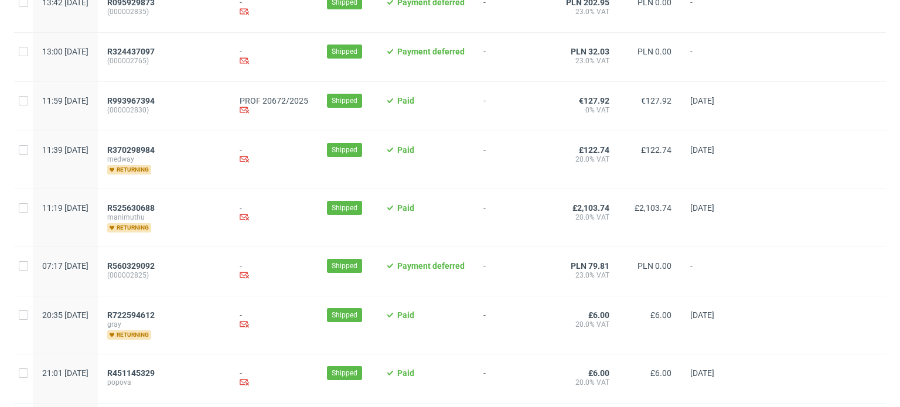
scroll to position [1282, 0]
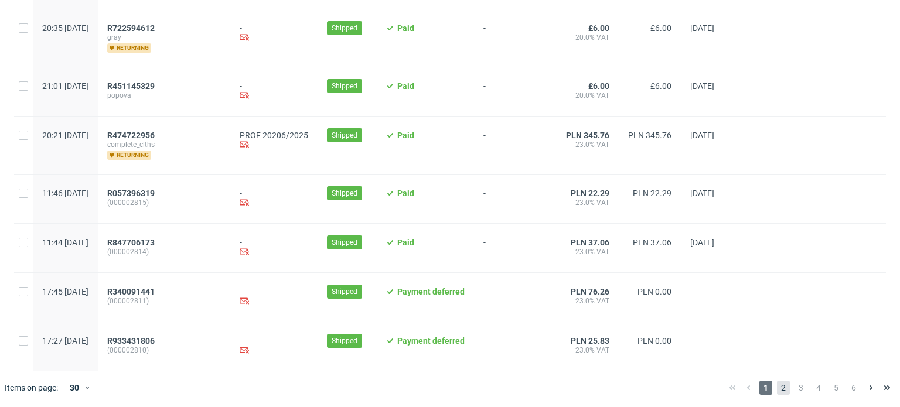
click at [777, 386] on span "2" at bounding box center [783, 388] width 13 height 14
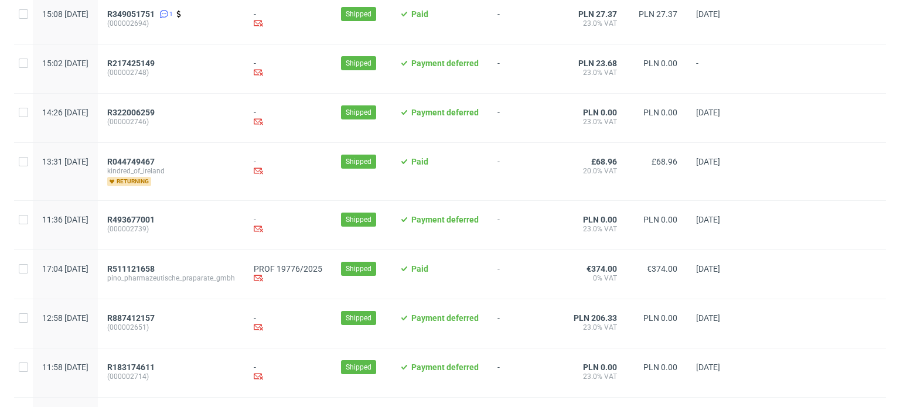
scroll to position [1223, 0]
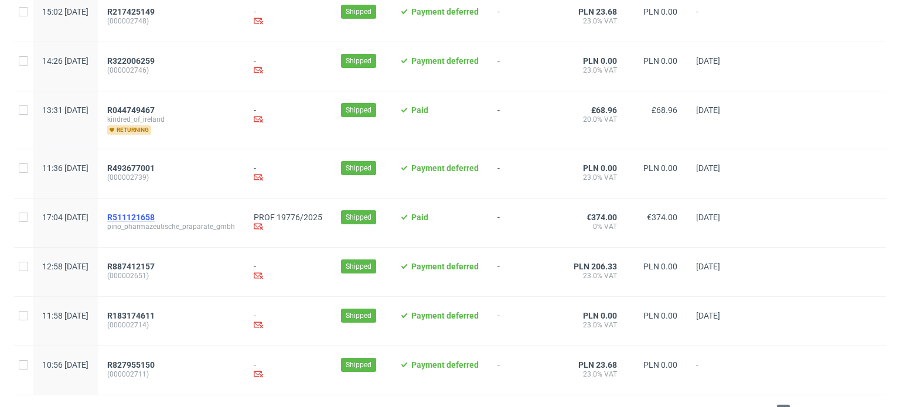
click at [155, 217] on span "R511121658" at bounding box center [130, 217] width 47 height 9
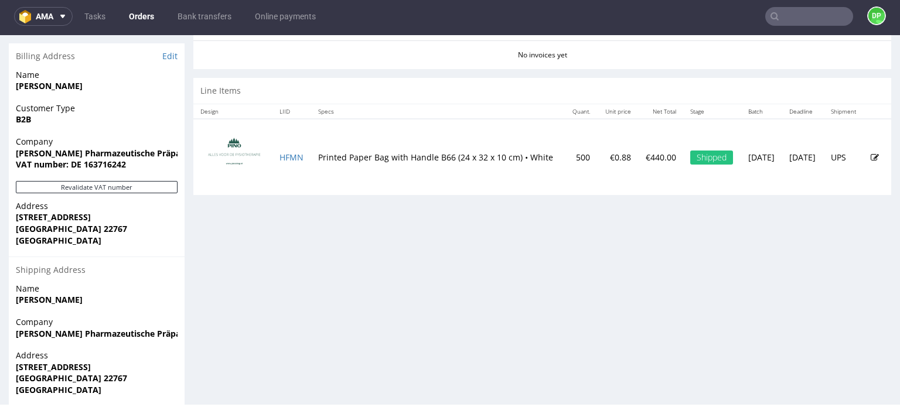
scroll to position [574, 0]
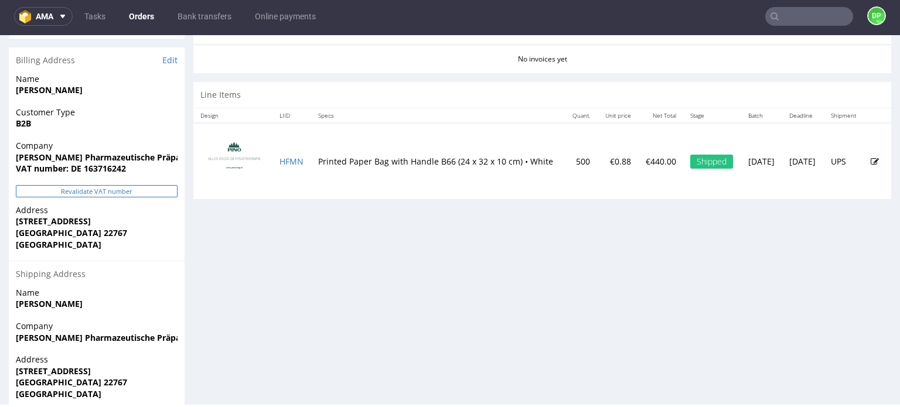
click at [128, 193] on button "Revalidate VAT number" at bounding box center [97, 191] width 162 height 12
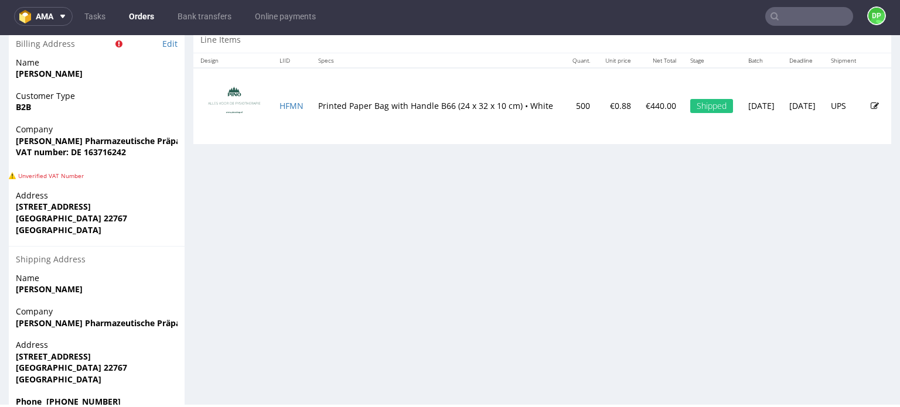
scroll to position [591, 0]
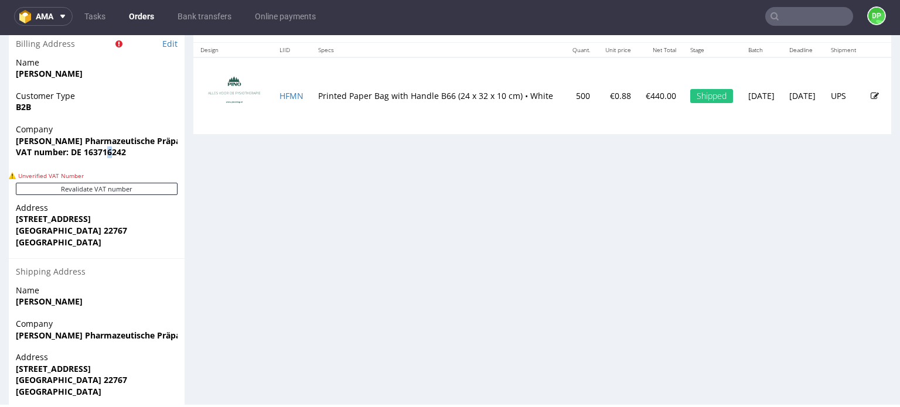
drag, startPoint x: 111, startPoint y: 158, endPoint x: 108, endPoint y: 152, distance: 7.1
click at [108, 152] on div "Company PINO Pharmazeutische Präparate GmbH VAT number: DE 163716242" at bounding box center [97, 146] width 176 height 45
click at [108, 152] on strong "VAT number: DE 163716242" at bounding box center [71, 152] width 110 height 11
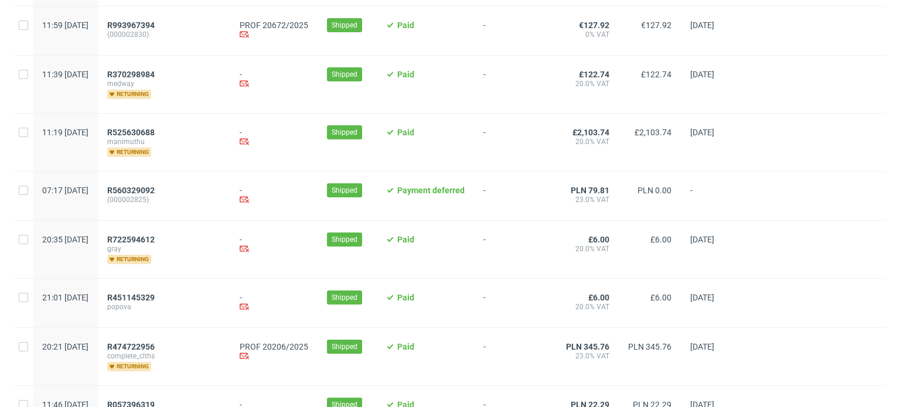
scroll to position [1282, 0]
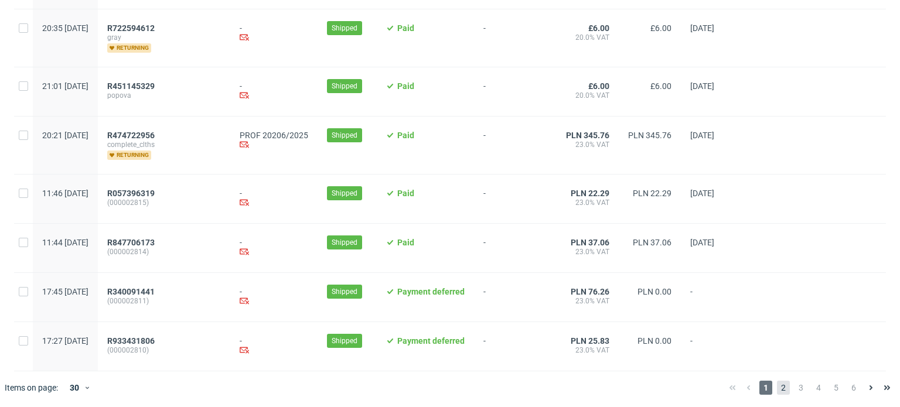
click at [777, 389] on span "2" at bounding box center [783, 388] width 13 height 14
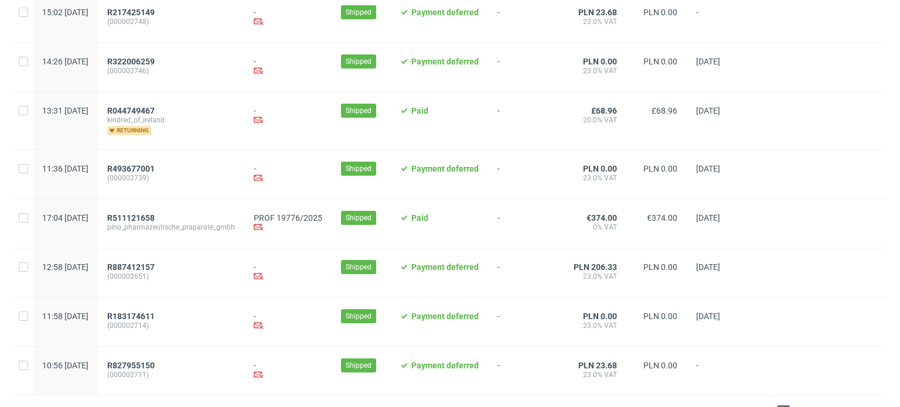
scroll to position [1248, 0]
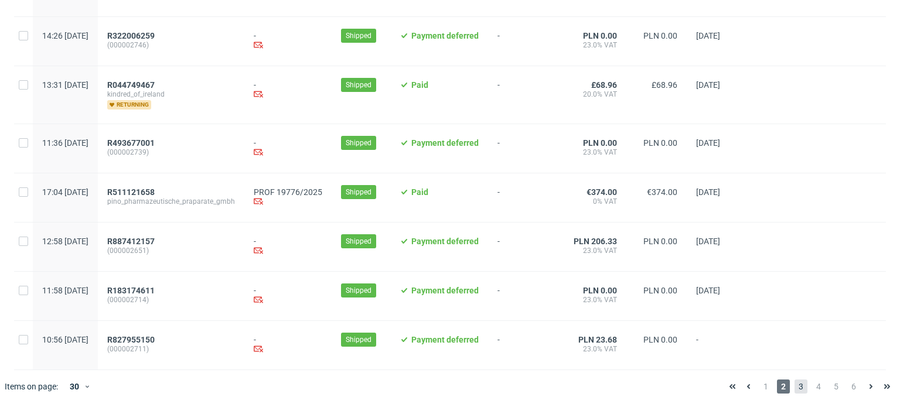
click at [795, 386] on span "3" at bounding box center [801, 387] width 13 height 14
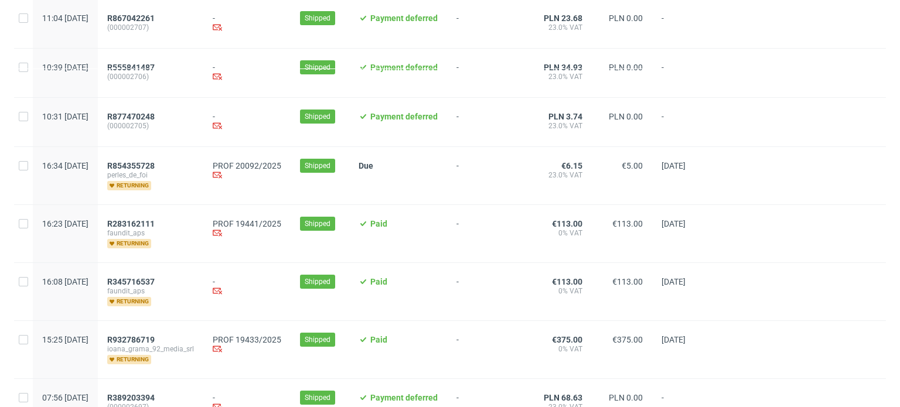
scroll to position [448, 0]
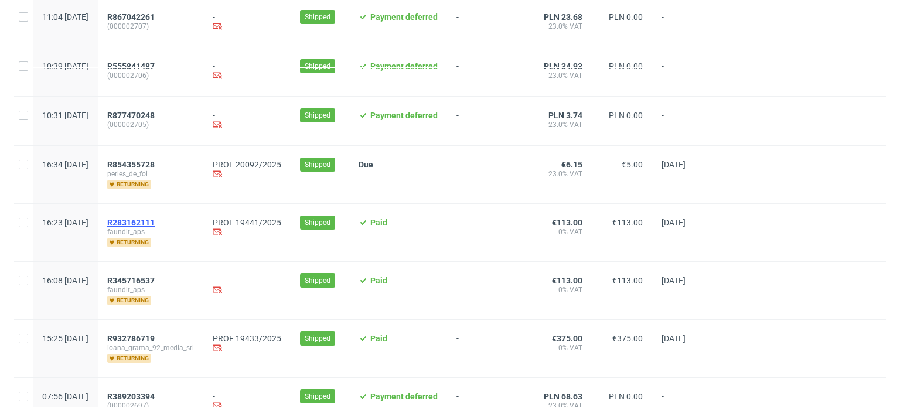
click at [155, 219] on span "R283162111" at bounding box center [130, 222] width 47 height 9
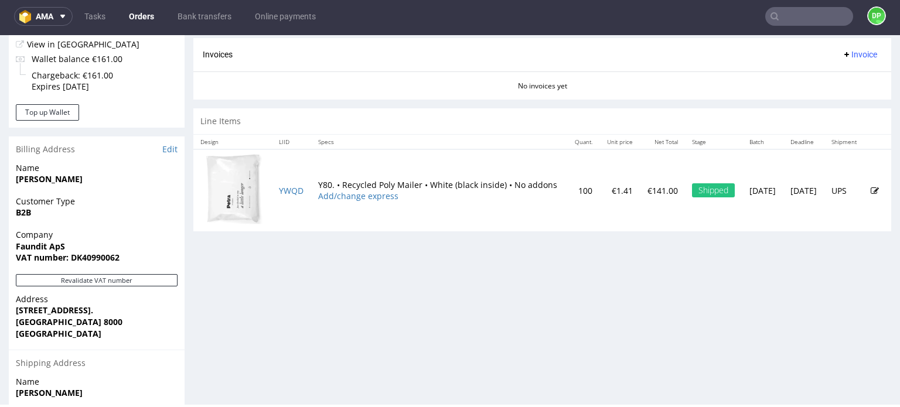
scroll to position [488, 0]
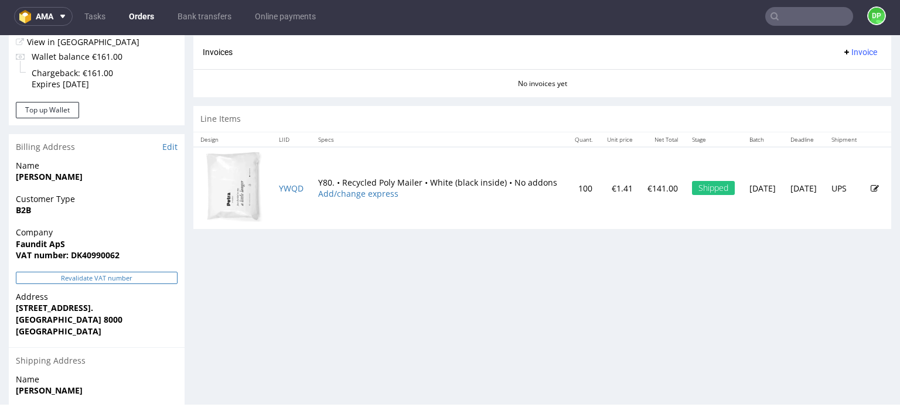
click at [131, 282] on button "Revalidate VAT number" at bounding box center [97, 278] width 162 height 12
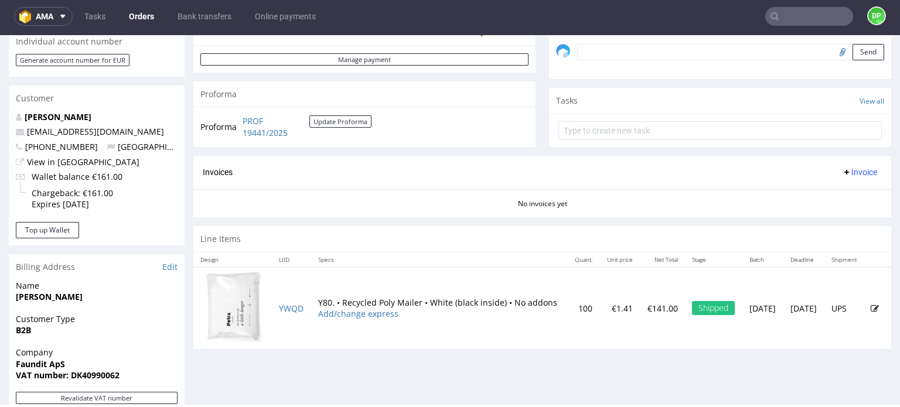
scroll to position [370, 0]
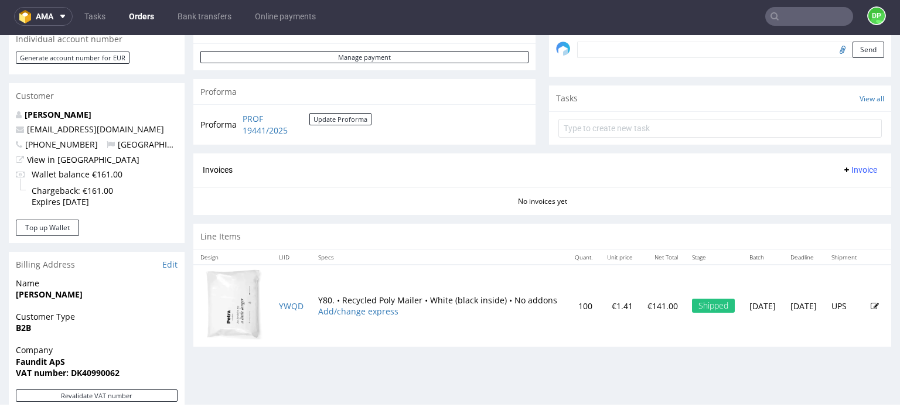
click at [849, 165] on span "Invoice" at bounding box center [859, 169] width 35 height 9
click at [818, 196] on span "Generate" at bounding box center [841, 194] width 57 height 12
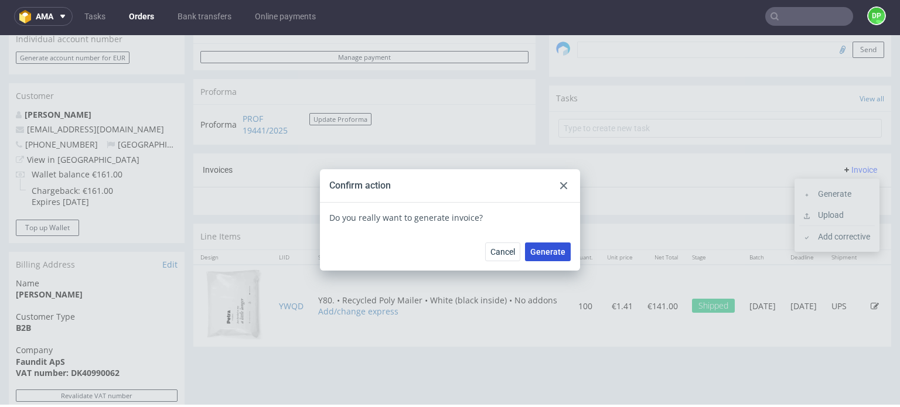
click at [541, 248] on span "Generate" at bounding box center [547, 252] width 35 height 8
